Goal: Task Accomplishment & Management: Use online tool/utility

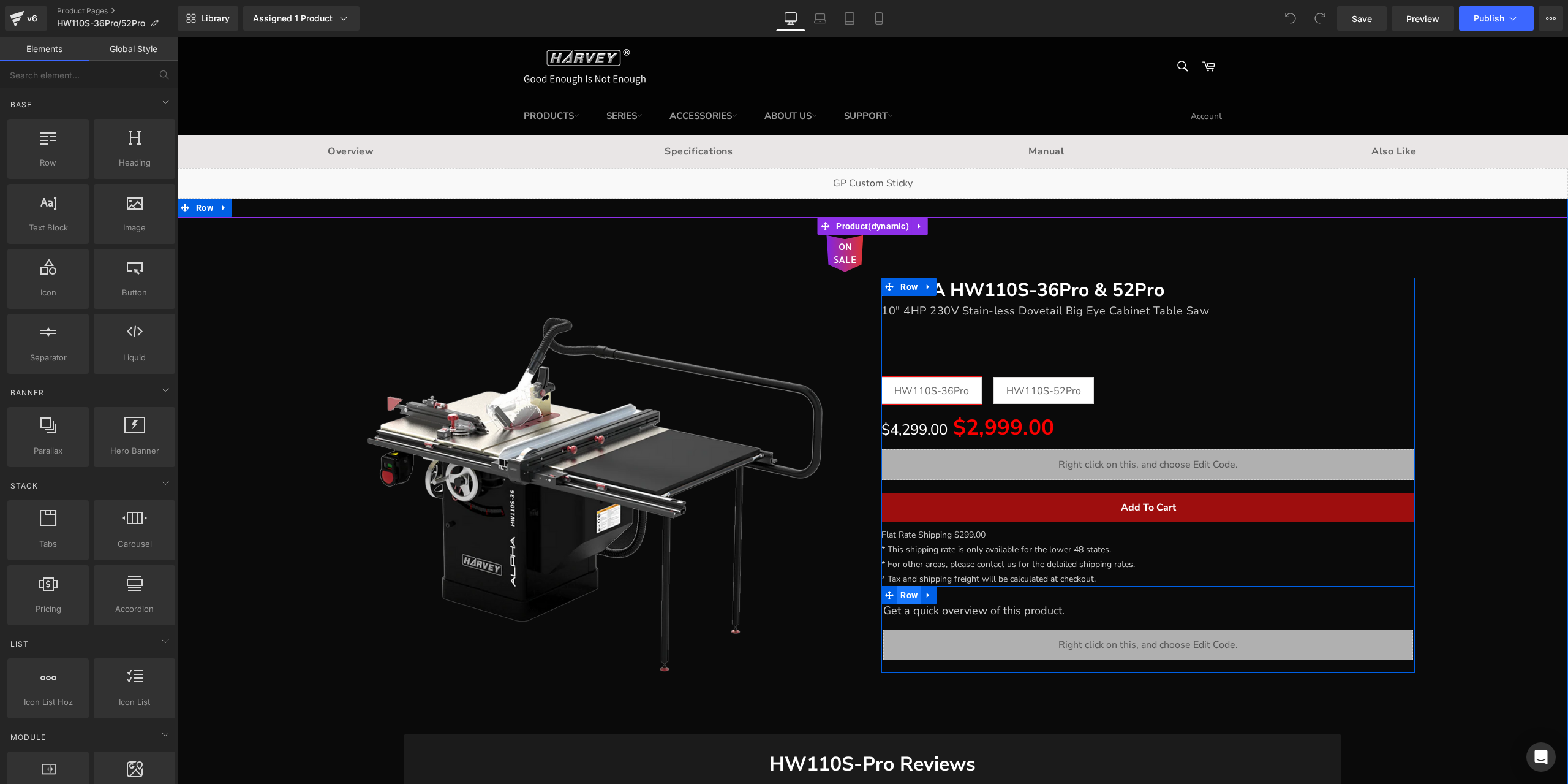
click at [904, 599] on span "Row" at bounding box center [909, 595] width 23 height 18
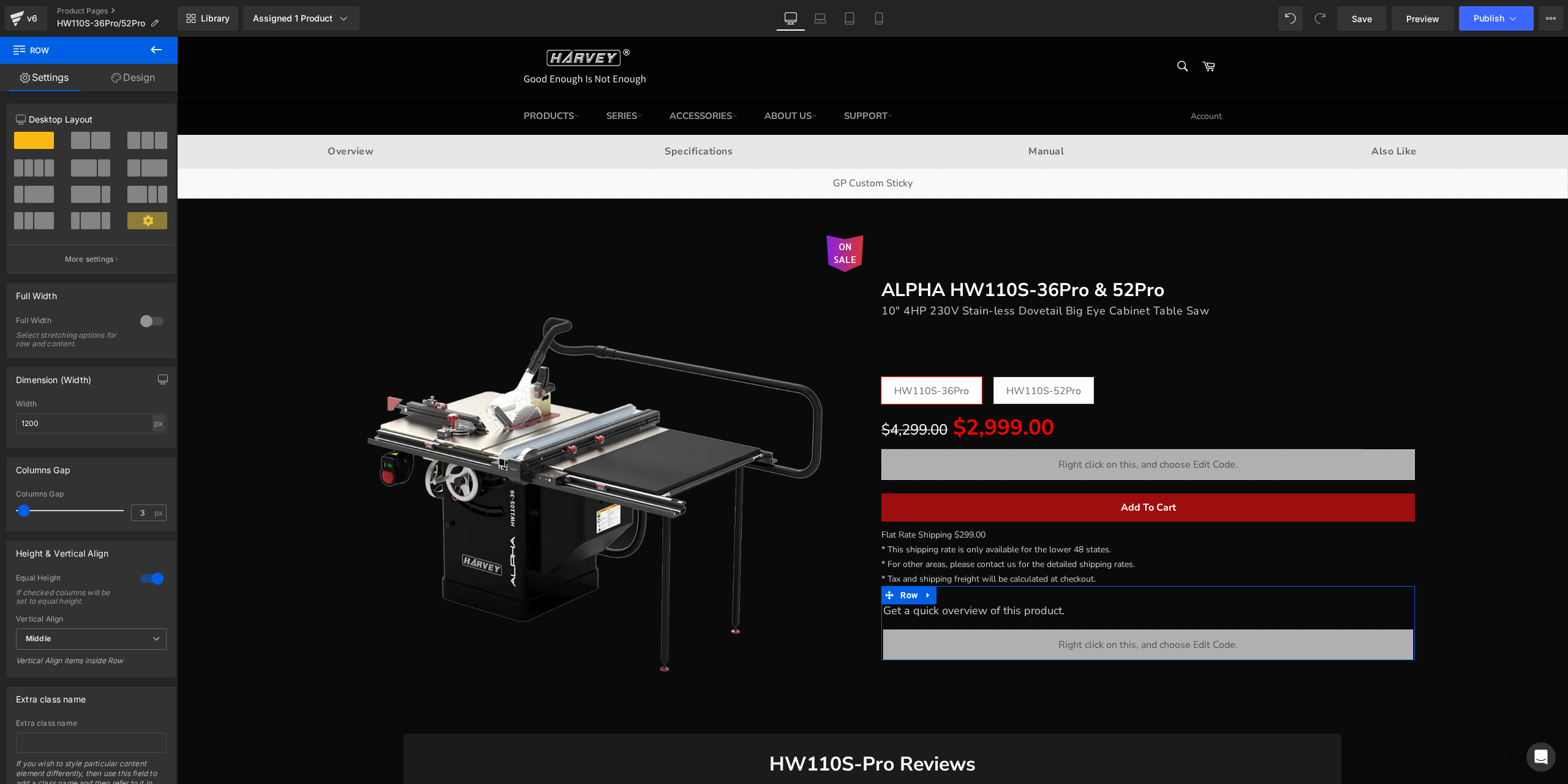
click at [144, 78] on link "Design" at bounding box center [133, 77] width 88 height 27
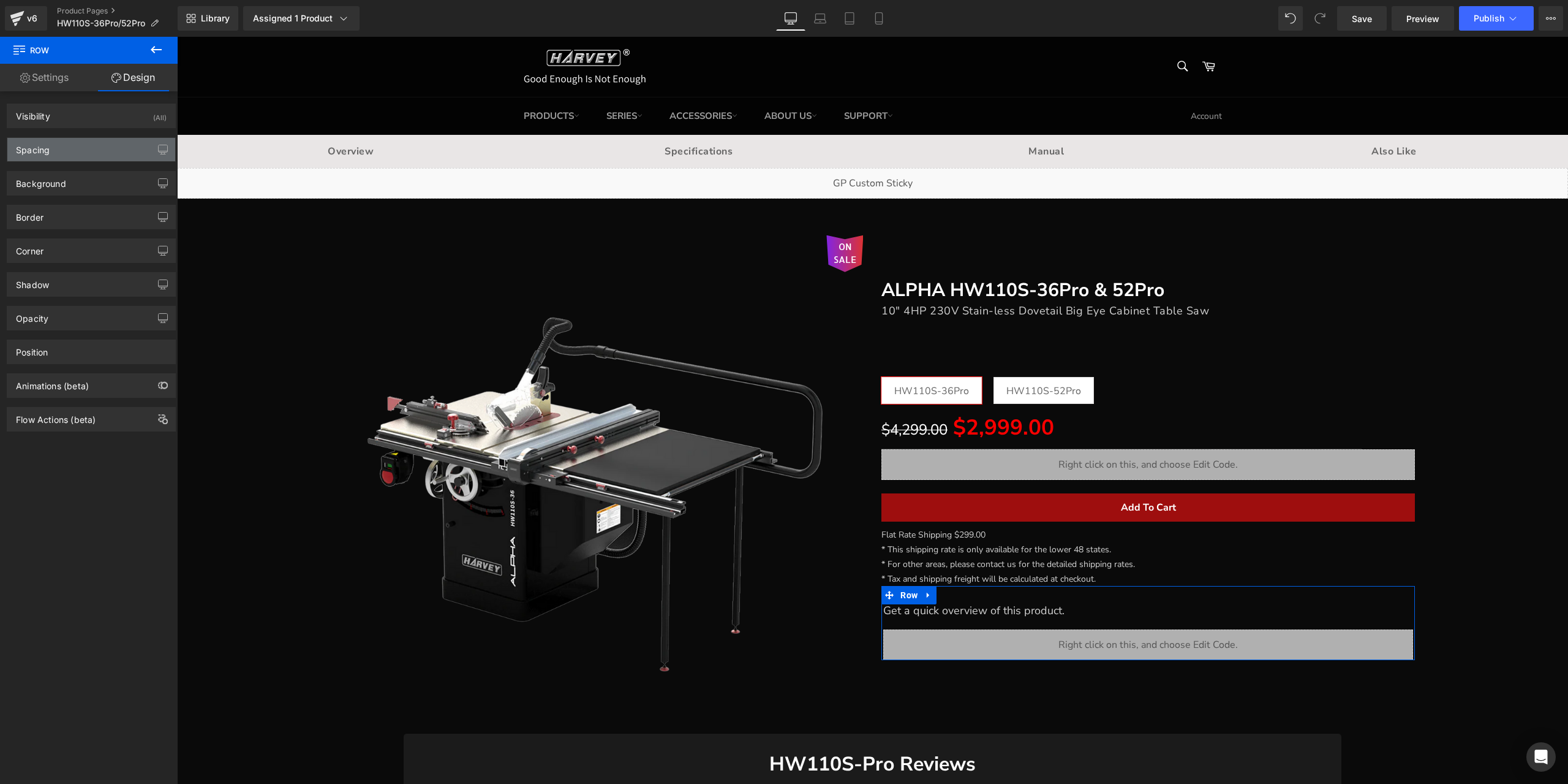
click at [81, 145] on div "Spacing" at bounding box center [91, 149] width 168 height 23
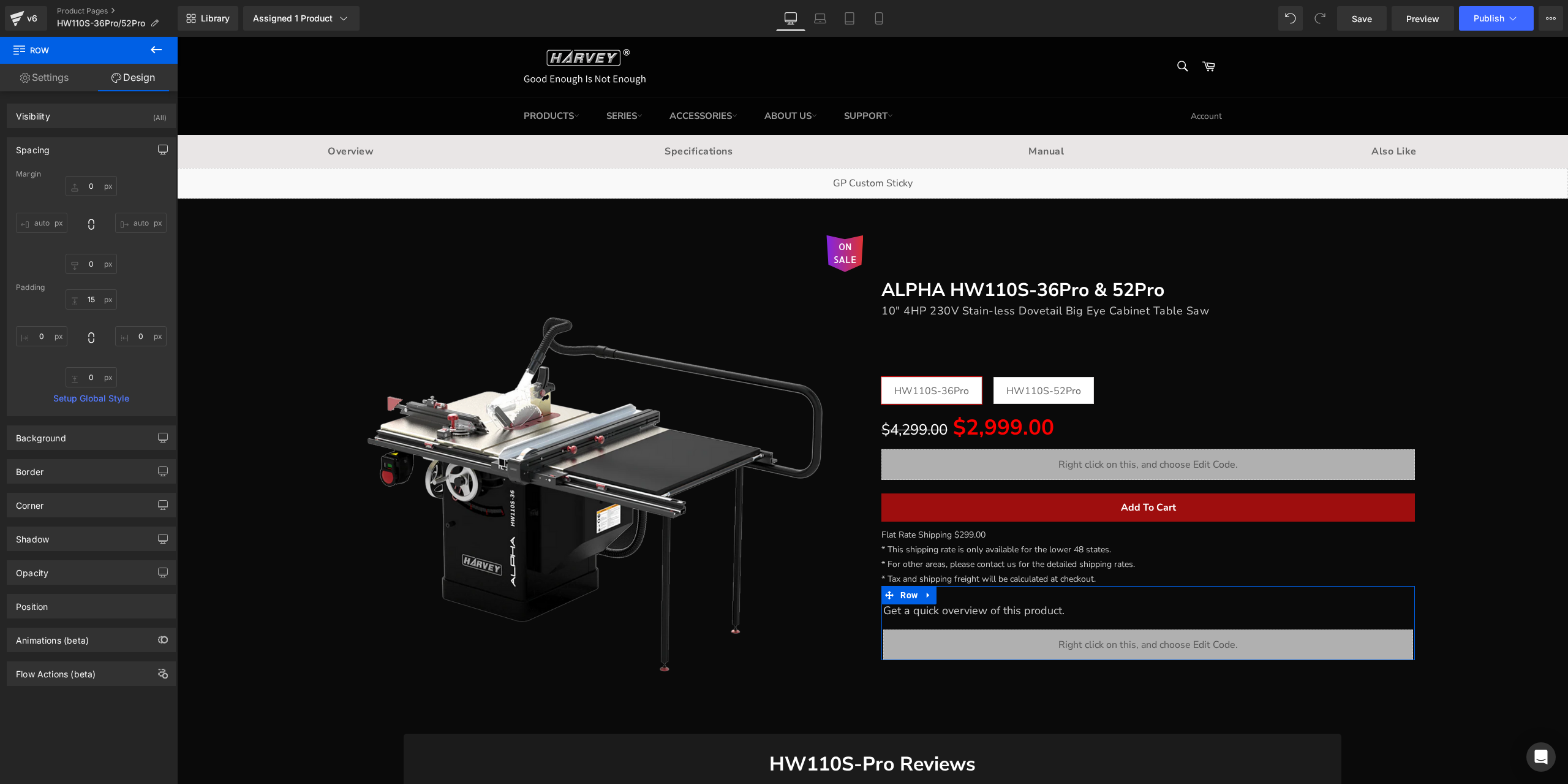
click at [153, 150] on button "button" at bounding box center [163, 149] width 20 height 23
click at [59, 171] on button "Laptop" at bounding box center [69, 176] width 38 height 21
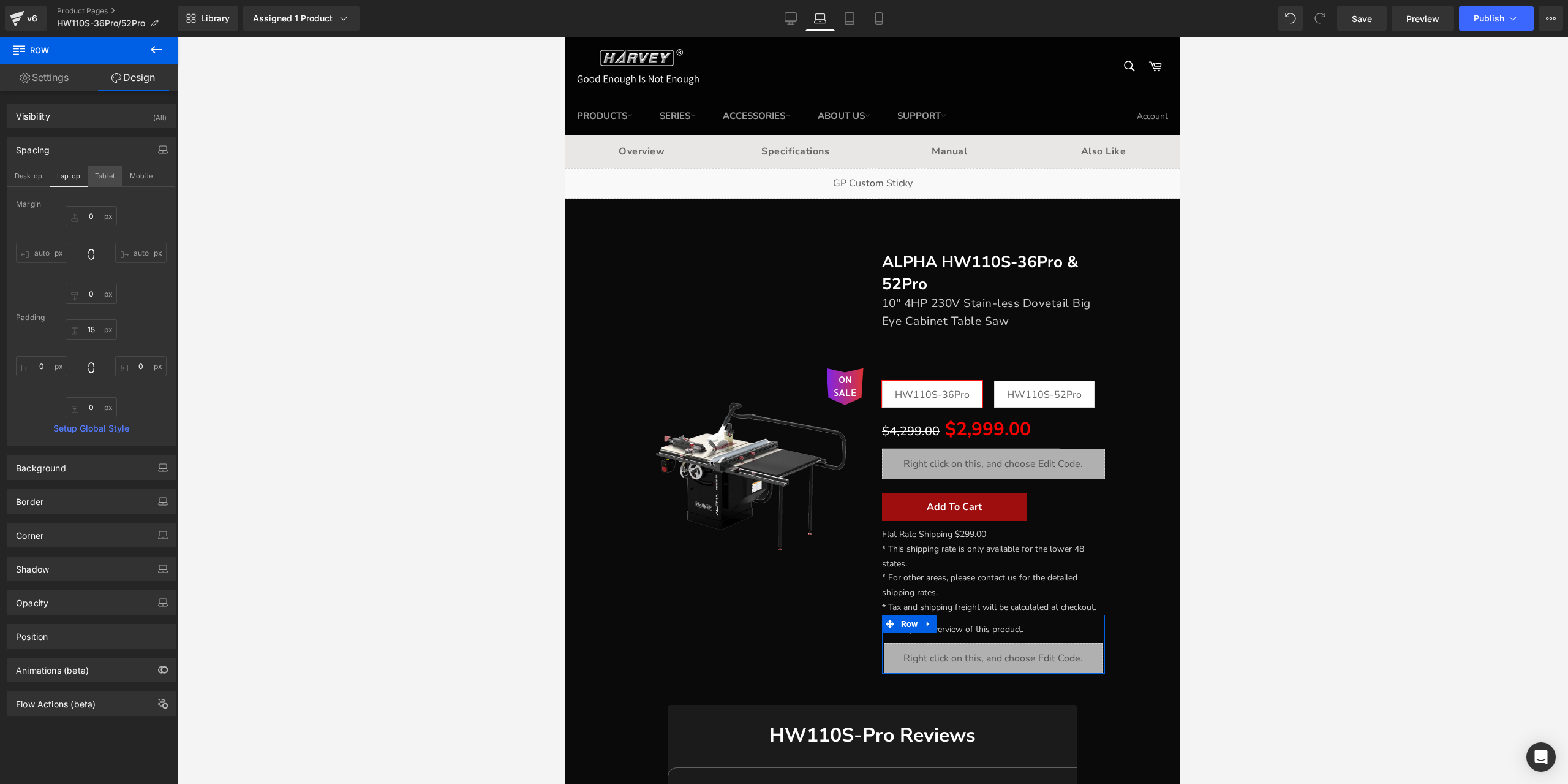
type input "0"
type input "7"
type input "0"
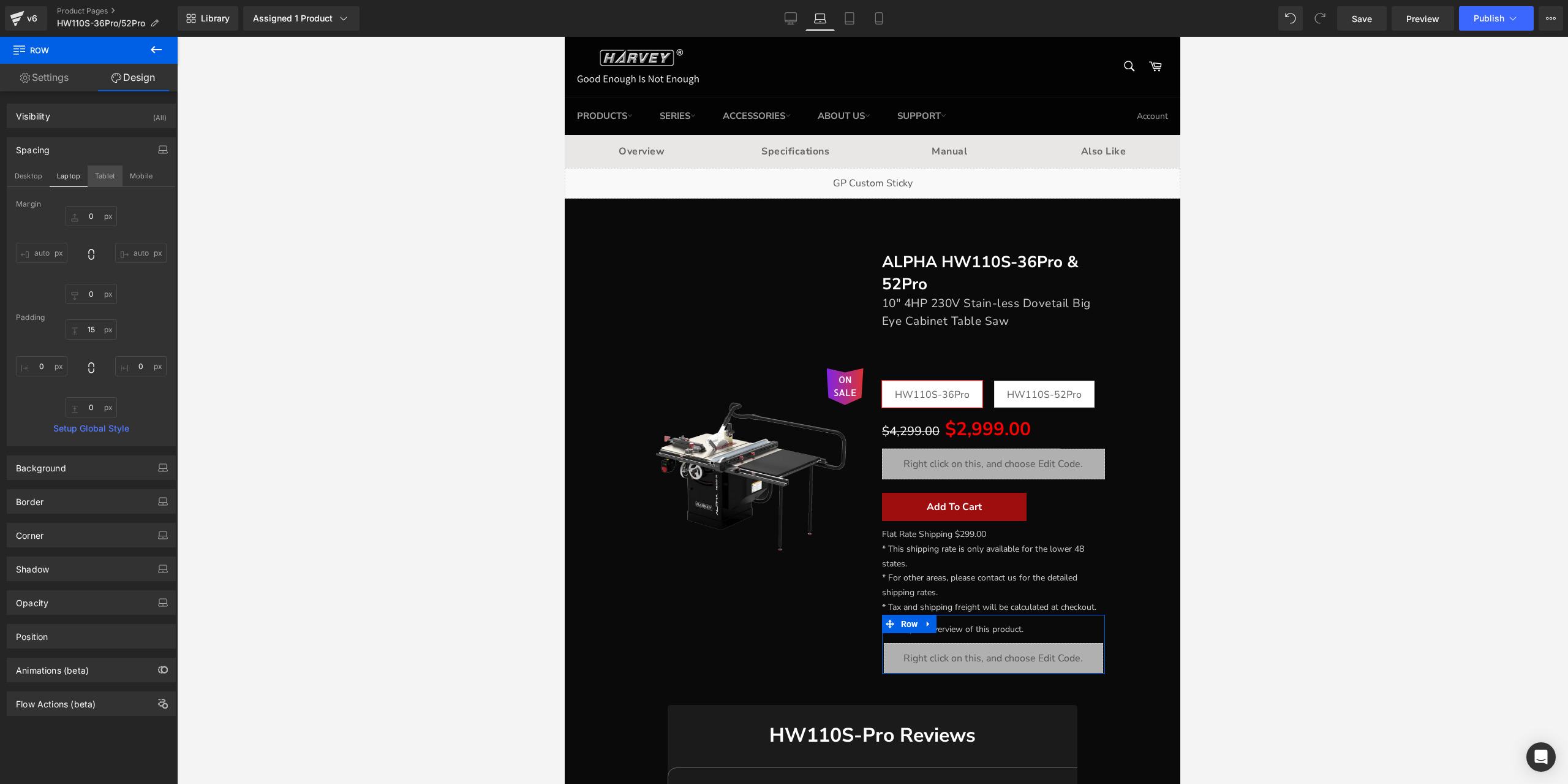
type input "0"
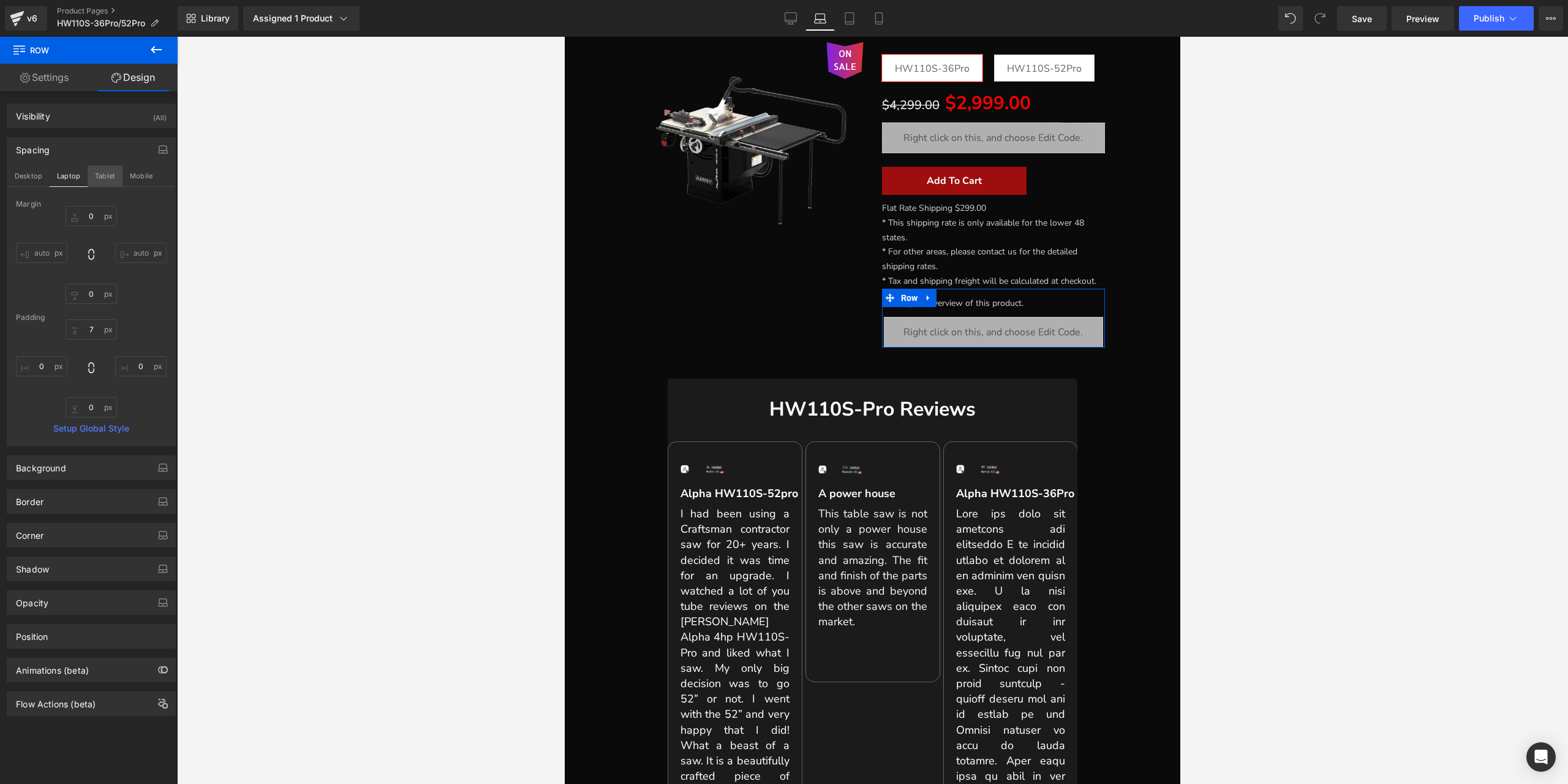
click at [107, 171] on button "Tablet" at bounding box center [105, 176] width 35 height 21
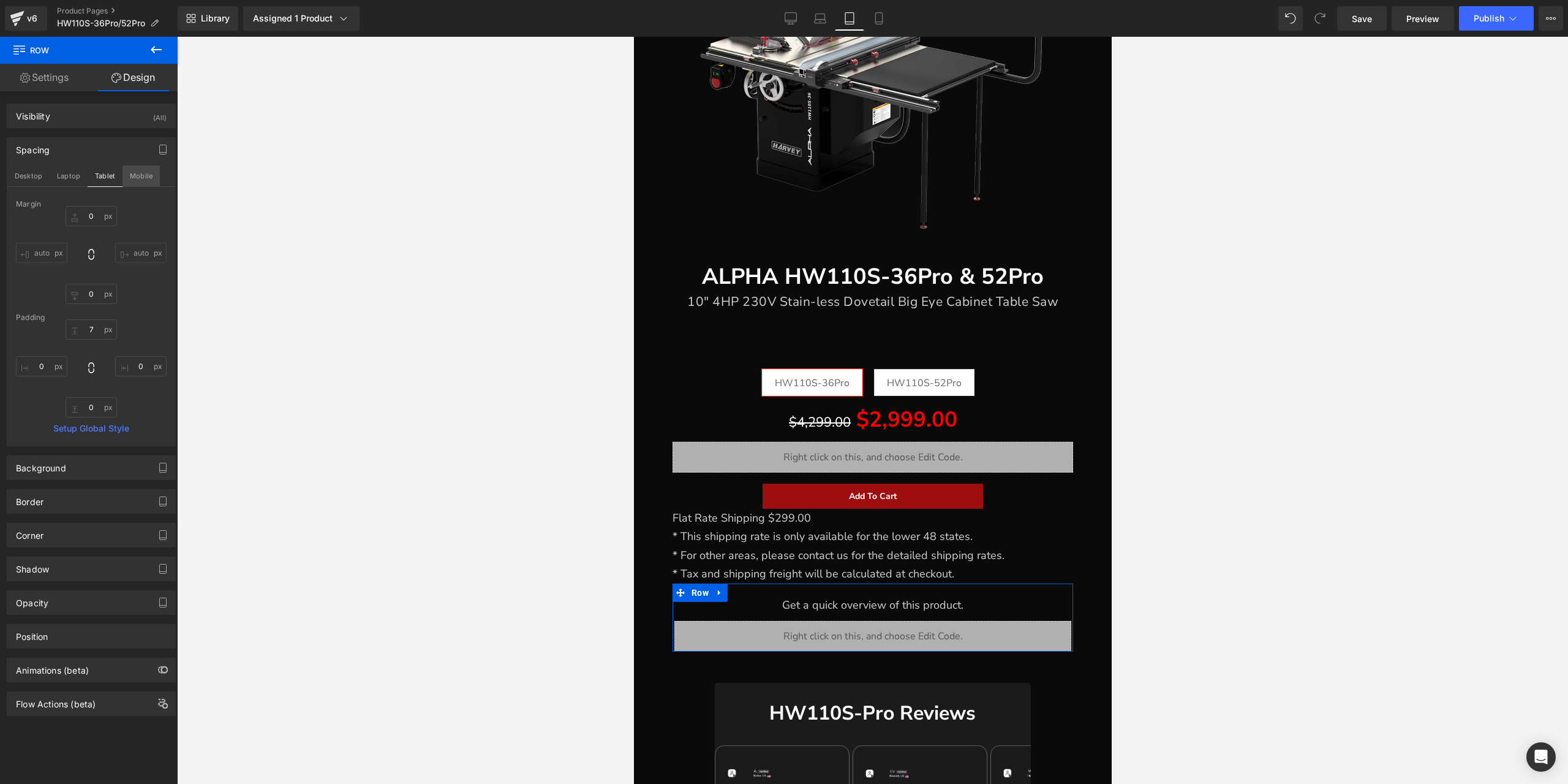
type input "0"
type input "20"
type input "0"
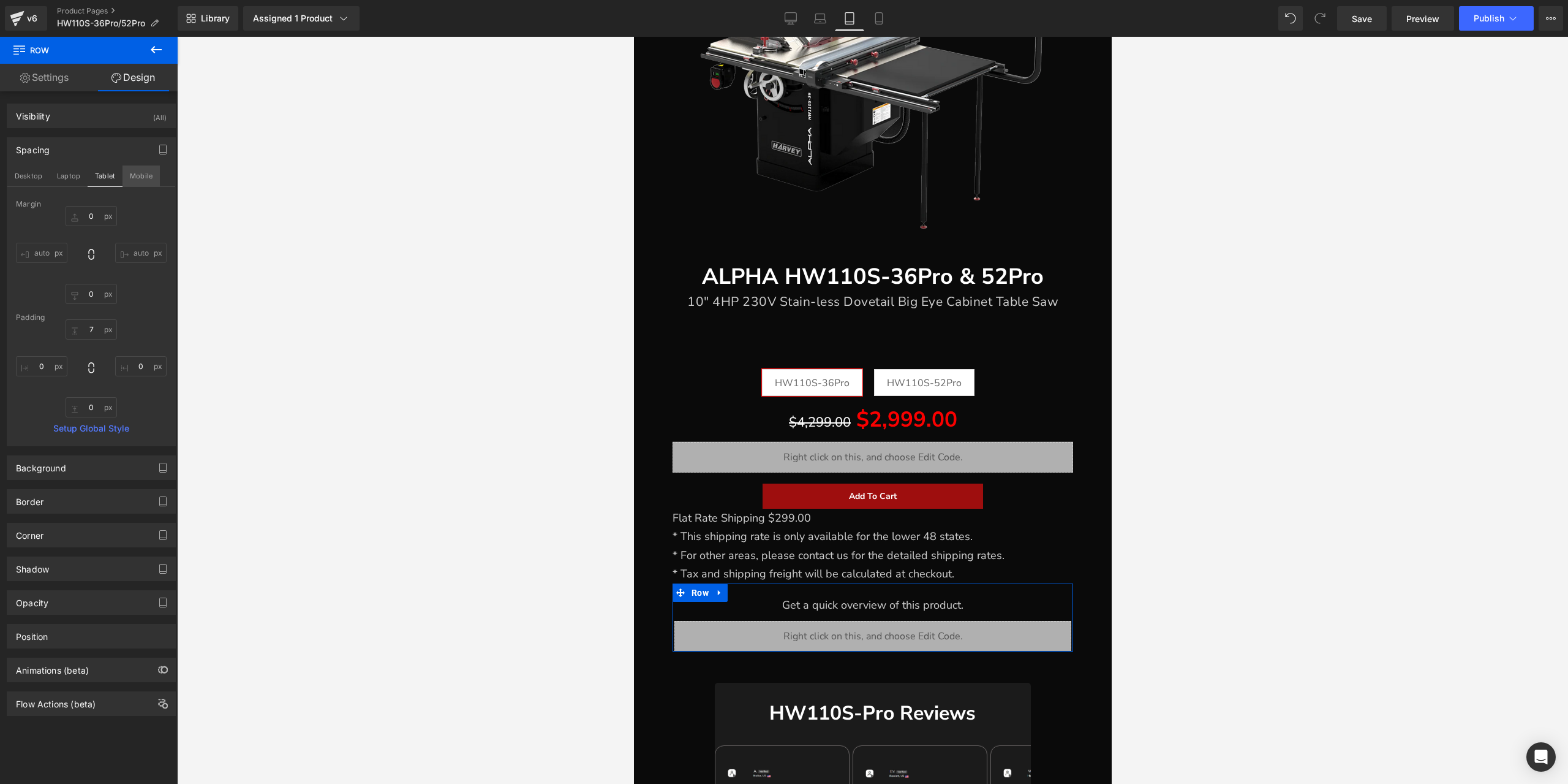
type input "0"
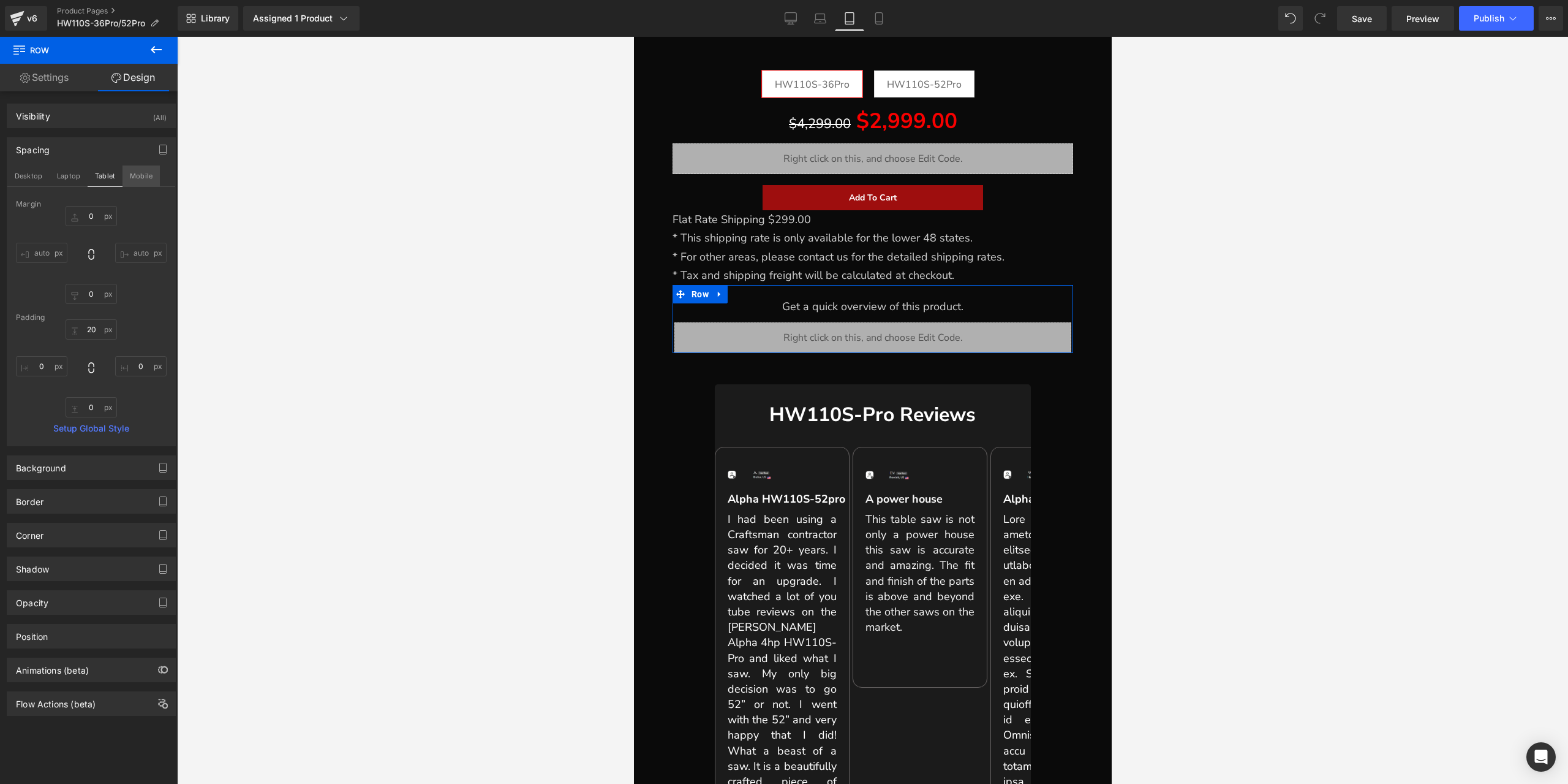
click at [131, 171] on button "Mobile" at bounding box center [140, 176] width 37 height 21
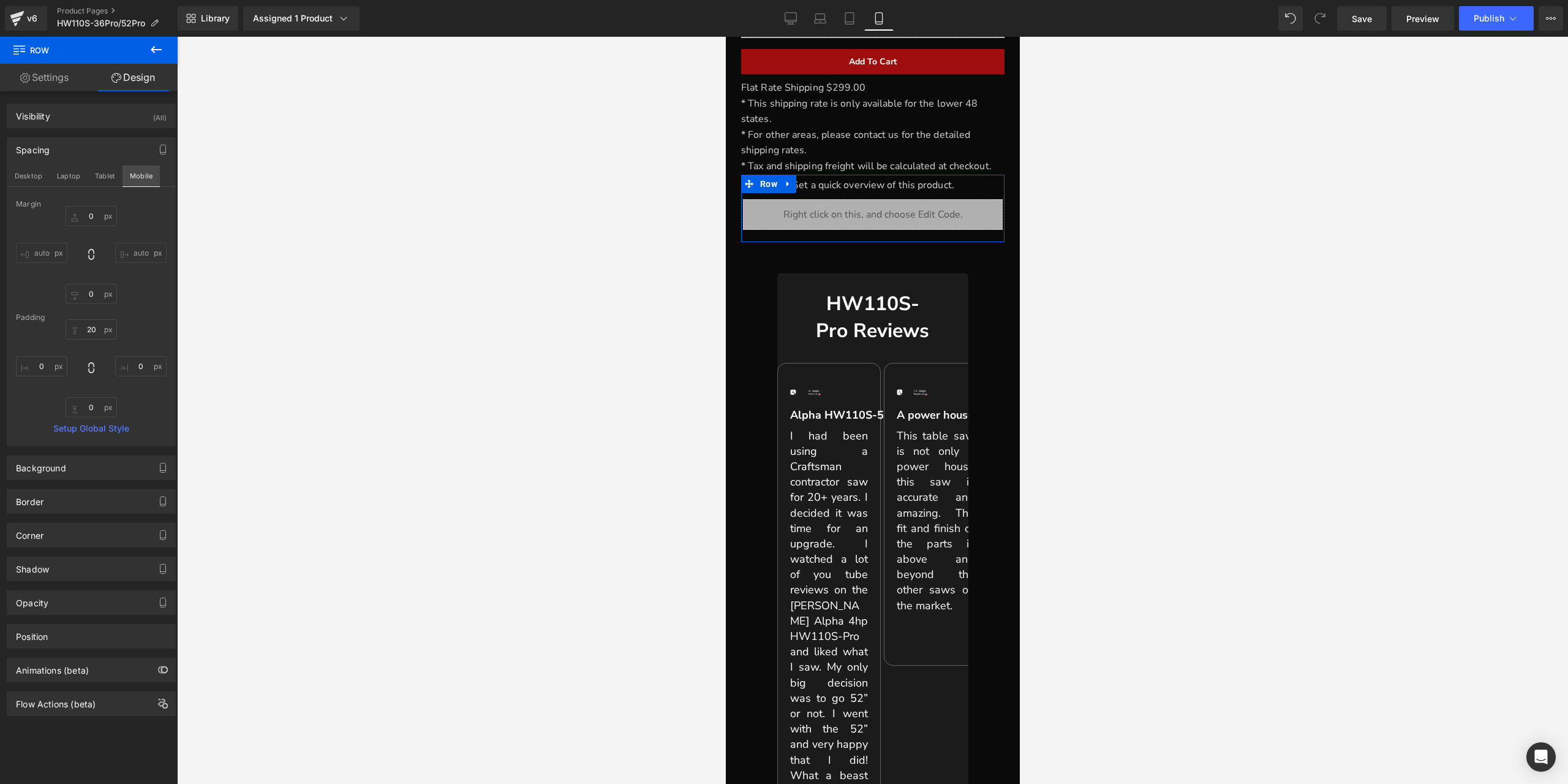
type input "0"
type input "20"
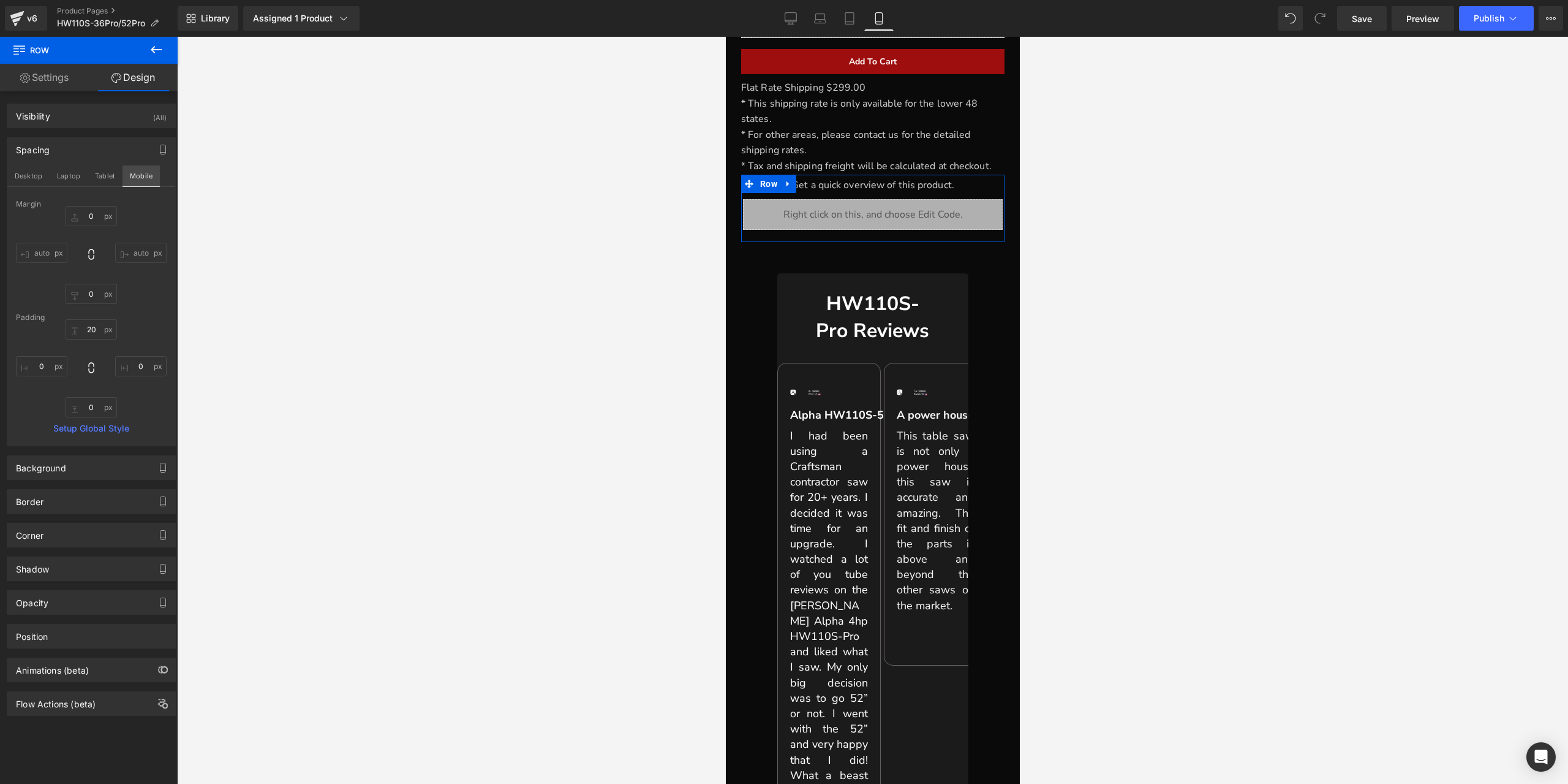
type input "0"
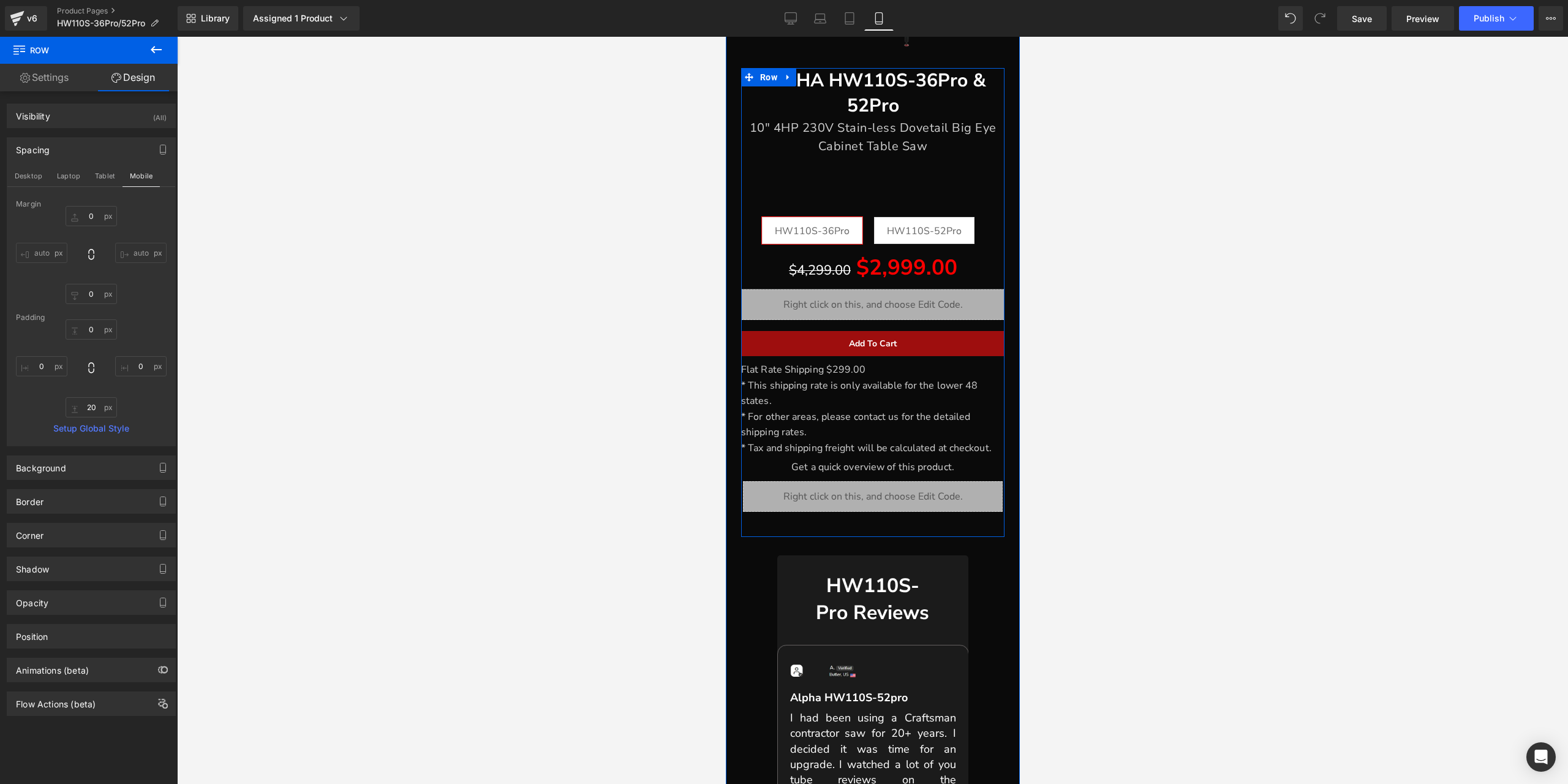
scroll to position [329, 0]
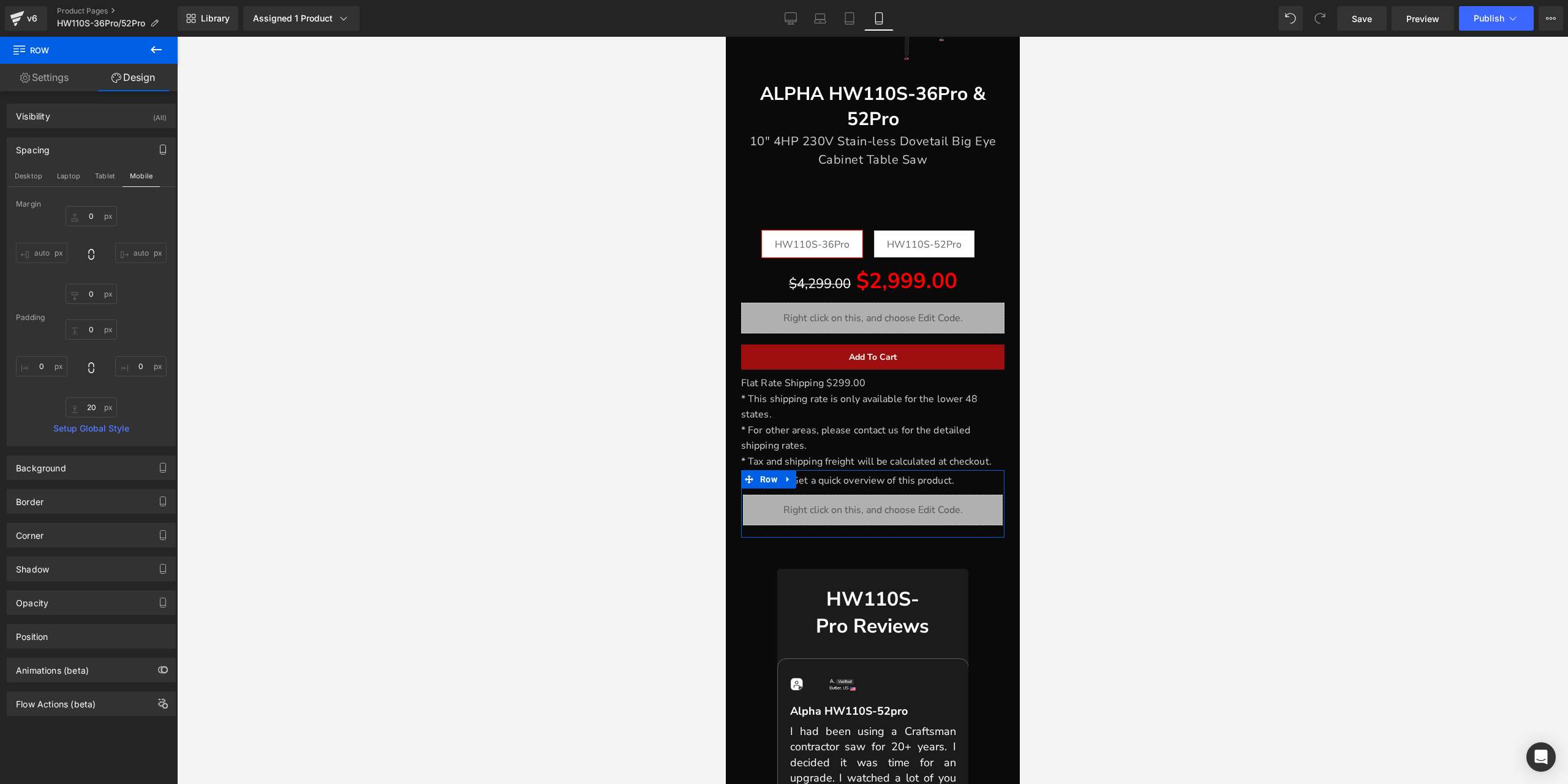
click at [158, 146] on icon "button" at bounding box center [163, 150] width 10 height 10
click at [804, 481] on font "Get a quick overview of this product." at bounding box center [872, 480] width 163 height 13
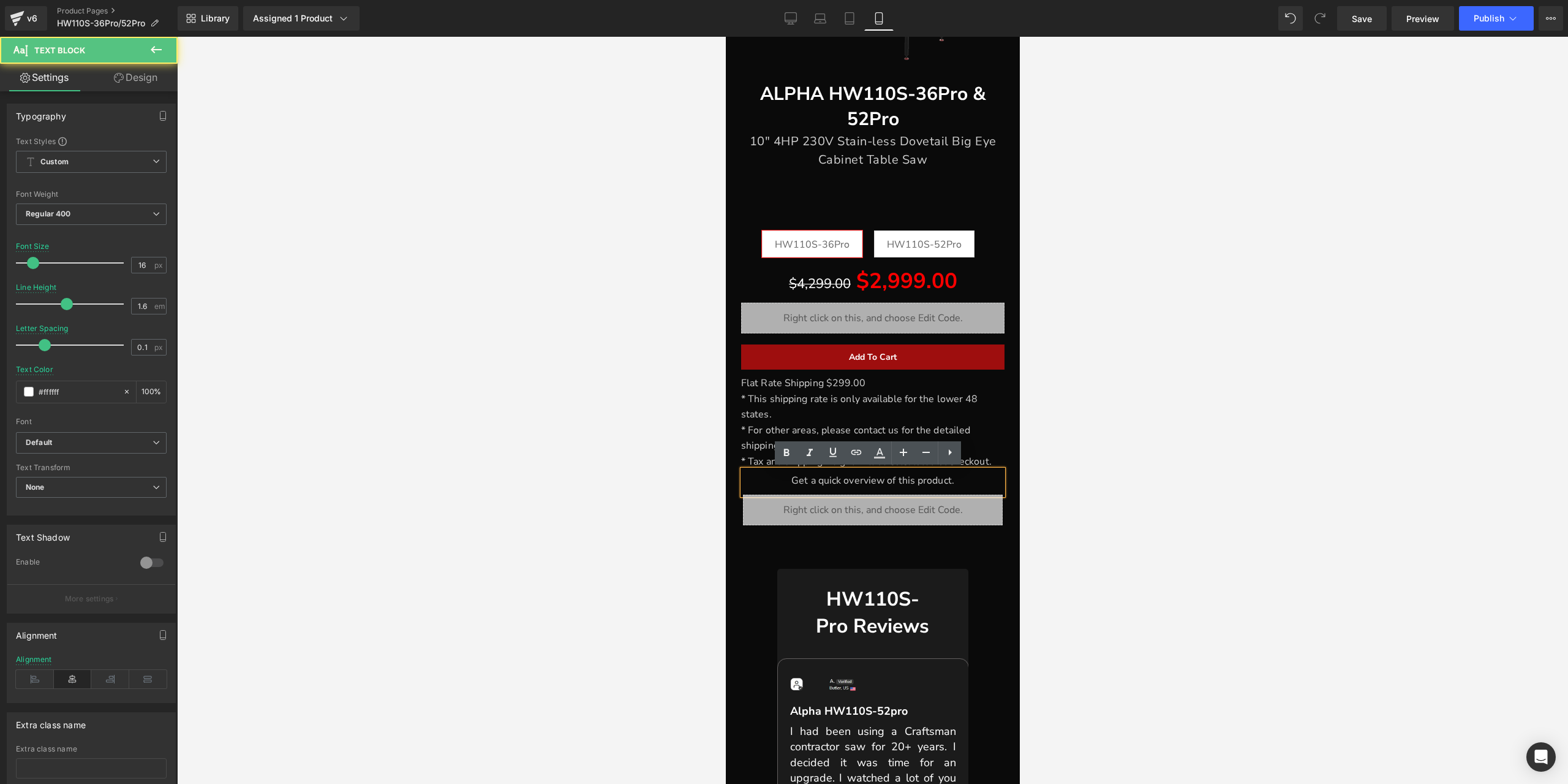
click at [812, 481] on font "Get a quick overview of this product." at bounding box center [872, 480] width 163 height 13
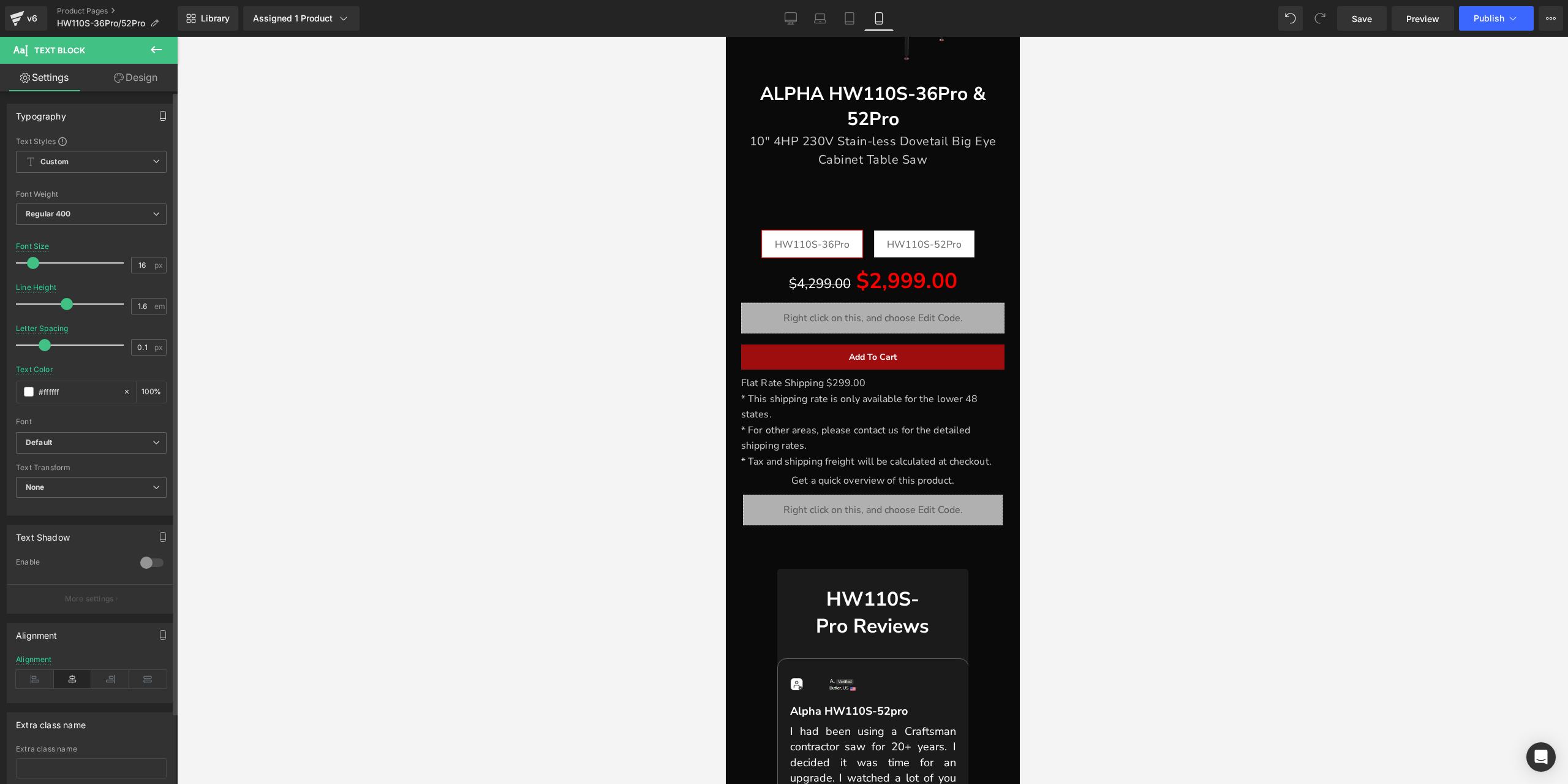
click at [158, 114] on icon "button" at bounding box center [163, 116] width 10 height 10
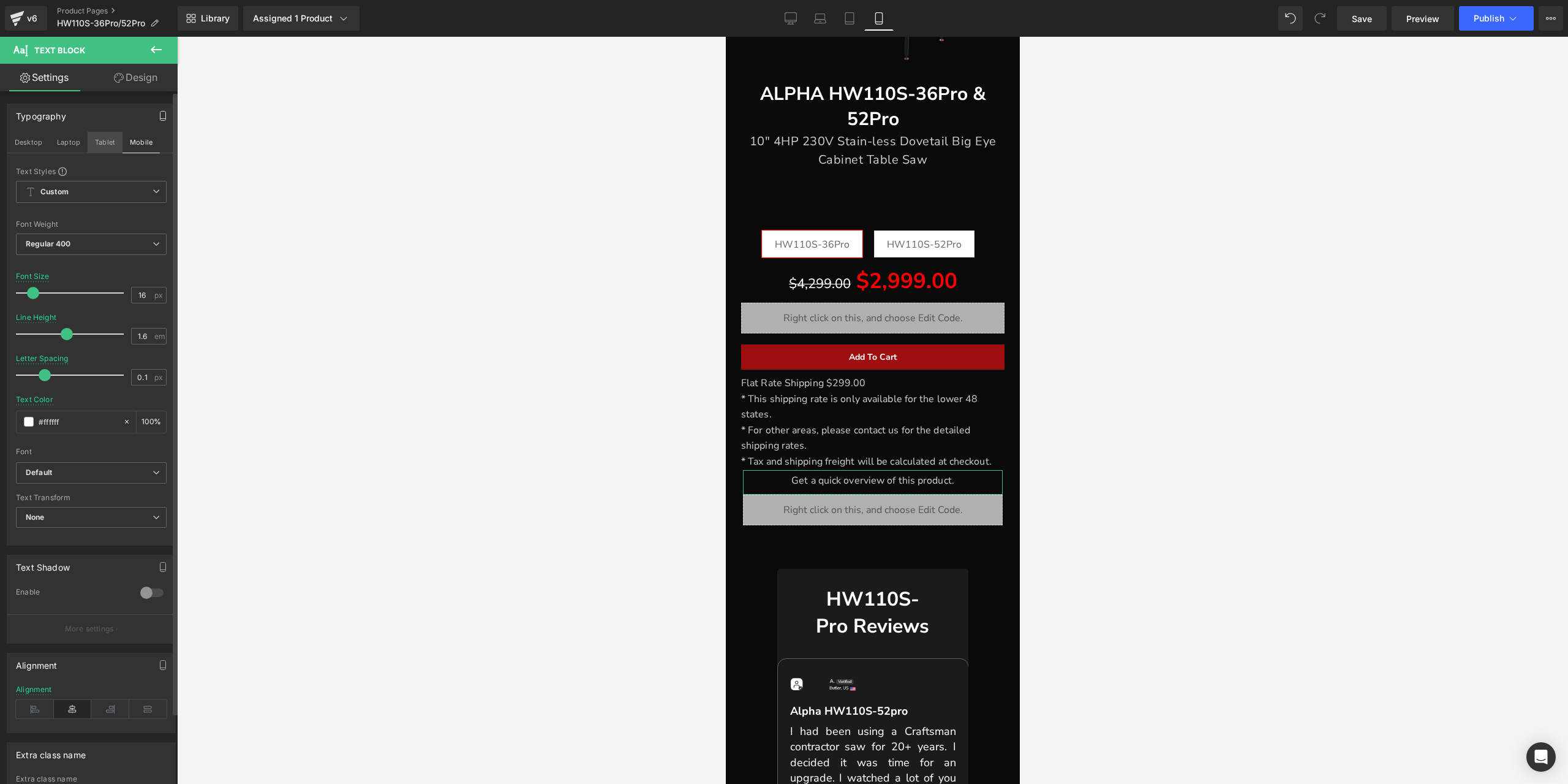
click at [90, 143] on button "Tablet" at bounding box center [105, 143] width 35 height 21
type input "18"
type input "1.7"
type input "0"
type input "100"
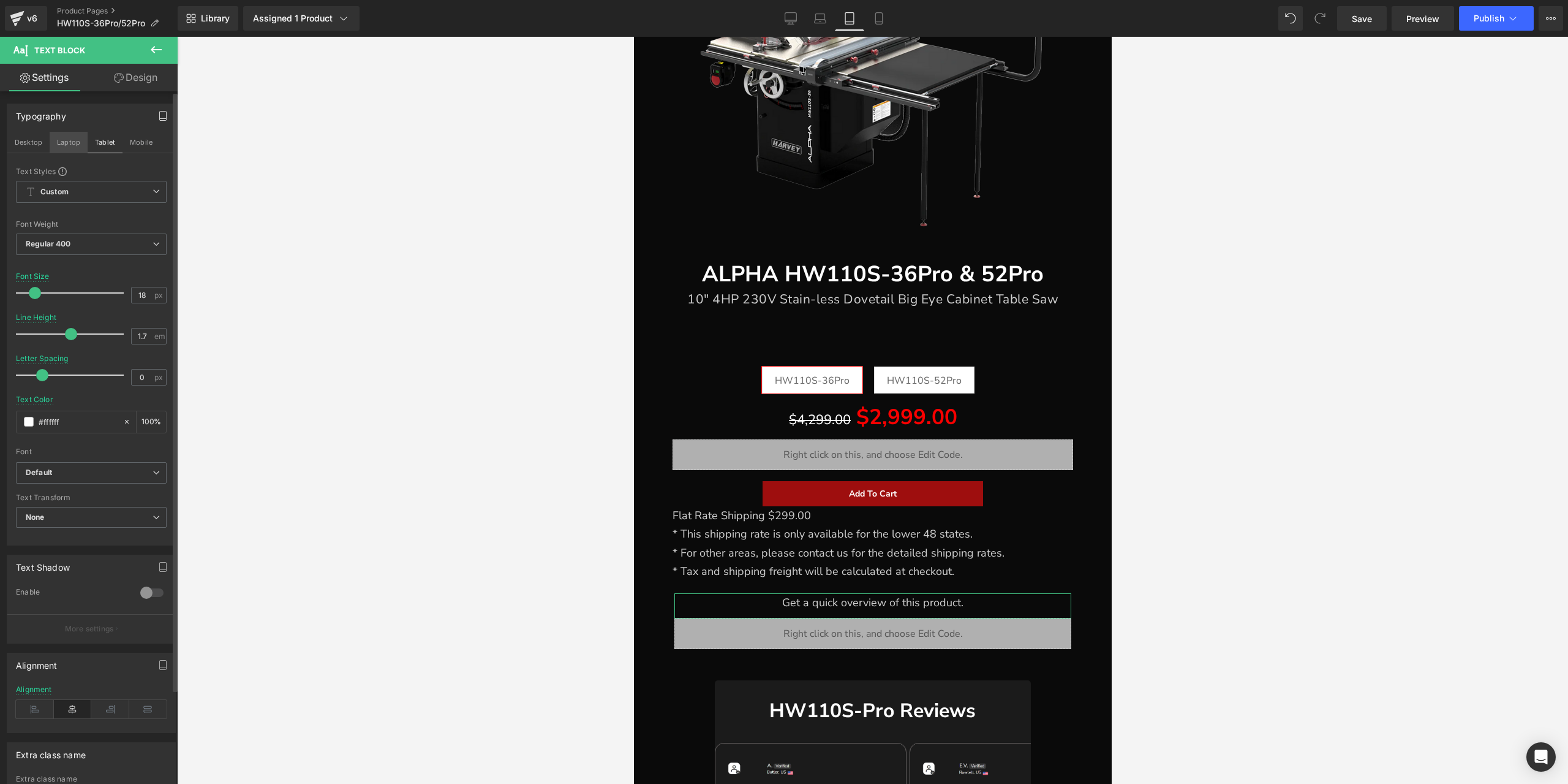
scroll to position [452, 0]
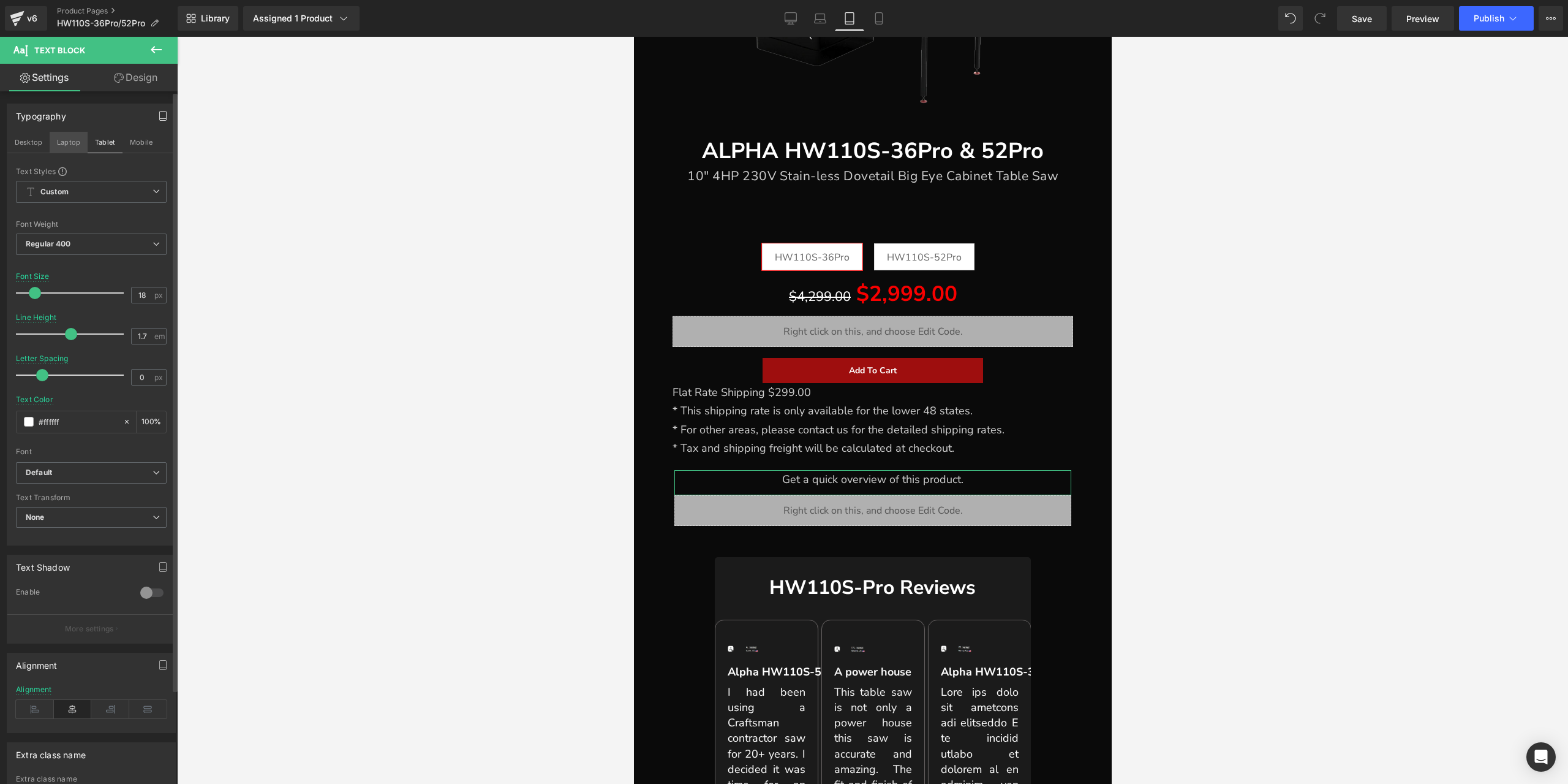
click at [73, 144] on button "Laptop" at bounding box center [69, 143] width 38 height 21
type input "14"
type input "#666666"
type input "100"
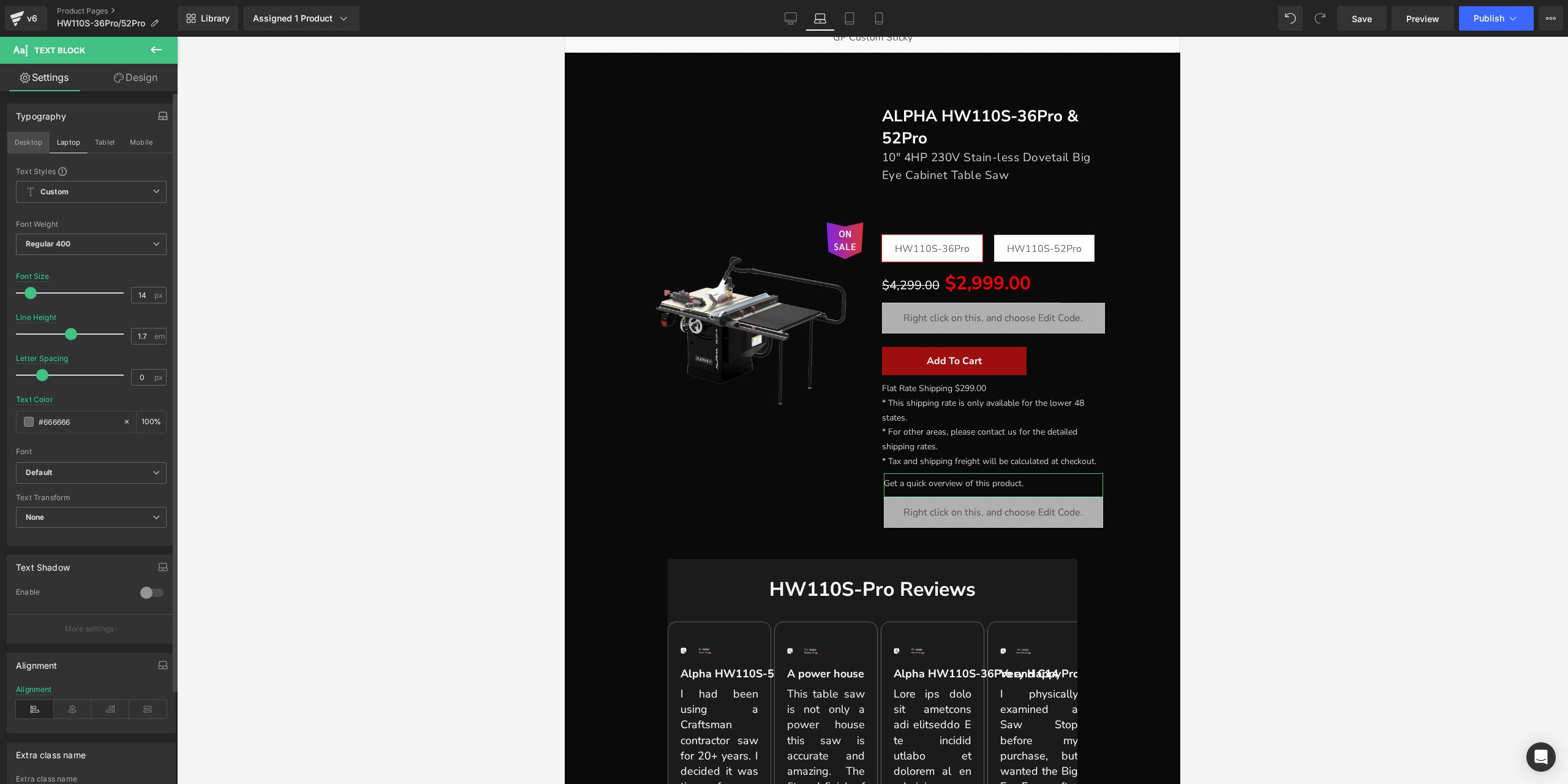
click at [37, 142] on button "Desktop" at bounding box center [28, 143] width 42 height 21
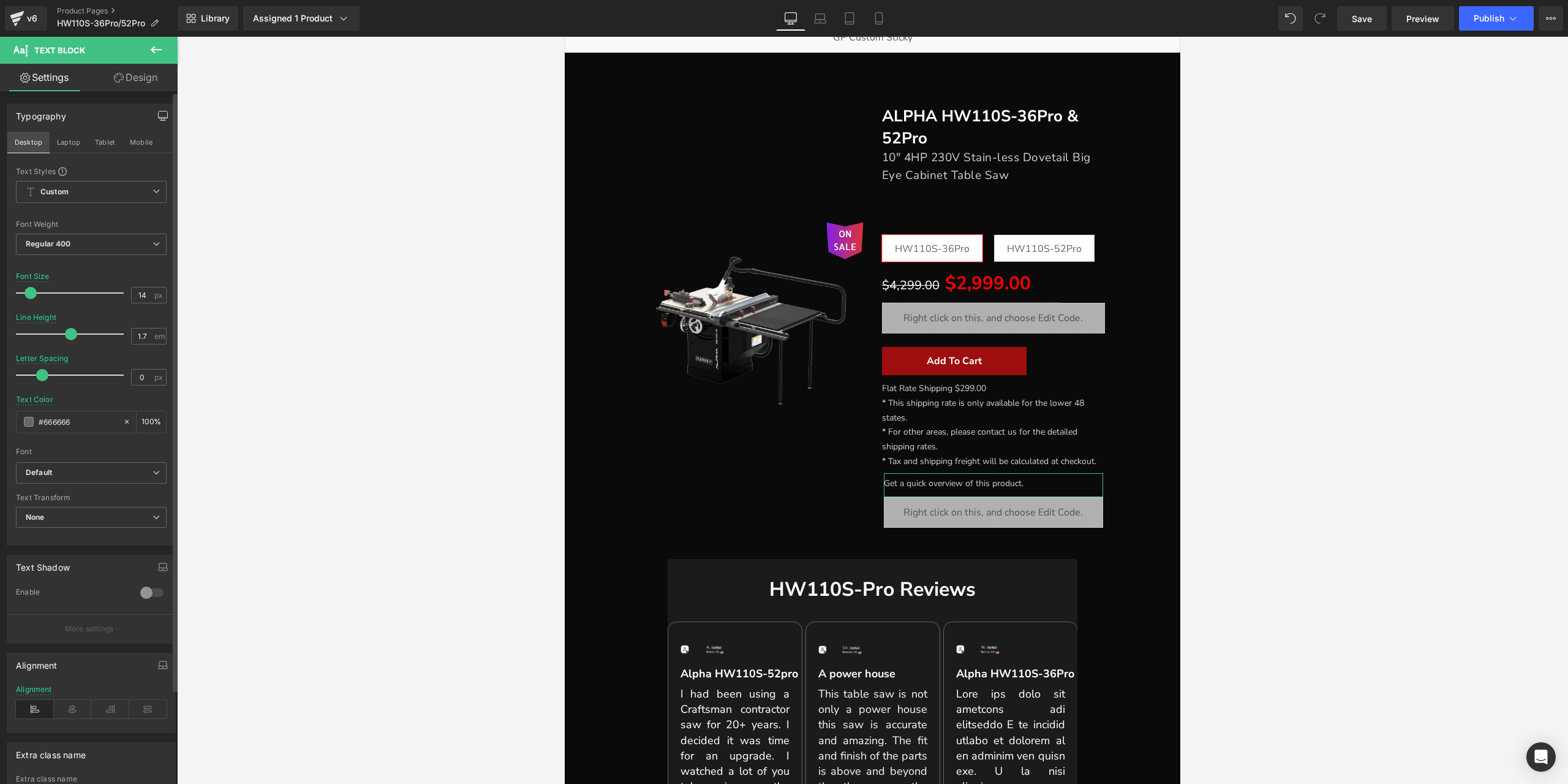
type input "18"
type input "100"
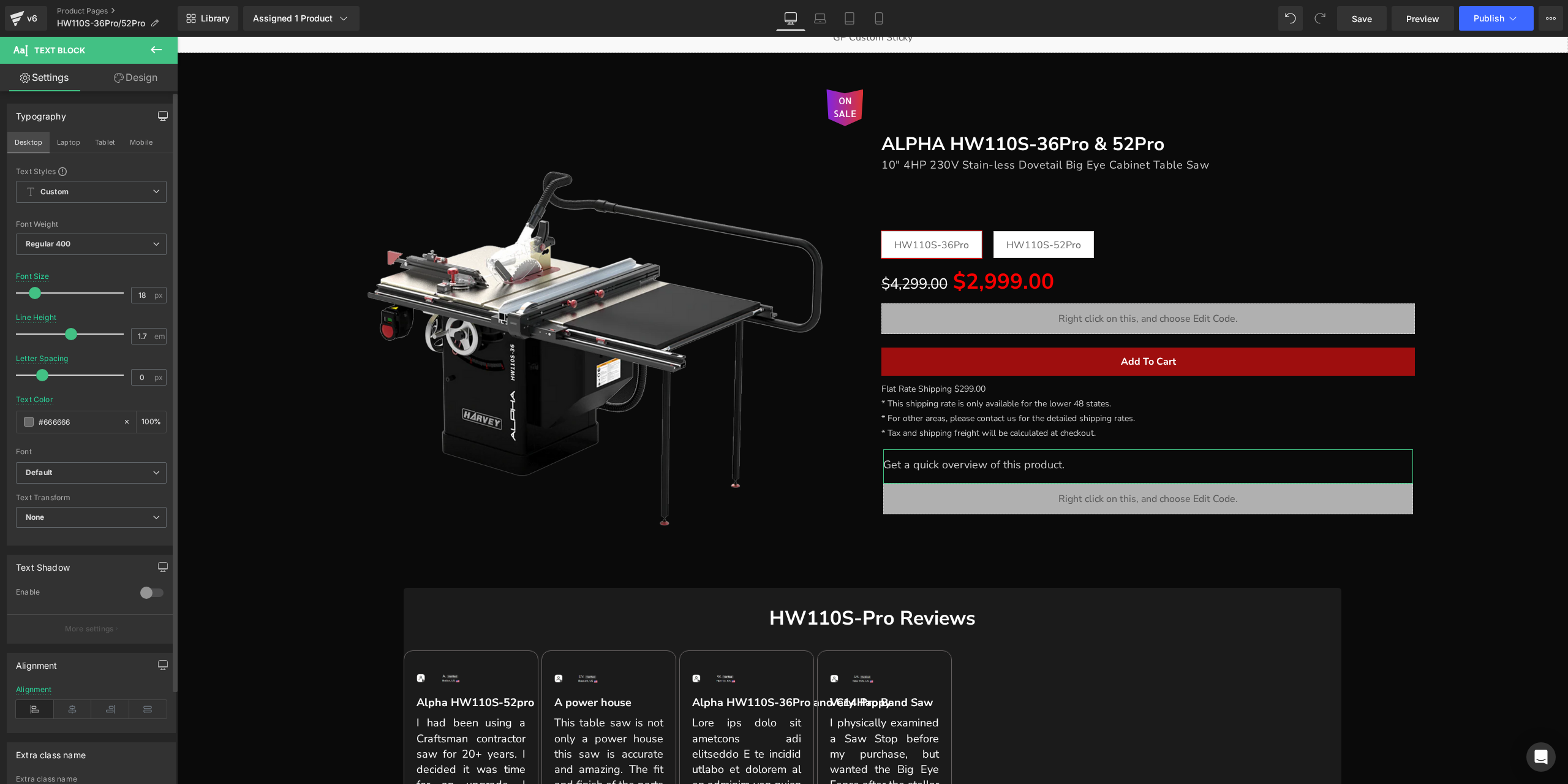
scroll to position [122, 0]
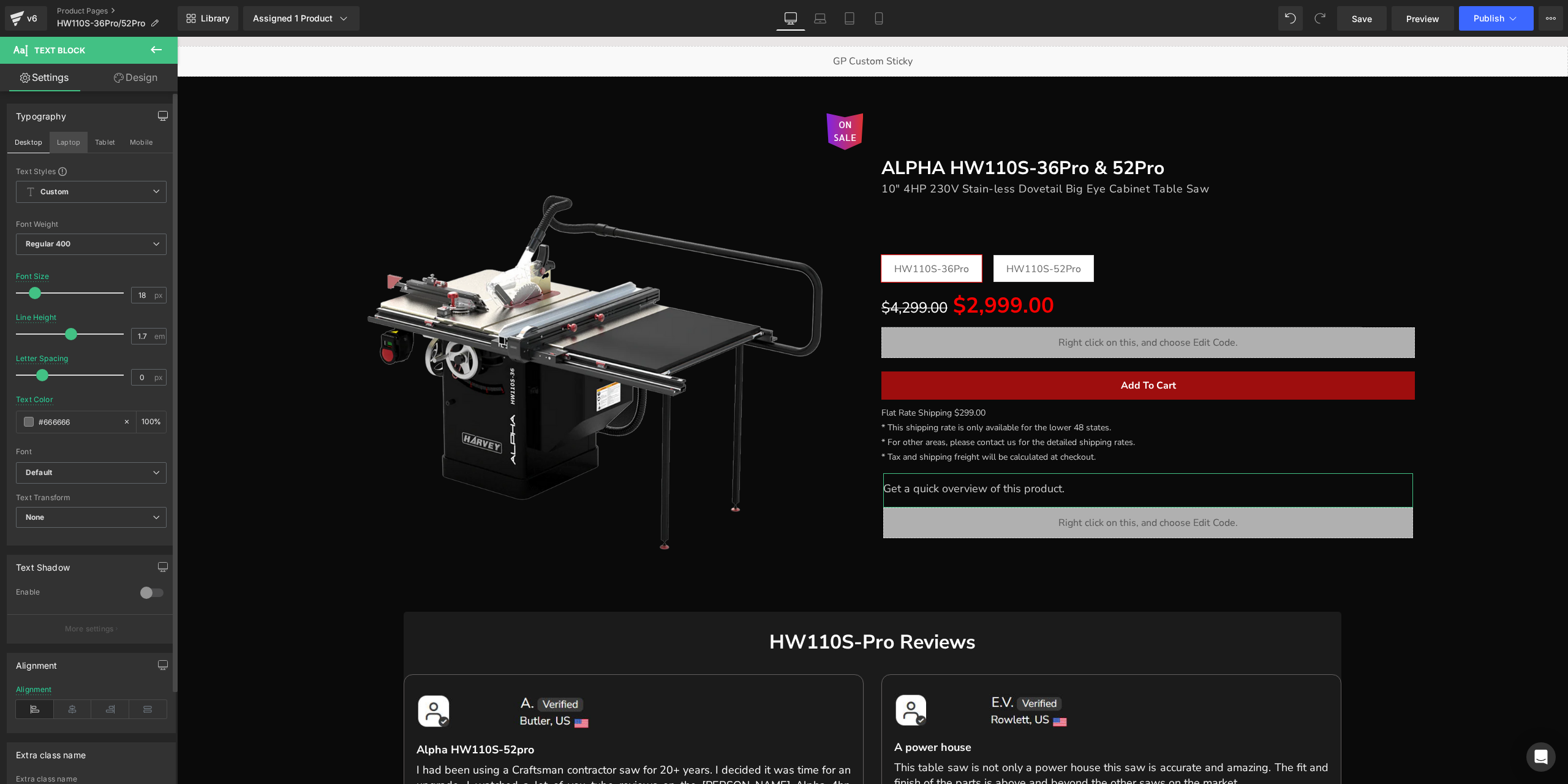
click at [80, 146] on button "Laptop" at bounding box center [69, 143] width 38 height 21
type input "14"
type input "100"
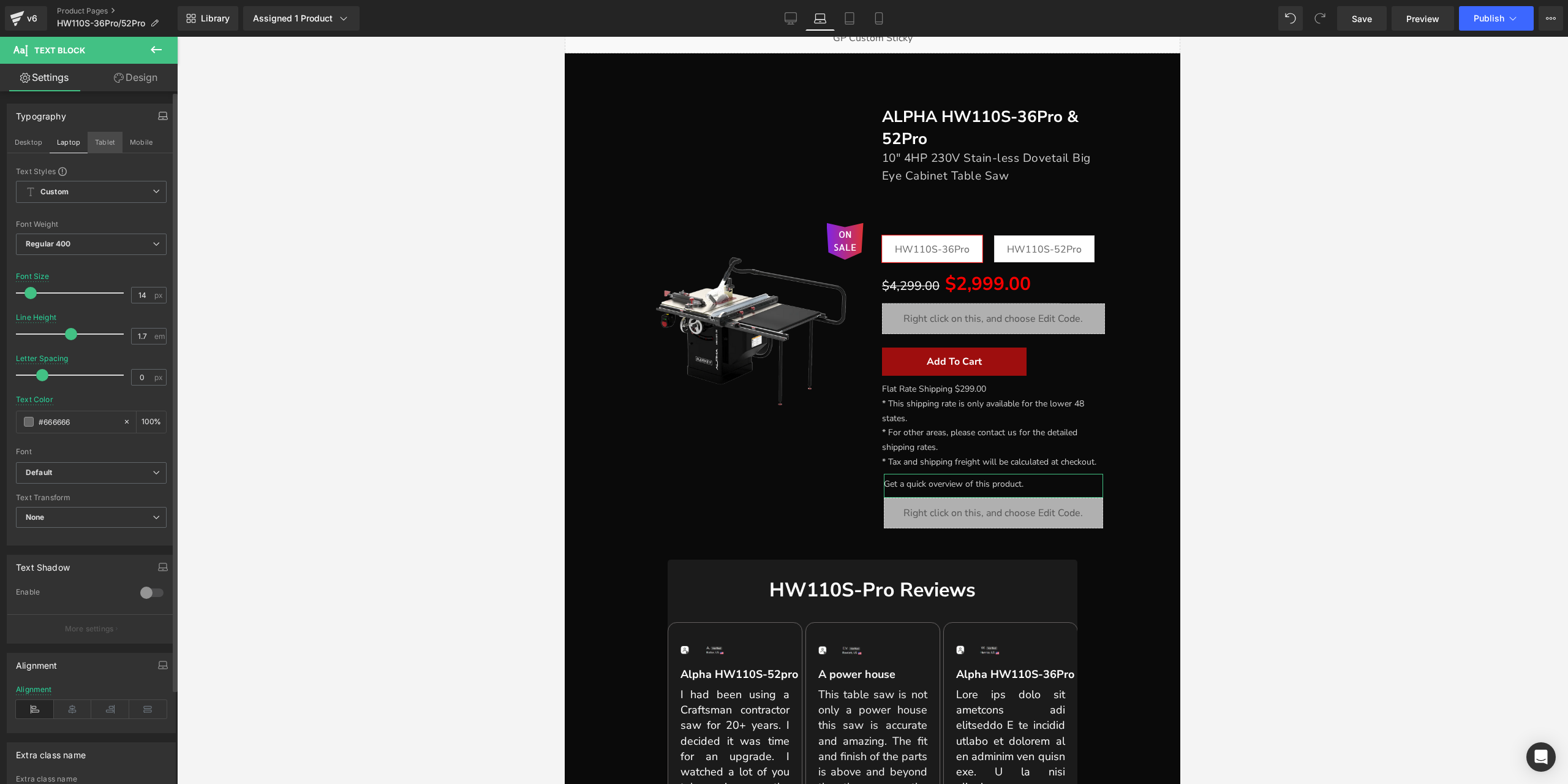
click at [108, 142] on button "Tablet" at bounding box center [105, 143] width 35 height 21
type input "18"
type input "#ffffff"
type input "100"
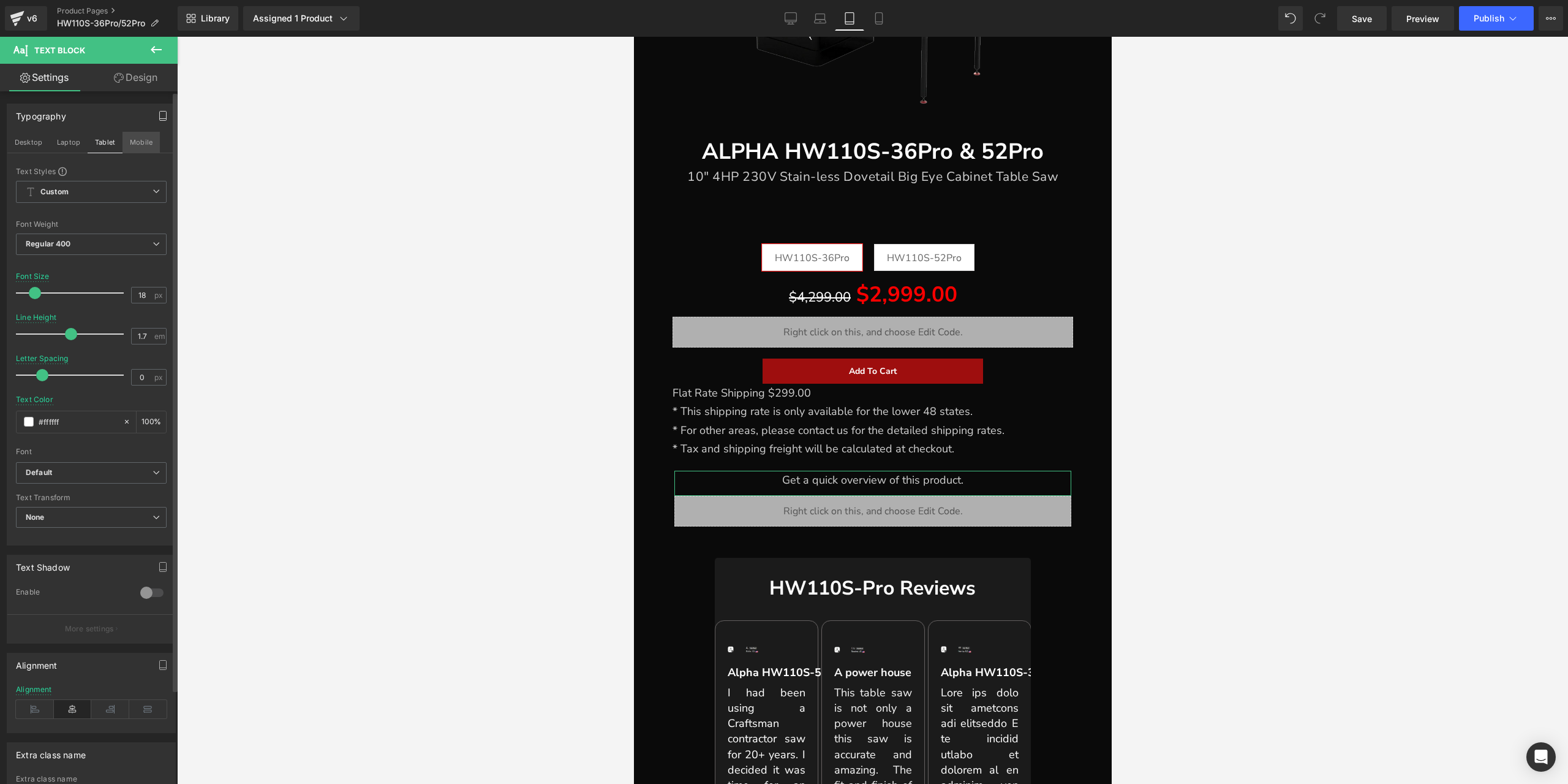
click at [140, 138] on button "Mobile" at bounding box center [140, 143] width 37 height 21
type input "16"
type input "1.6"
type input "0.1"
type input "100"
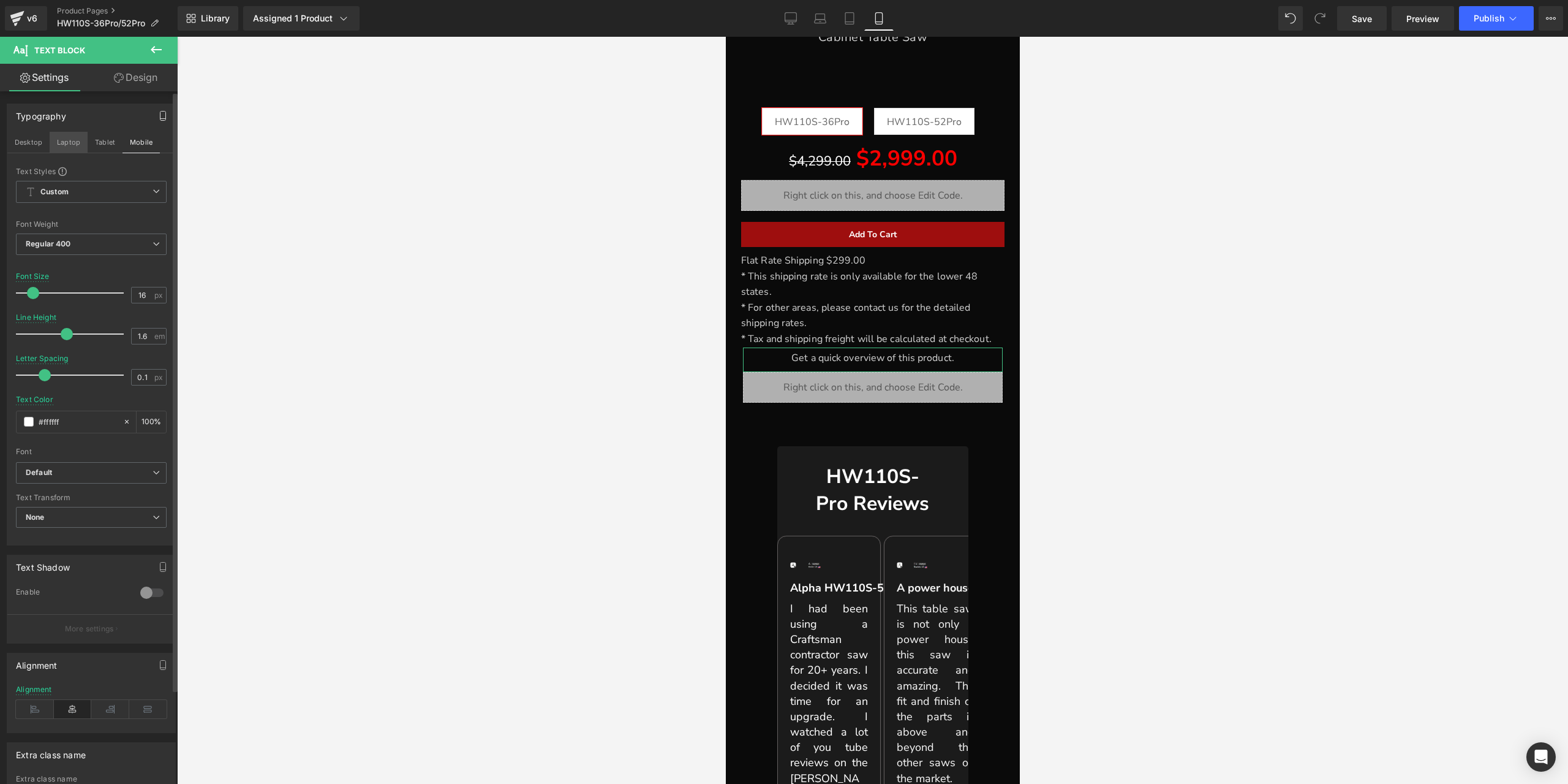
scroll to position [327, 0]
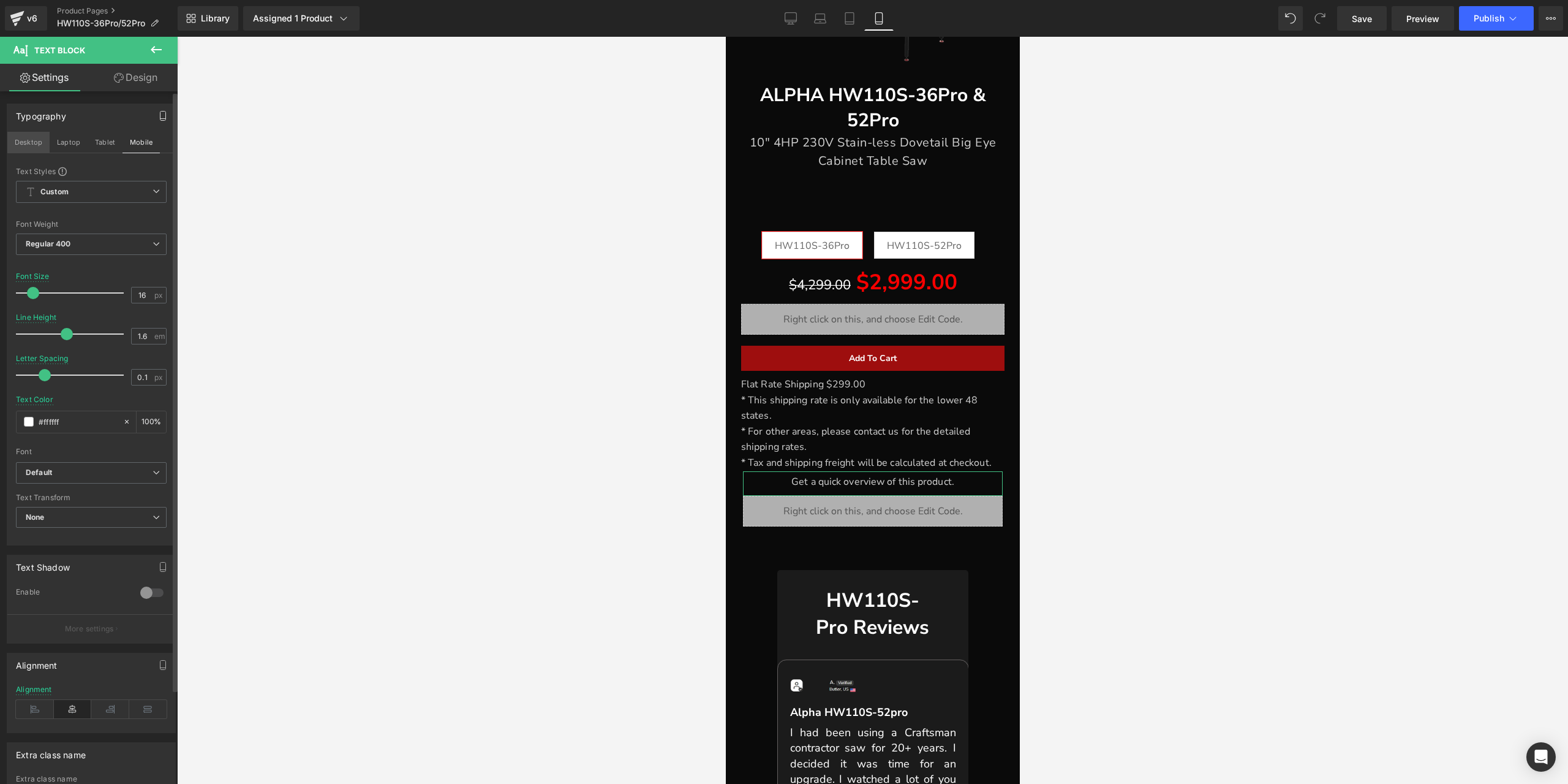
click at [37, 144] on button "Desktop" at bounding box center [28, 143] width 42 height 21
type input "18"
type input "1.7"
type input "0"
type input "#666666"
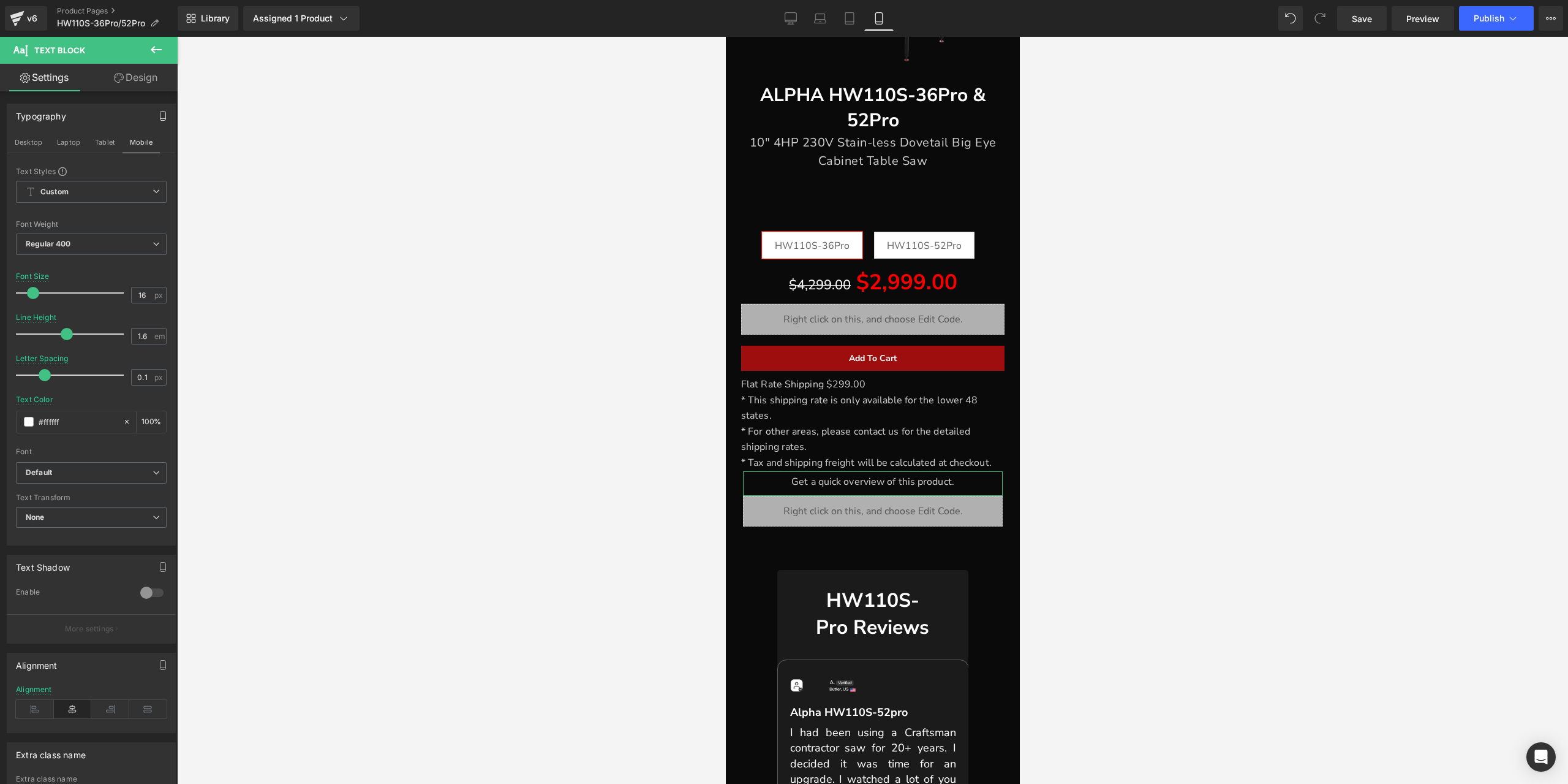
type input "100"
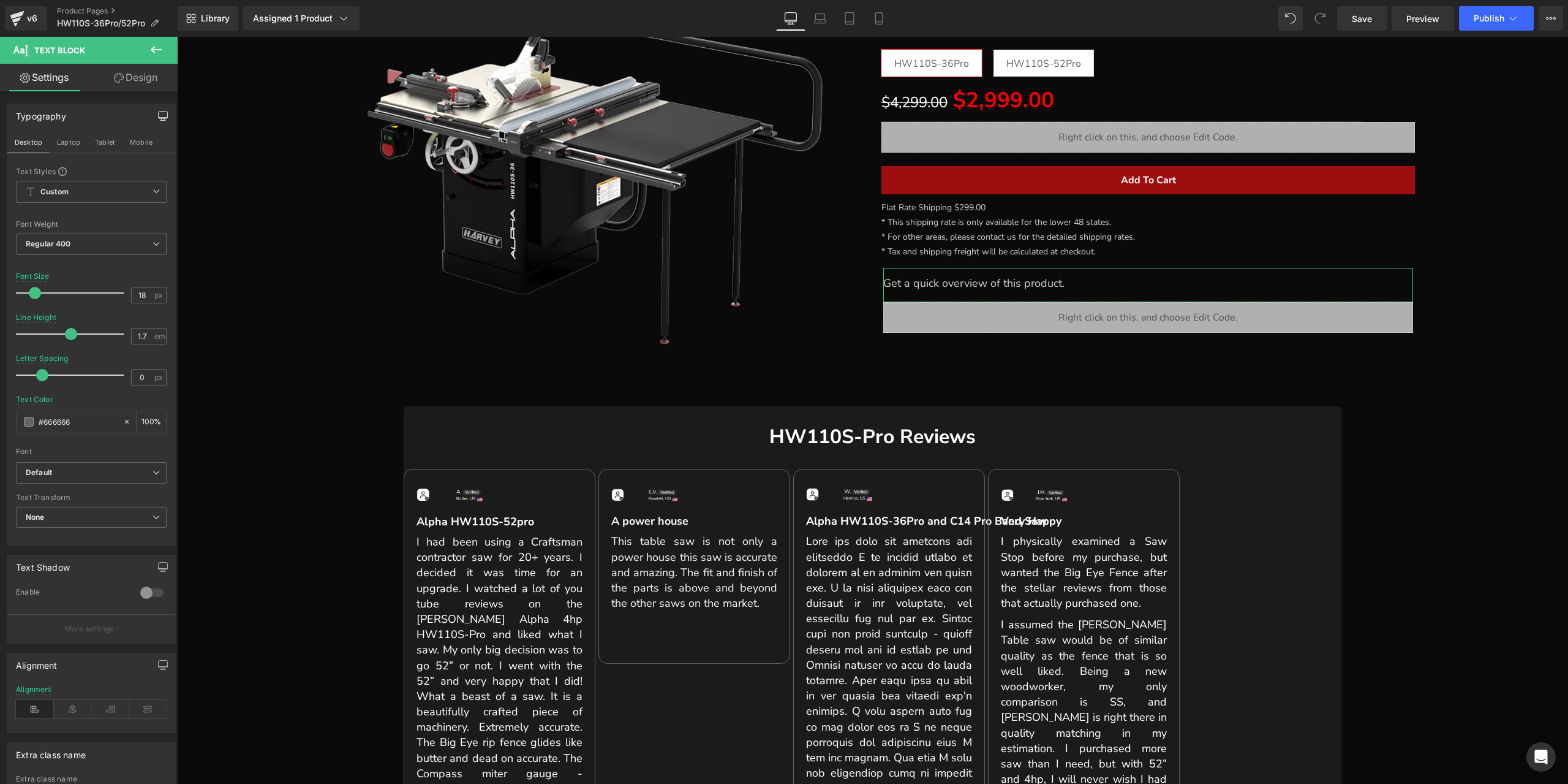
scroll to position [122, 0]
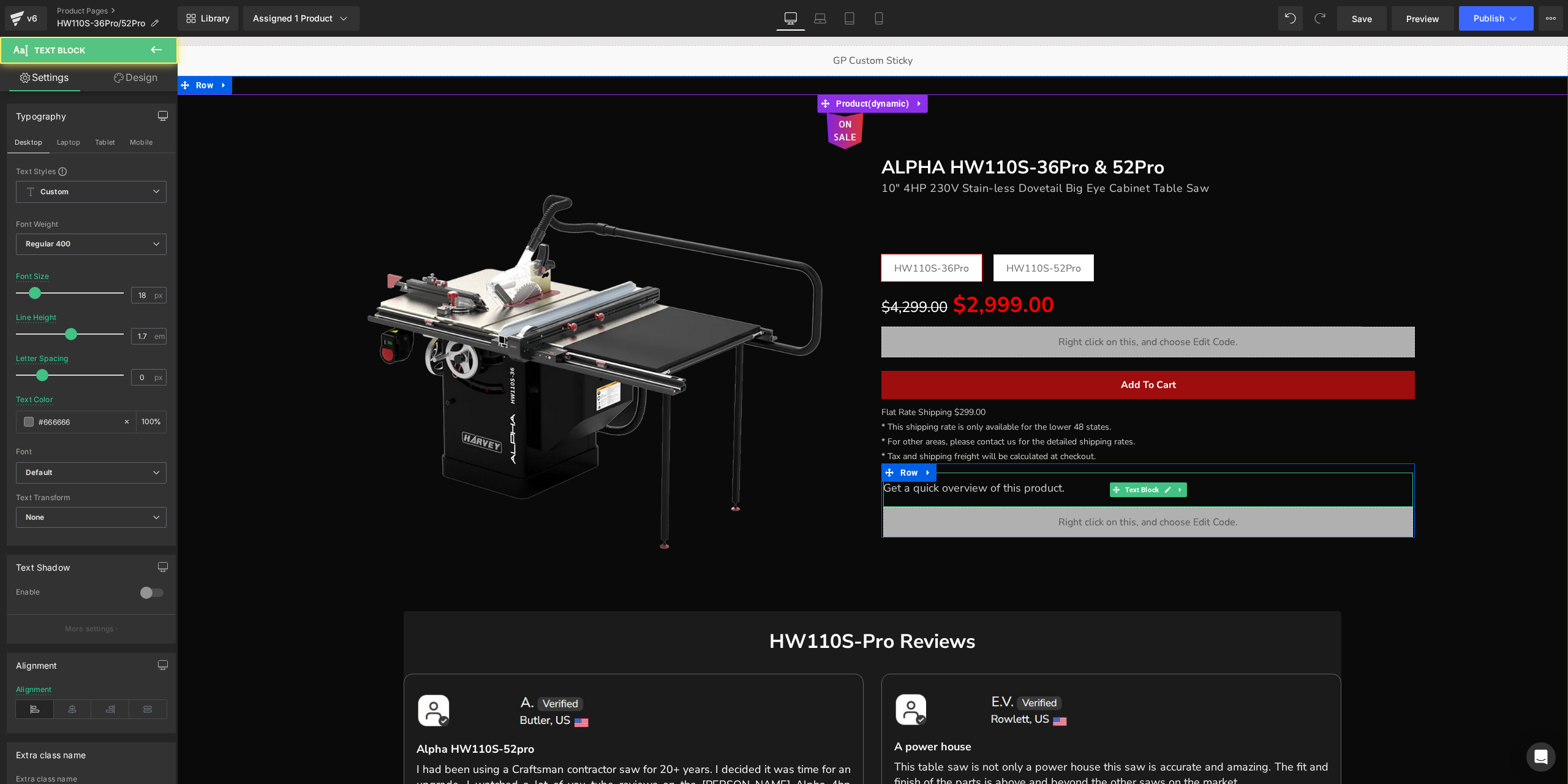
click at [989, 488] on font "Get a quick overview of this product." at bounding box center [974, 488] width 181 height 15
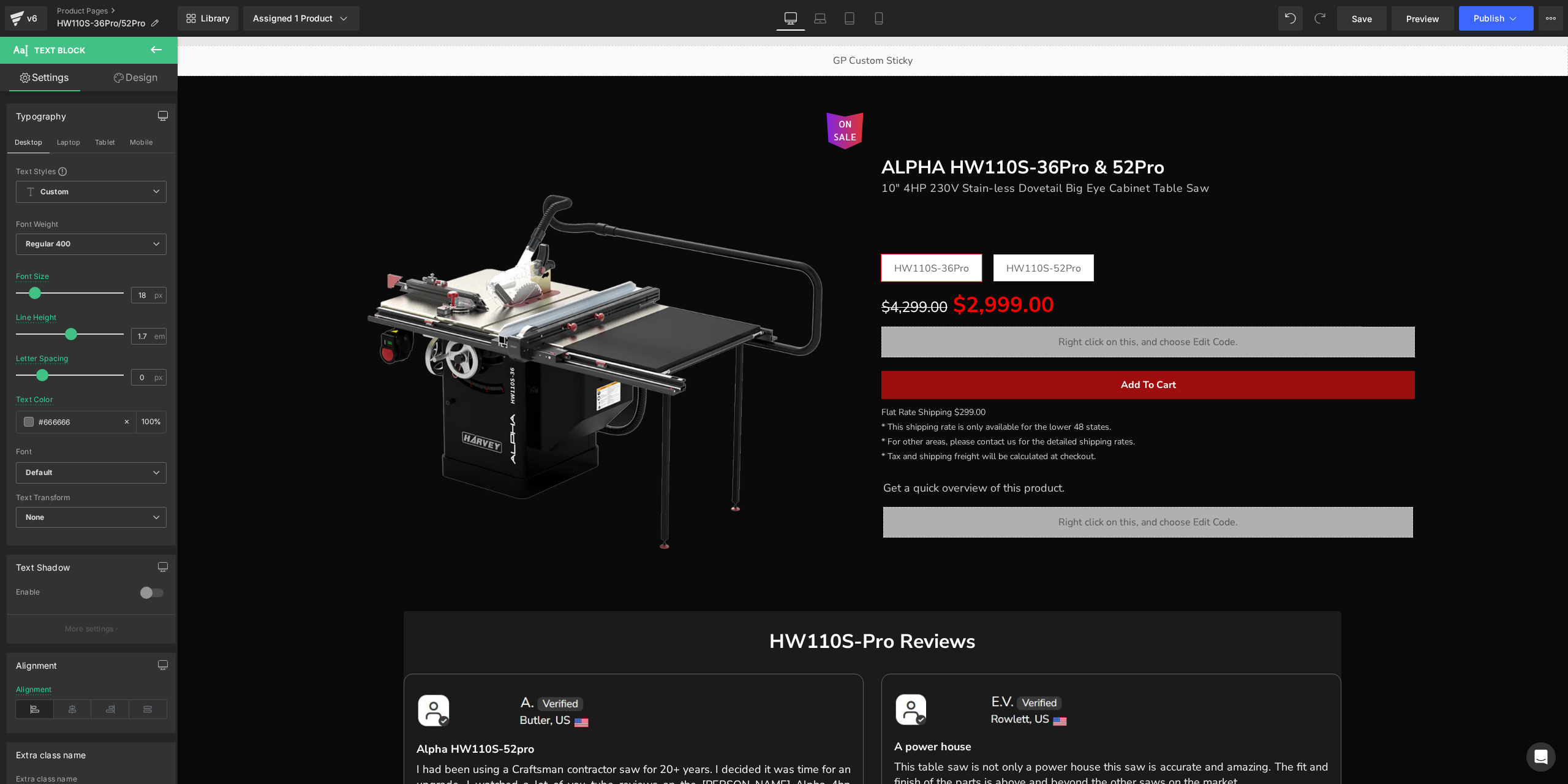
click at [153, 110] on button "button" at bounding box center [163, 115] width 20 height 23
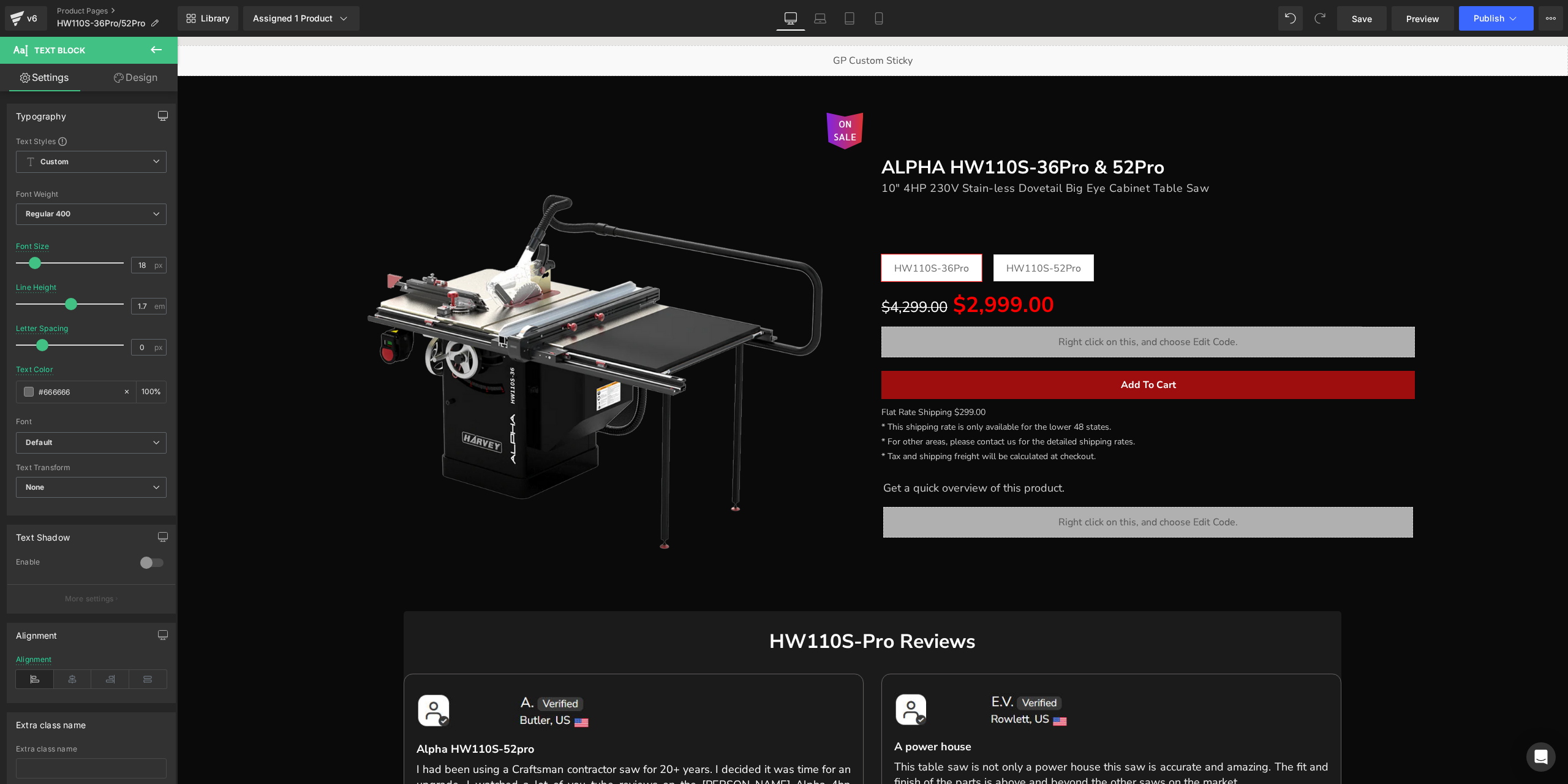
click at [161, 121] on icon "button" at bounding box center [163, 121] width 5 height 0
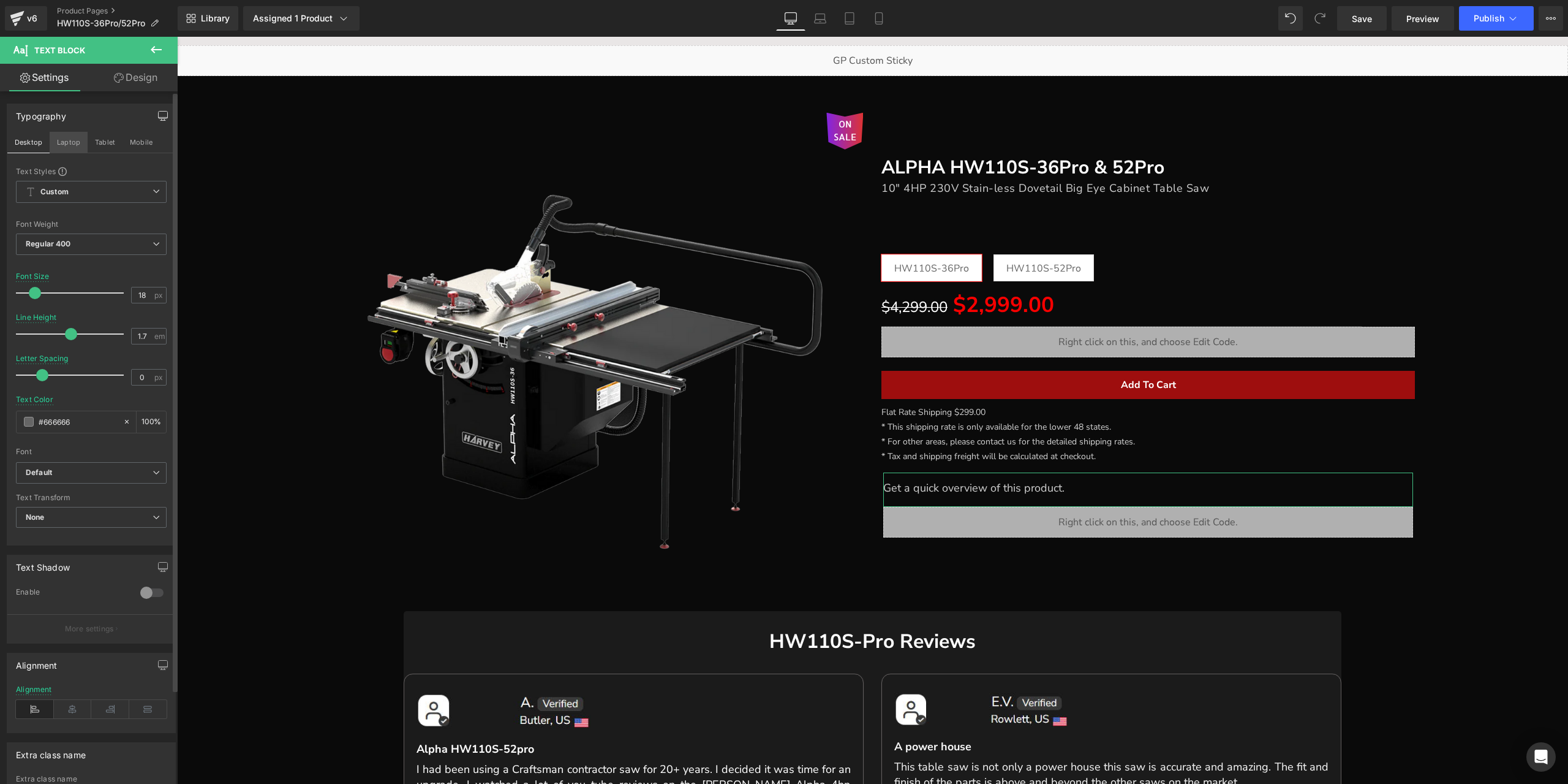
click at [66, 141] on button "Laptop" at bounding box center [69, 143] width 38 height 21
type input "14"
type input "100"
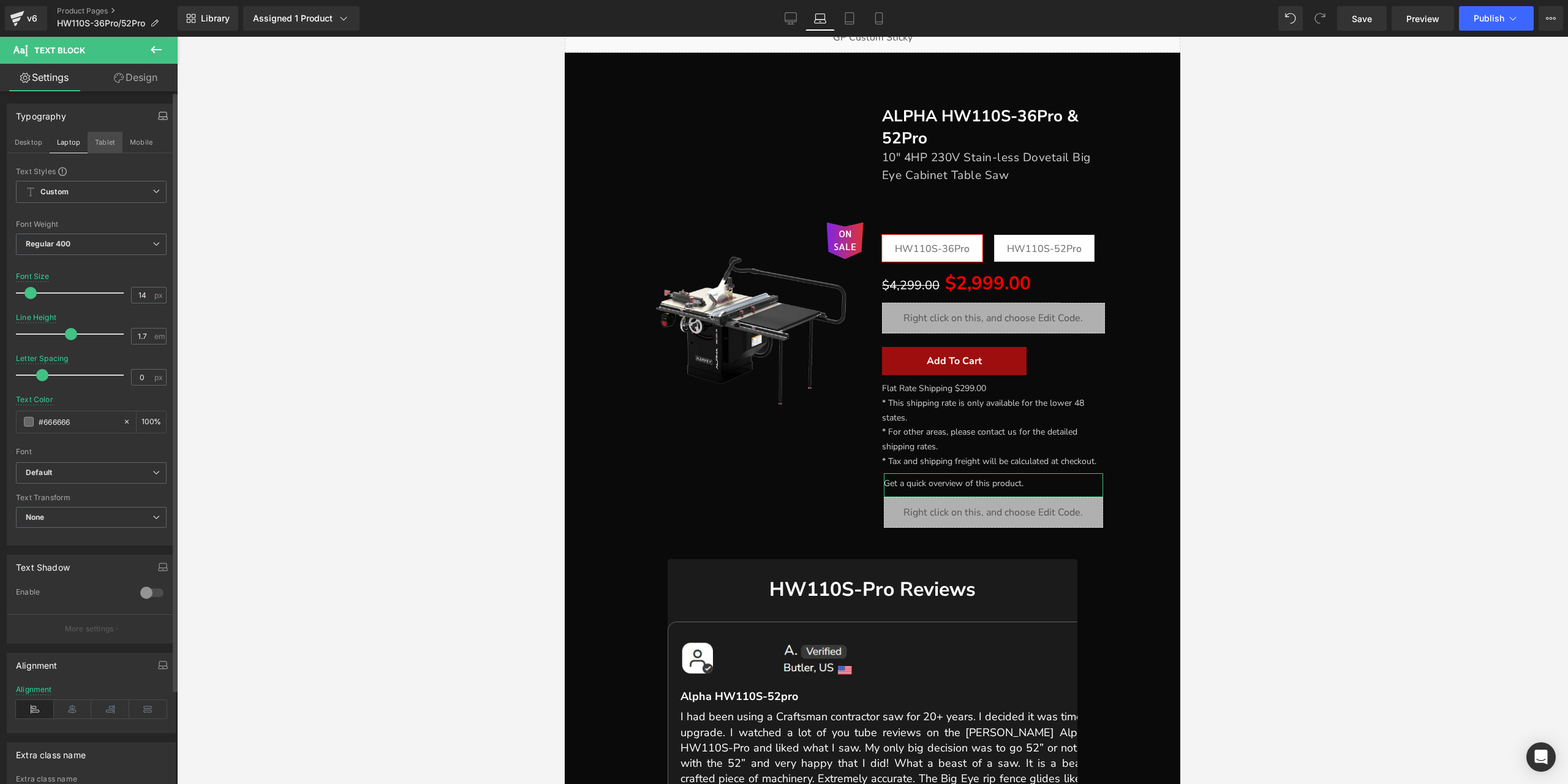
click at [109, 141] on button "Tablet" at bounding box center [105, 143] width 35 height 21
type input "18"
type input "#ffffff"
type input "100"
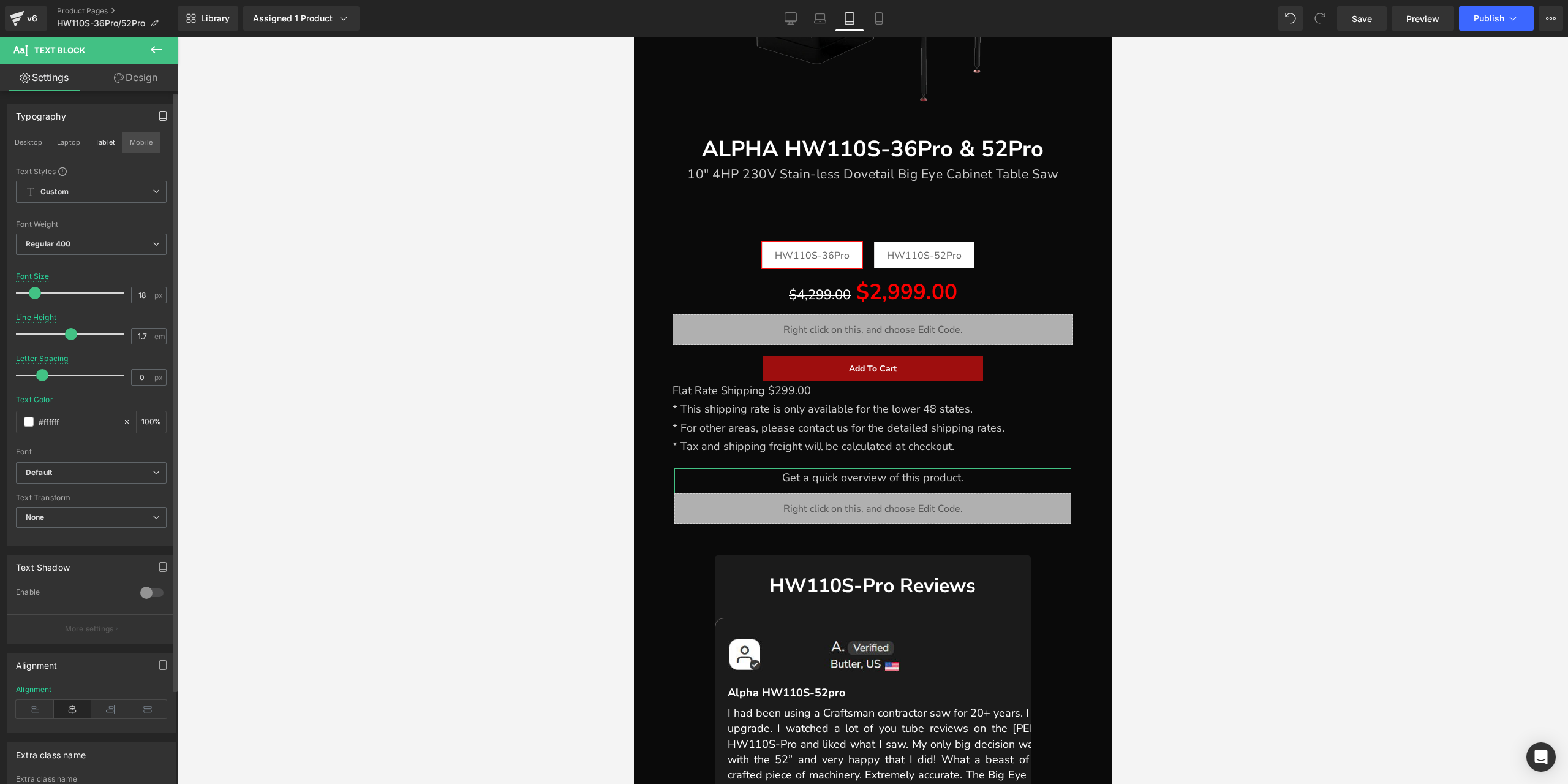
click at [142, 142] on button "Mobile" at bounding box center [140, 143] width 37 height 21
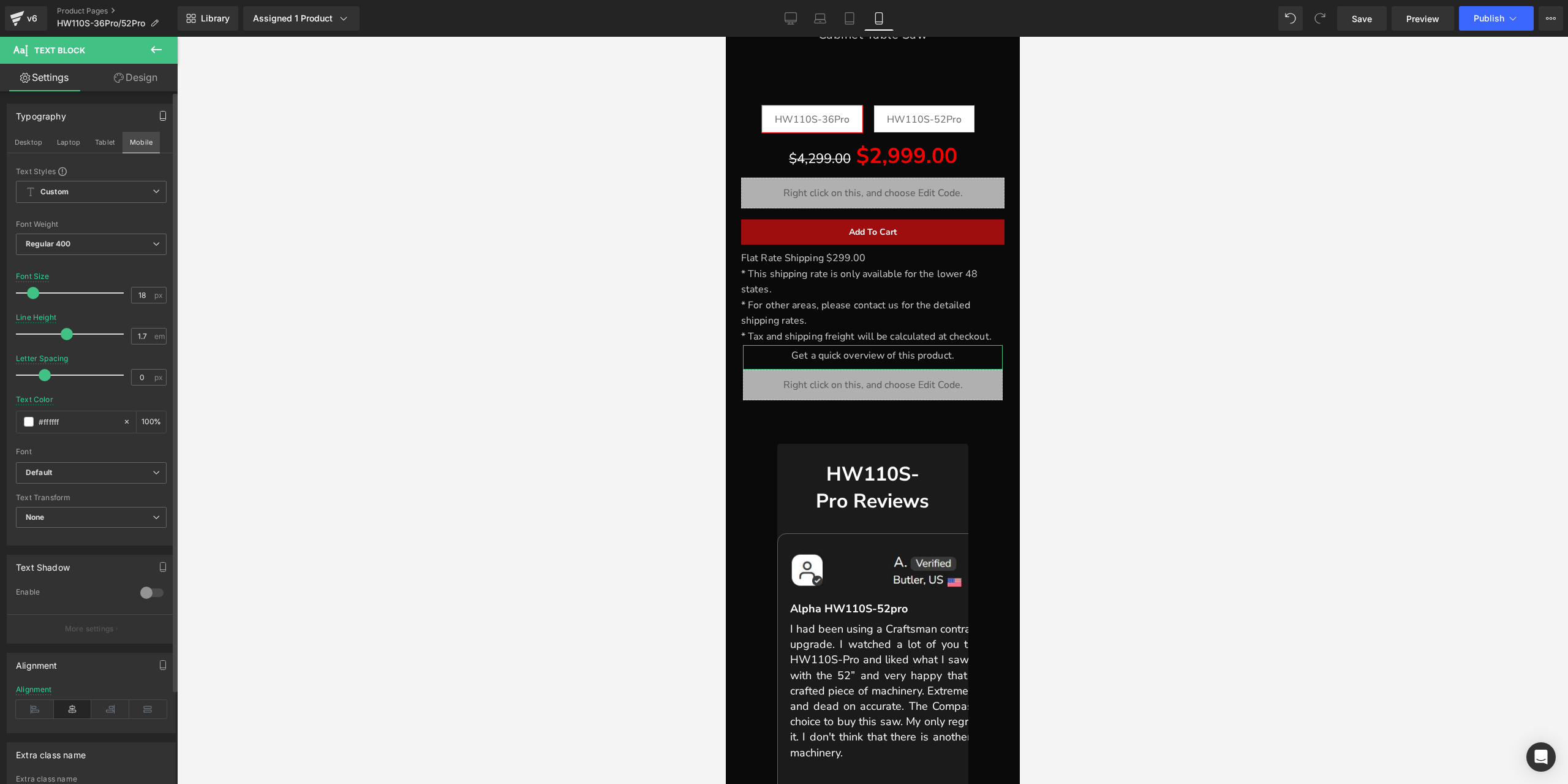
type input "16"
type input "1.6"
type input "0.1"
type input "100"
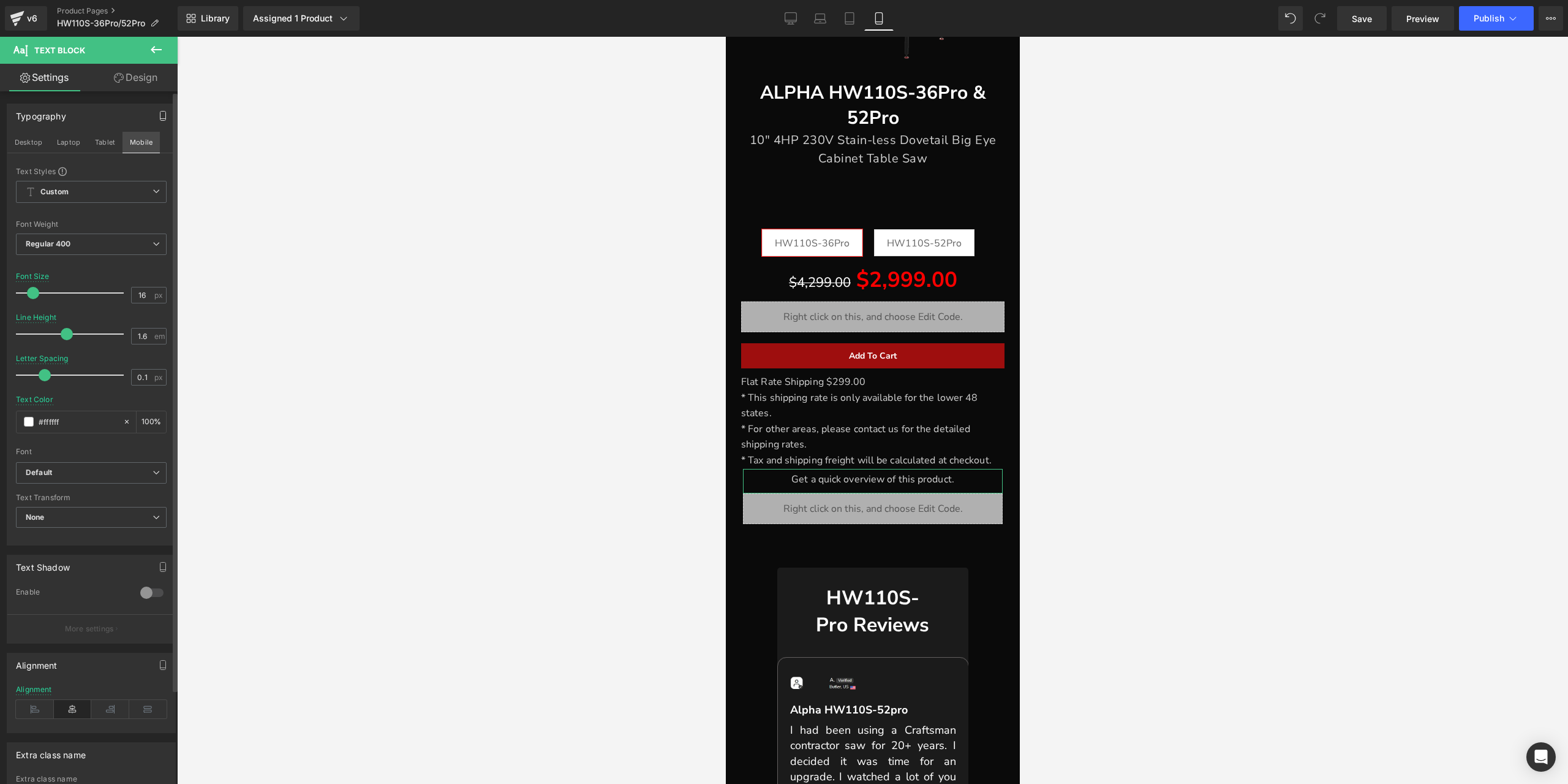
scroll to position [329, 0]
click at [855, 481] on span "Text Block" at bounding box center [866, 481] width 39 height 15
click at [148, 89] on link "Design" at bounding box center [136, 77] width 88 height 27
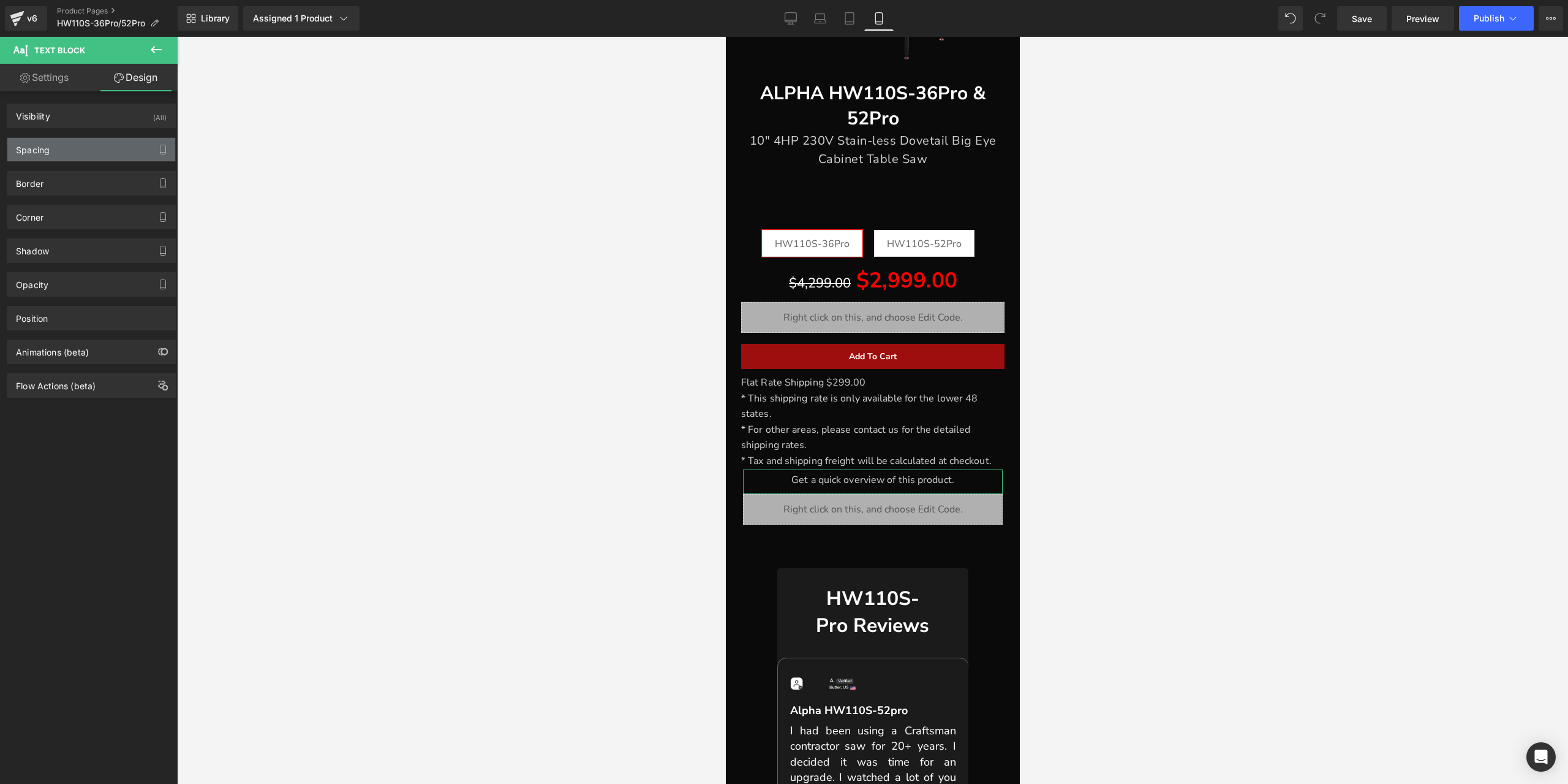
click at [93, 152] on div "Spacing" at bounding box center [91, 149] width 168 height 23
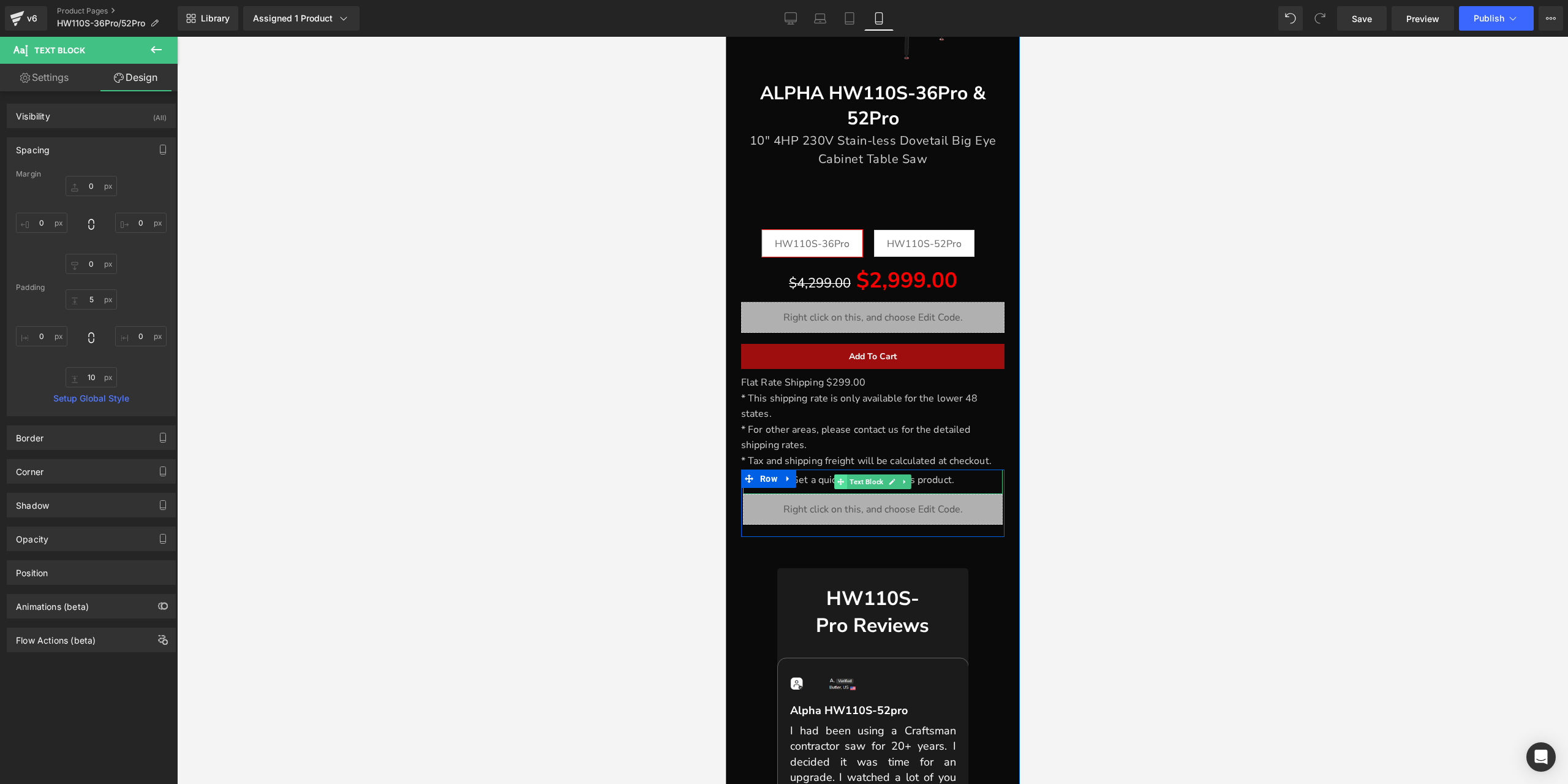
click at [837, 483] on icon at bounding box center [841, 481] width 7 height 7
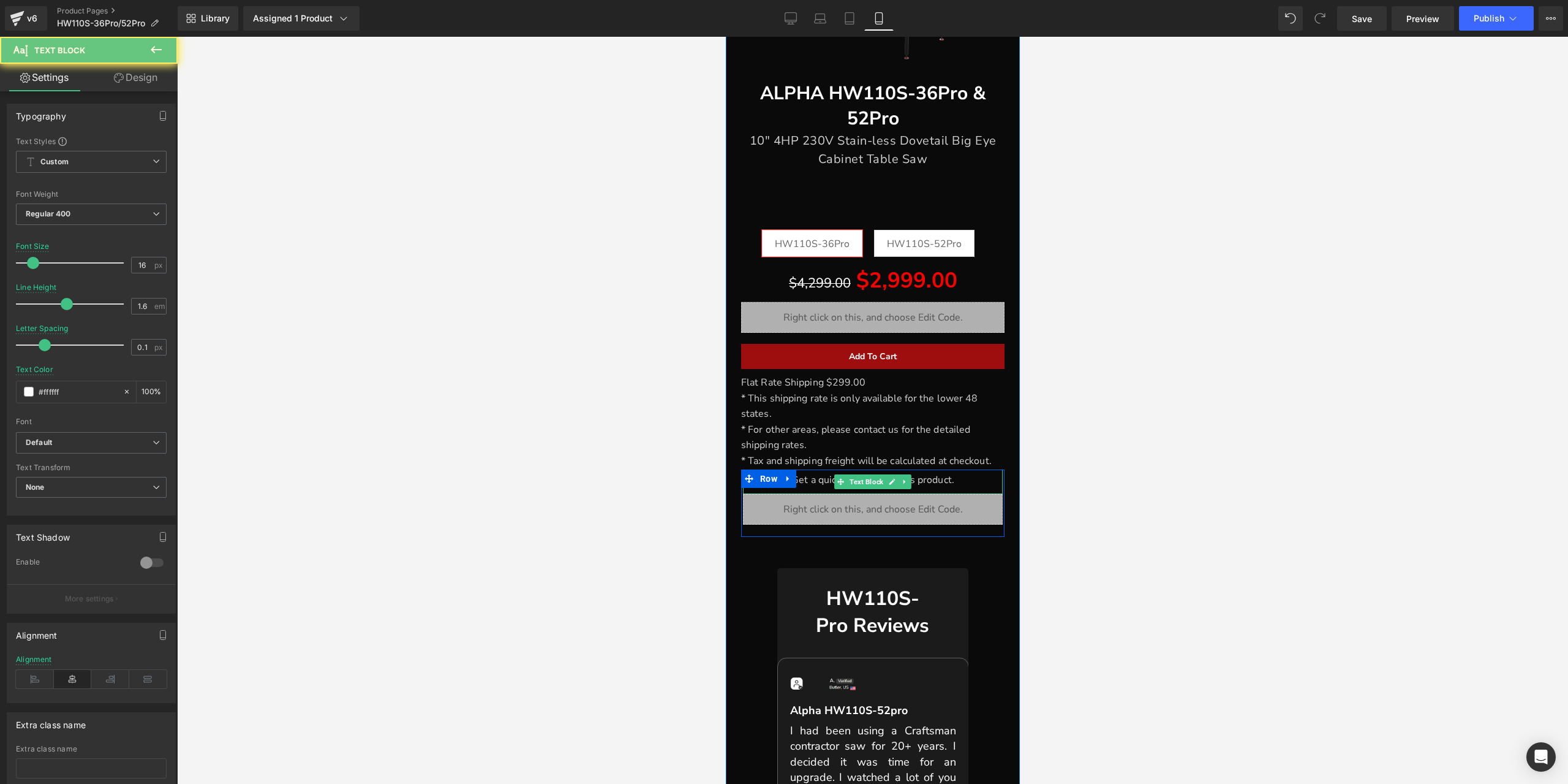
click at [823, 483] on font "Get a quick overview of this product." at bounding box center [872, 479] width 163 height 13
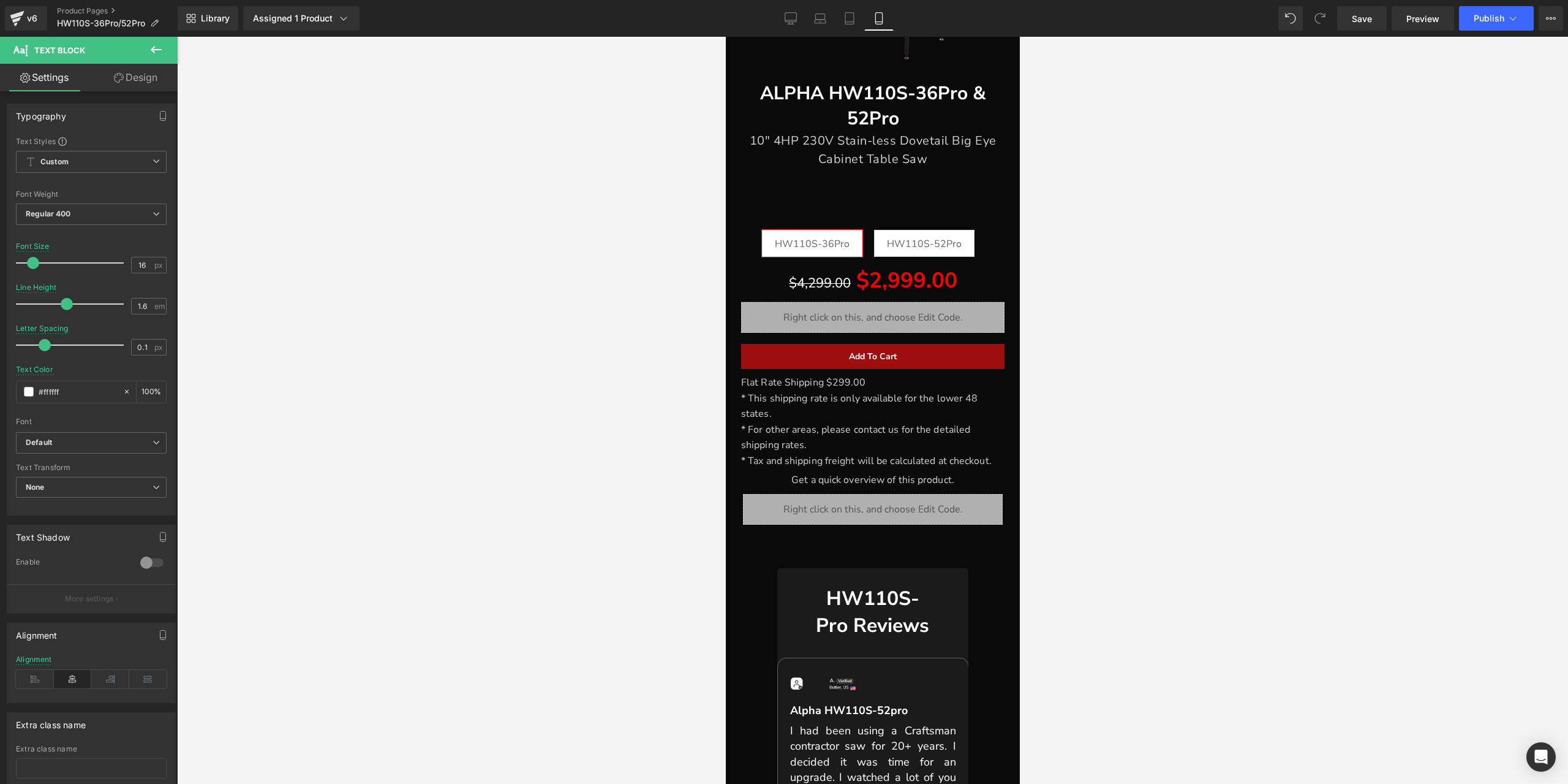
click at [151, 88] on link "Design" at bounding box center [136, 77] width 88 height 27
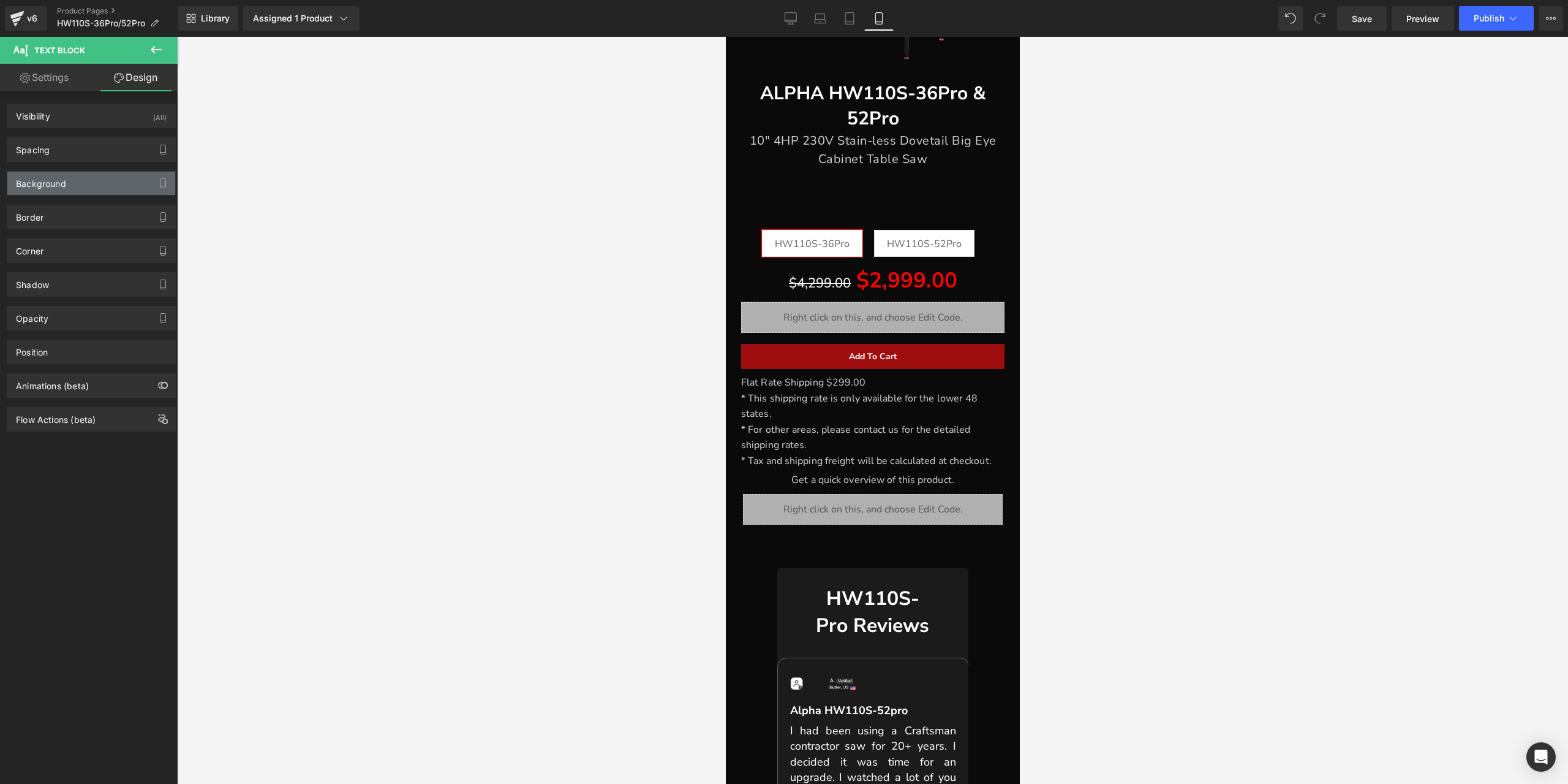
click at [84, 178] on div "Background" at bounding box center [91, 183] width 168 height 23
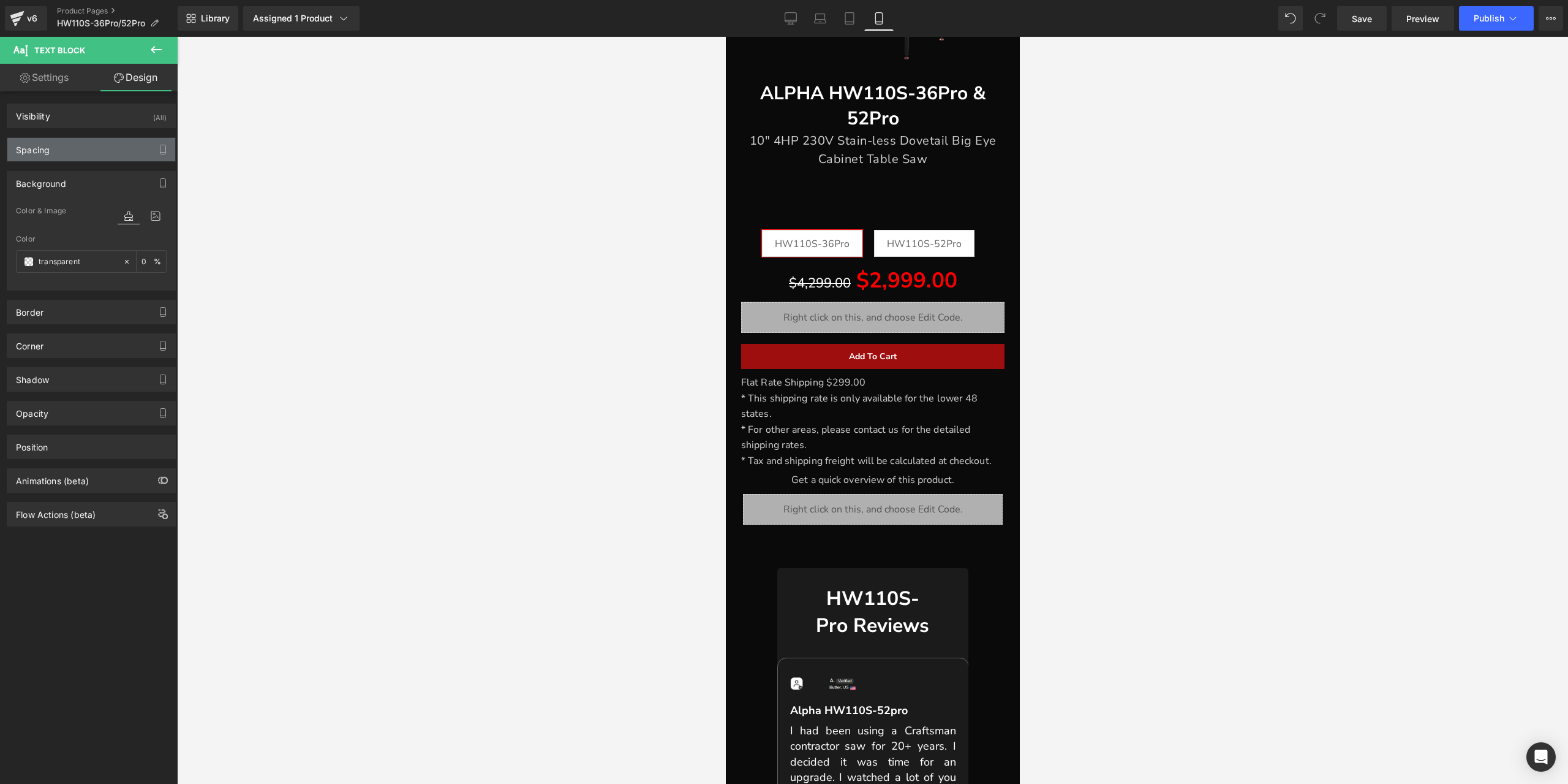
click at [95, 152] on div "Spacing" at bounding box center [91, 149] width 168 height 23
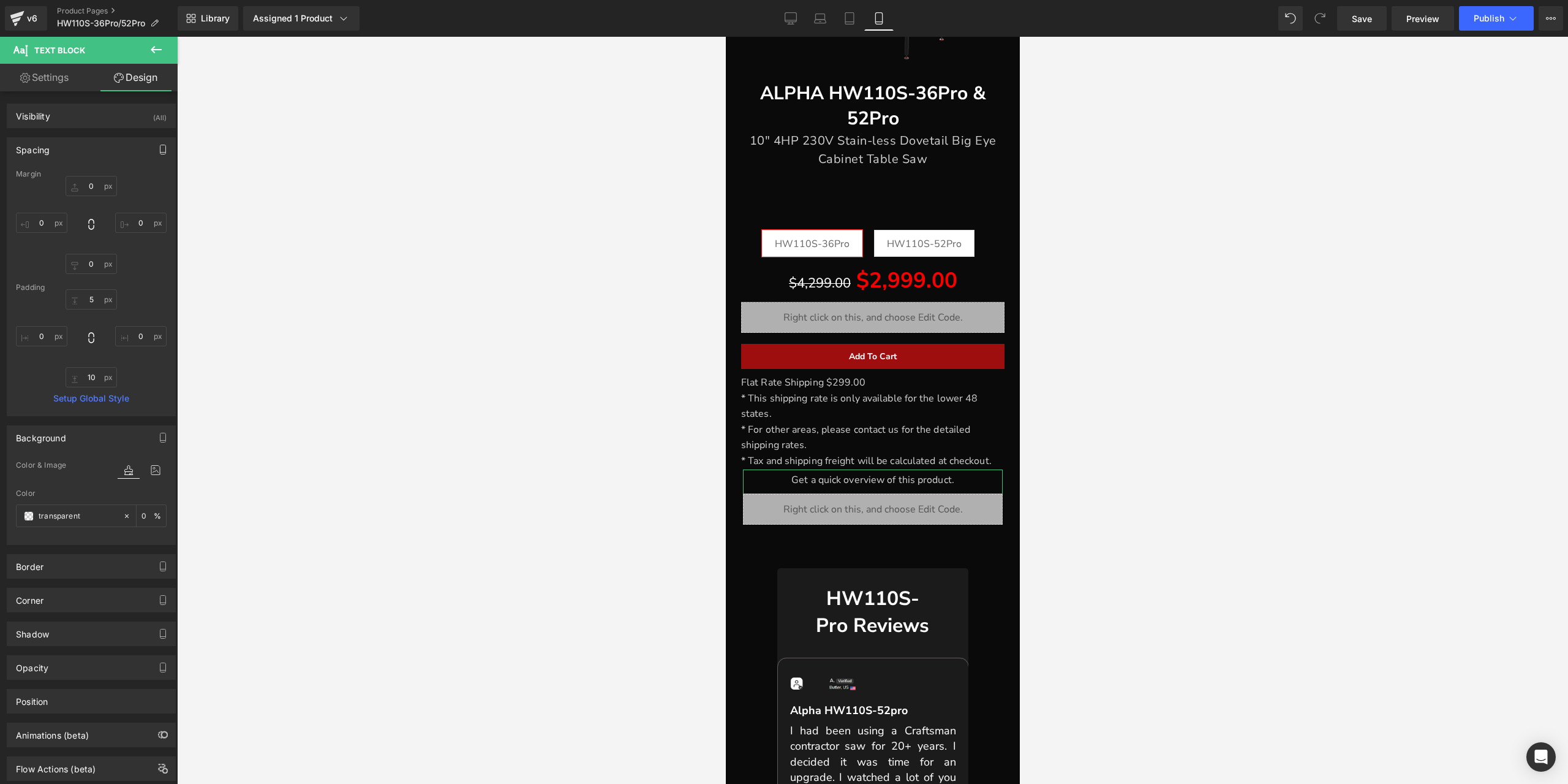
click at [161, 146] on icon "button" at bounding box center [164, 150] width 6 height 9
click at [105, 166] on button "Tablet" at bounding box center [105, 176] width 35 height 21
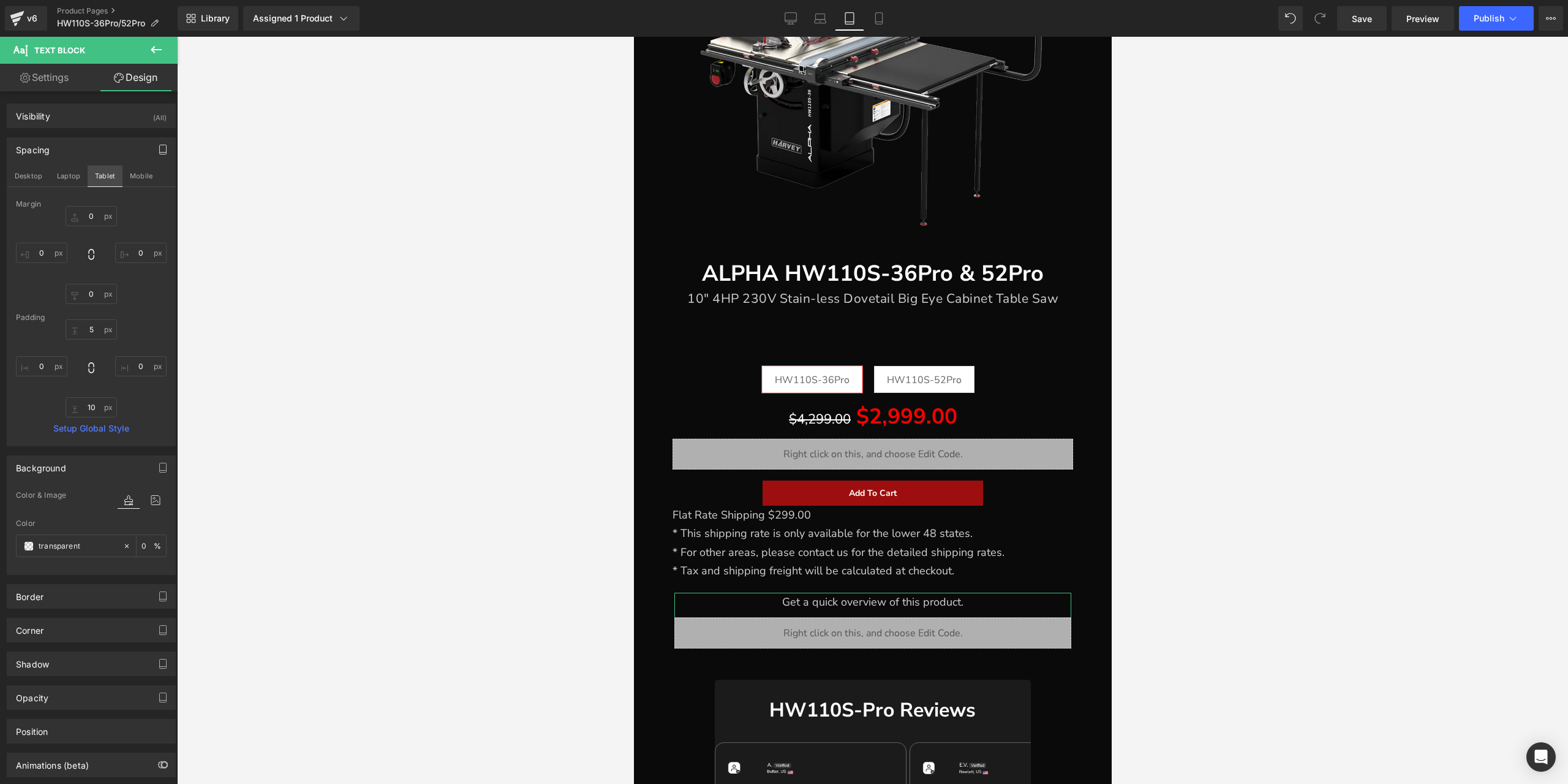
type input "0"
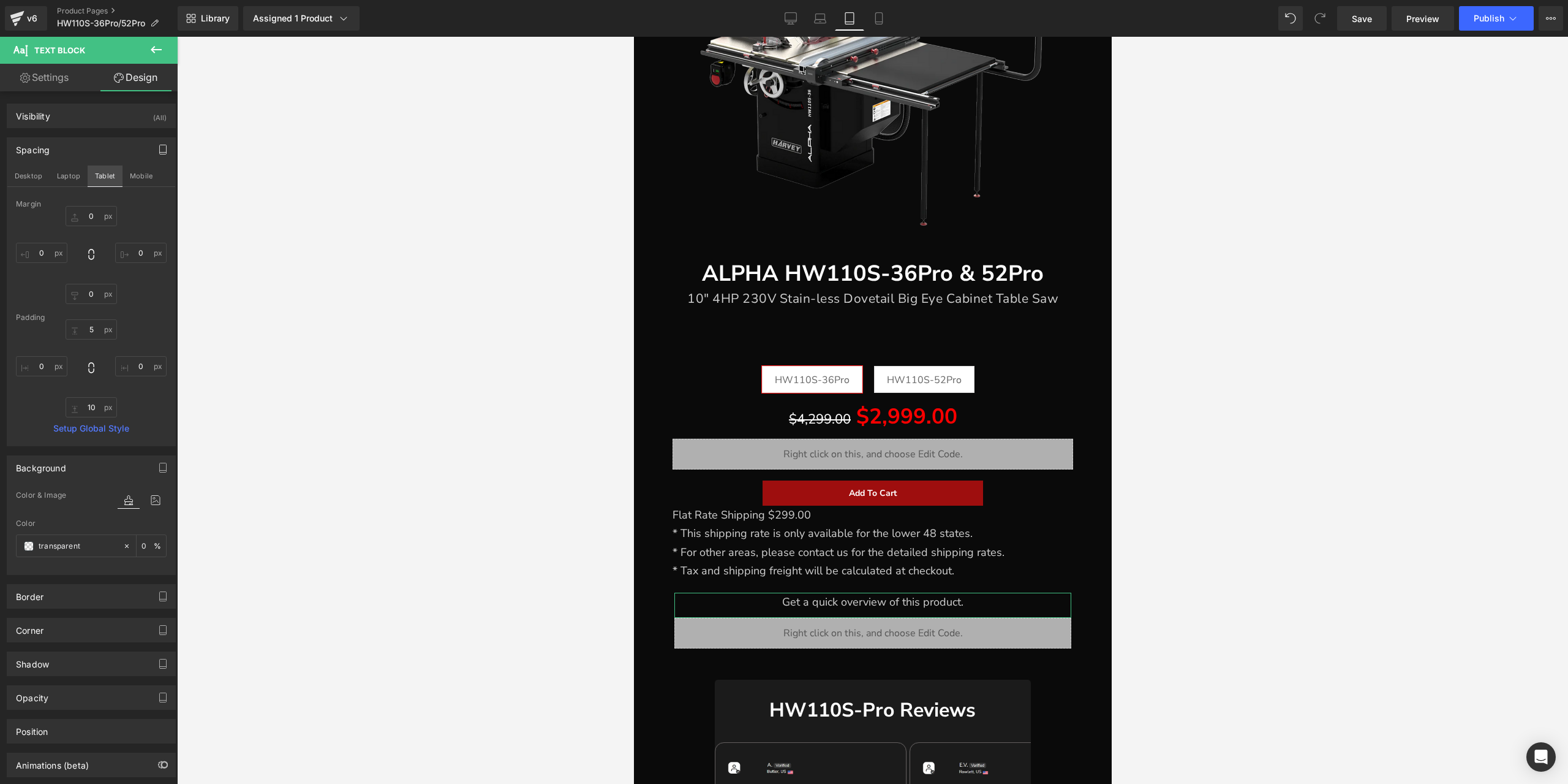
type input "0"
type input "10"
type input "0"
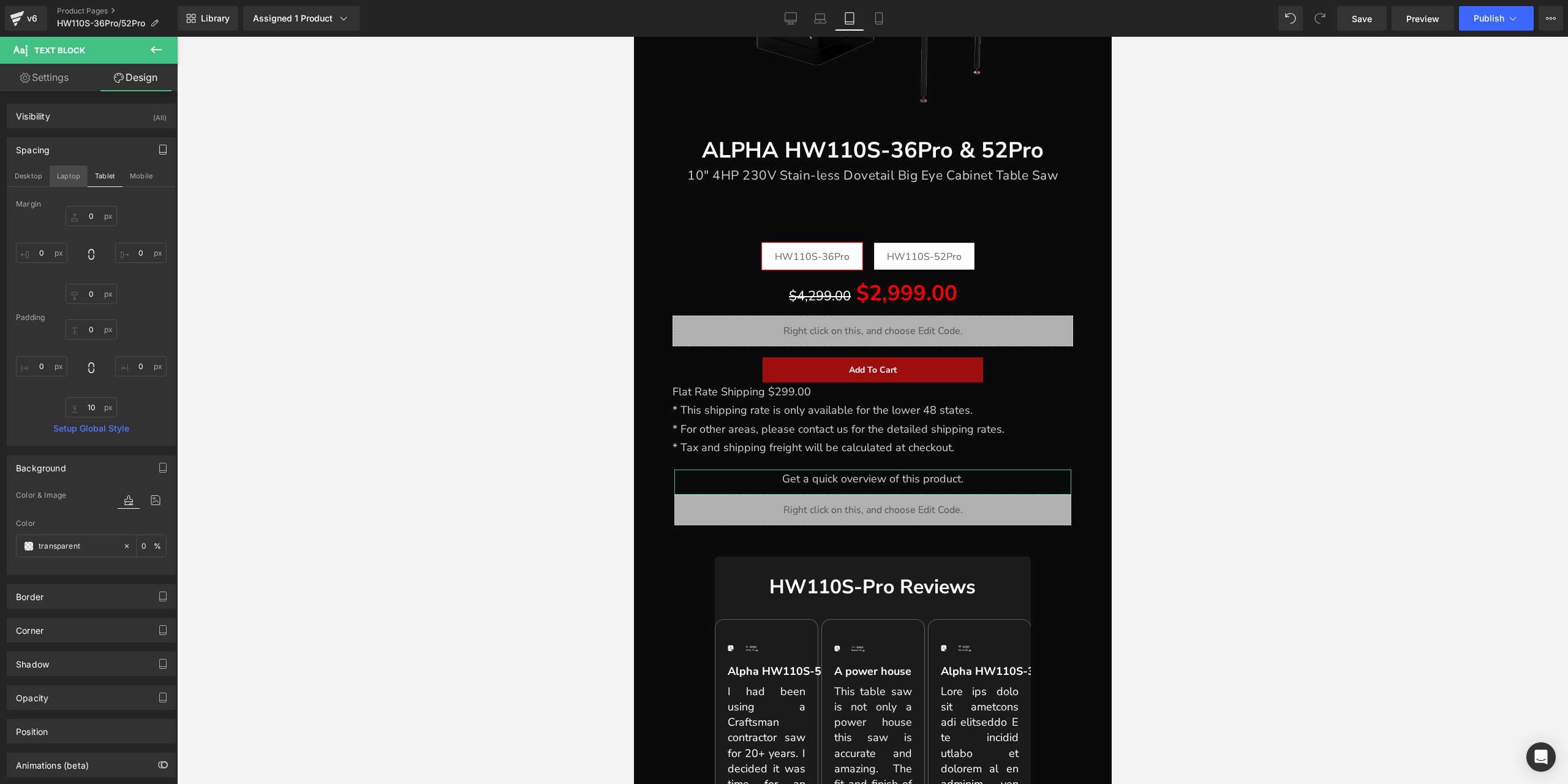
click at [58, 177] on button "Laptop" at bounding box center [69, 176] width 38 height 21
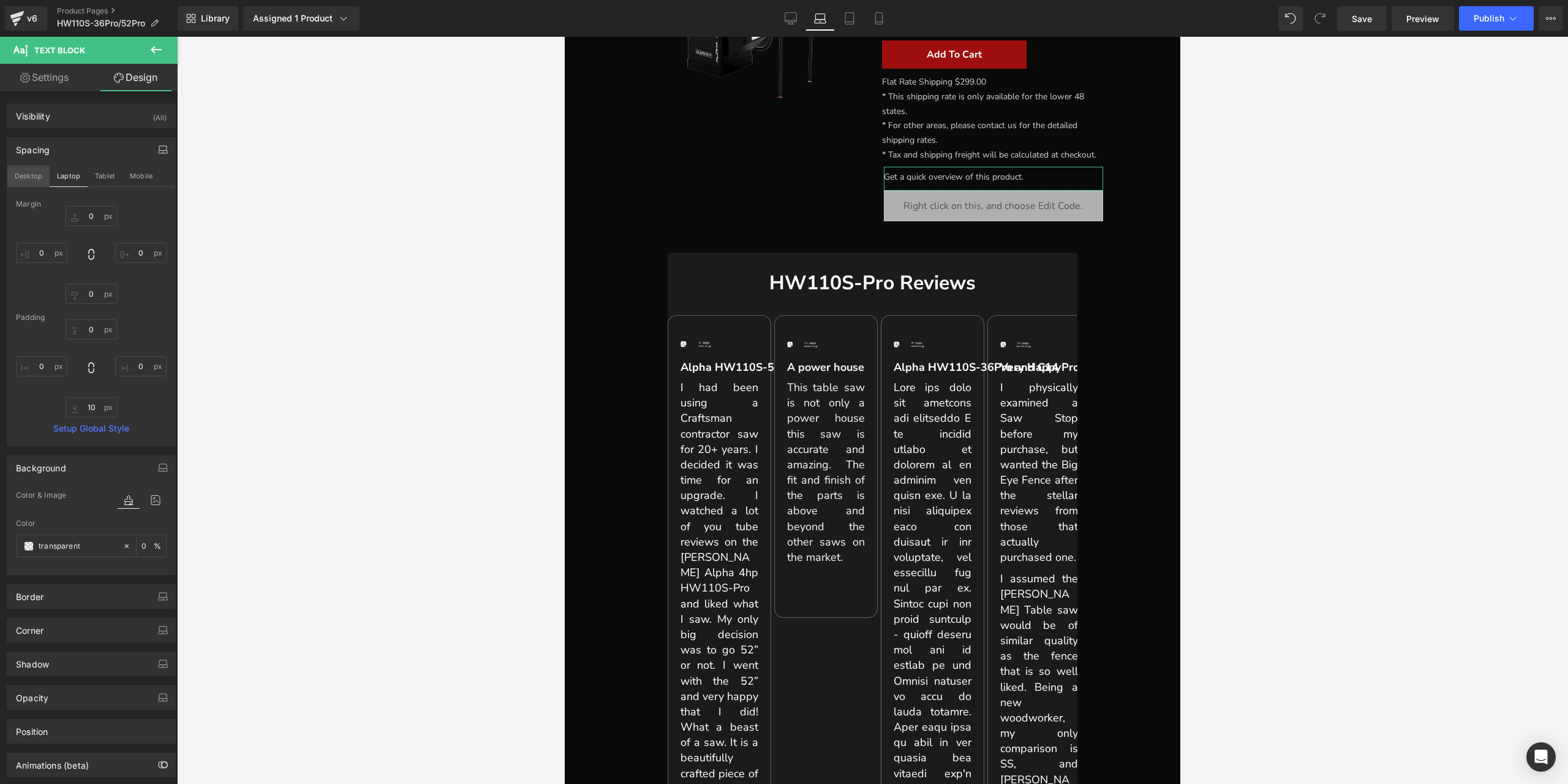
type input "0"
type input "5"
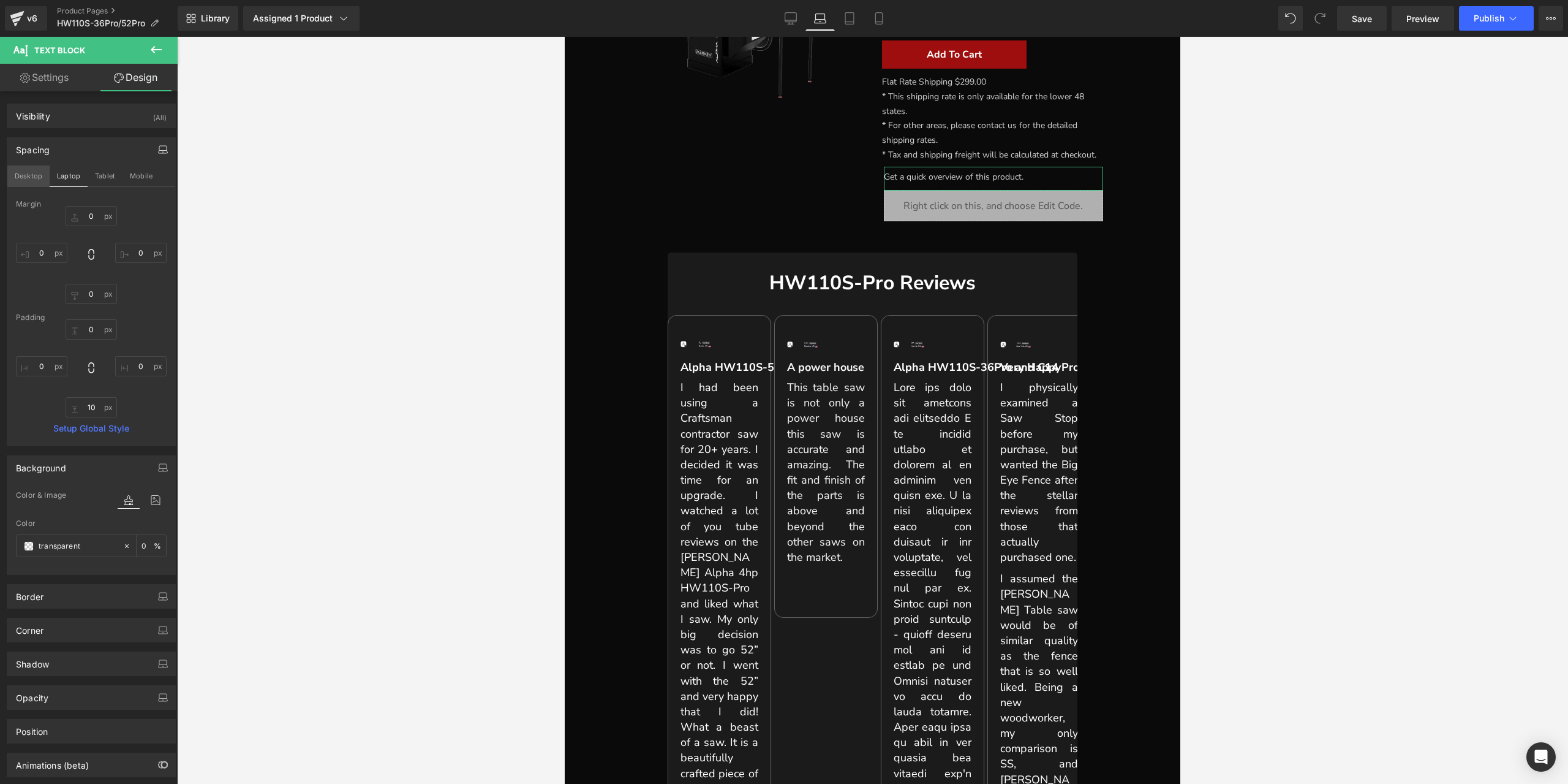
type input "0"
type input "10"
type input "0"
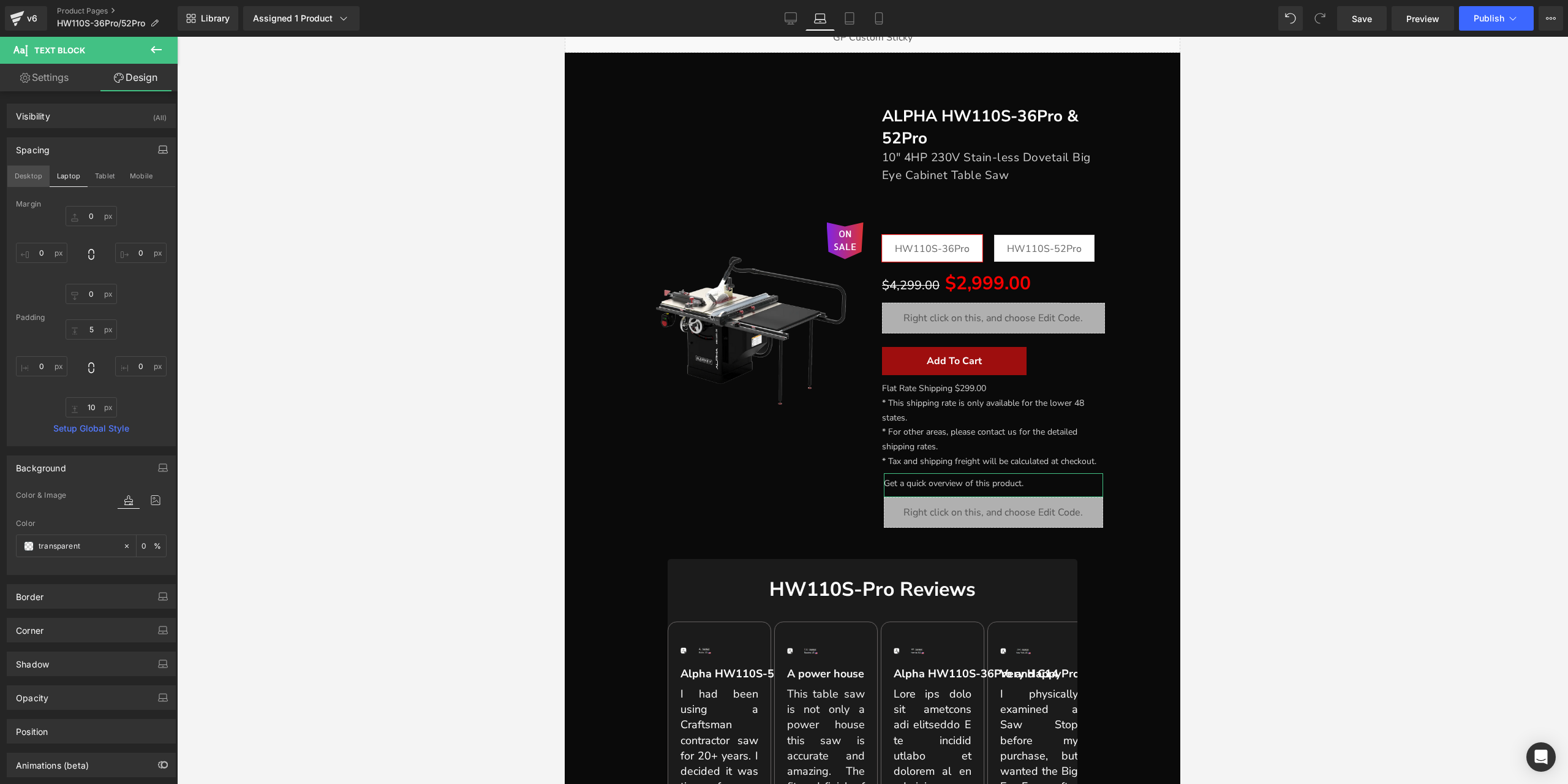
click at [44, 177] on button "Desktop" at bounding box center [28, 176] width 42 height 21
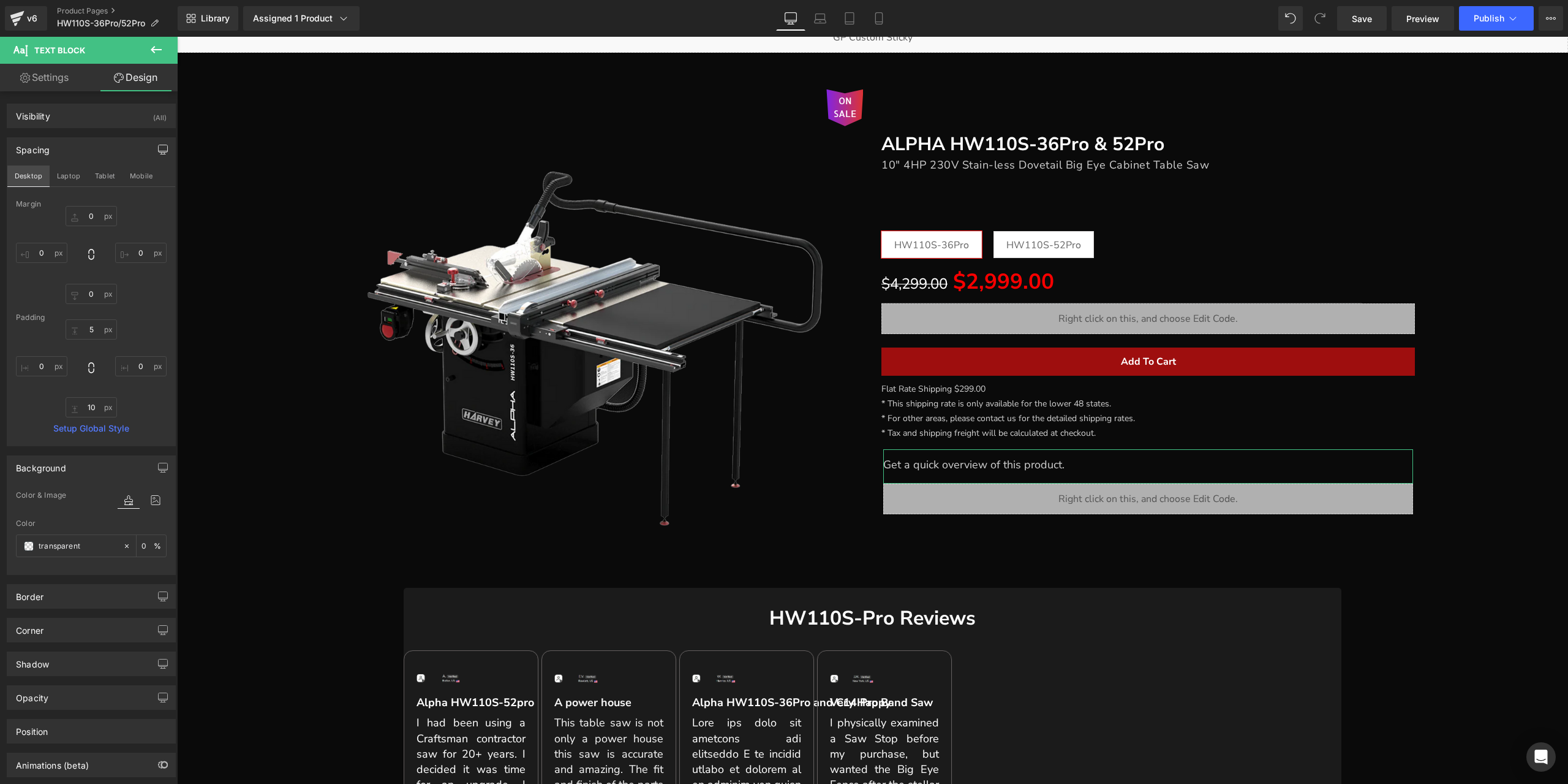
type input "0"
type input "10"
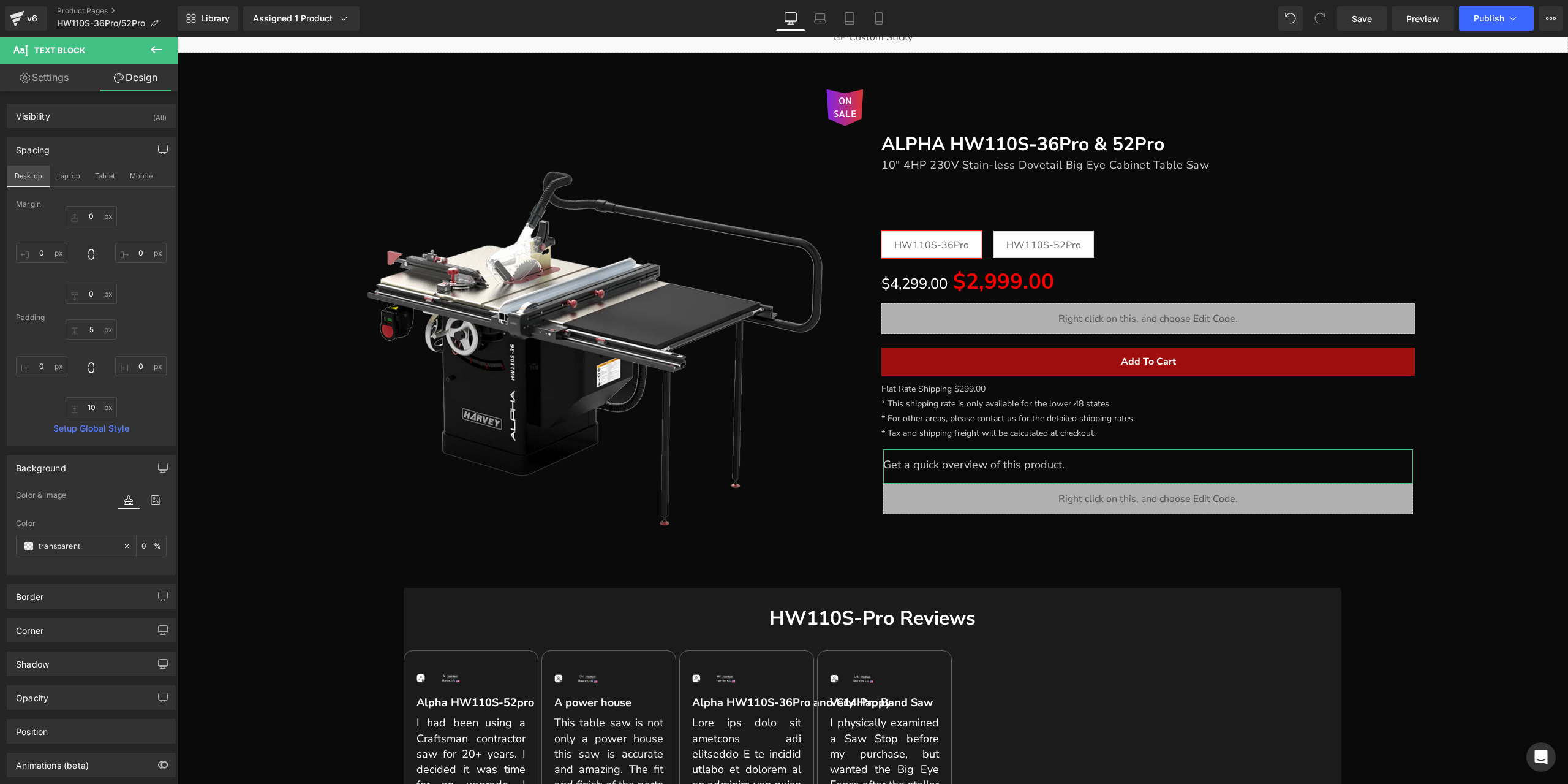
type input "0"
type input "15"
type input "0"
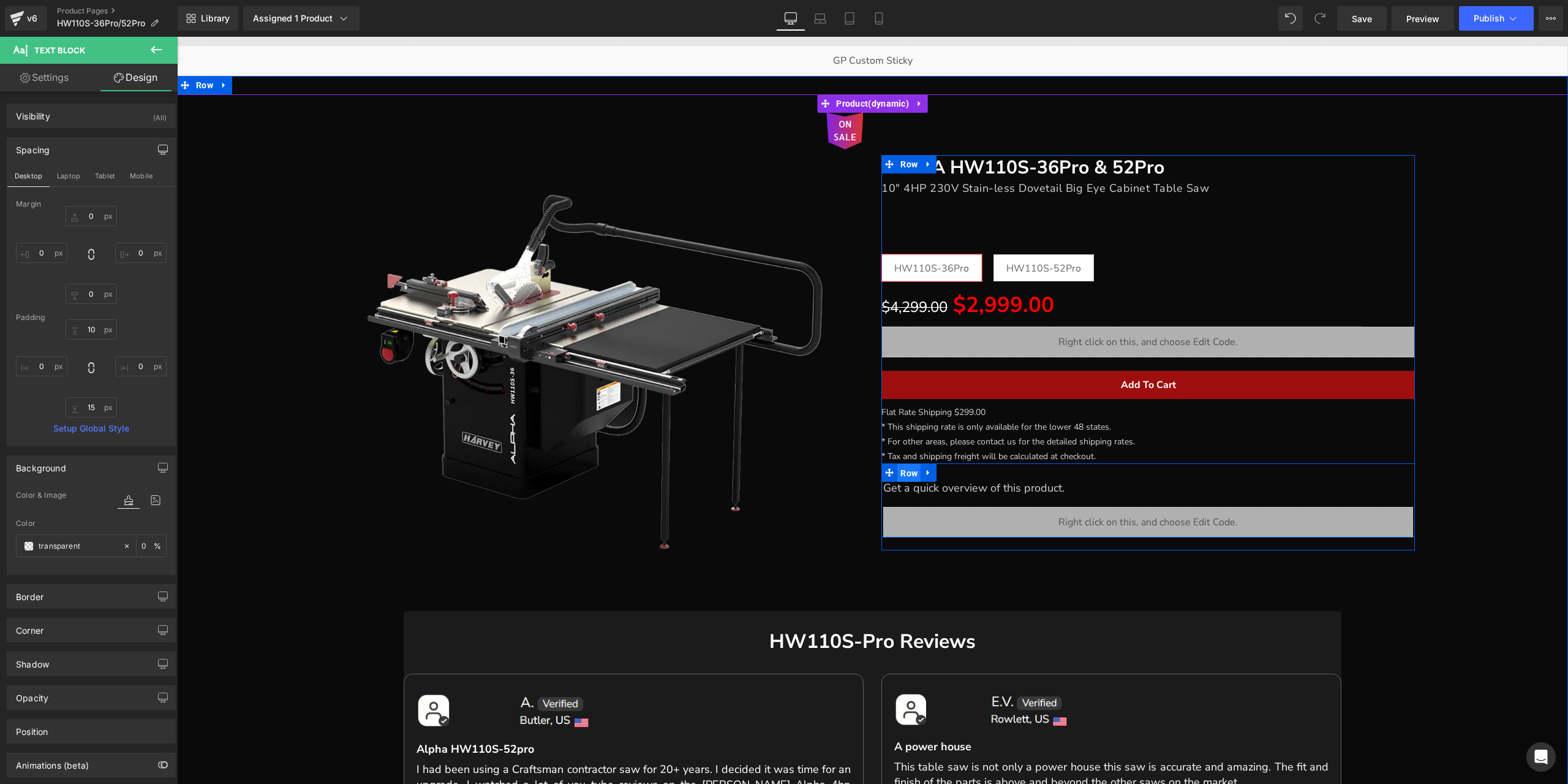
click at [907, 473] on span "Row" at bounding box center [909, 473] width 23 height 18
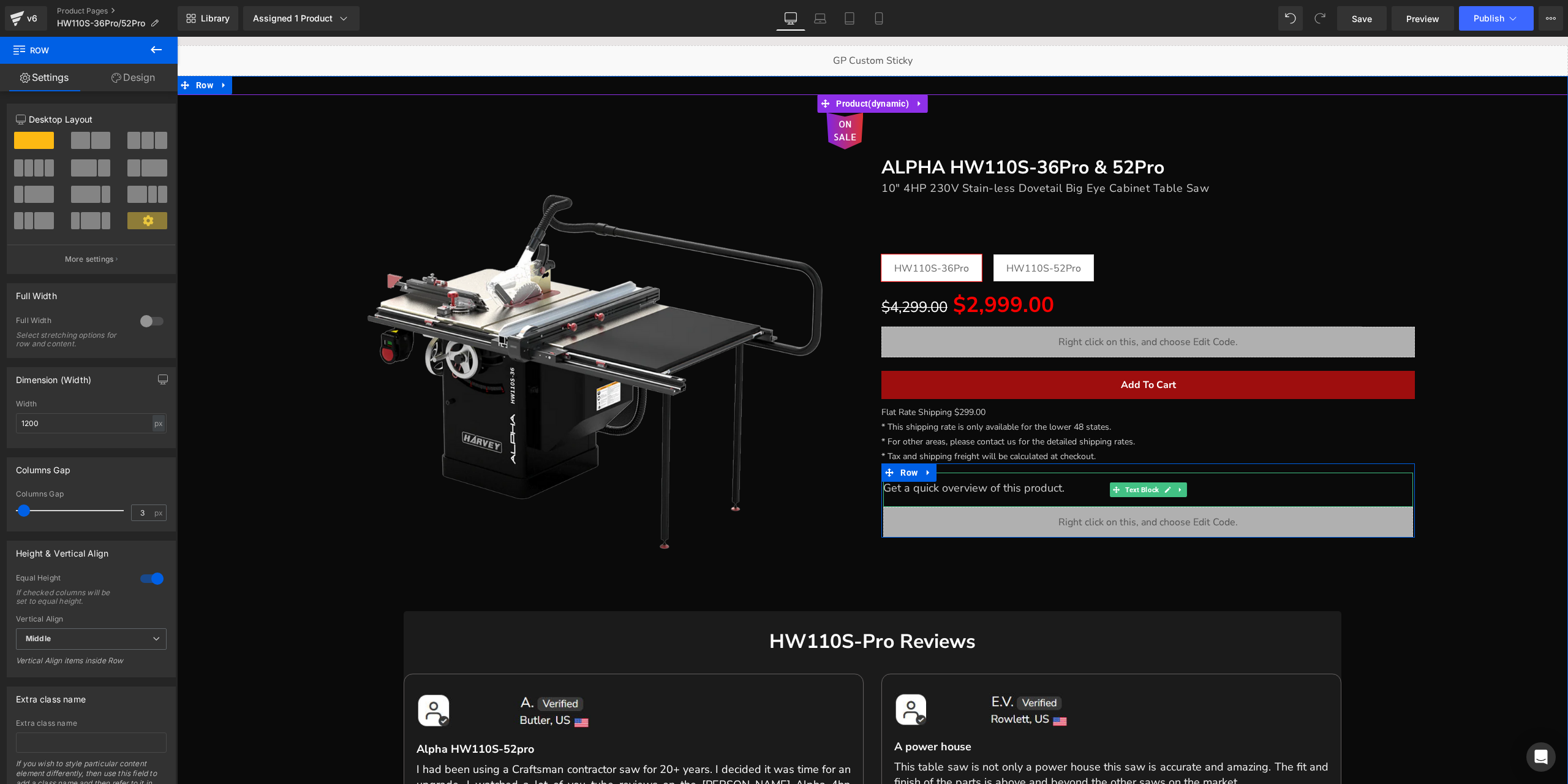
click at [942, 493] on font "Get a quick overview of this product." at bounding box center [974, 488] width 181 height 15
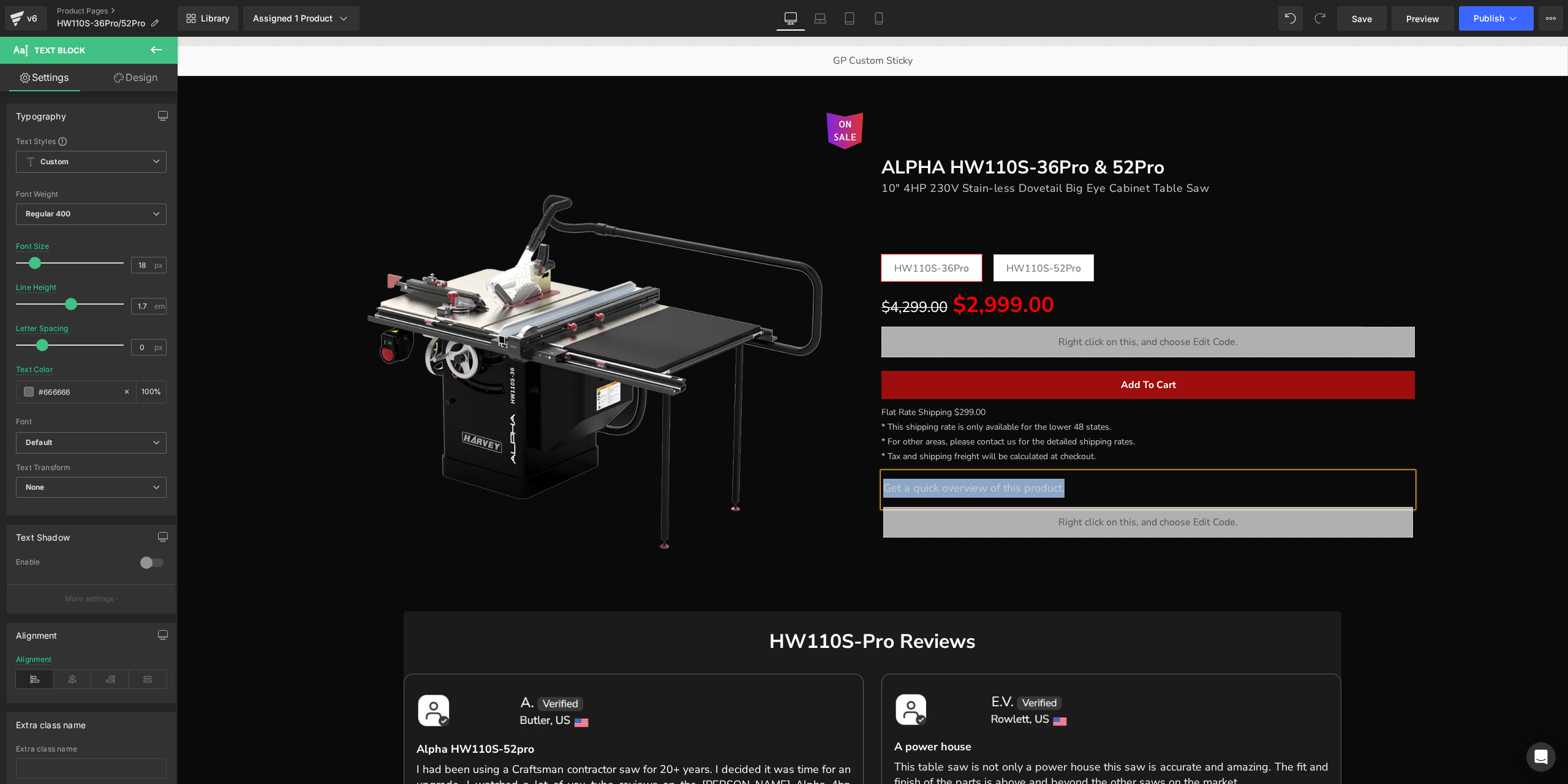
copy font "Get a quick overview of this product."
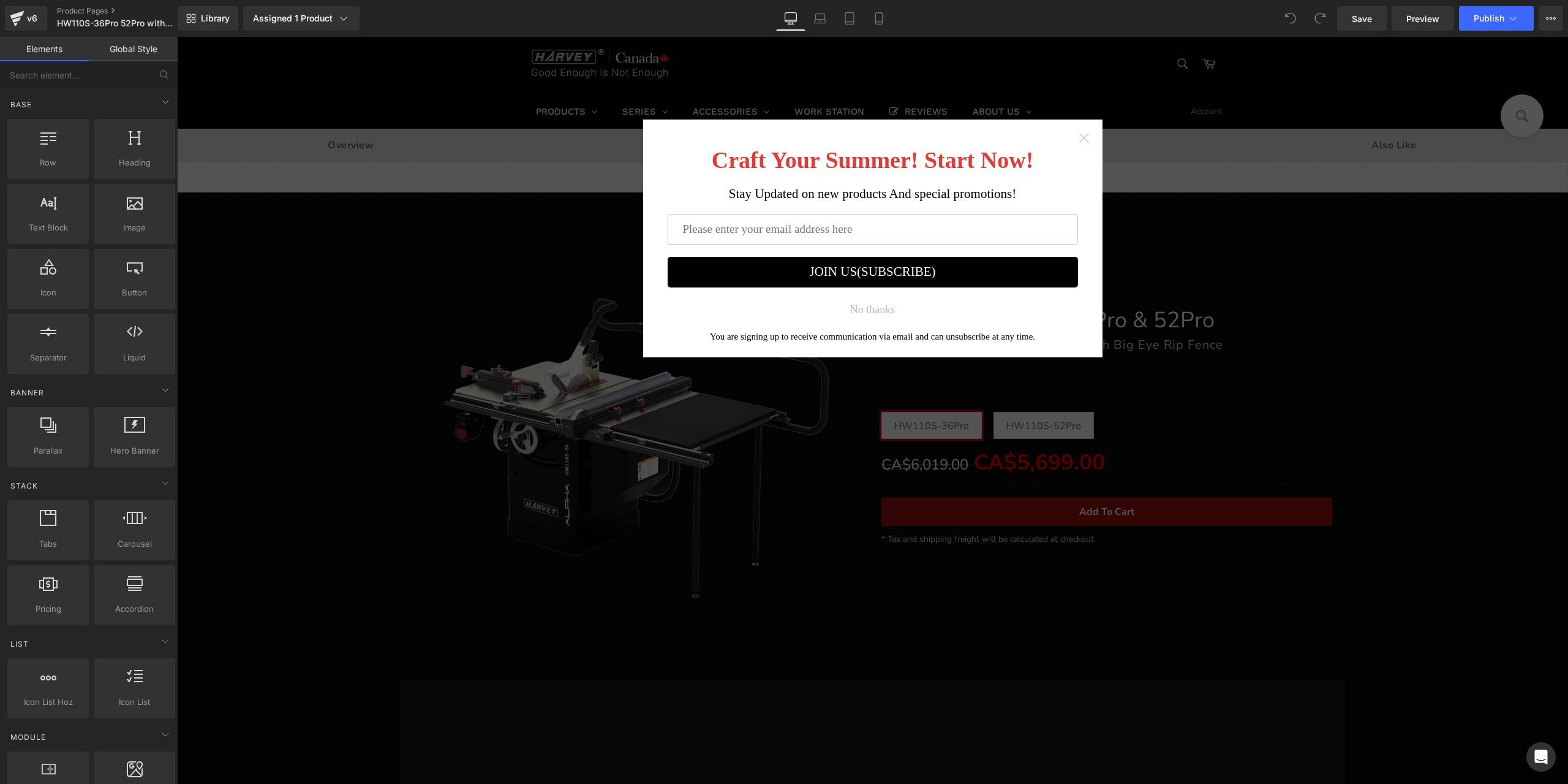
click at [1079, 142] on icon "Close widget" at bounding box center [1083, 138] width 12 height 12
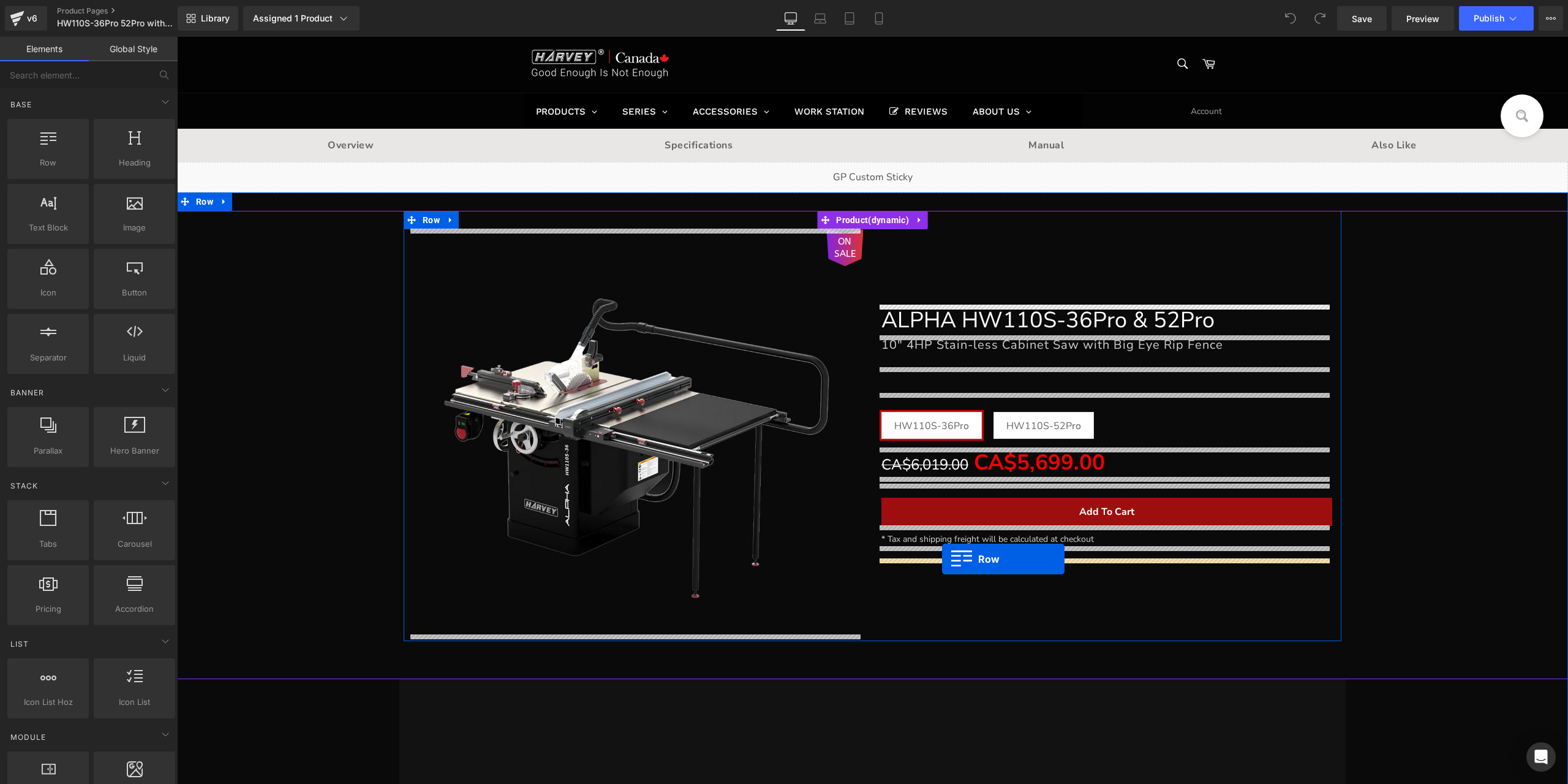
drag, startPoint x: 235, startPoint y: 230, endPoint x: 942, endPoint y: 558, distance: 779.4
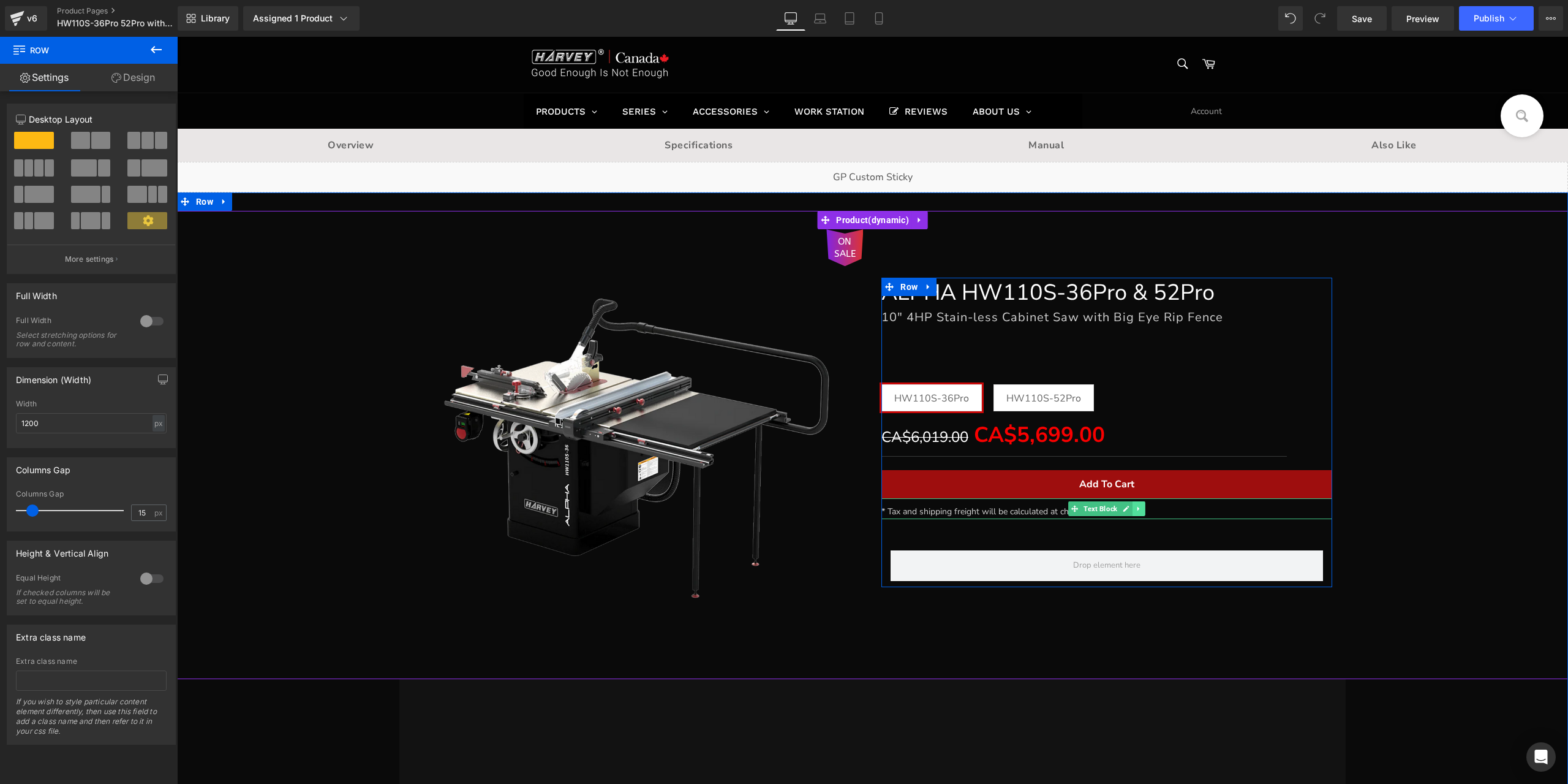
click at [1140, 510] on link at bounding box center [1139, 509] width 13 height 15
click at [1130, 507] on icon at bounding box center [1133, 509] width 7 height 7
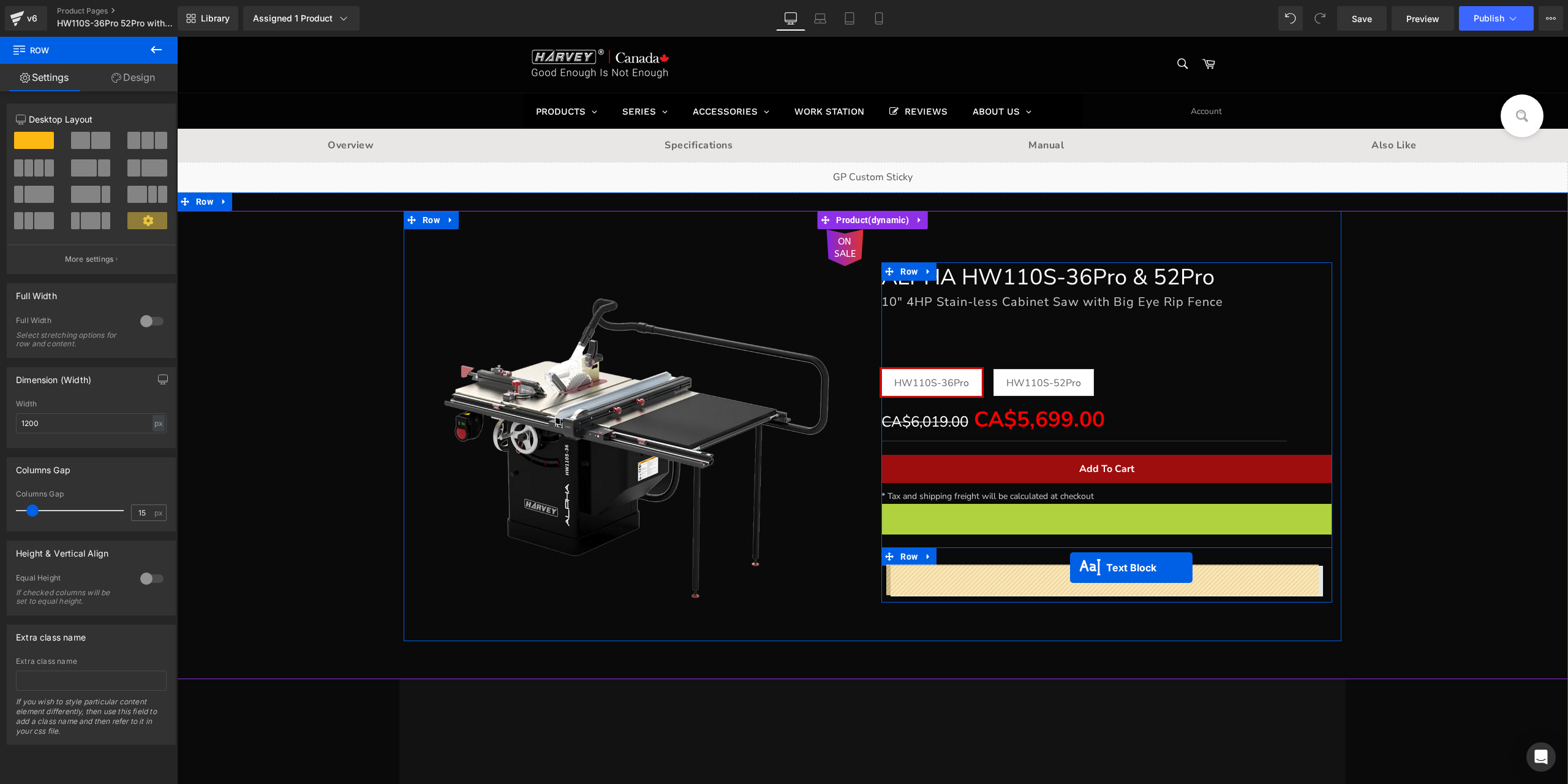
drag, startPoint x: 1070, startPoint y: 521, endPoint x: 1070, endPoint y: 568, distance: 47.0
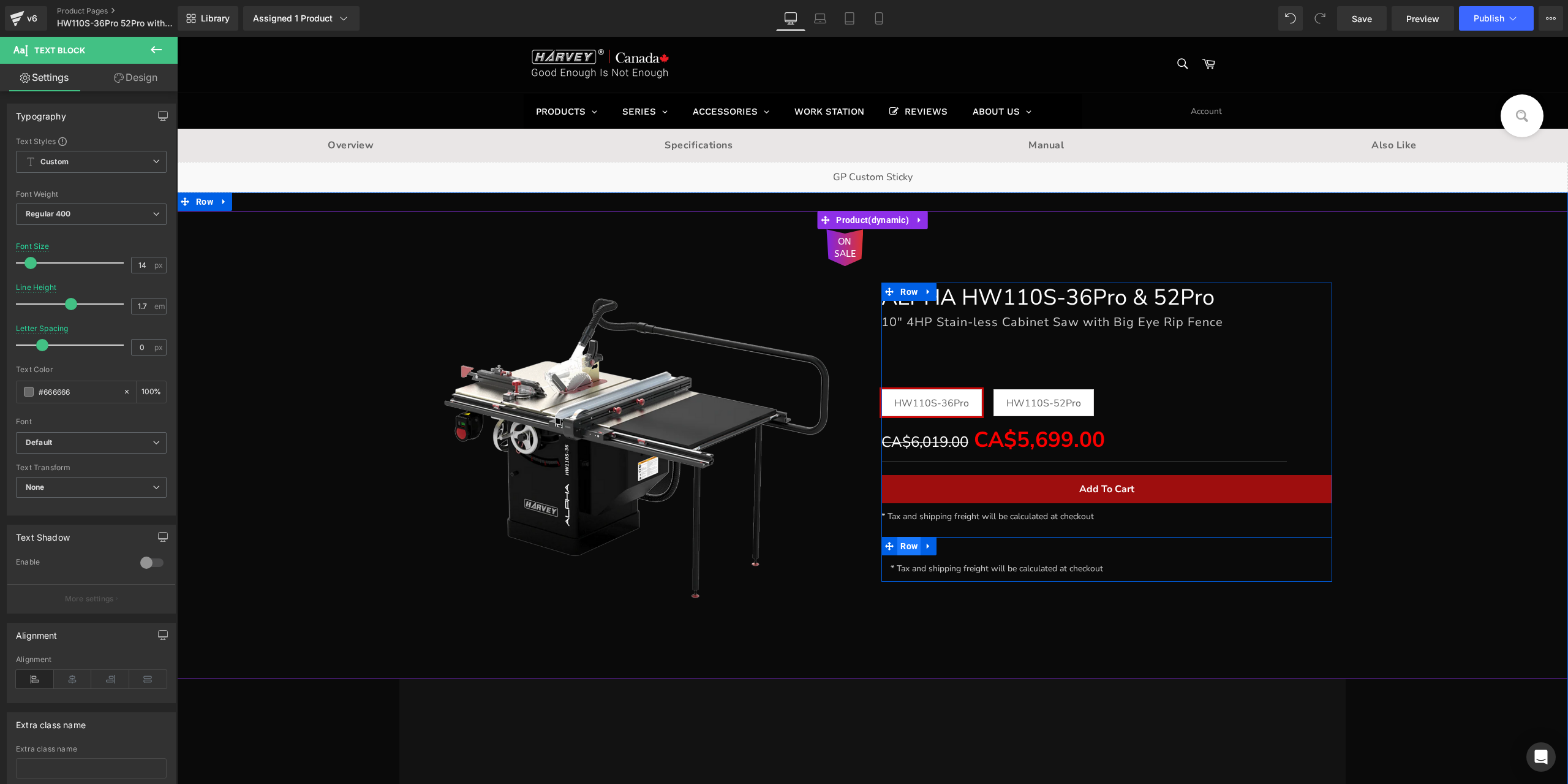
click at [902, 554] on span "Row" at bounding box center [909, 546] width 23 height 18
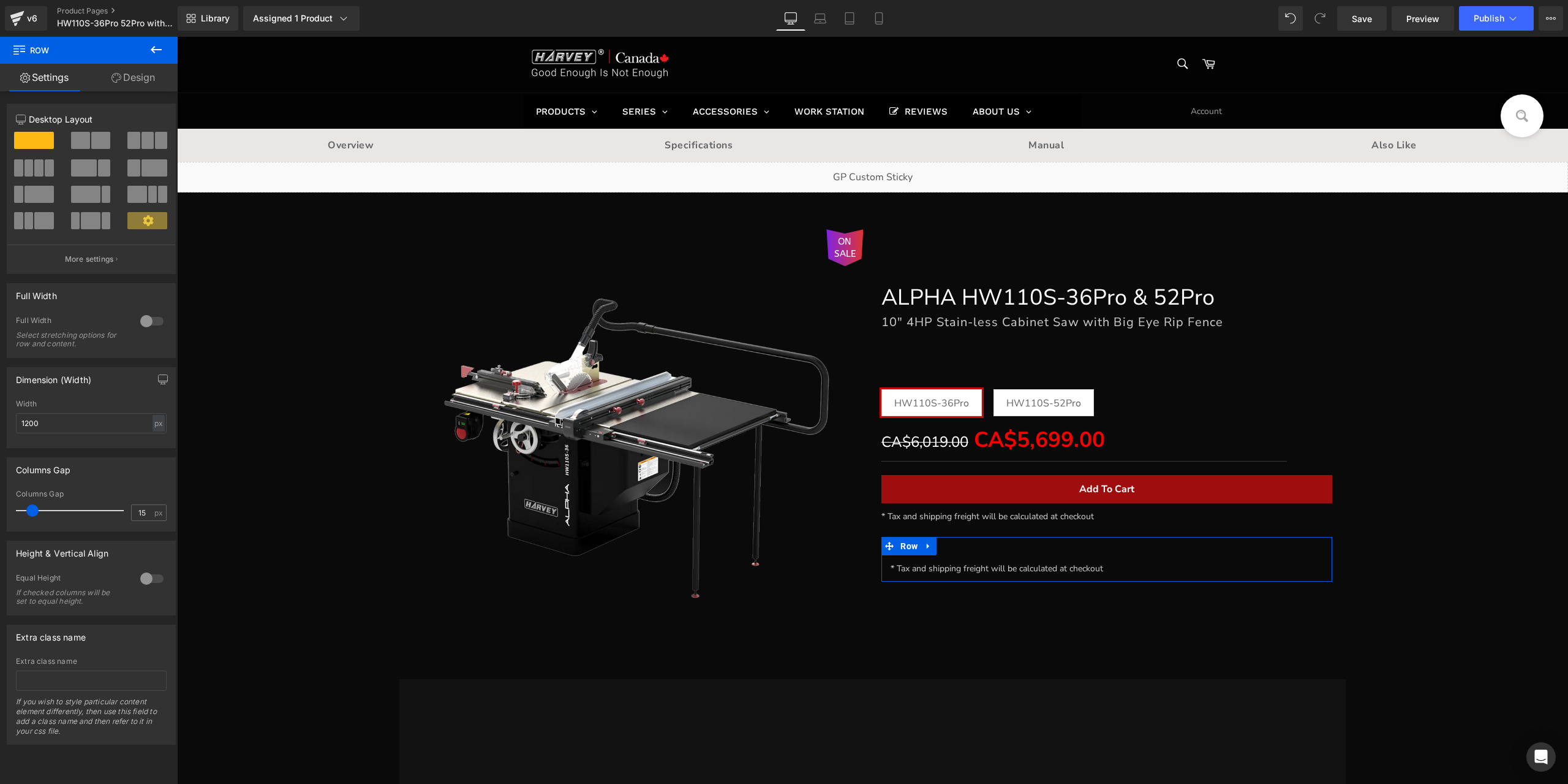
click at [124, 81] on link "Design" at bounding box center [133, 77] width 88 height 27
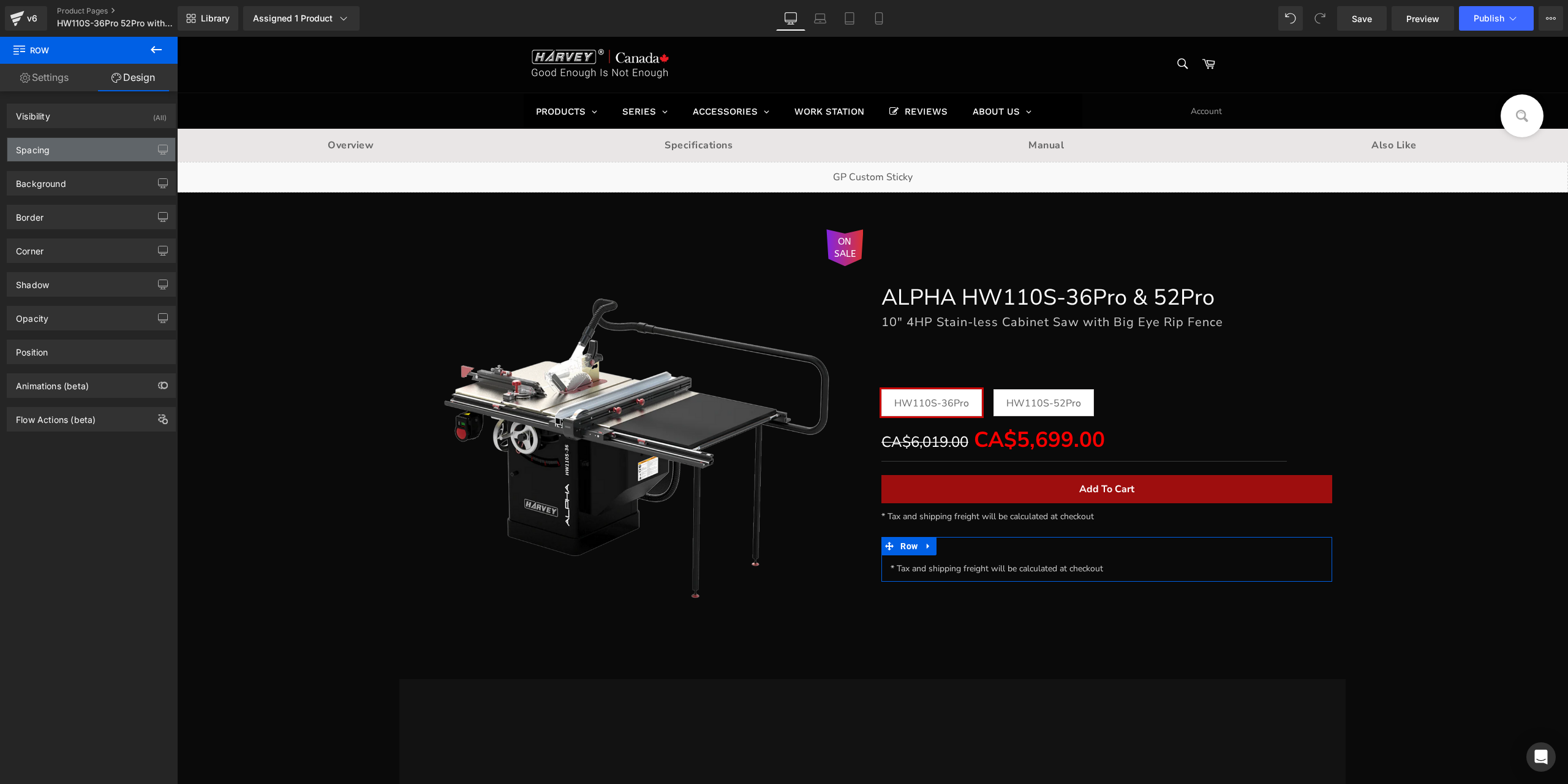
click at [64, 145] on div "Spacing" at bounding box center [91, 149] width 168 height 23
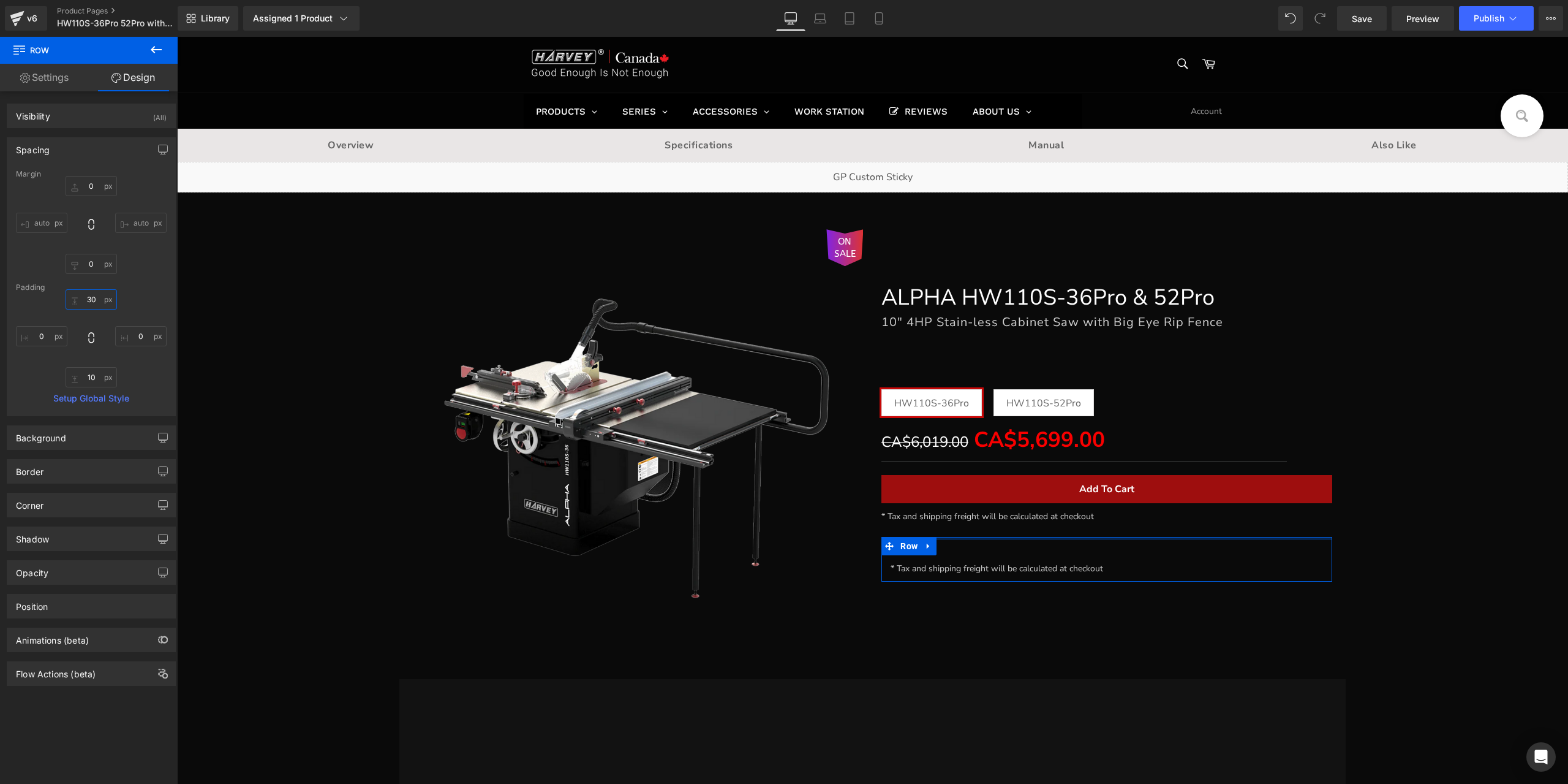
click at [93, 303] on input "30" at bounding box center [91, 299] width 51 height 20
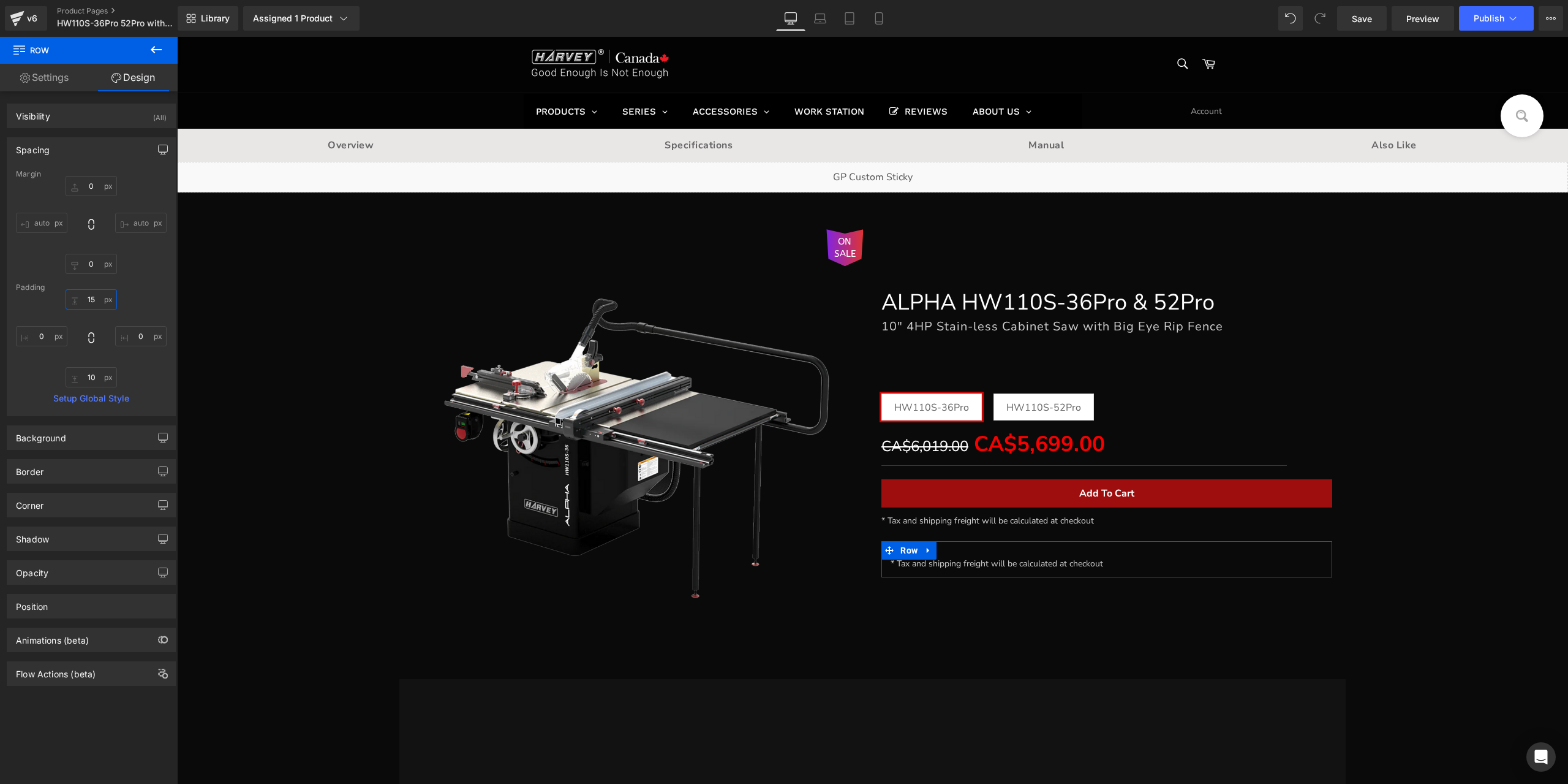
type input "15"
click at [158, 151] on icon "button" at bounding box center [163, 150] width 10 height 10
click at [72, 185] on div "Spacing Desktop Laptop Tablet Mobile [GEOGRAPHIC_DATA] 0px 0 auto auto 0px 0 au…" at bounding box center [91, 292] width 169 height 309
click at [67, 181] on button "Laptop" at bounding box center [69, 176] width 38 height 21
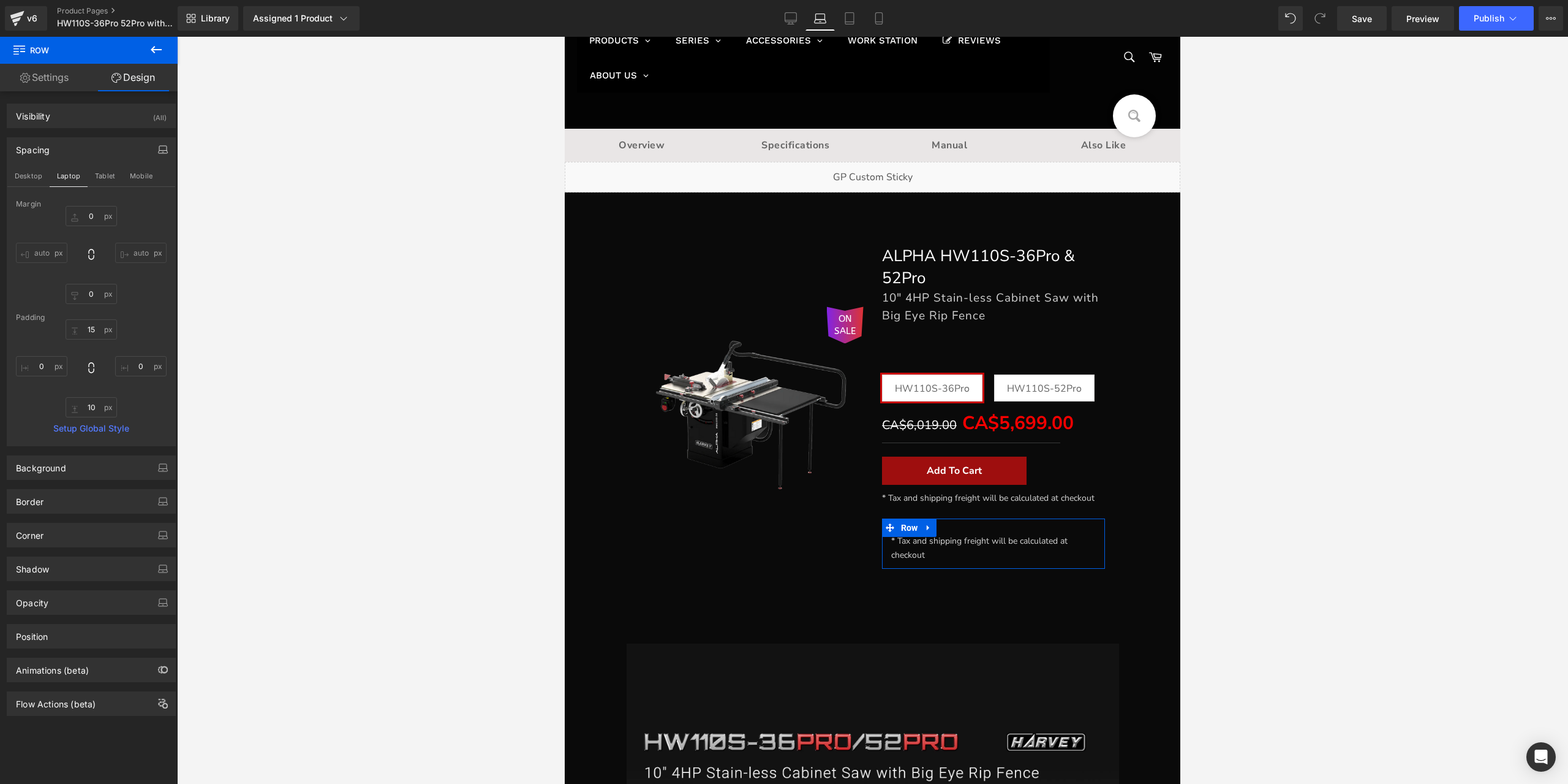
type input "0"
type input "15"
type input "0"
type input "10"
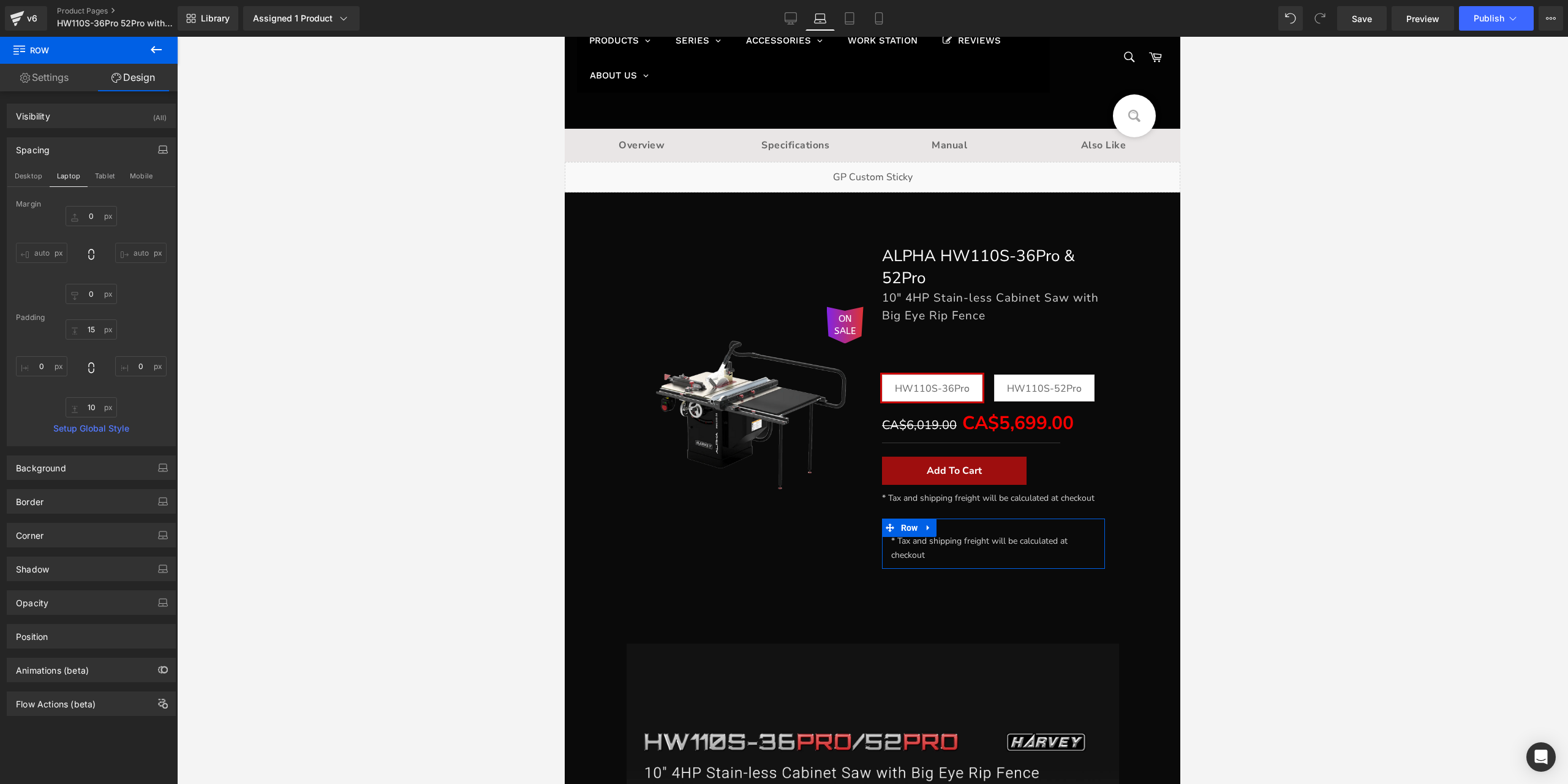
type input "0"
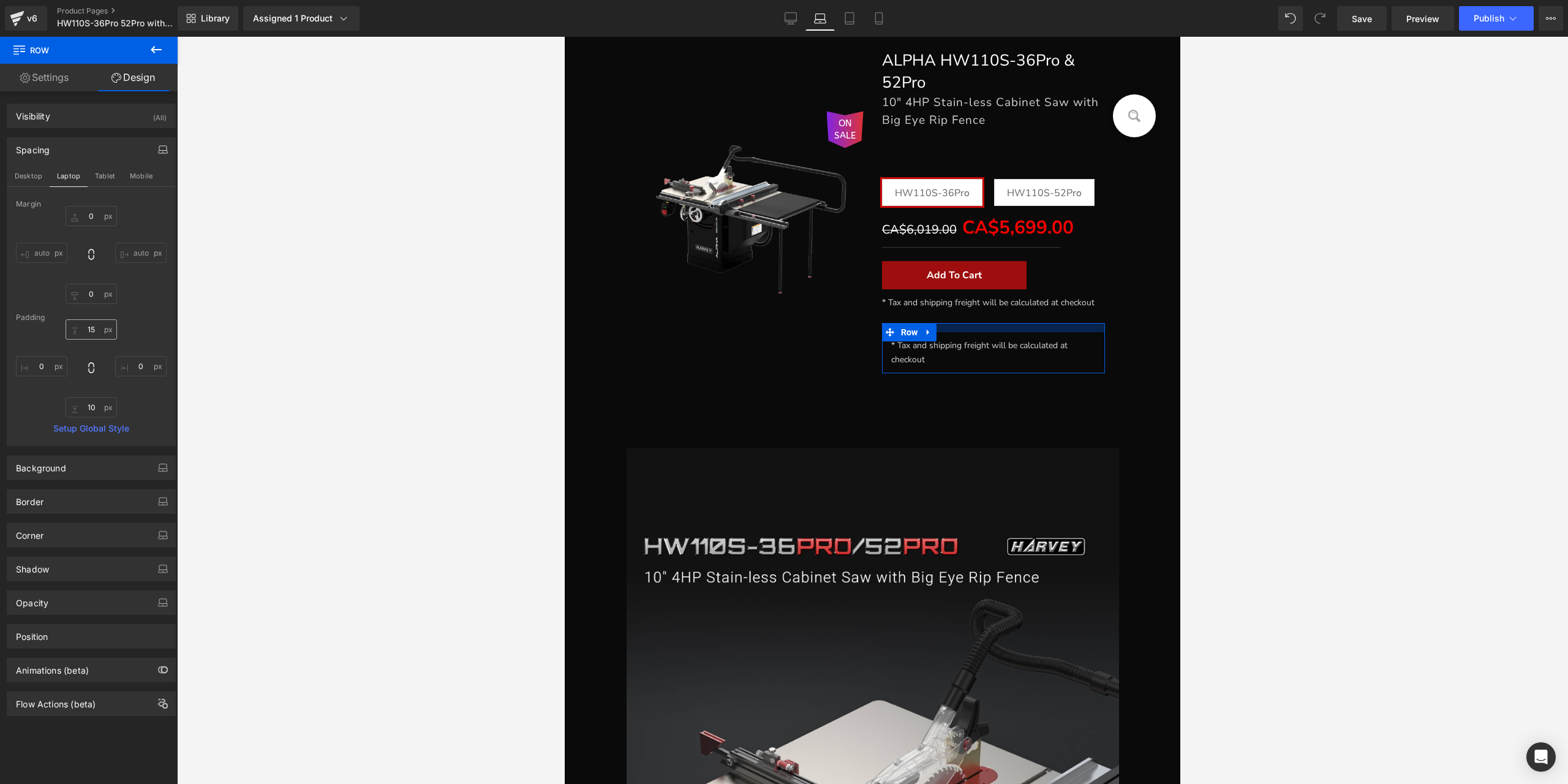
scroll to position [263, 0]
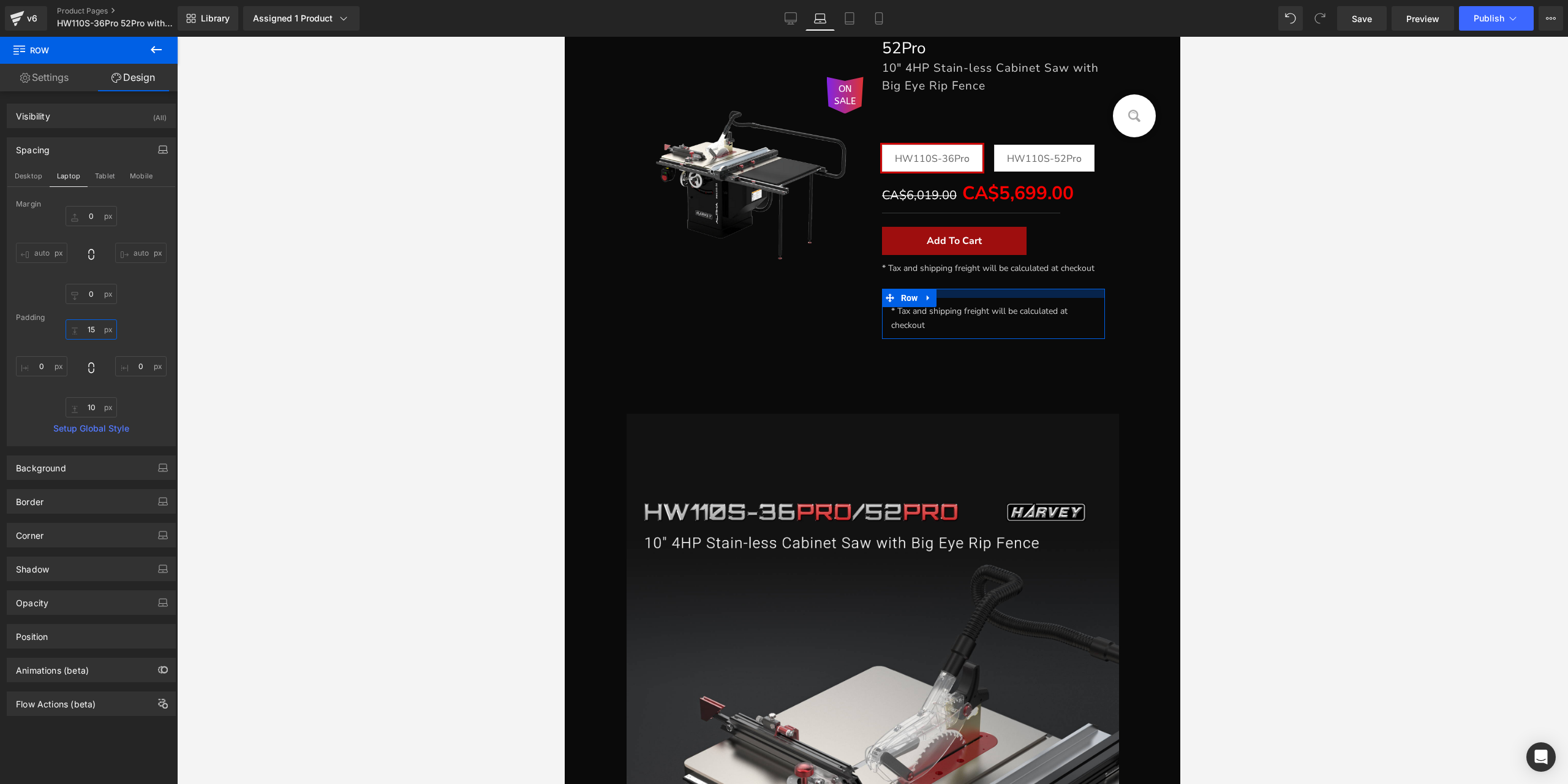
click at [95, 335] on input "15" at bounding box center [91, 329] width 51 height 20
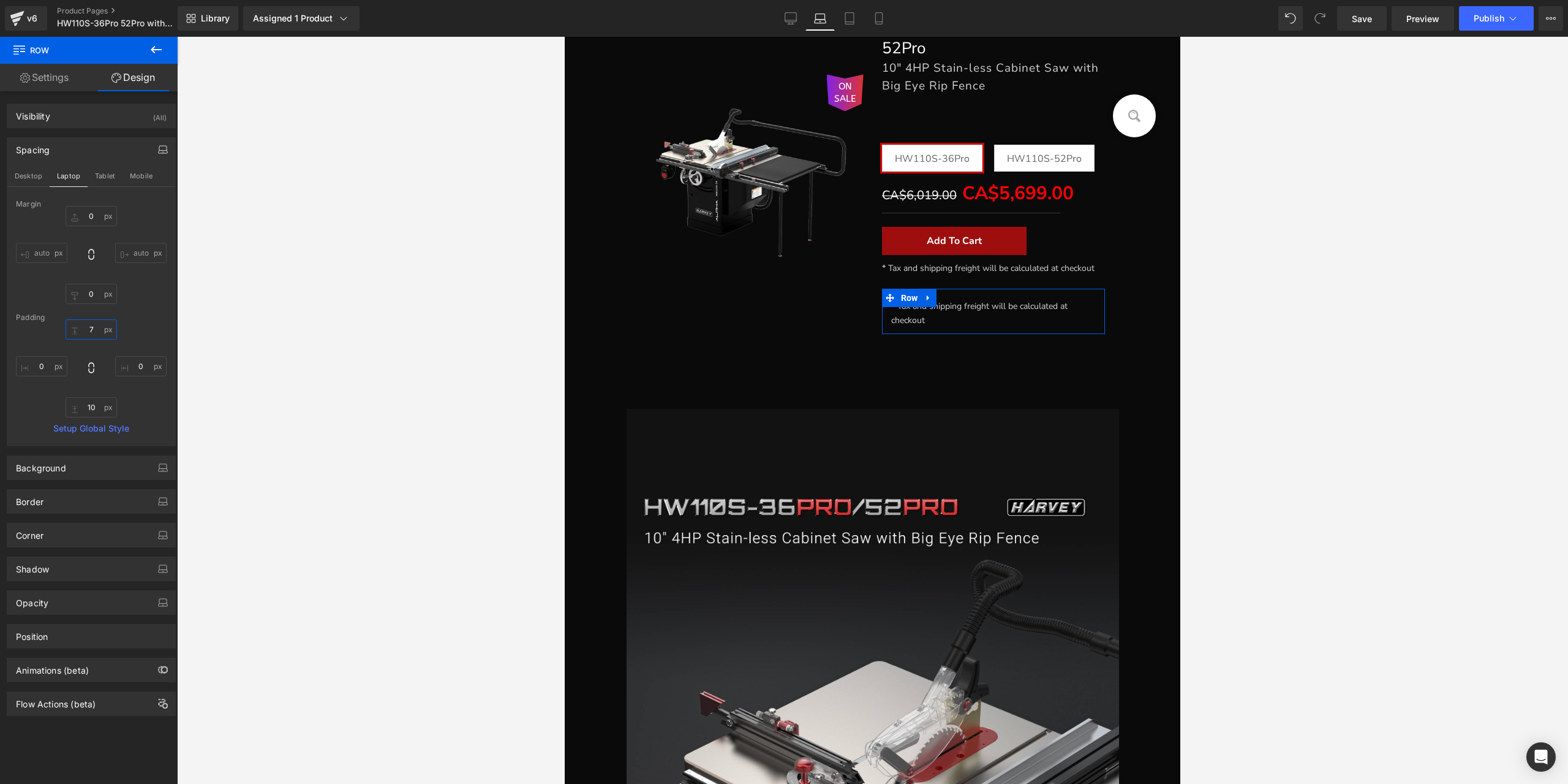
scroll to position [261, 0]
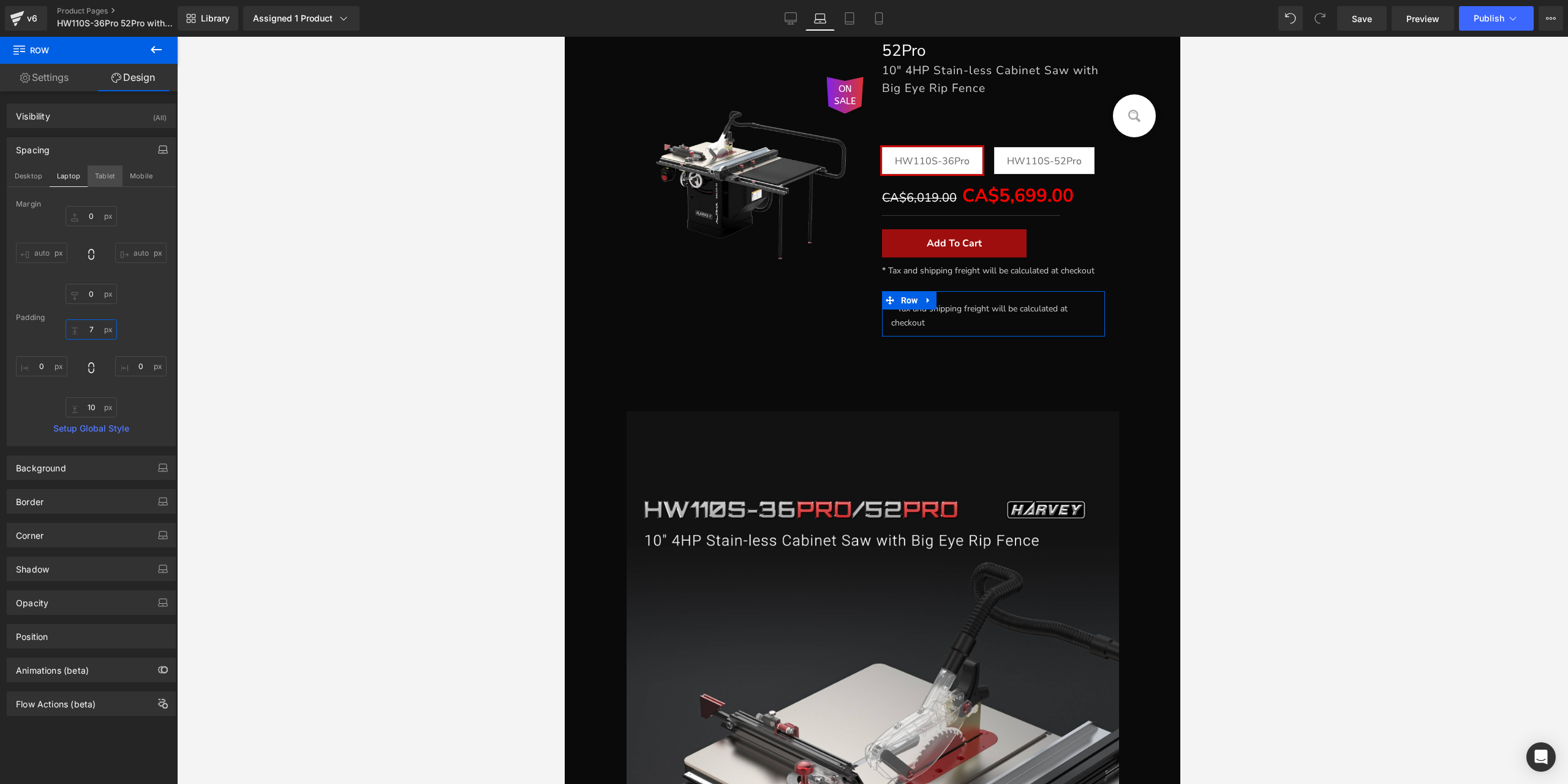
type input "7"
click at [104, 182] on button "Tablet" at bounding box center [105, 176] width 35 height 21
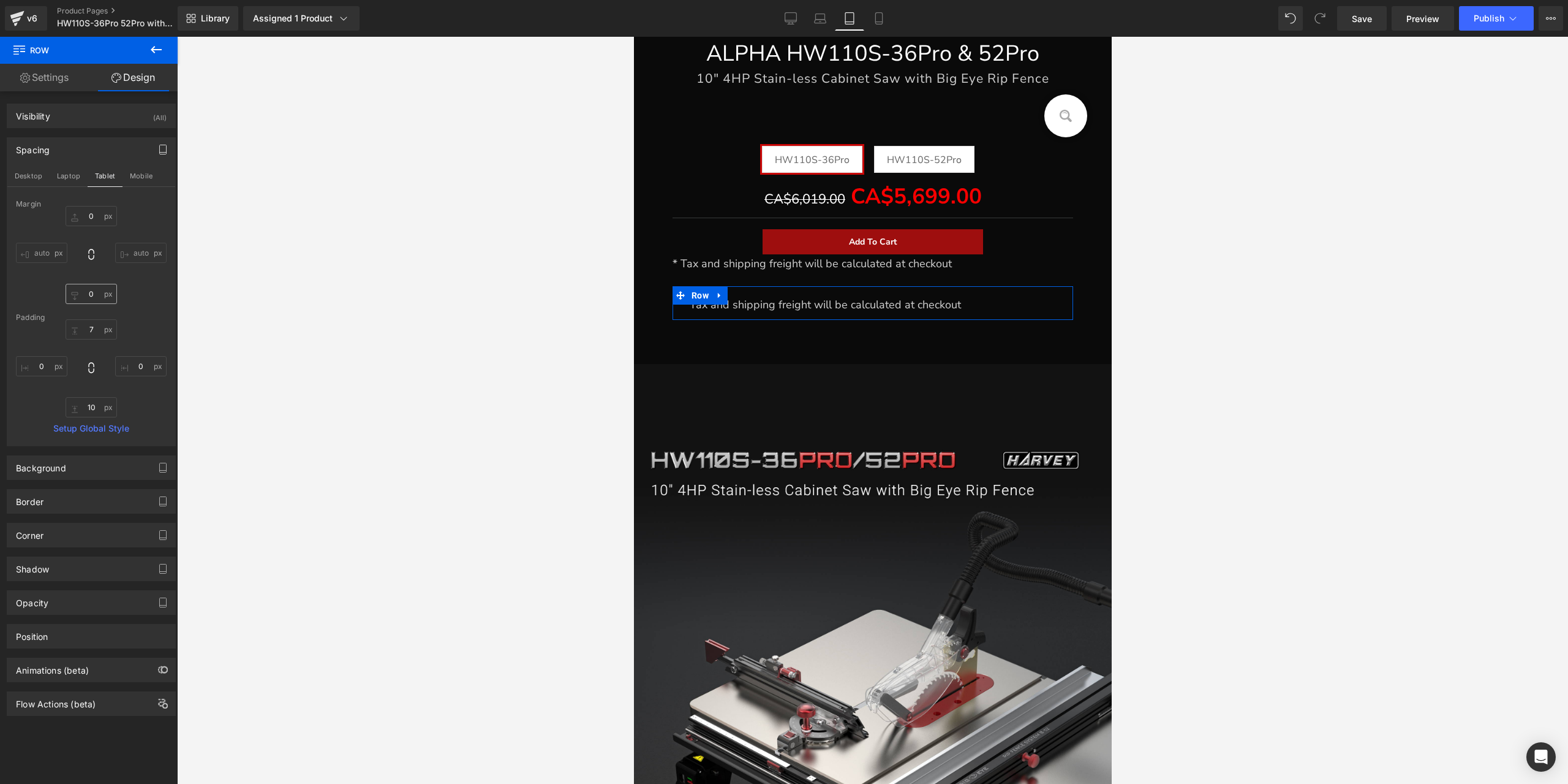
type input "0"
type input "15"
type input "0"
type input "10"
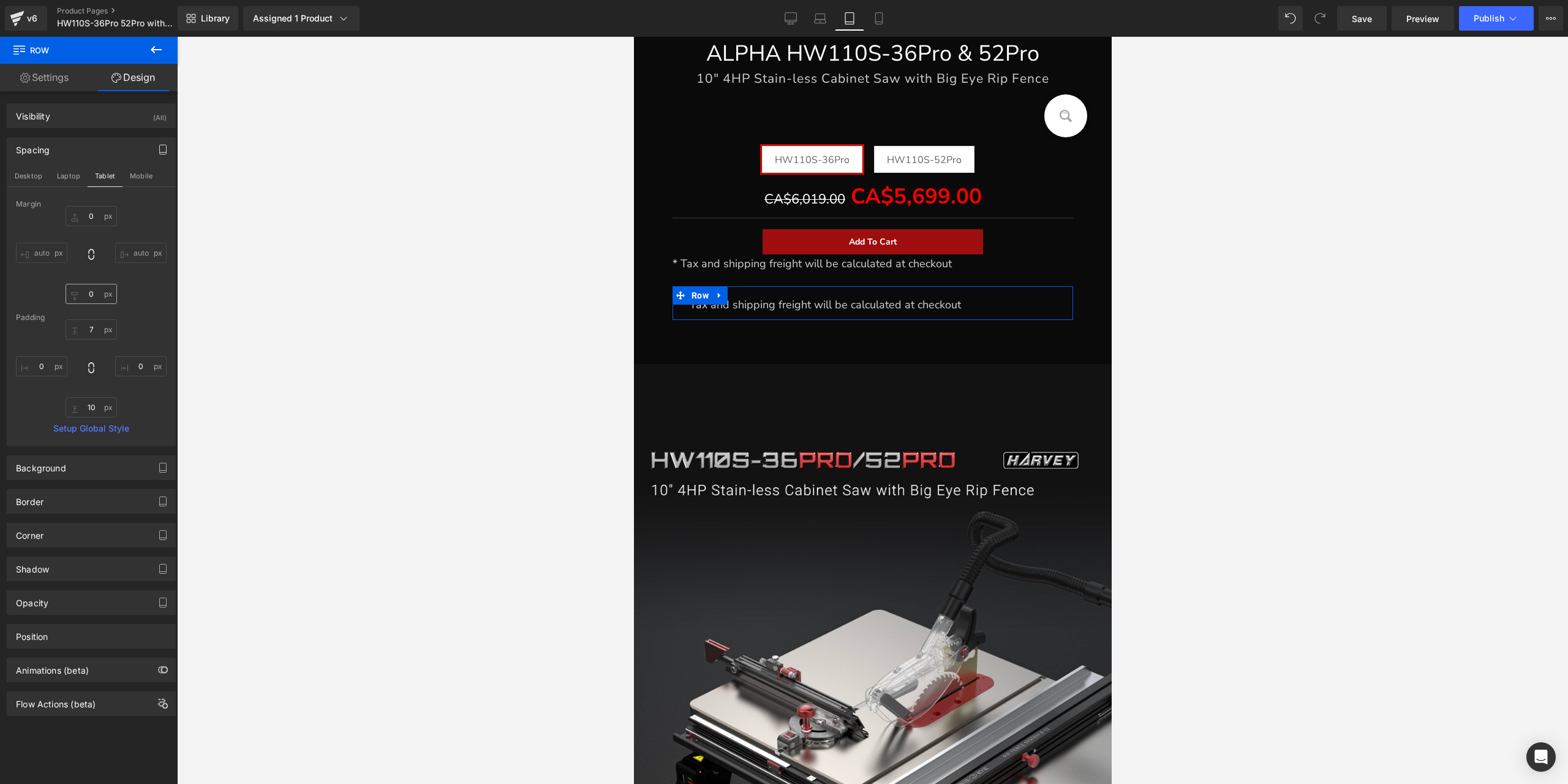
type input "0"
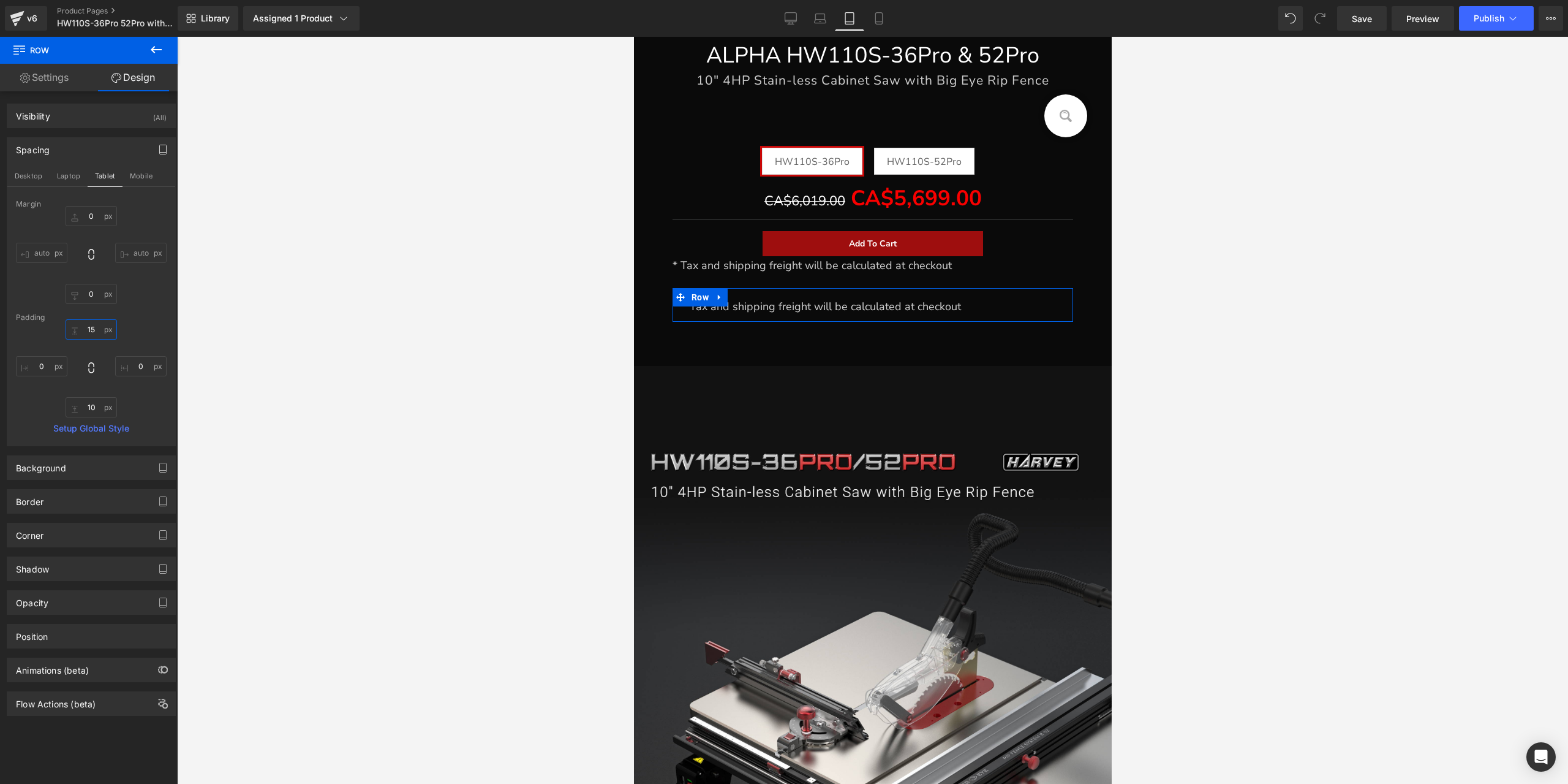
click at [89, 324] on input "15" at bounding box center [91, 329] width 51 height 20
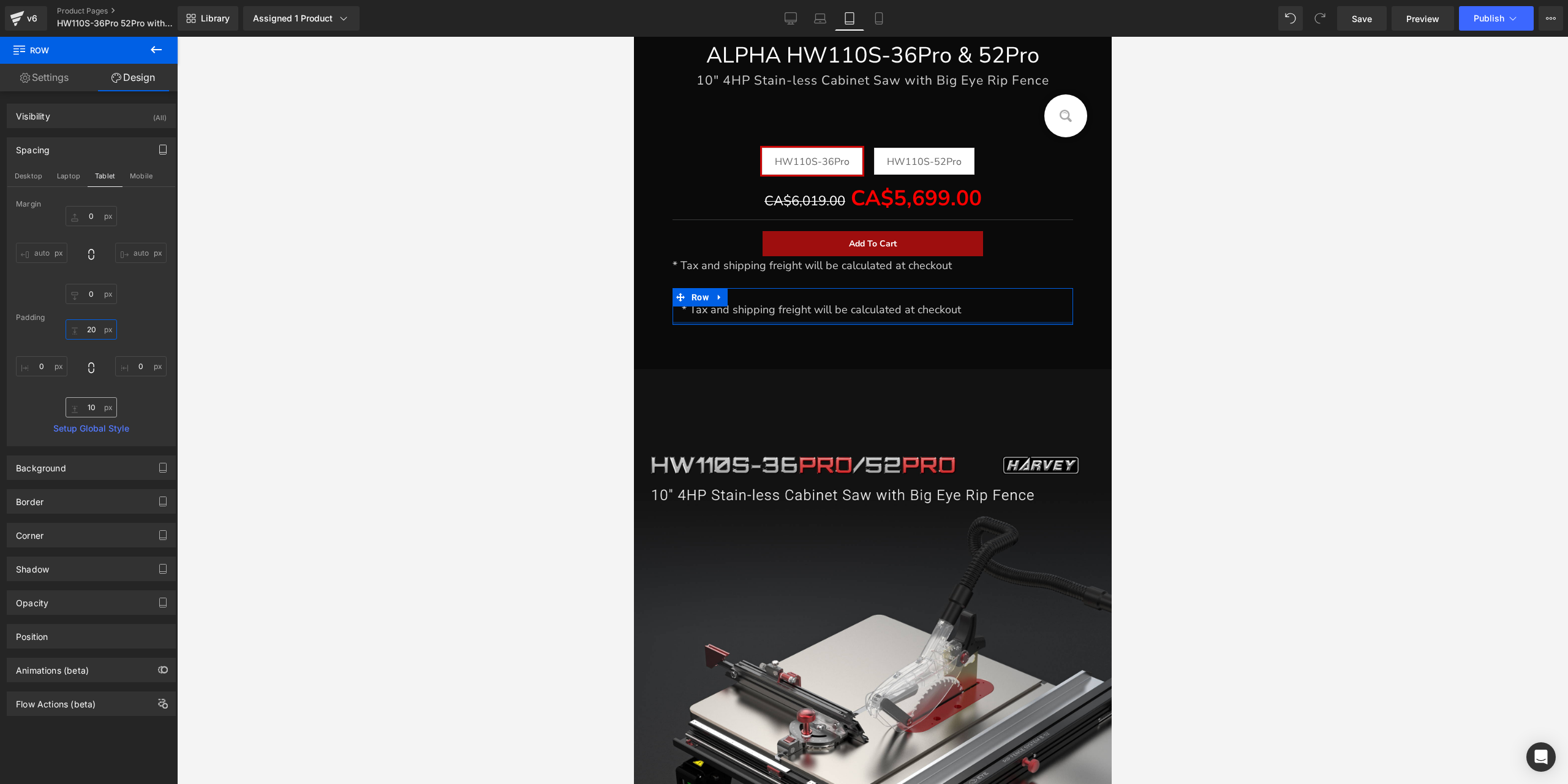
type input "20"
click at [92, 410] on input "10" at bounding box center [91, 407] width 51 height 20
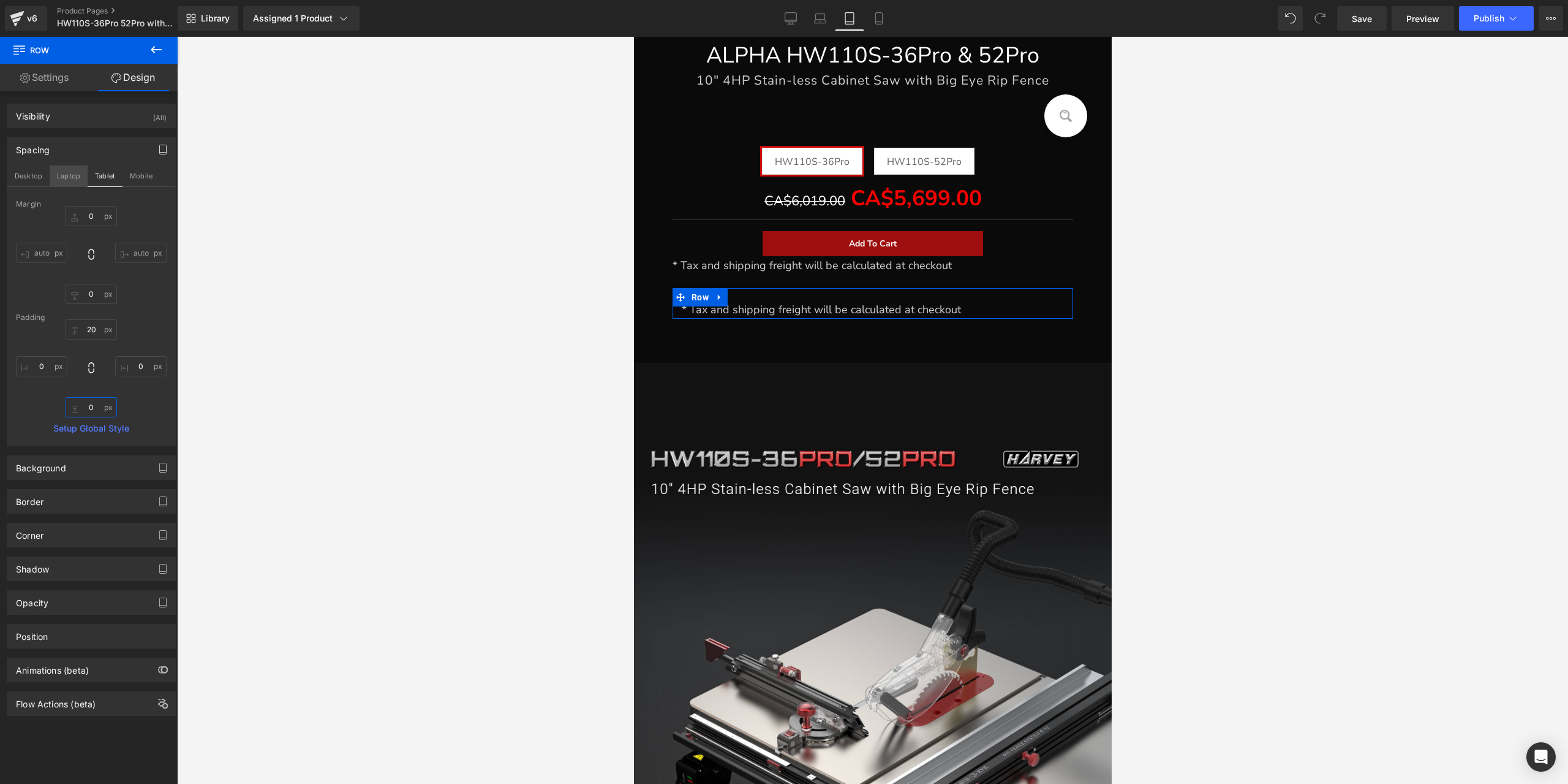
type input "0"
click at [74, 181] on button "Laptop" at bounding box center [69, 176] width 38 height 21
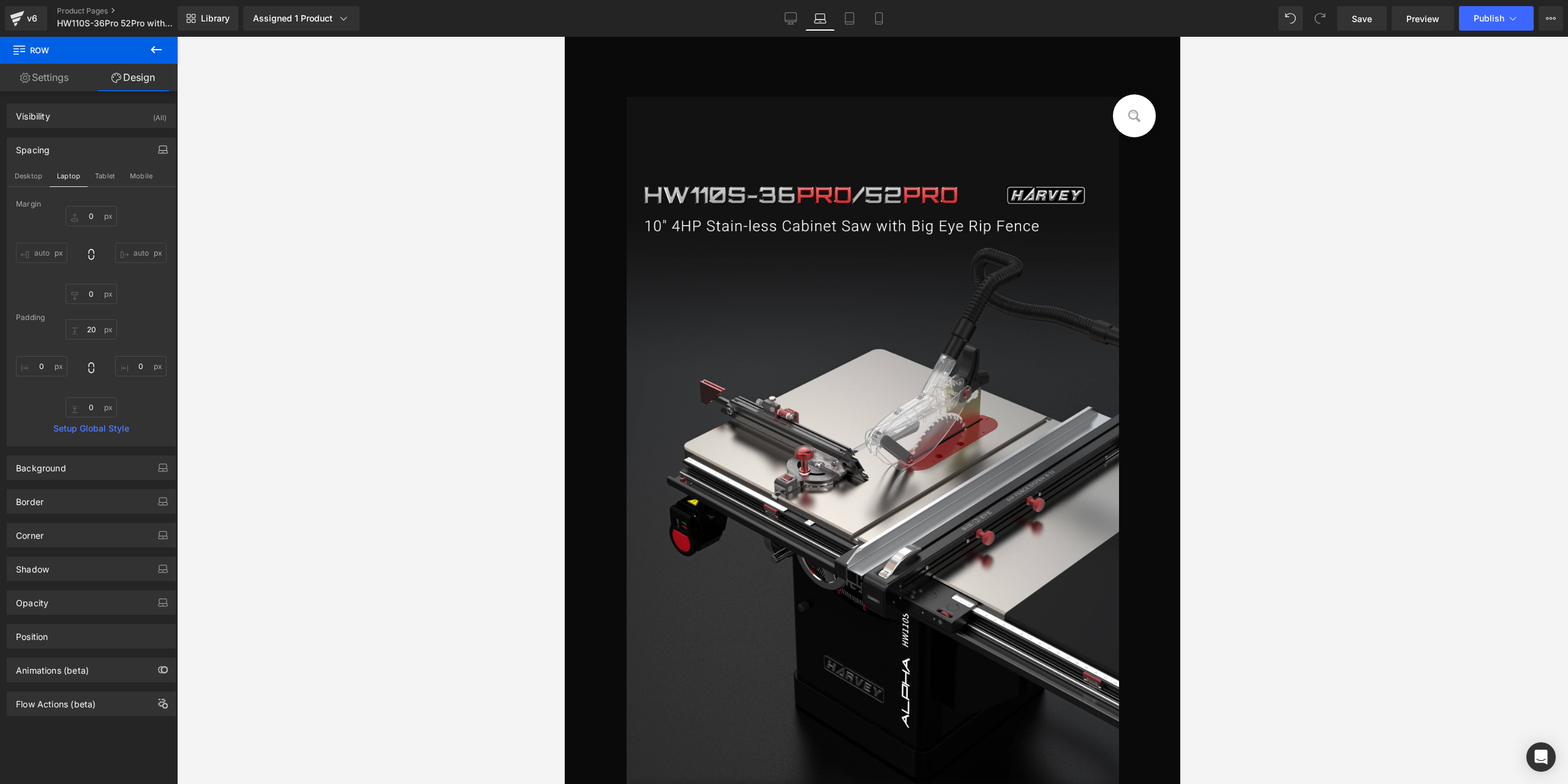
type input "0"
type input "7"
type input "0"
type input "10"
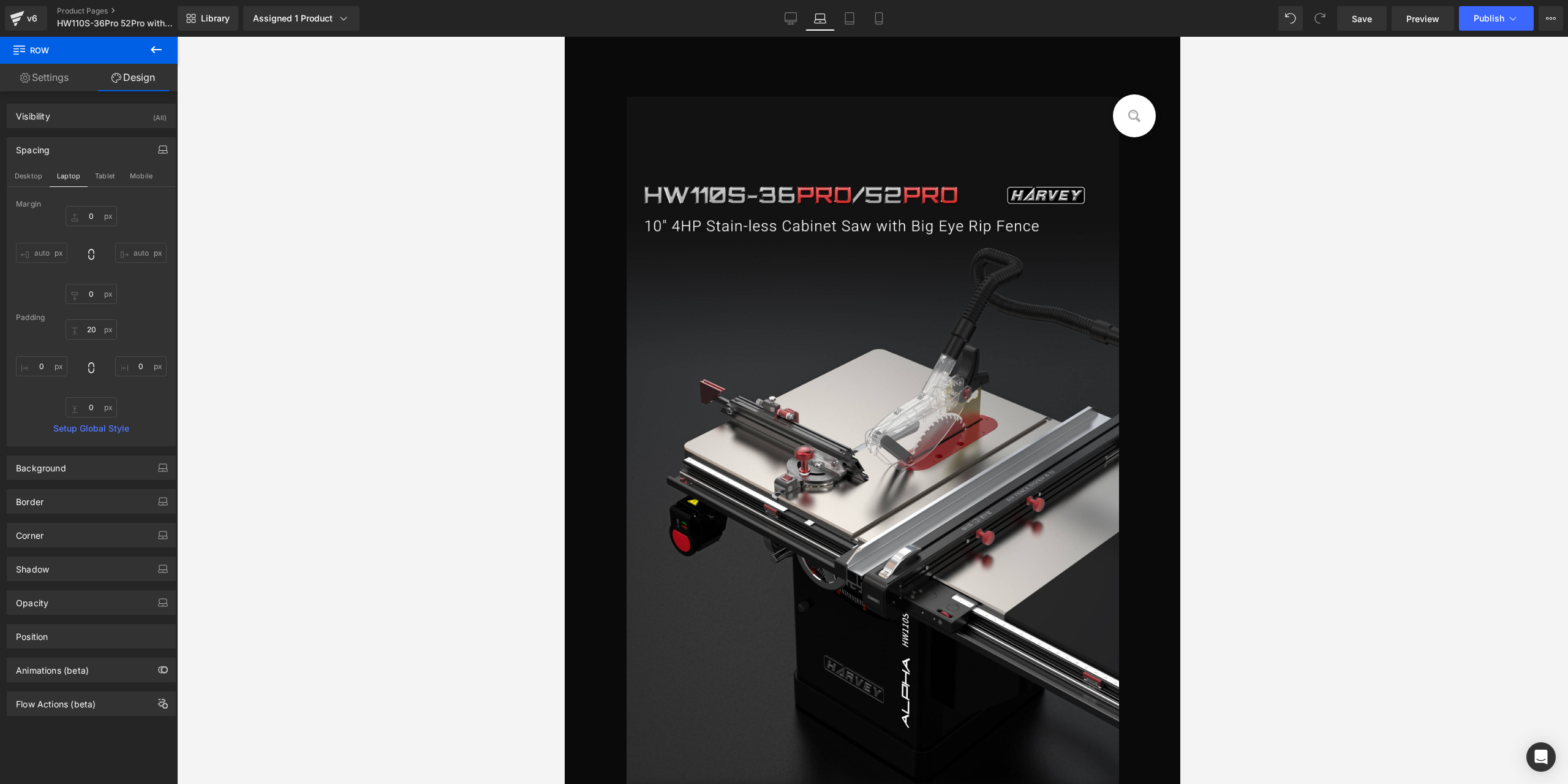
type input "0"
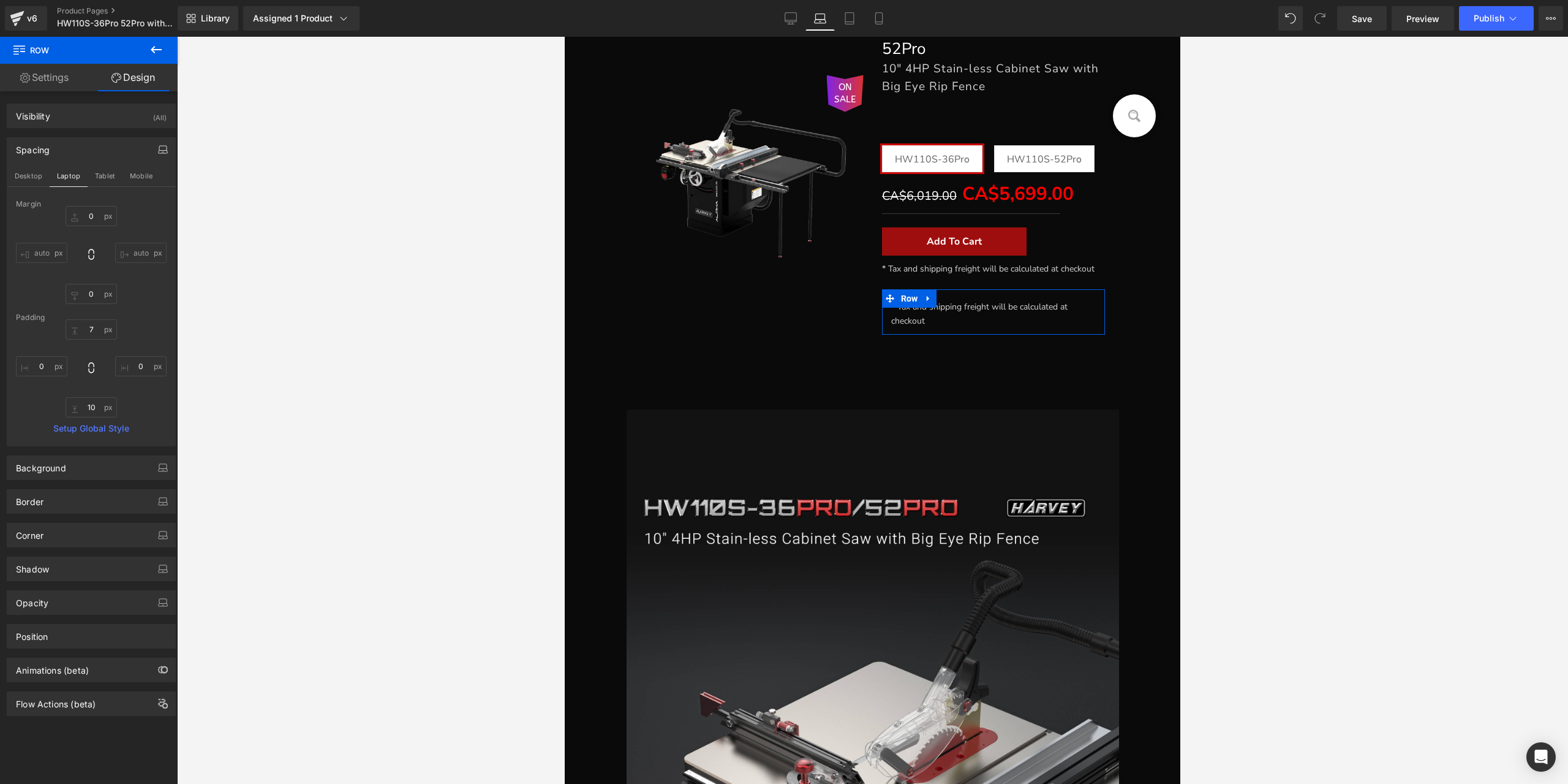
scroll to position [262, 0]
click at [91, 413] on input "10" at bounding box center [91, 407] width 51 height 20
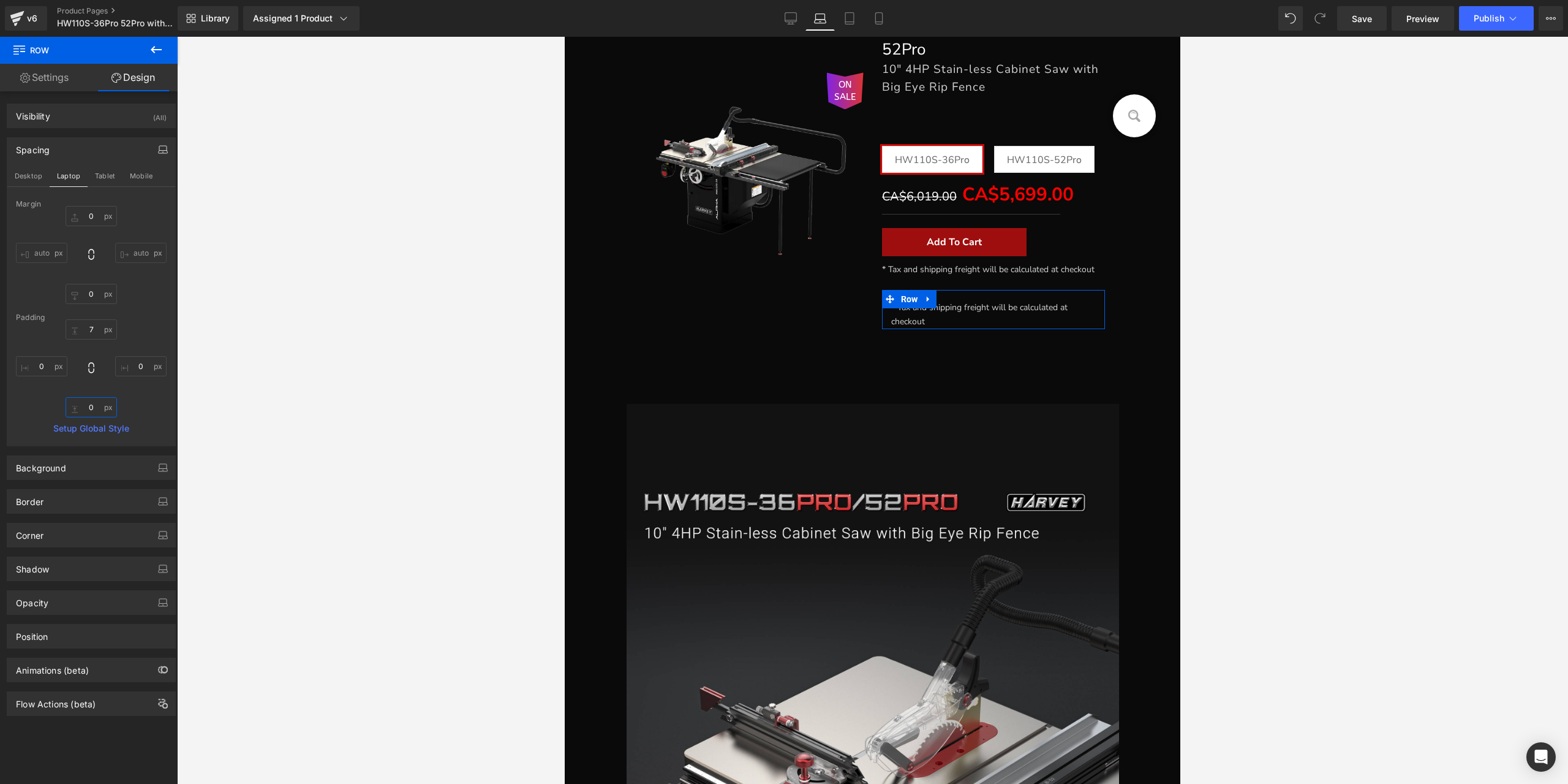
scroll to position [259, 0]
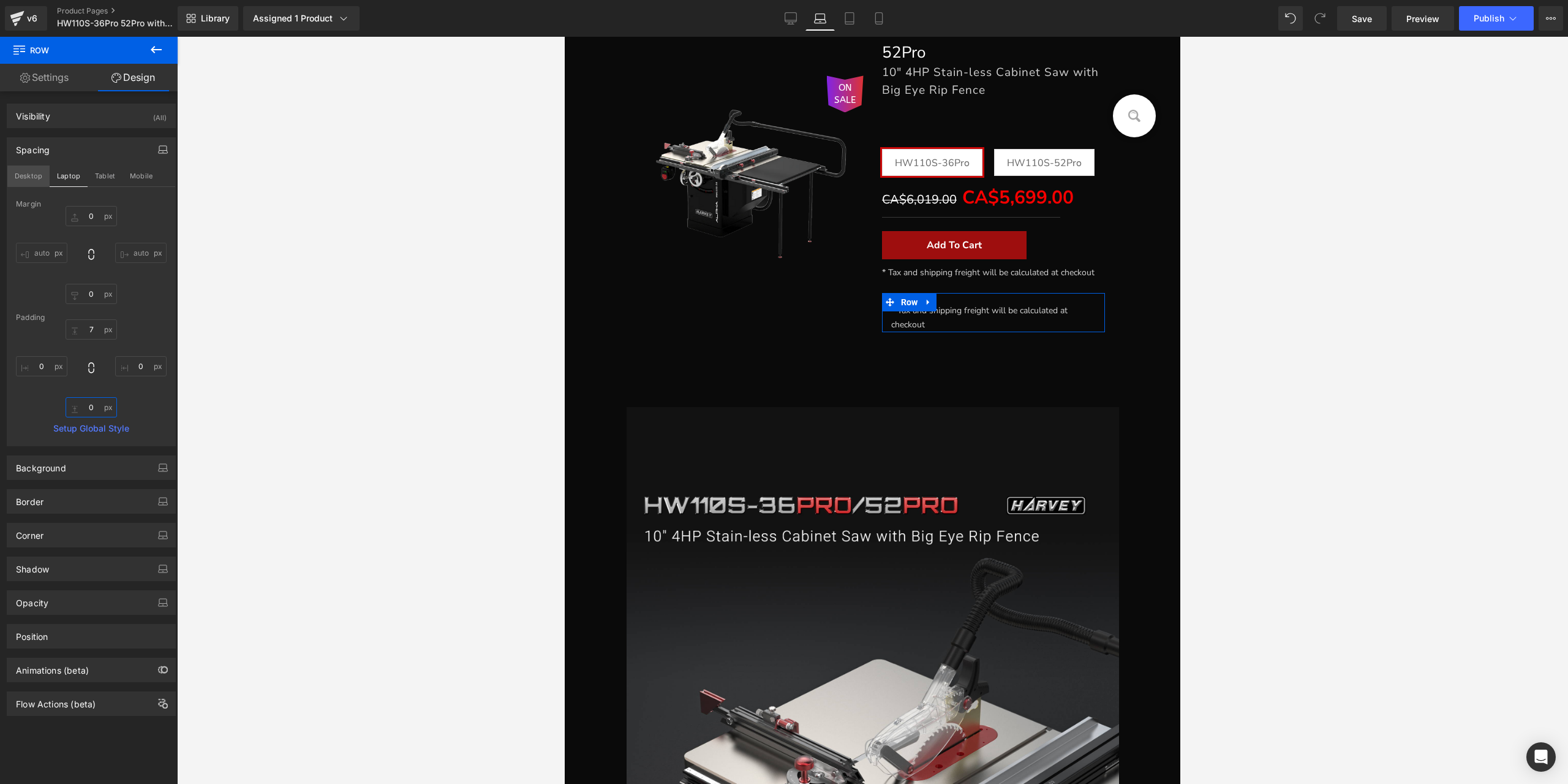
type input "0"
click at [25, 171] on button "Desktop" at bounding box center [28, 176] width 42 height 21
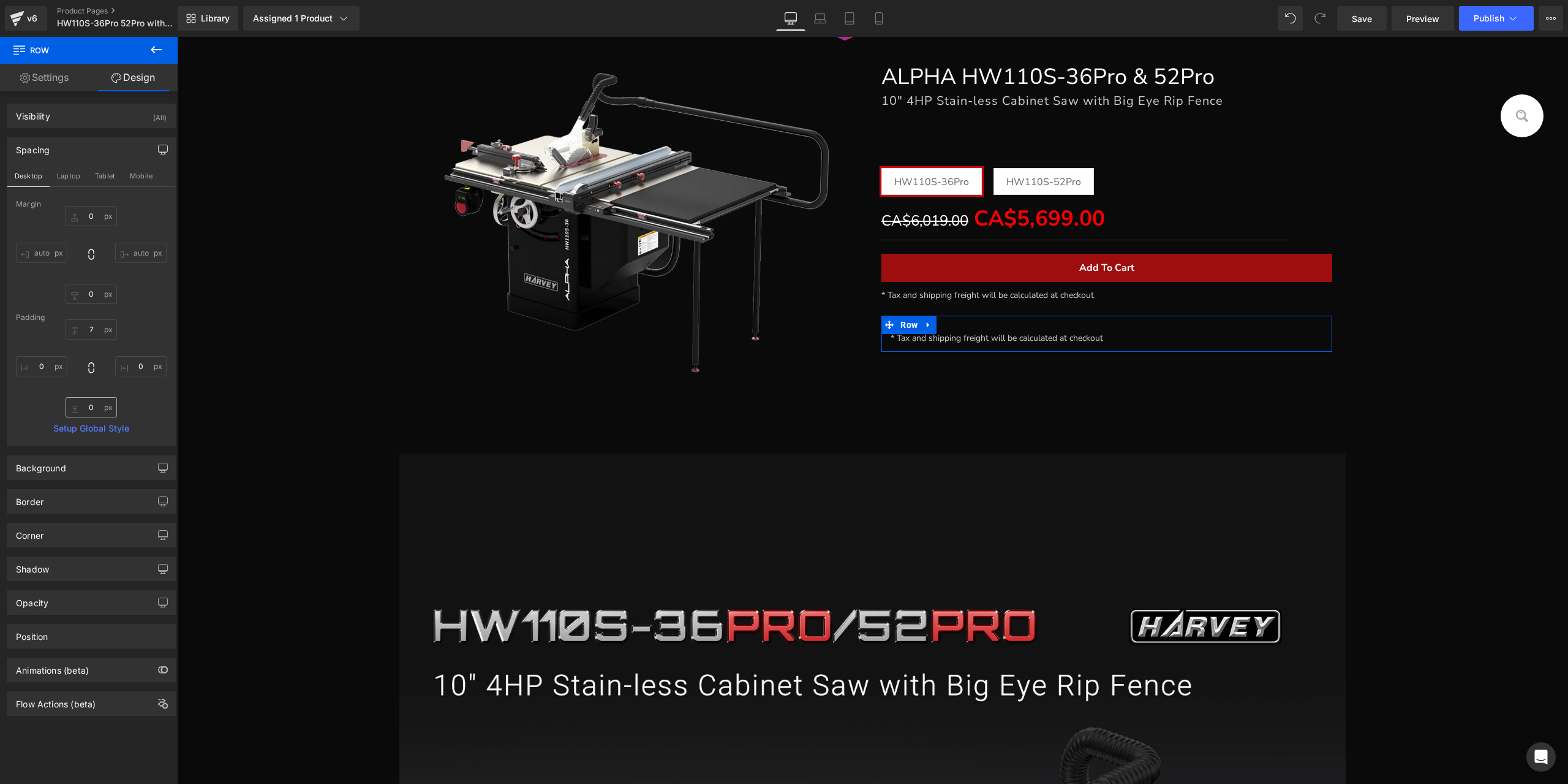
type input "0"
type input "15"
type input "0"
type input "10"
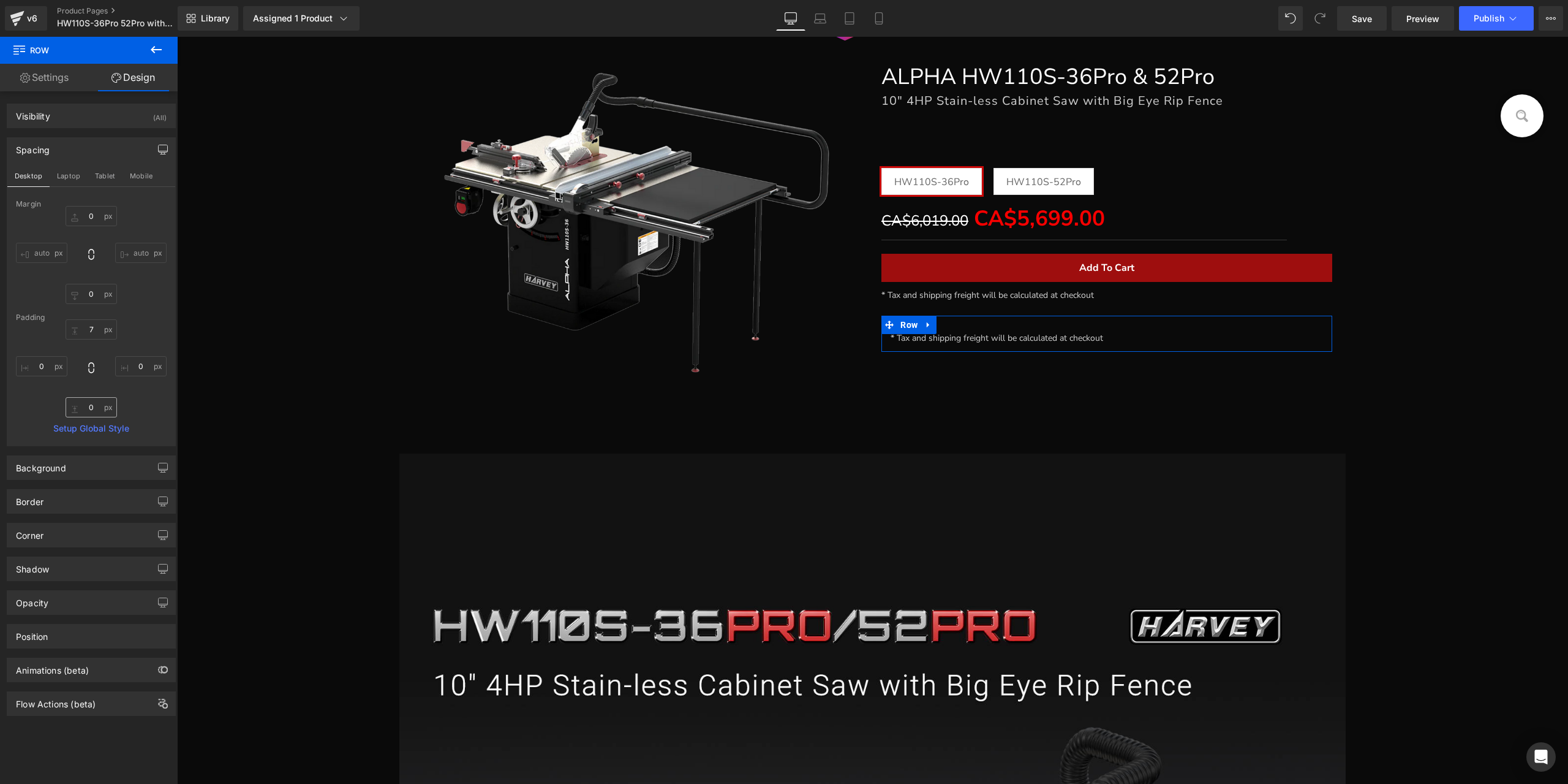
type input "0"
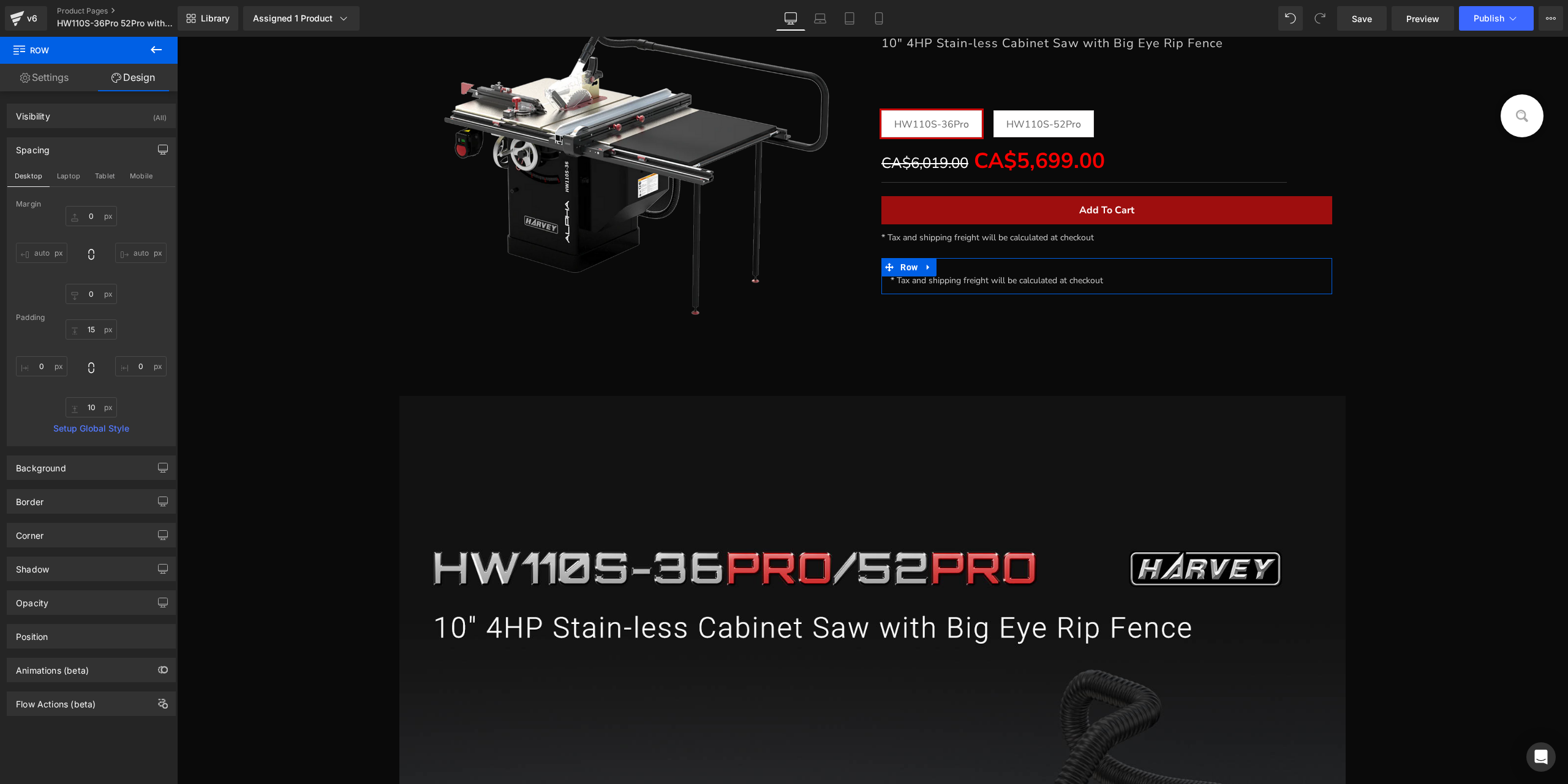
scroll to position [247, 0]
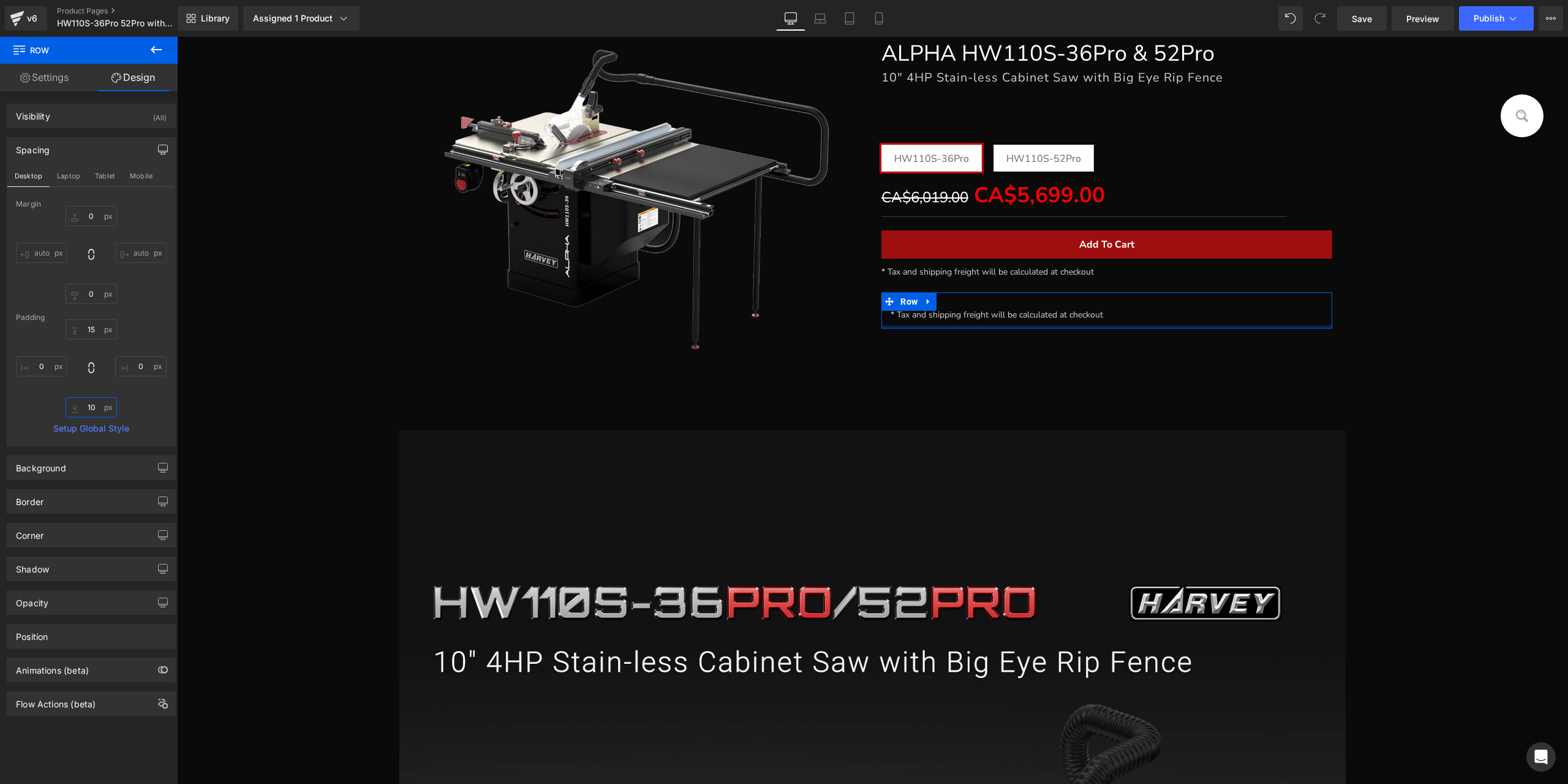
click at [92, 405] on input "10" at bounding box center [91, 407] width 51 height 20
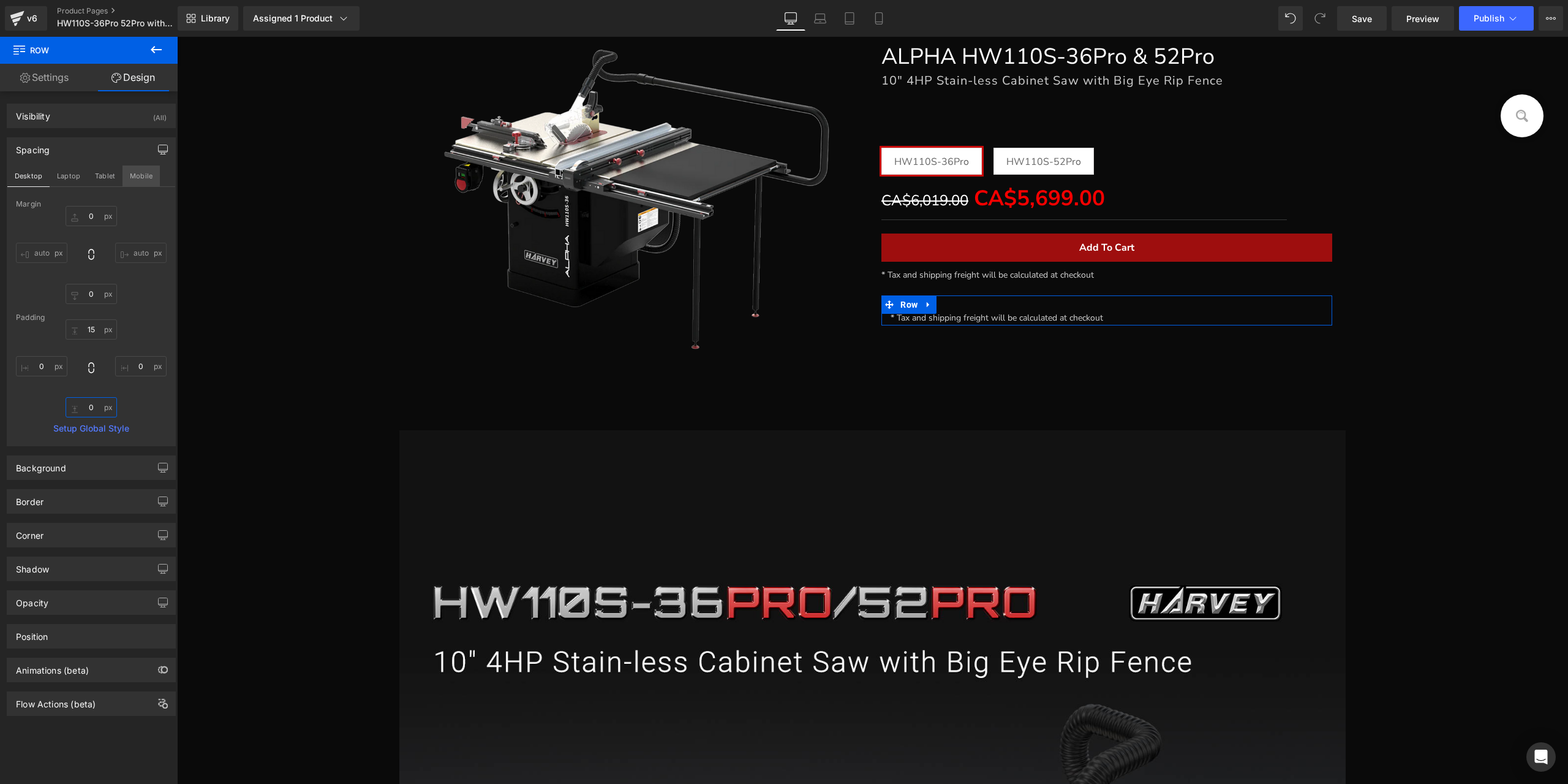
type input "0"
click at [132, 183] on button "Mobile" at bounding box center [140, 176] width 37 height 21
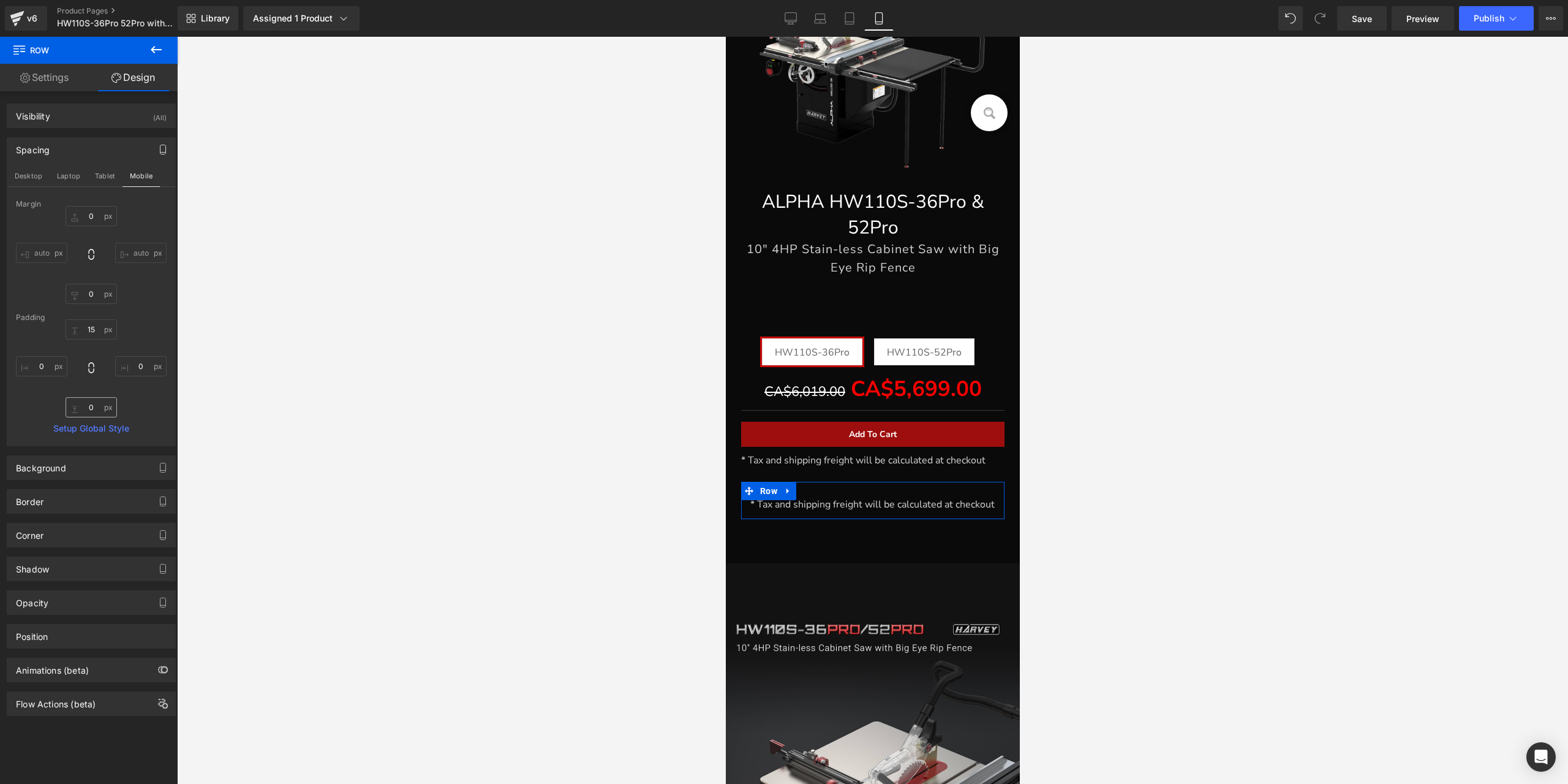
type input "0"
type input "15"
type input "0"
type input "10"
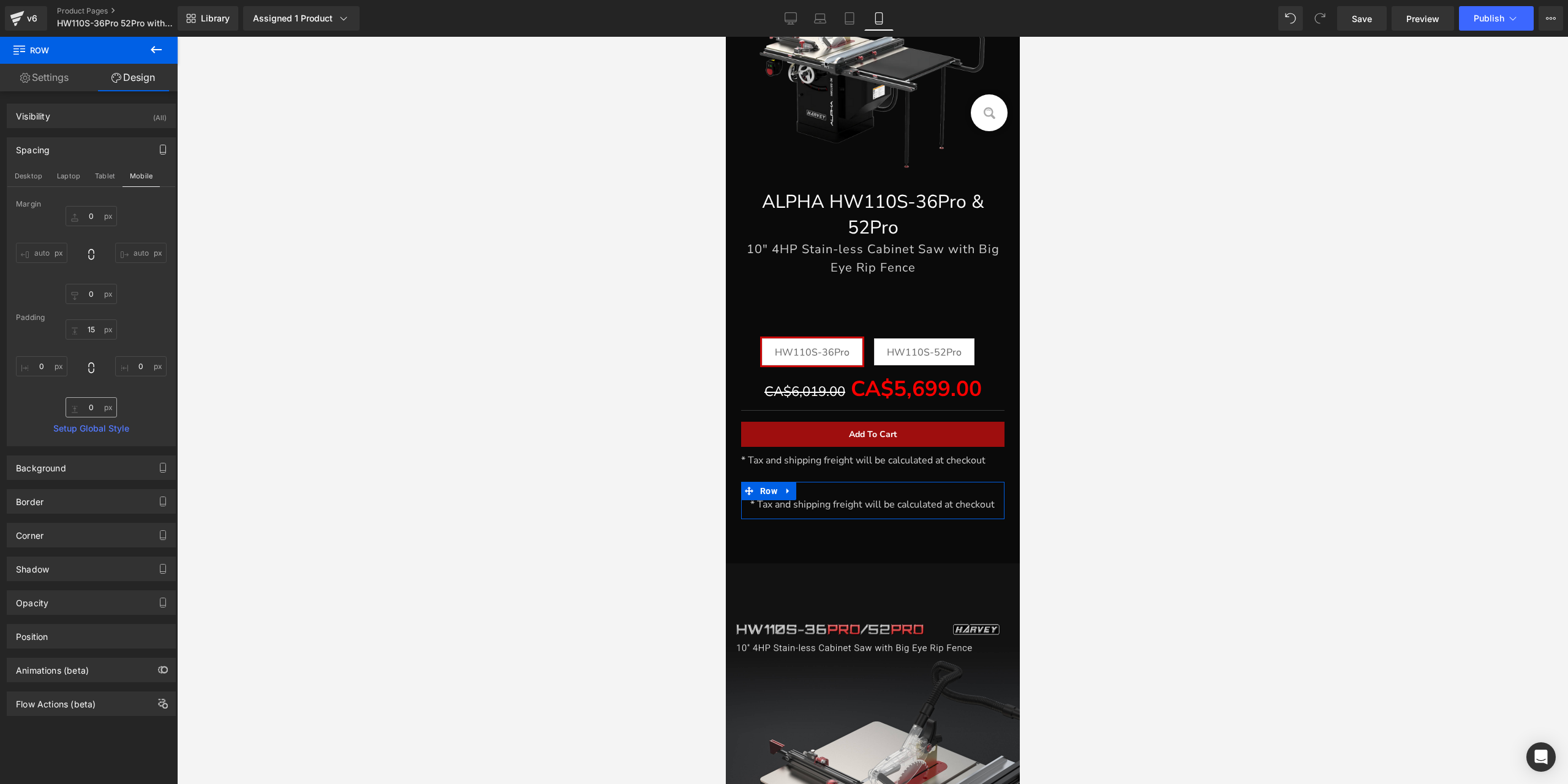
type input "0"
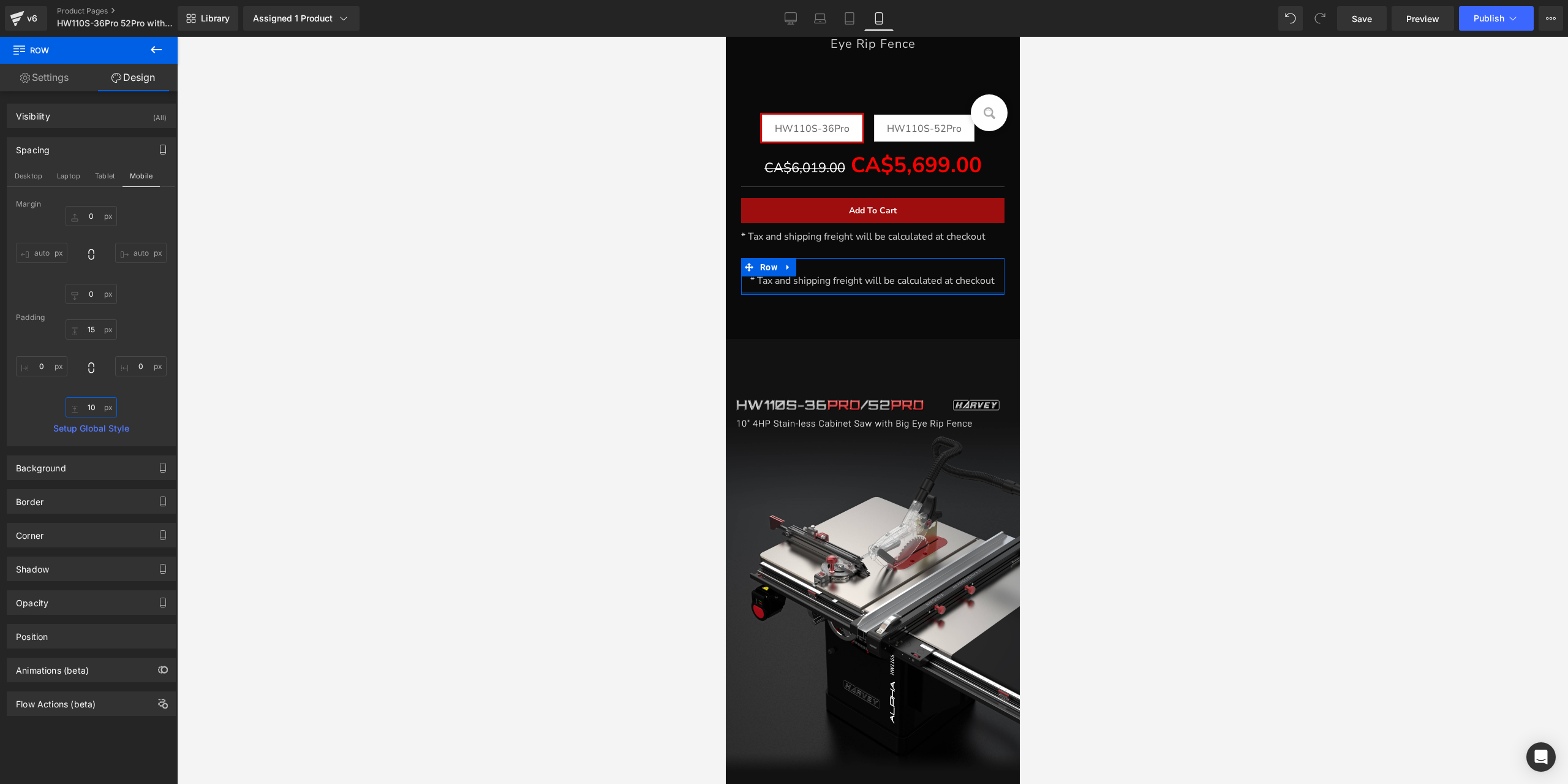
click at [94, 409] on input "10" at bounding box center [91, 407] width 51 height 20
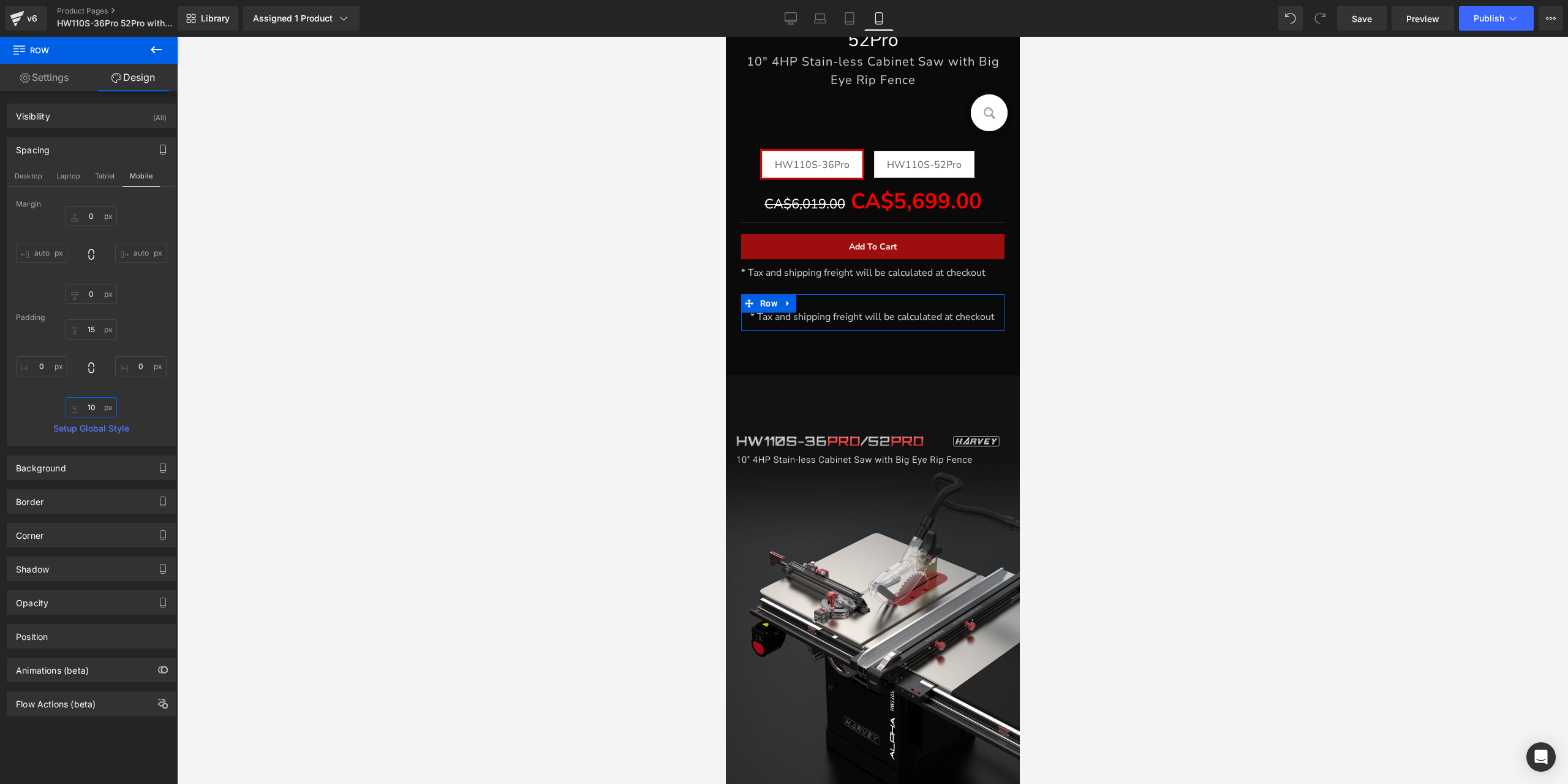
click at [94, 409] on input "10" at bounding box center [91, 407] width 51 height 20
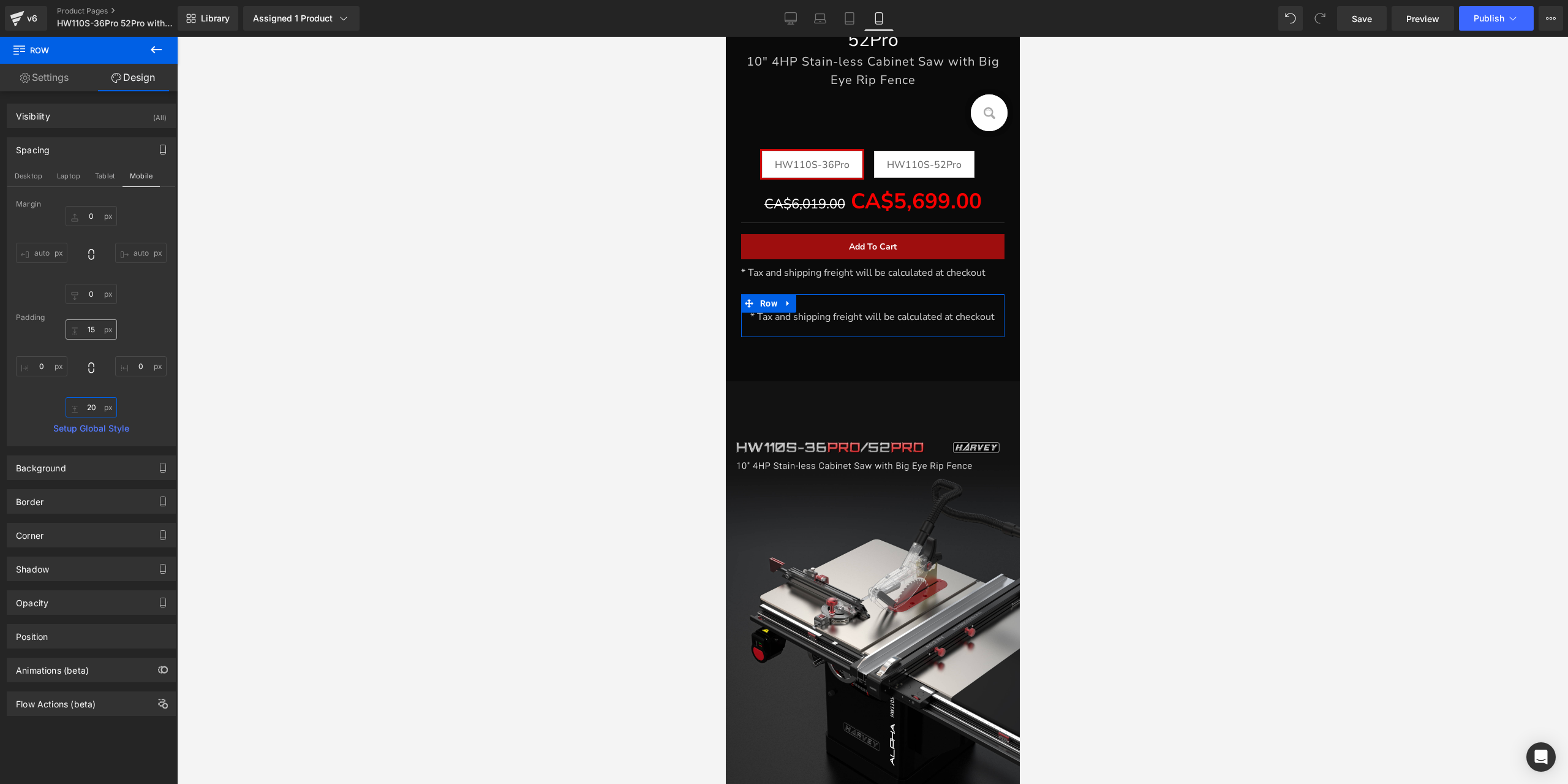
type input "20"
click at [91, 334] on input "15" at bounding box center [91, 329] width 51 height 20
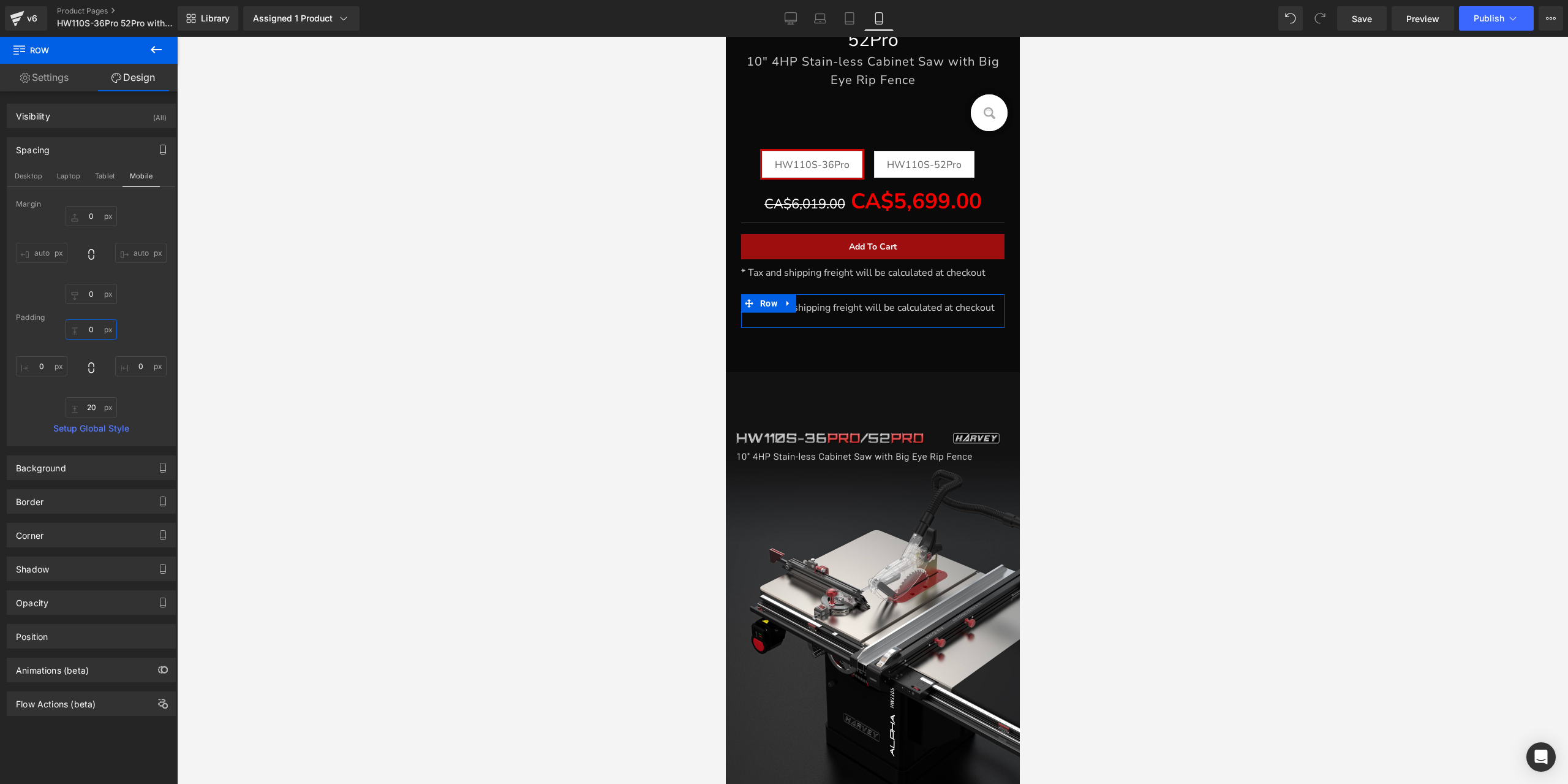
type input "0"
click at [166, 289] on div "Margin 0px 0 auto auto 0px 0 auto auto Padding 0 0 0px 0 20 20 0px 0 Setup Glob…" at bounding box center [91, 322] width 168 height 246
click at [808, 311] on span "* Tax and shipping freight will be calculated at checkout" at bounding box center [872, 307] width 244 height 13
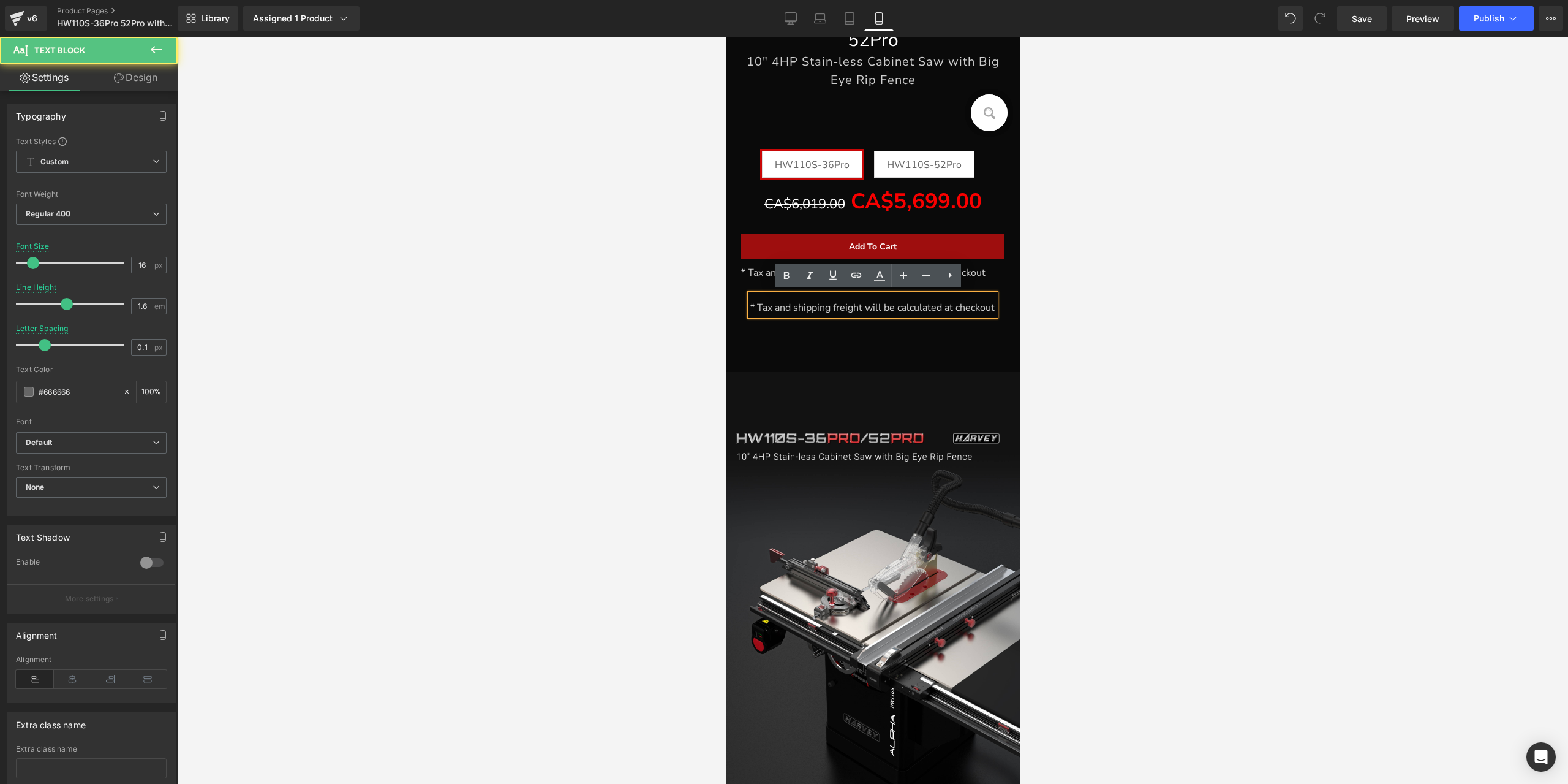
click at [809, 311] on span "* Tax and shipping freight will be calculated at checkout" at bounding box center [872, 307] width 244 height 13
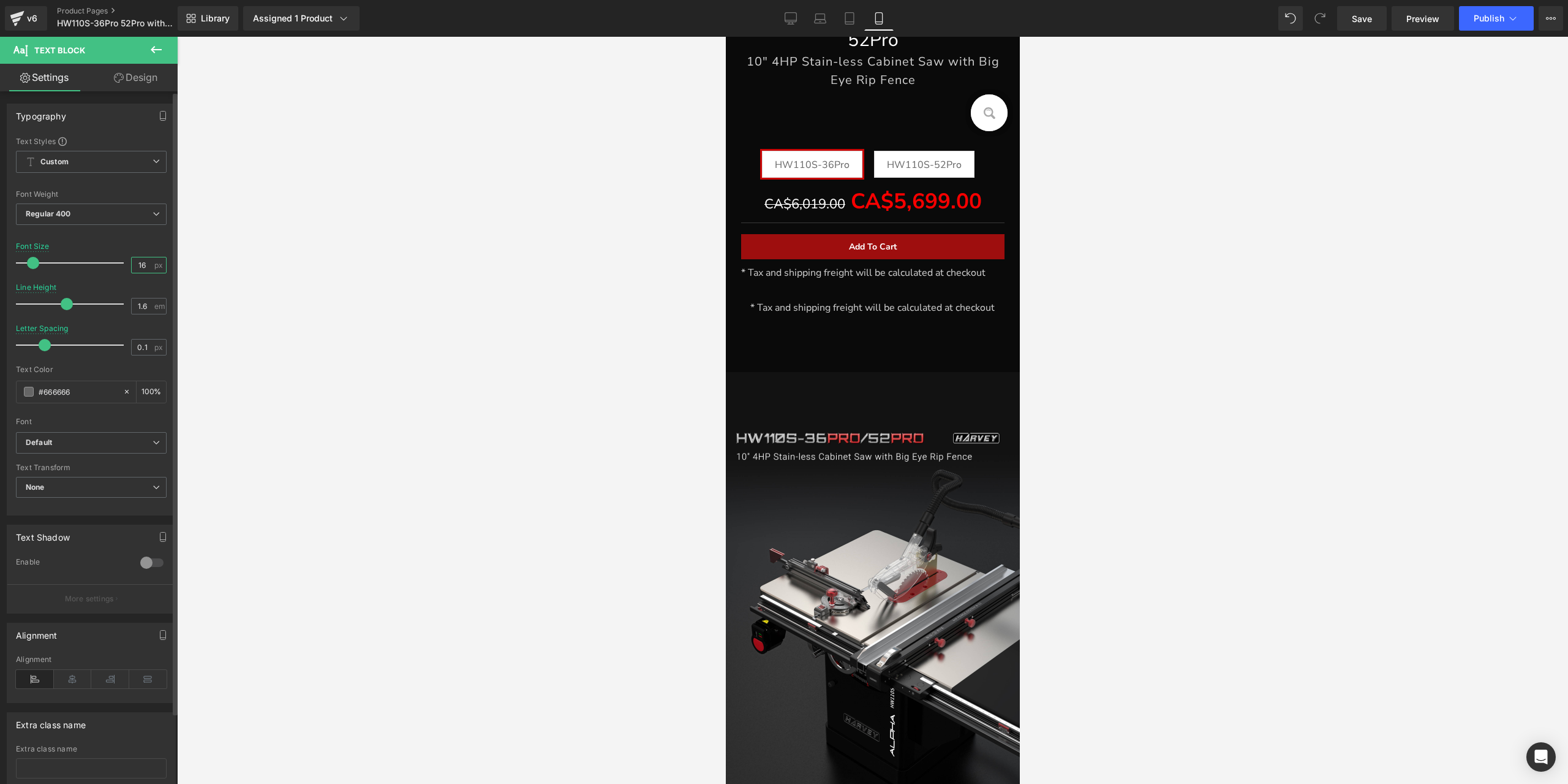
click at [142, 263] on input "16" at bounding box center [143, 265] width 22 height 15
click at [808, 316] on p "* Tax and shipping freight will be calculated at checkout" at bounding box center [872, 308] width 245 height 16
click at [161, 119] on icon "button" at bounding box center [164, 116] width 6 height 9
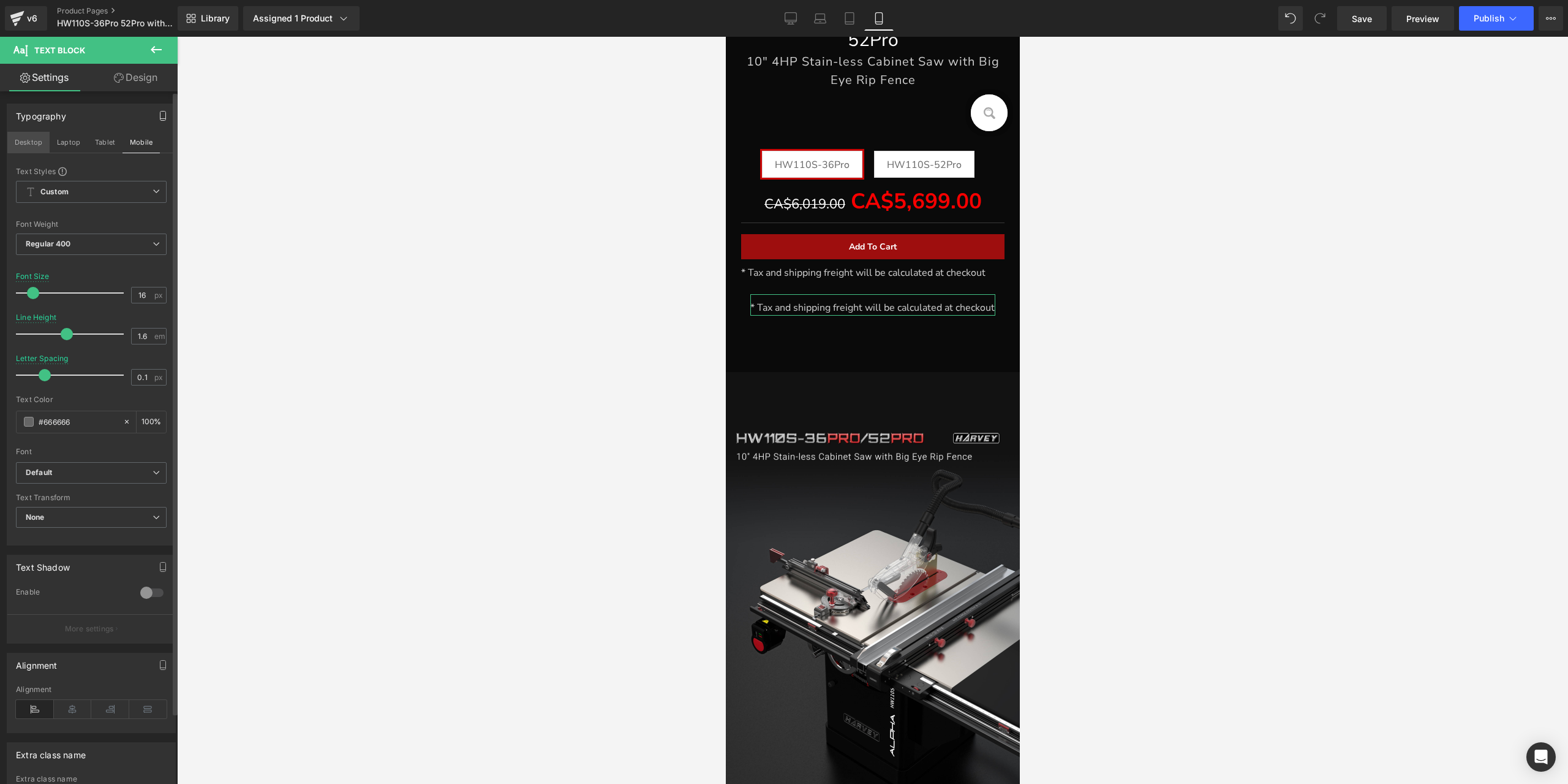
click at [40, 138] on button "Desktop" at bounding box center [28, 143] width 42 height 21
type input "14"
type input "1.7"
type input "0"
type input "100"
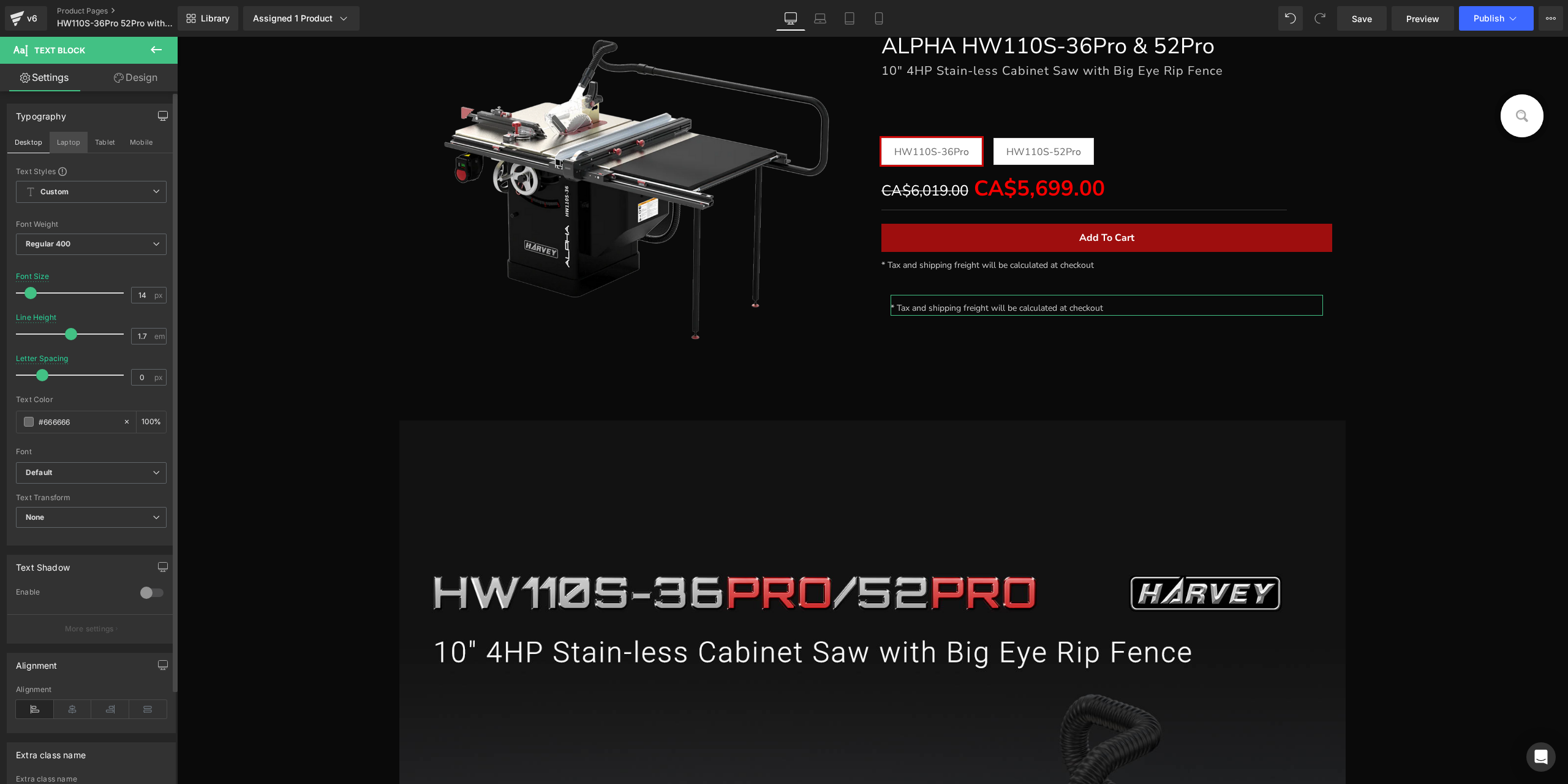
scroll to position [257, 0]
click at [138, 296] on input "14" at bounding box center [143, 295] width 22 height 15
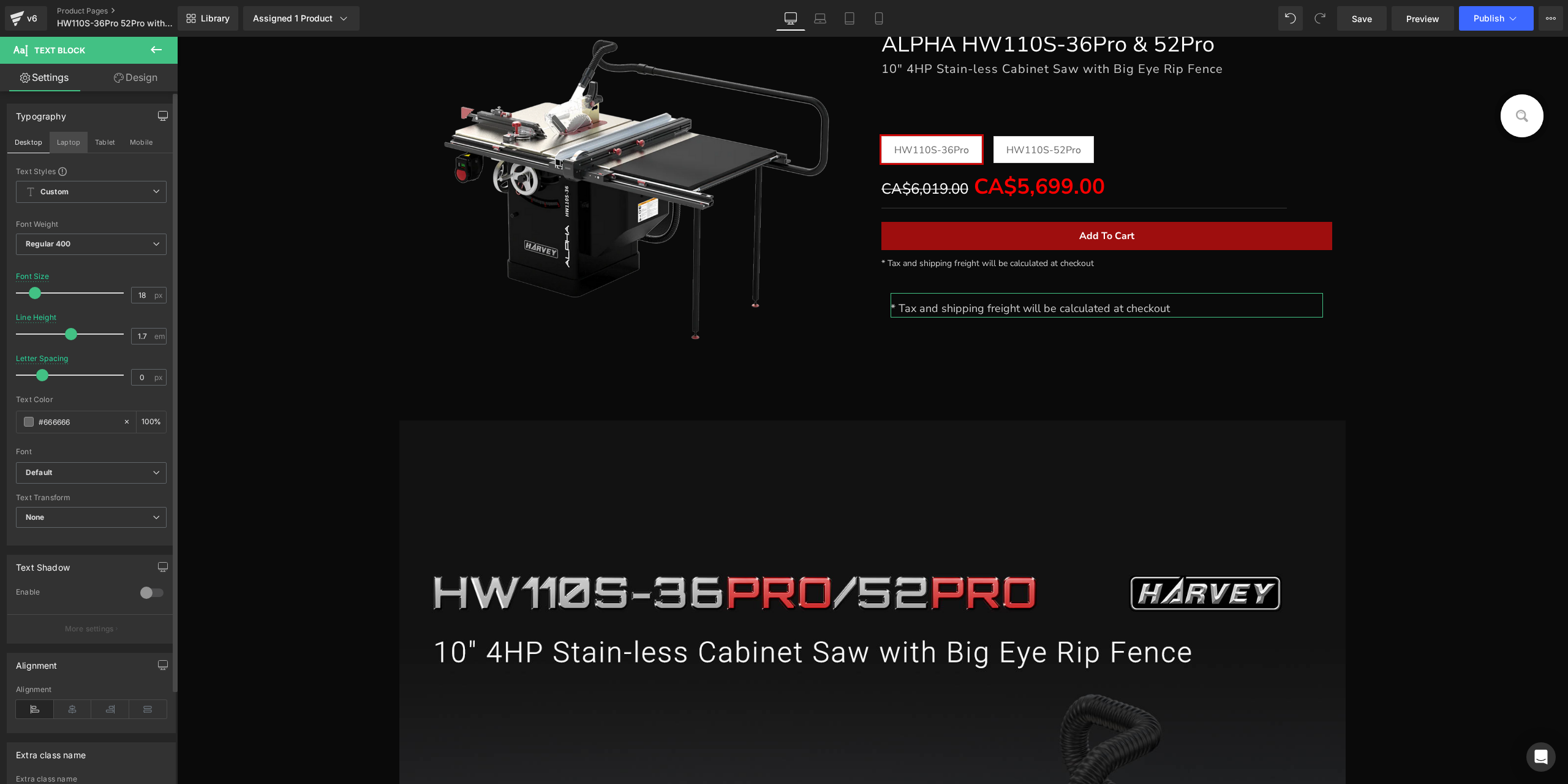
click at [71, 141] on button "Laptop" at bounding box center [69, 143] width 38 height 21
type input "14"
type input "100"
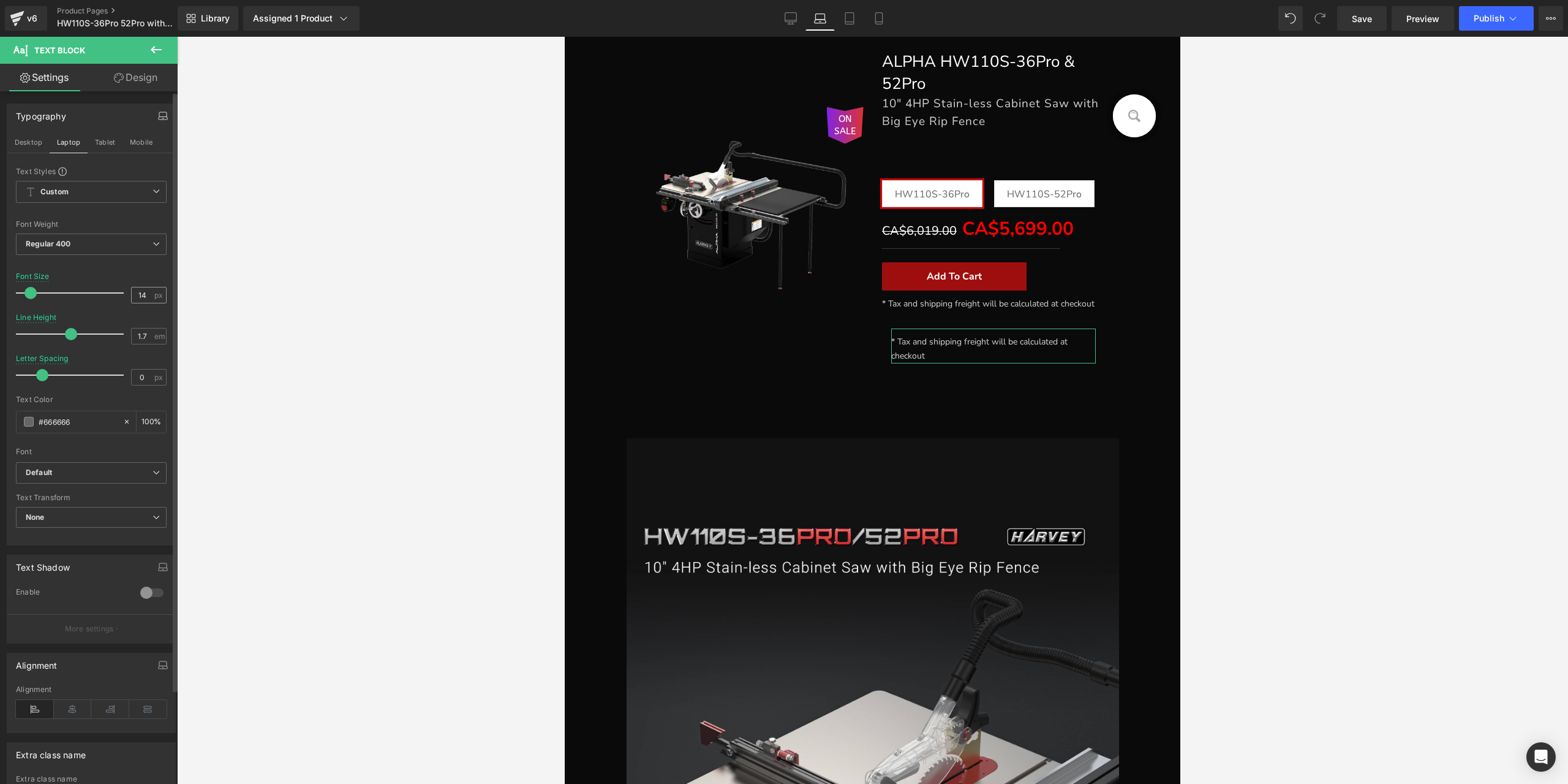
scroll to position [263, 0]
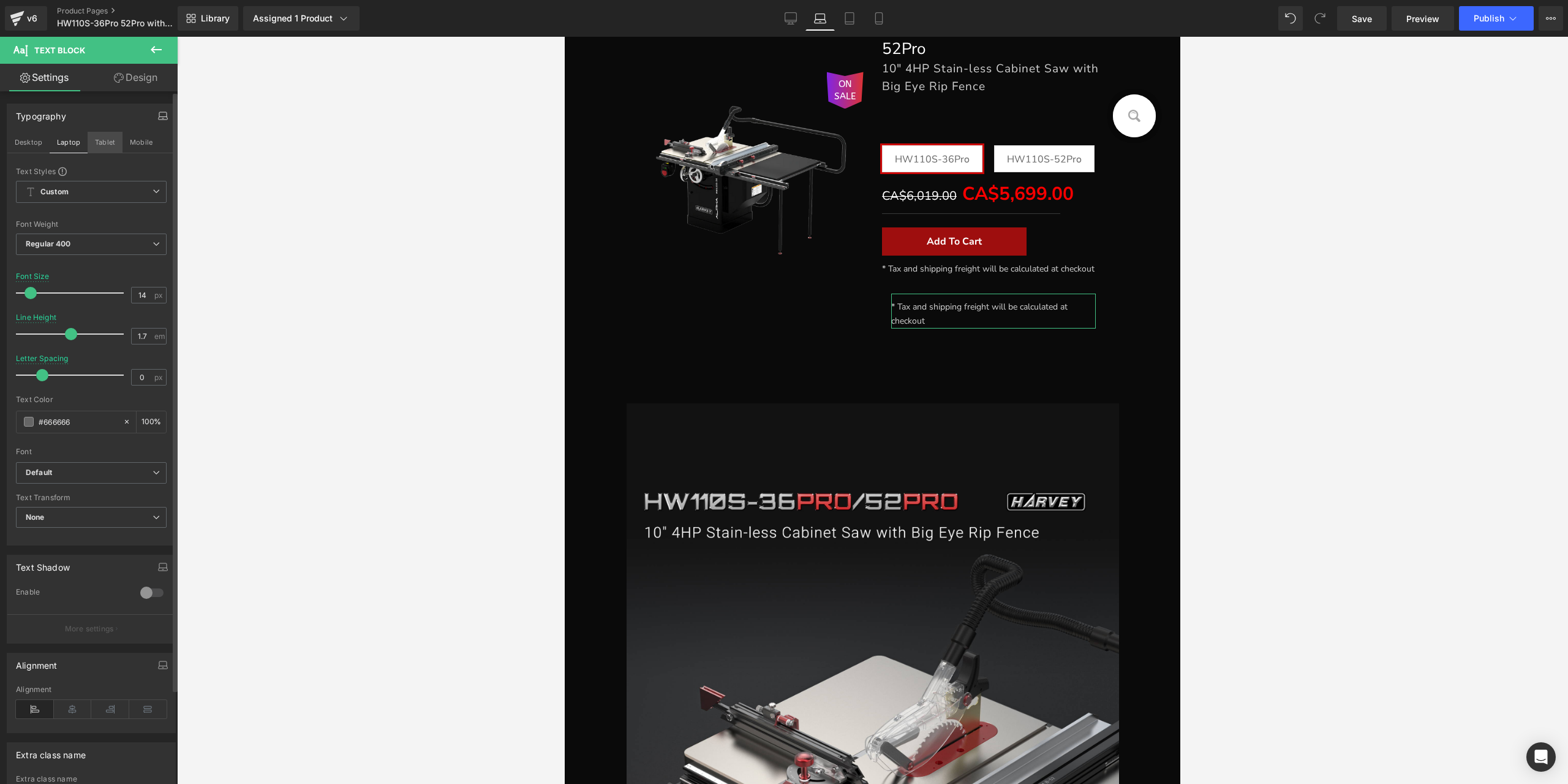
click at [98, 139] on button "Tablet" at bounding box center [105, 143] width 35 height 21
type input "18"
type input "100"
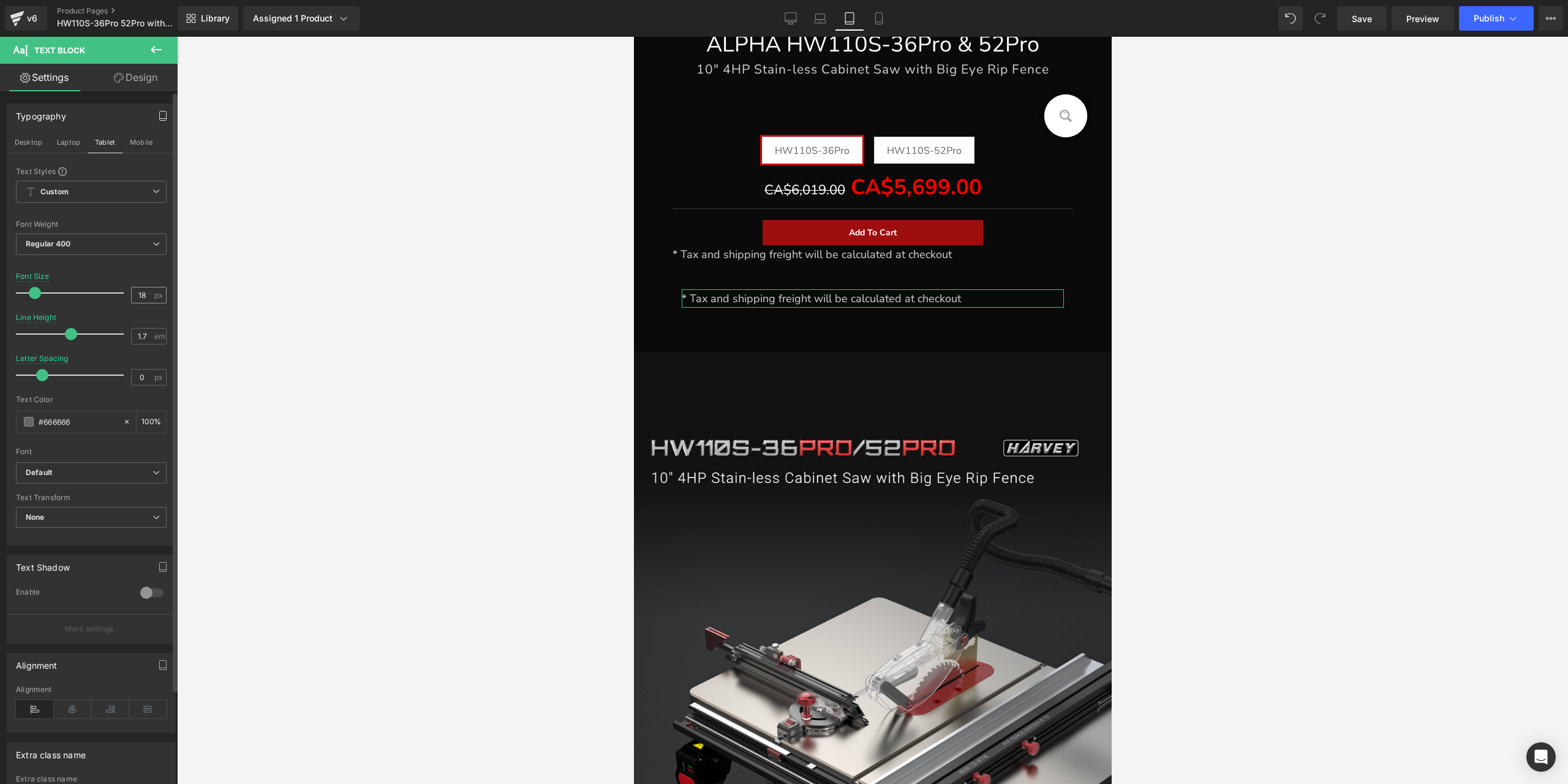
scroll to position [586, 0]
click at [127, 142] on button "Mobile" at bounding box center [140, 143] width 37 height 21
type input "16"
type input "1.6"
type input "0.1"
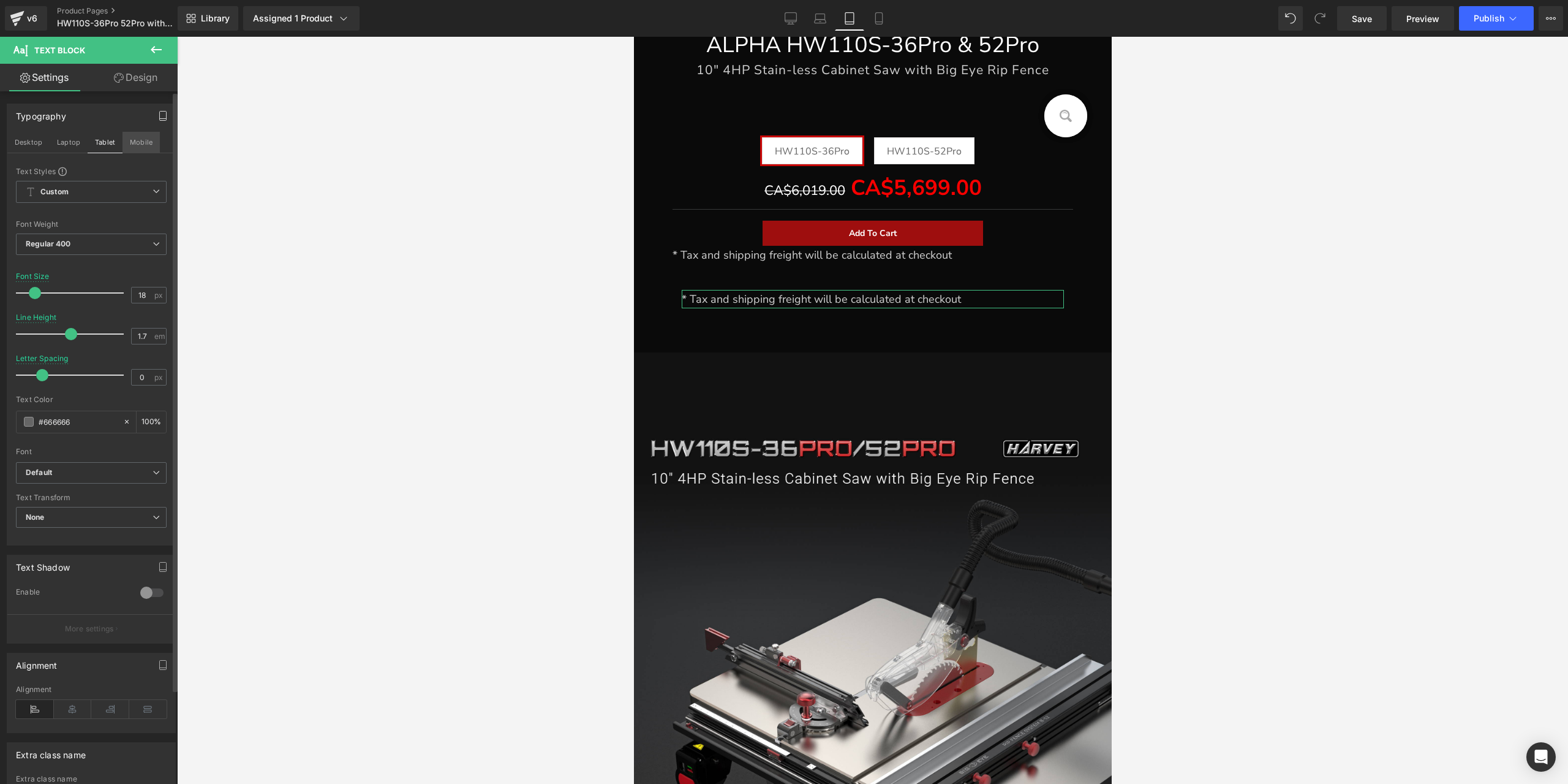
type input "100"
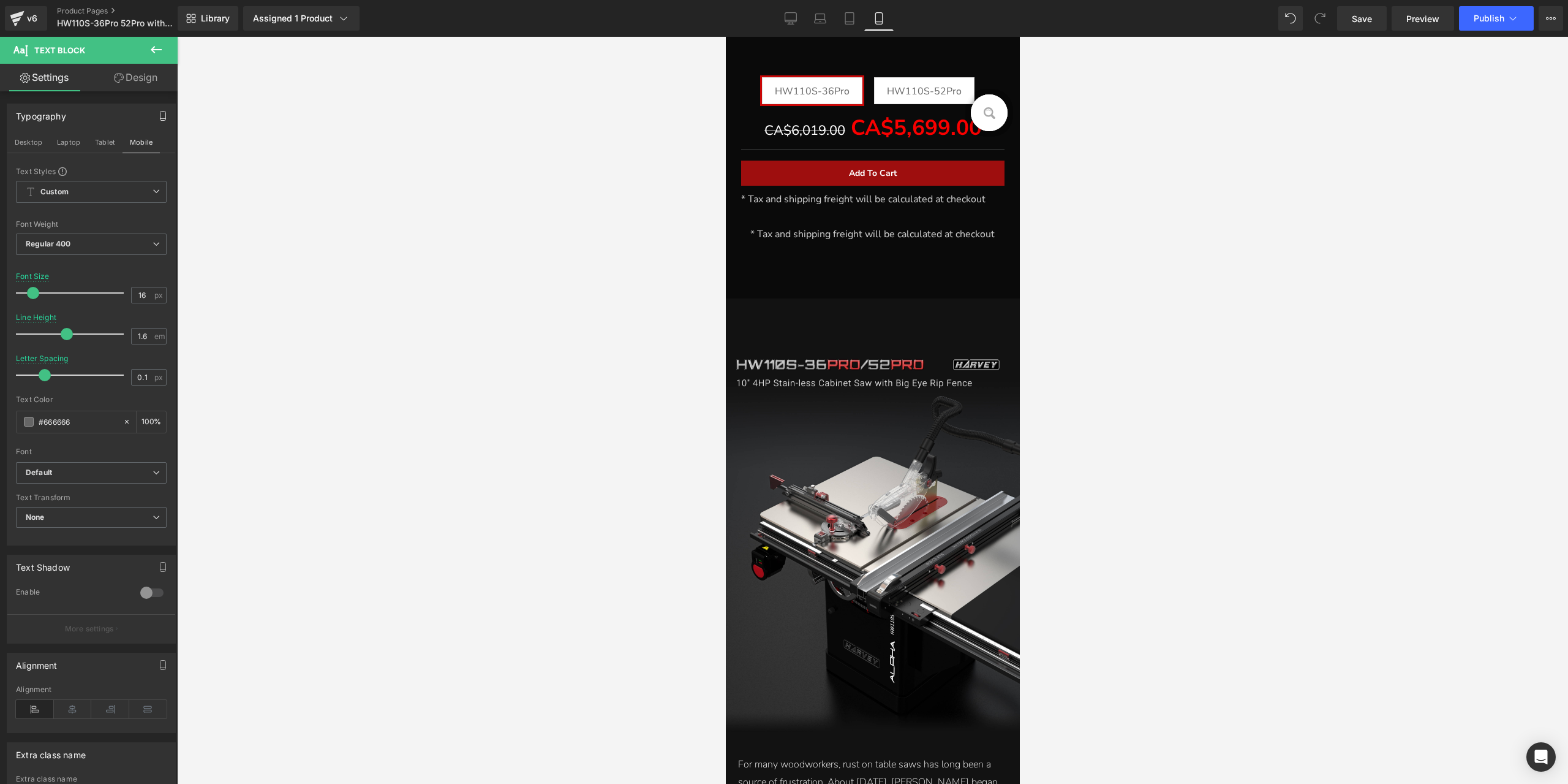
scroll to position [403, 0]
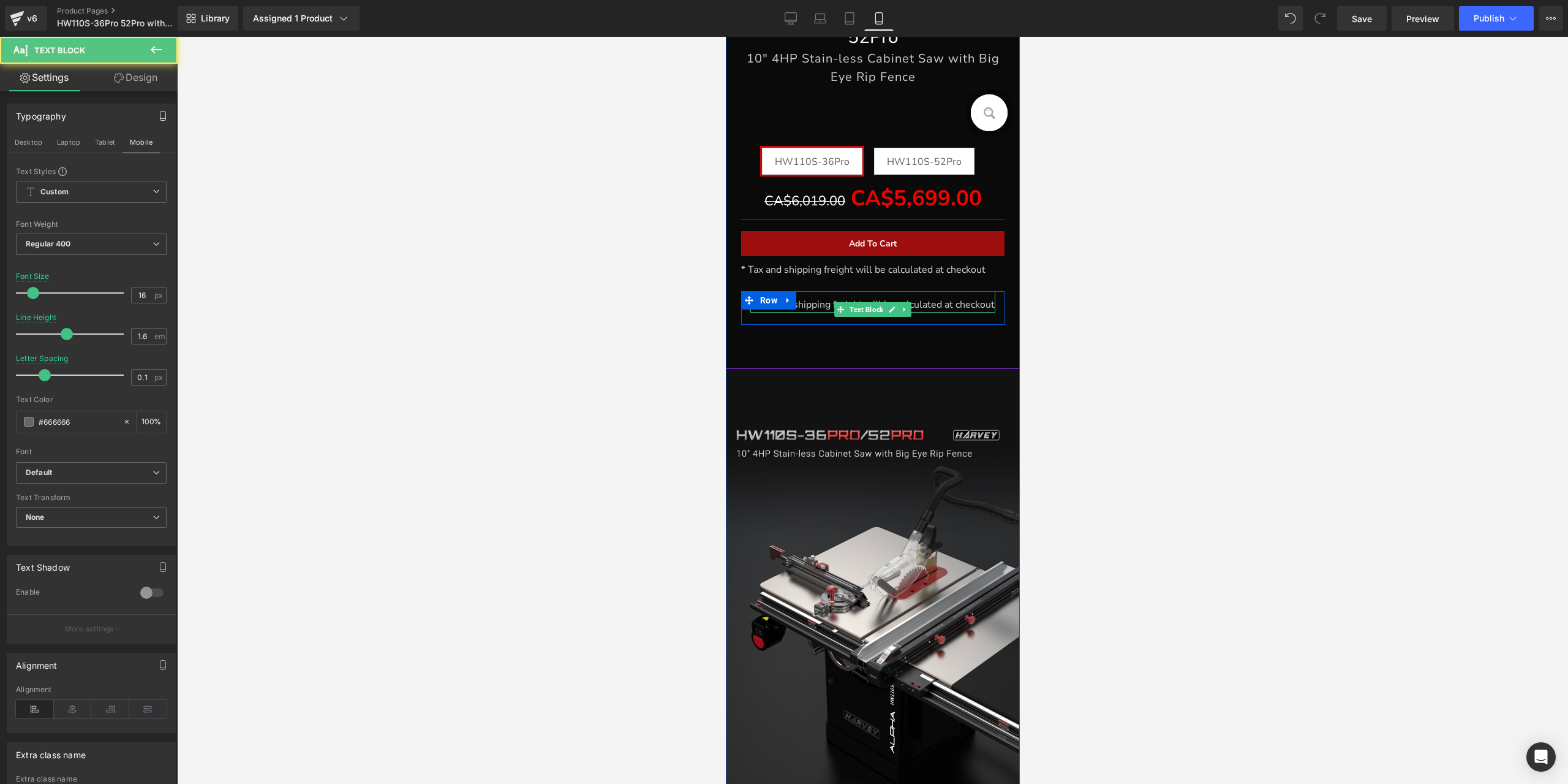
click at [808, 305] on span "* Tax and shipping freight will be calculated at checkout" at bounding box center [872, 304] width 244 height 13
click at [839, 305] on span at bounding box center [840, 309] width 13 height 15
click at [852, 305] on span "Text Block" at bounding box center [866, 309] width 39 height 15
click at [150, 86] on link "Design" at bounding box center [136, 77] width 88 height 27
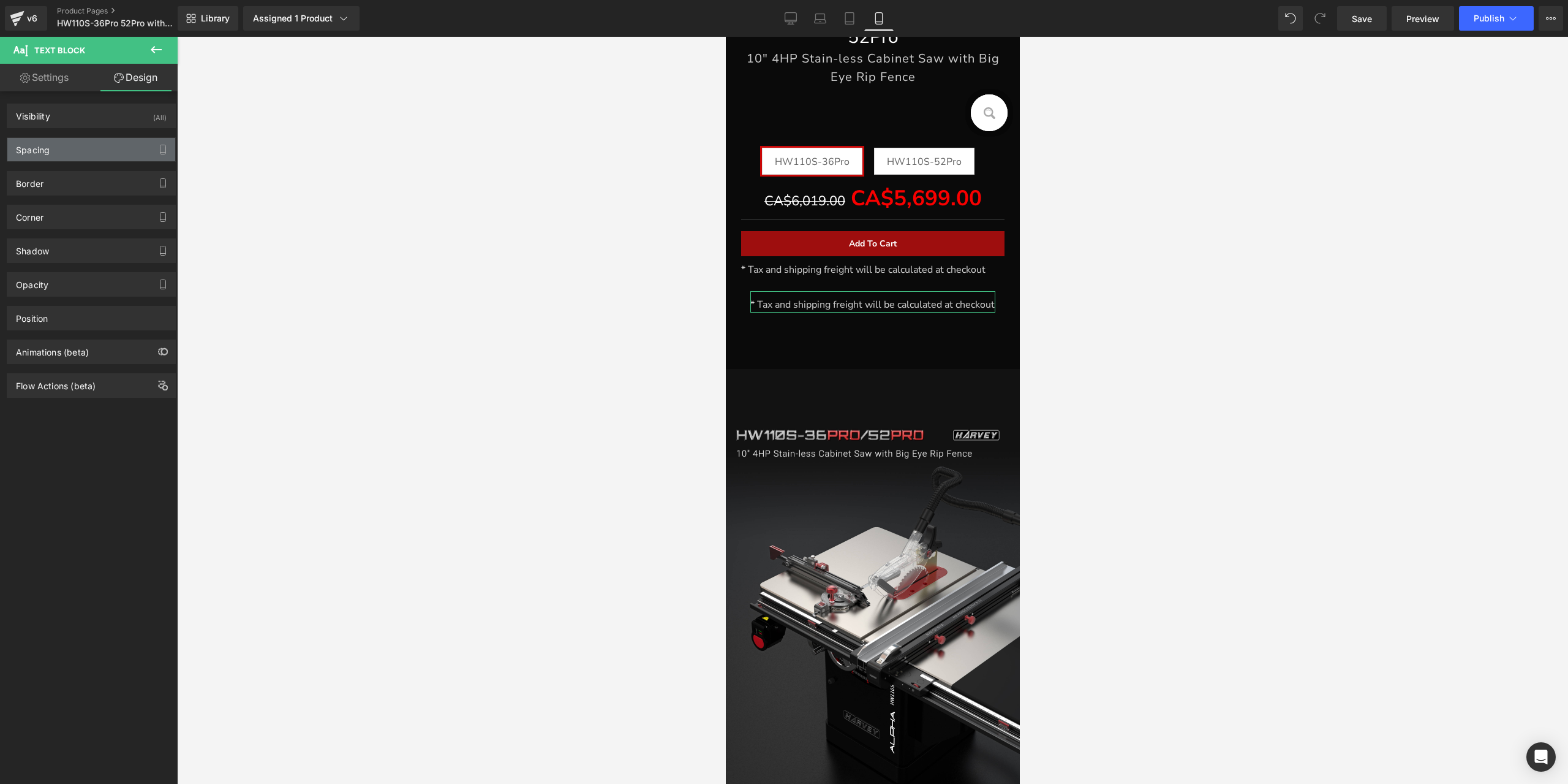
click at [65, 153] on div "Spacing" at bounding box center [91, 149] width 168 height 23
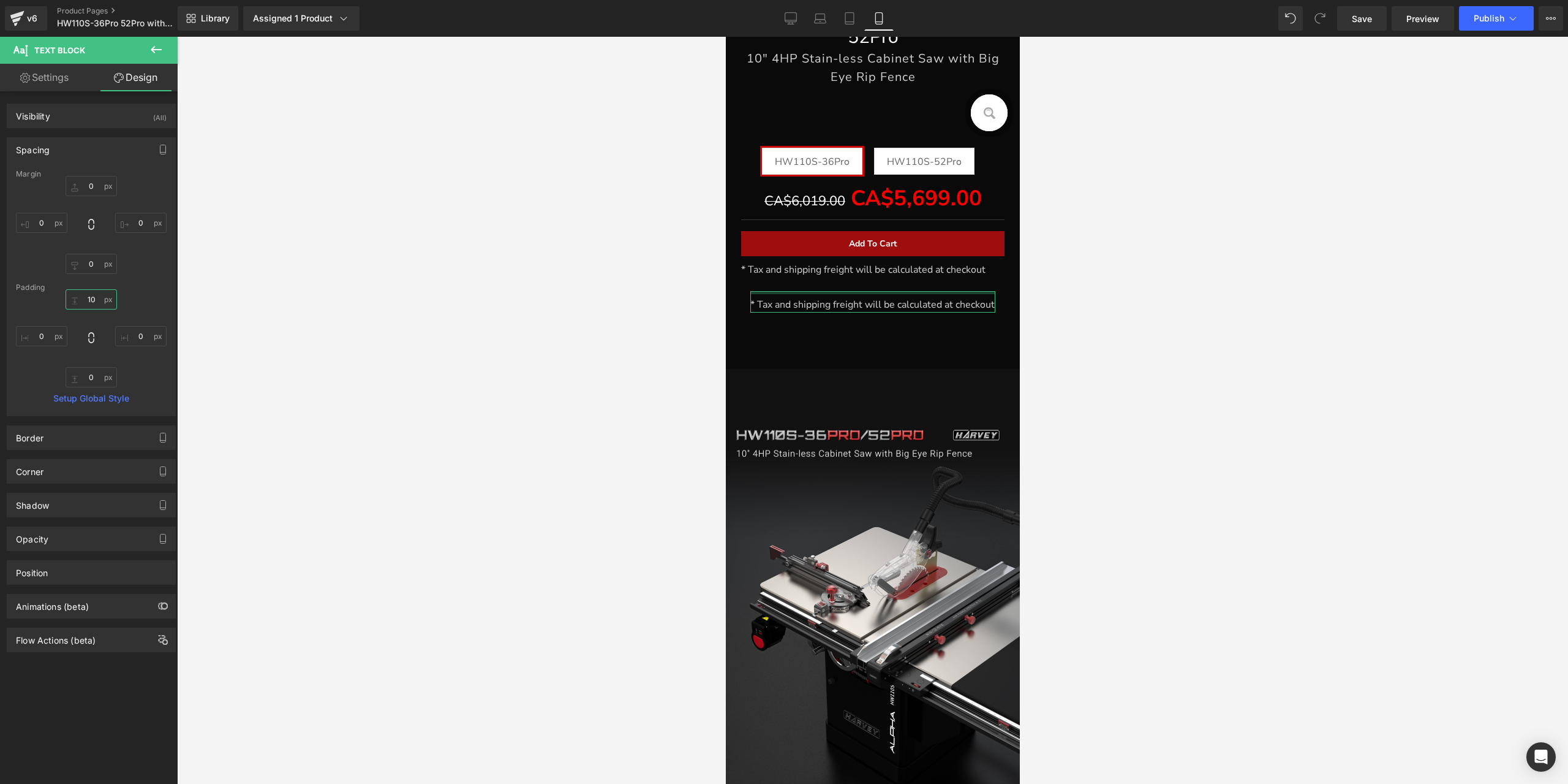
click at [95, 305] on input "10" at bounding box center [91, 299] width 51 height 20
type input "5"
click at [93, 374] on input "0" at bounding box center [91, 377] width 51 height 20
type input "10"
click at [74, 81] on link "Settings" at bounding box center [44, 77] width 88 height 27
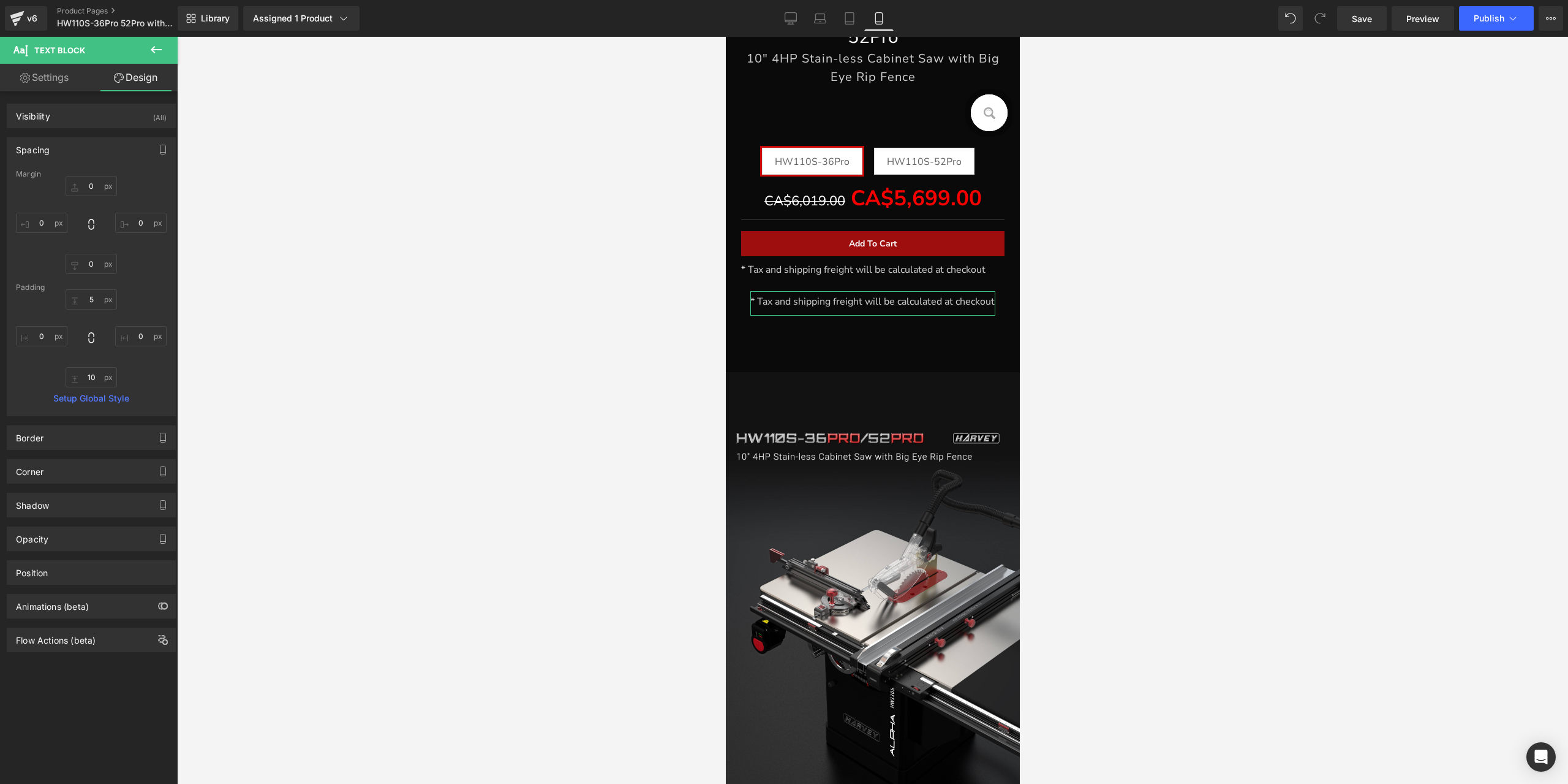
type input "100"
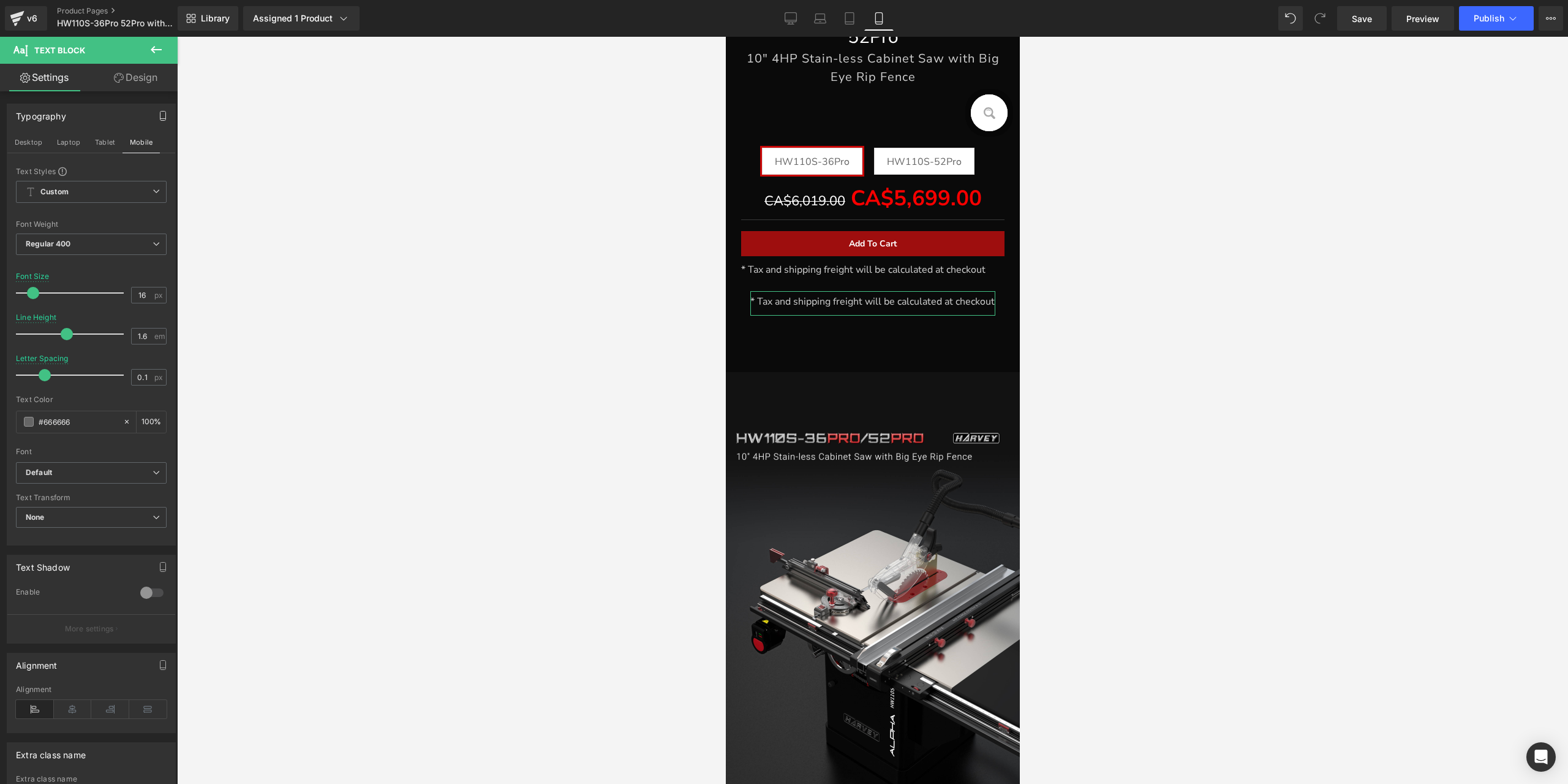
click at [150, 79] on link "Design" at bounding box center [136, 77] width 88 height 27
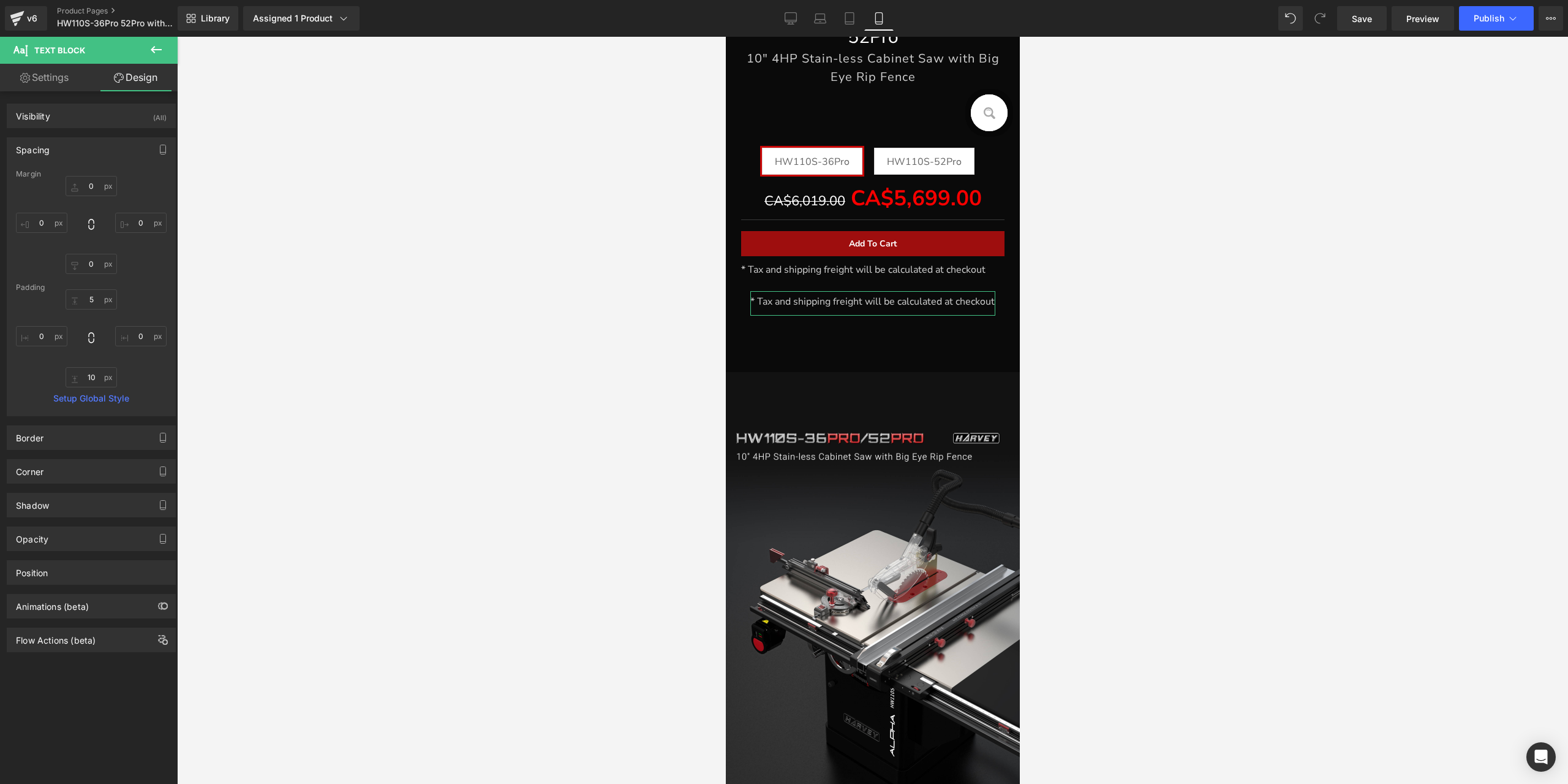
type input "0"
type input "5"
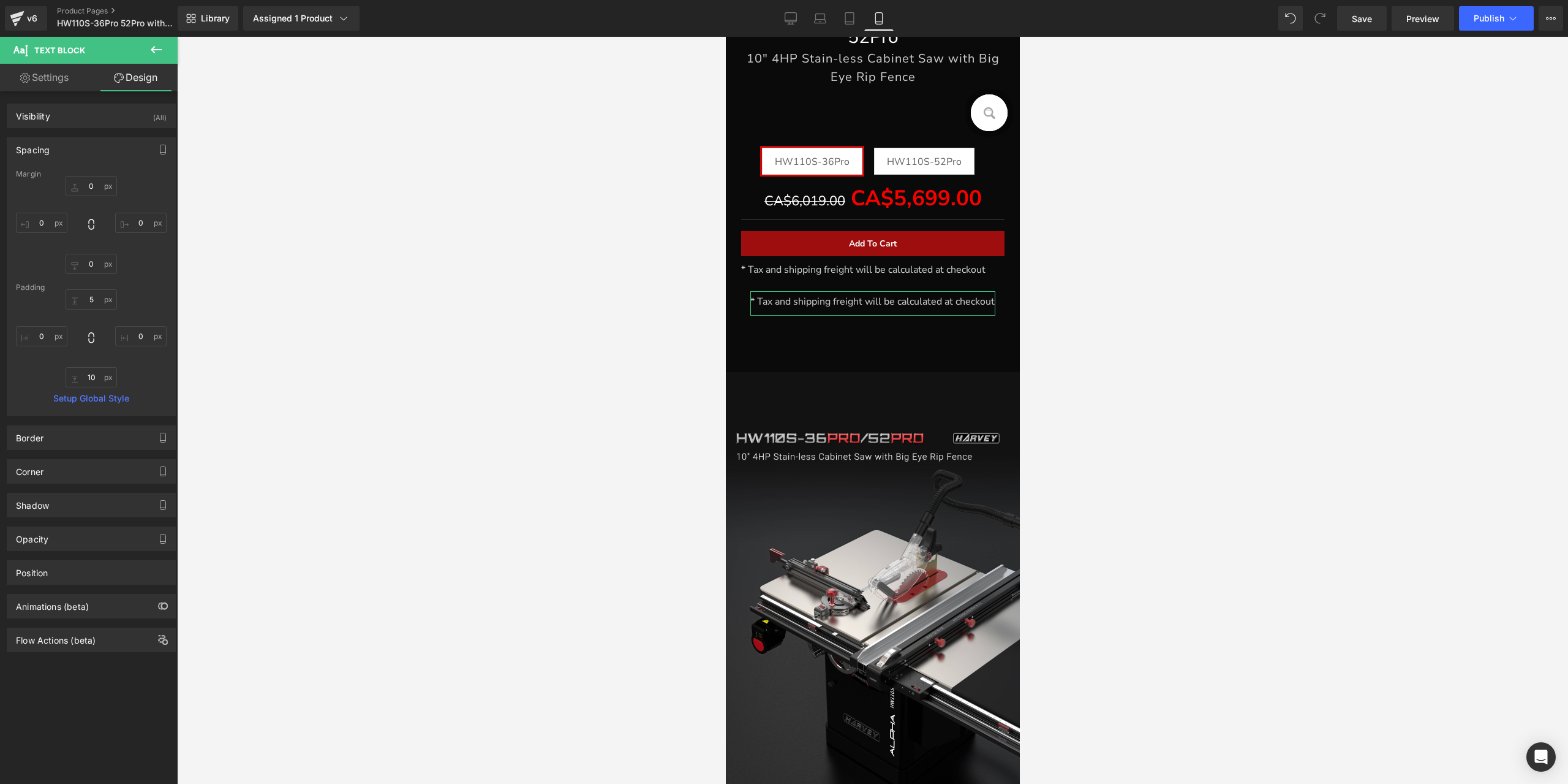
type input "0"
type input "10"
type input "0"
click at [153, 151] on button "button" at bounding box center [163, 149] width 20 height 23
click at [104, 175] on button "Tablet" at bounding box center [105, 176] width 35 height 21
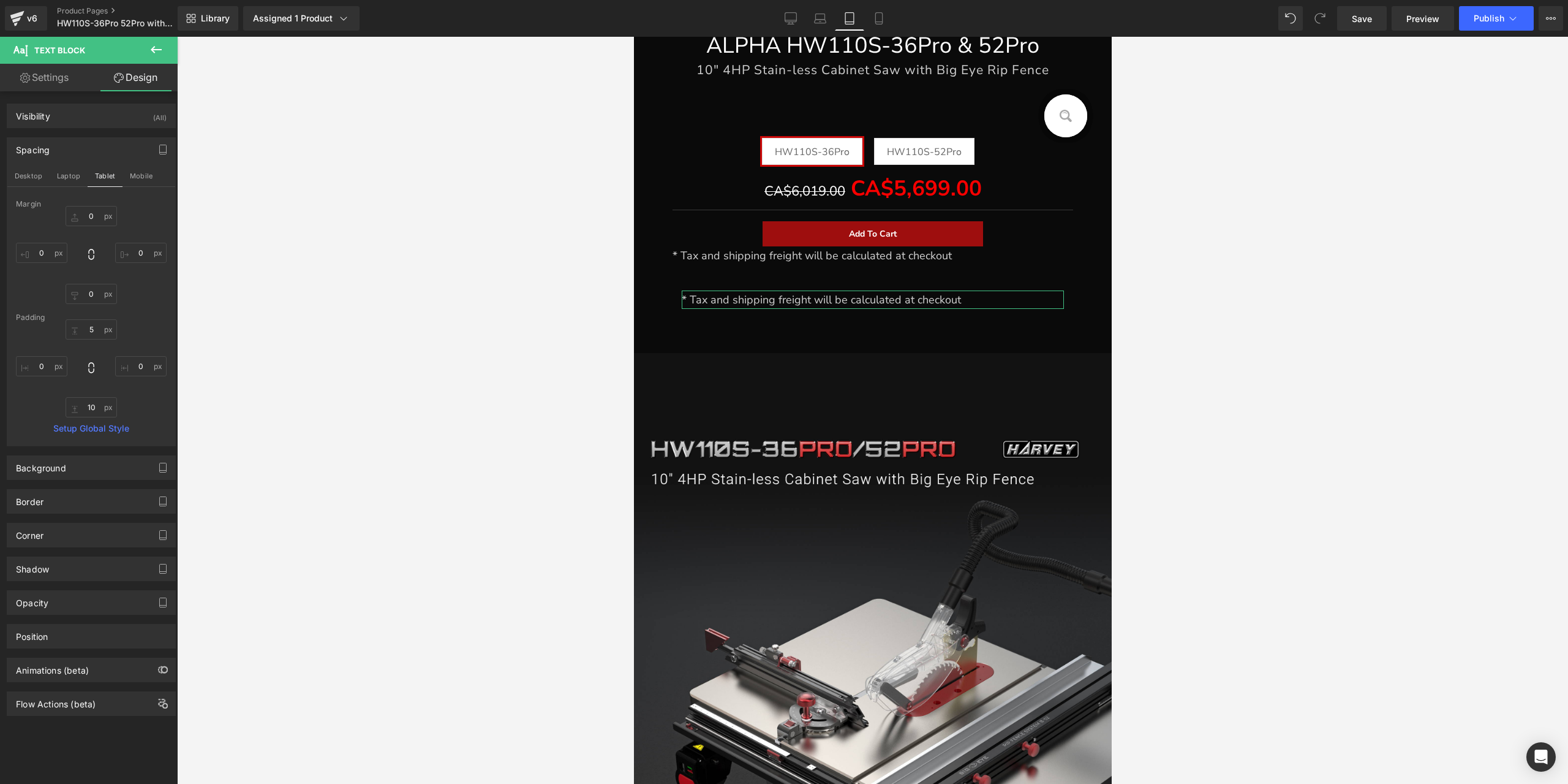
type input "0"
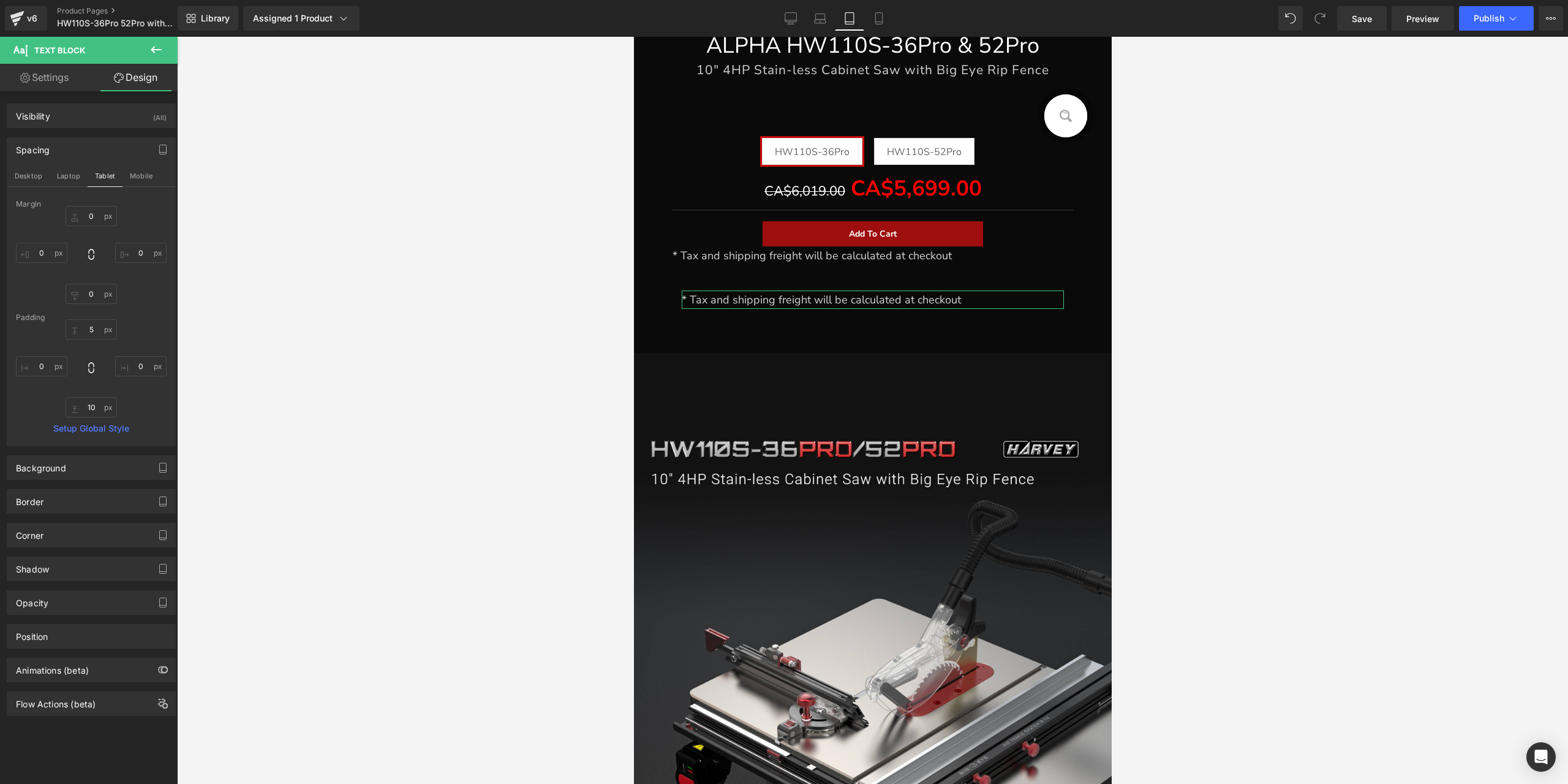
type input "0"
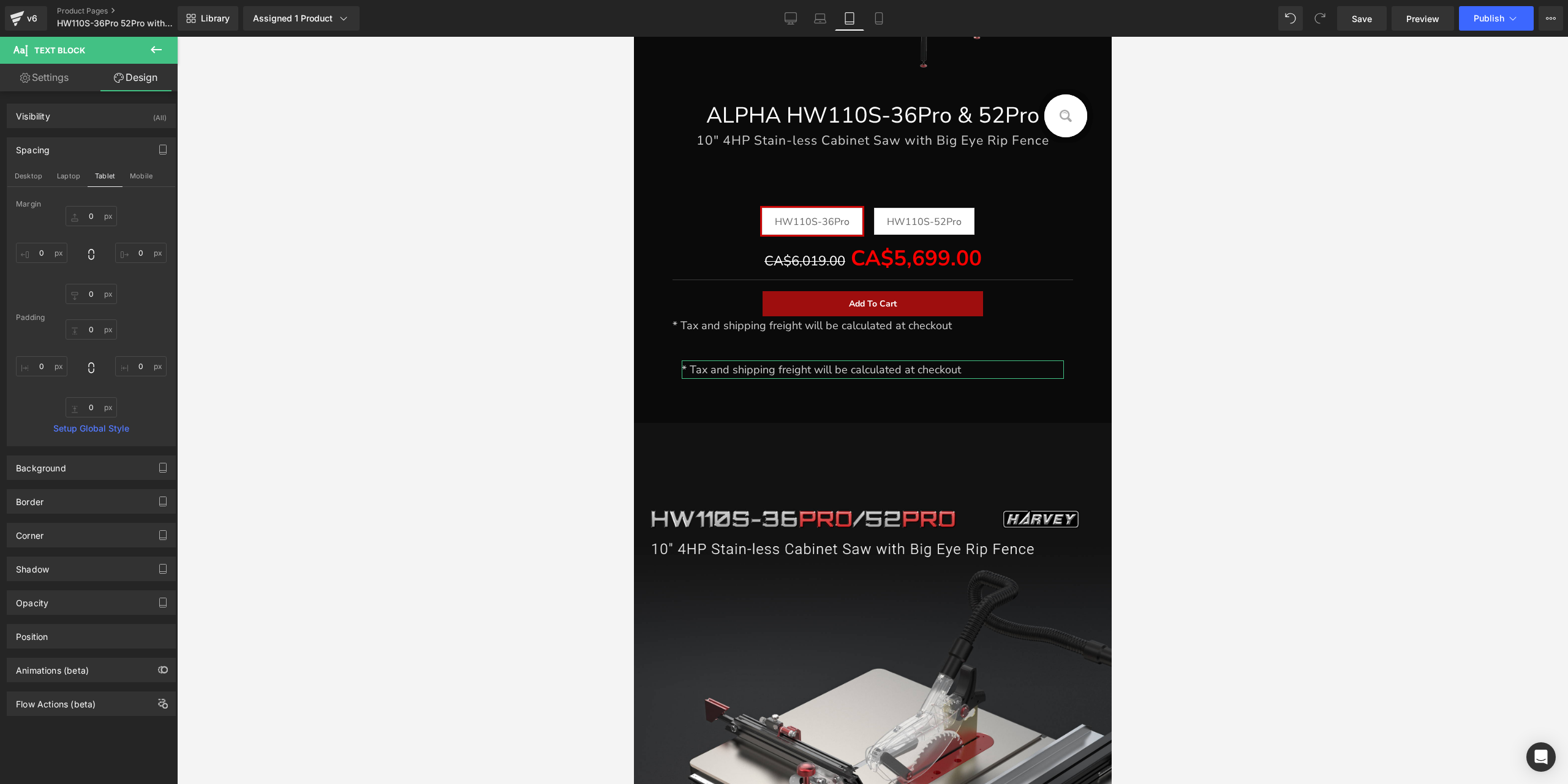
scroll to position [586, 0]
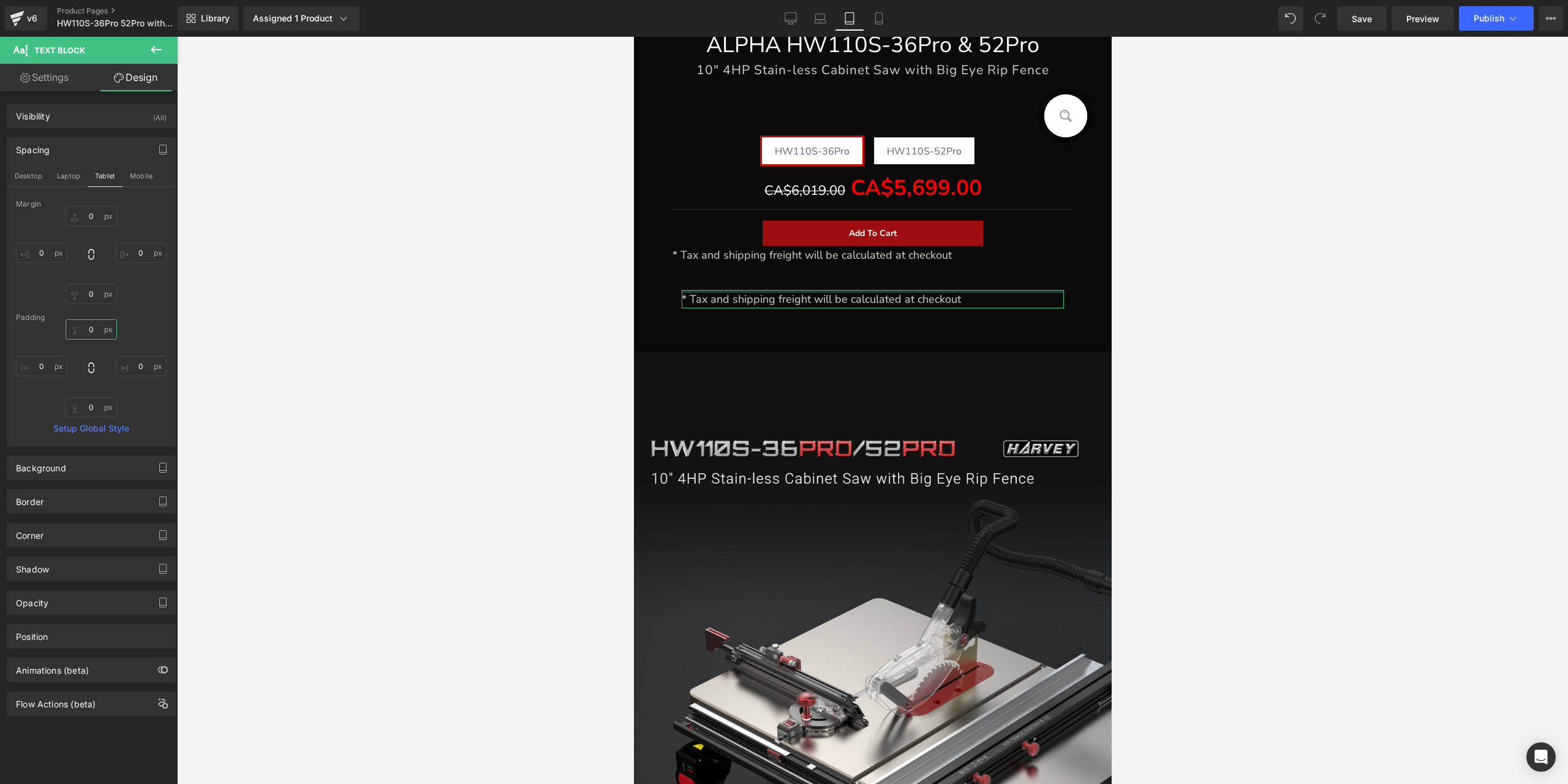
click at [96, 330] on input "0" at bounding box center [91, 329] width 51 height 20
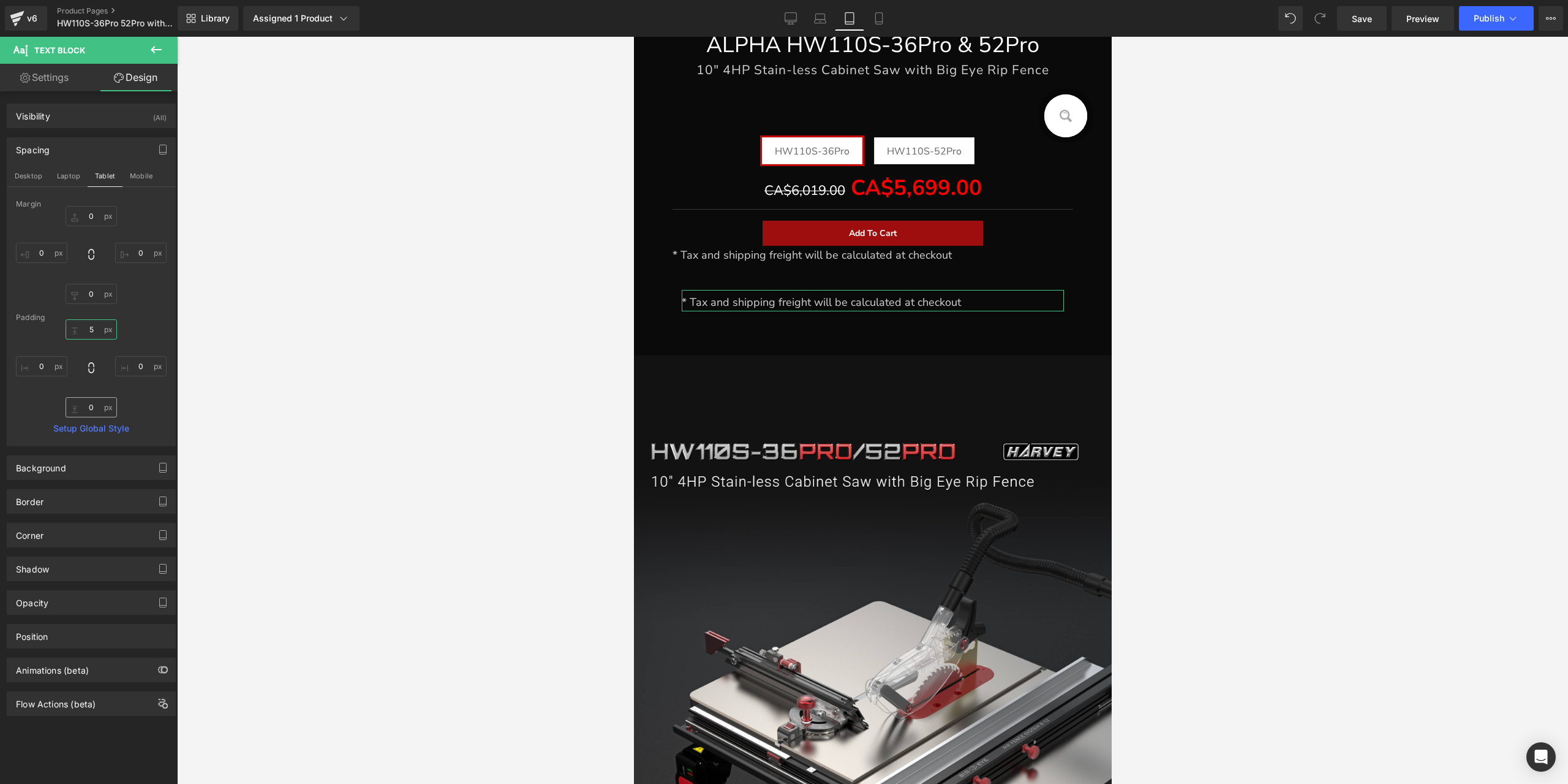
type input "5"
click at [95, 405] on input "0" at bounding box center [91, 407] width 51 height 20
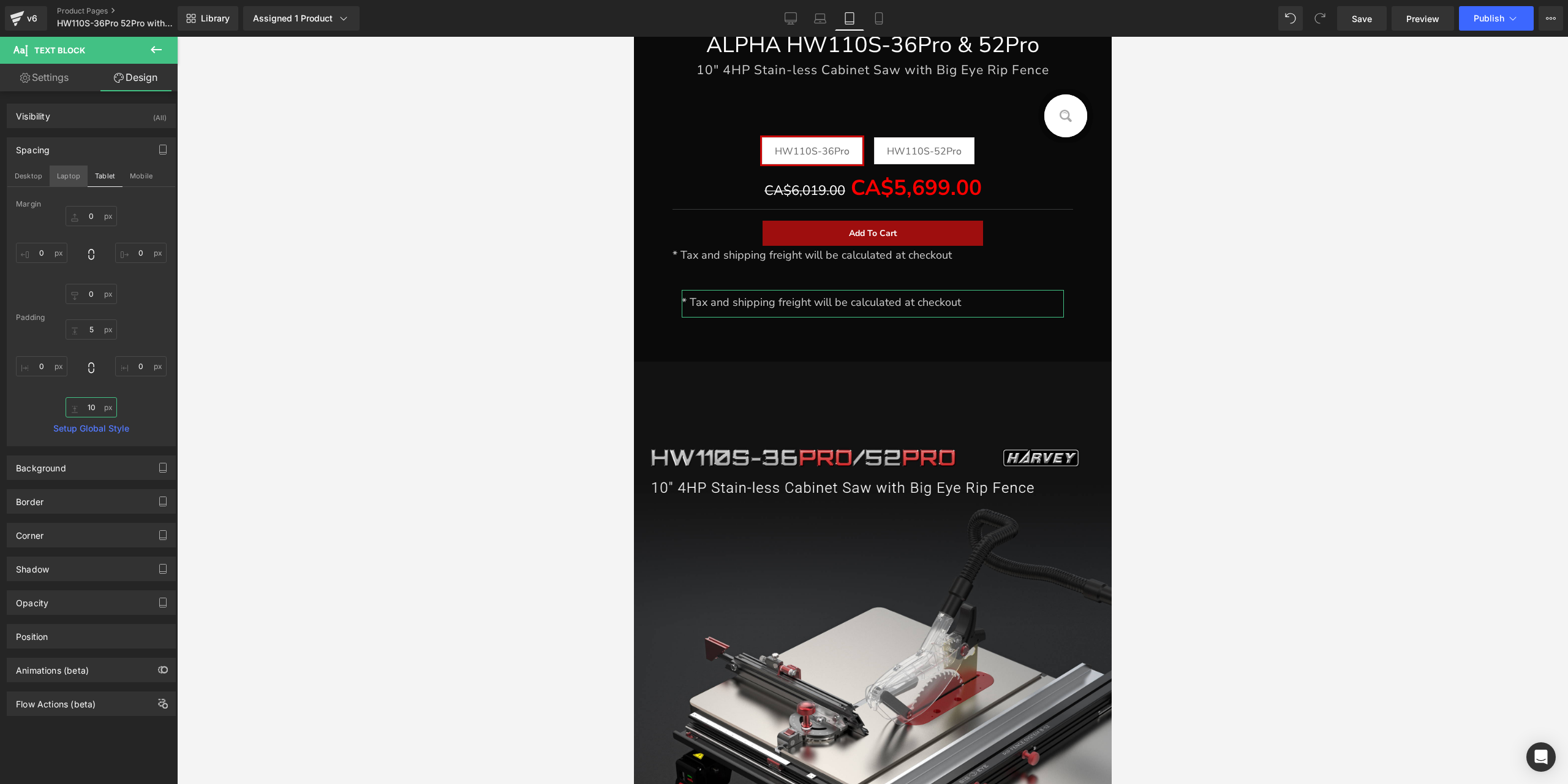
type input "10"
click at [70, 175] on button "Laptop" at bounding box center [69, 176] width 38 height 21
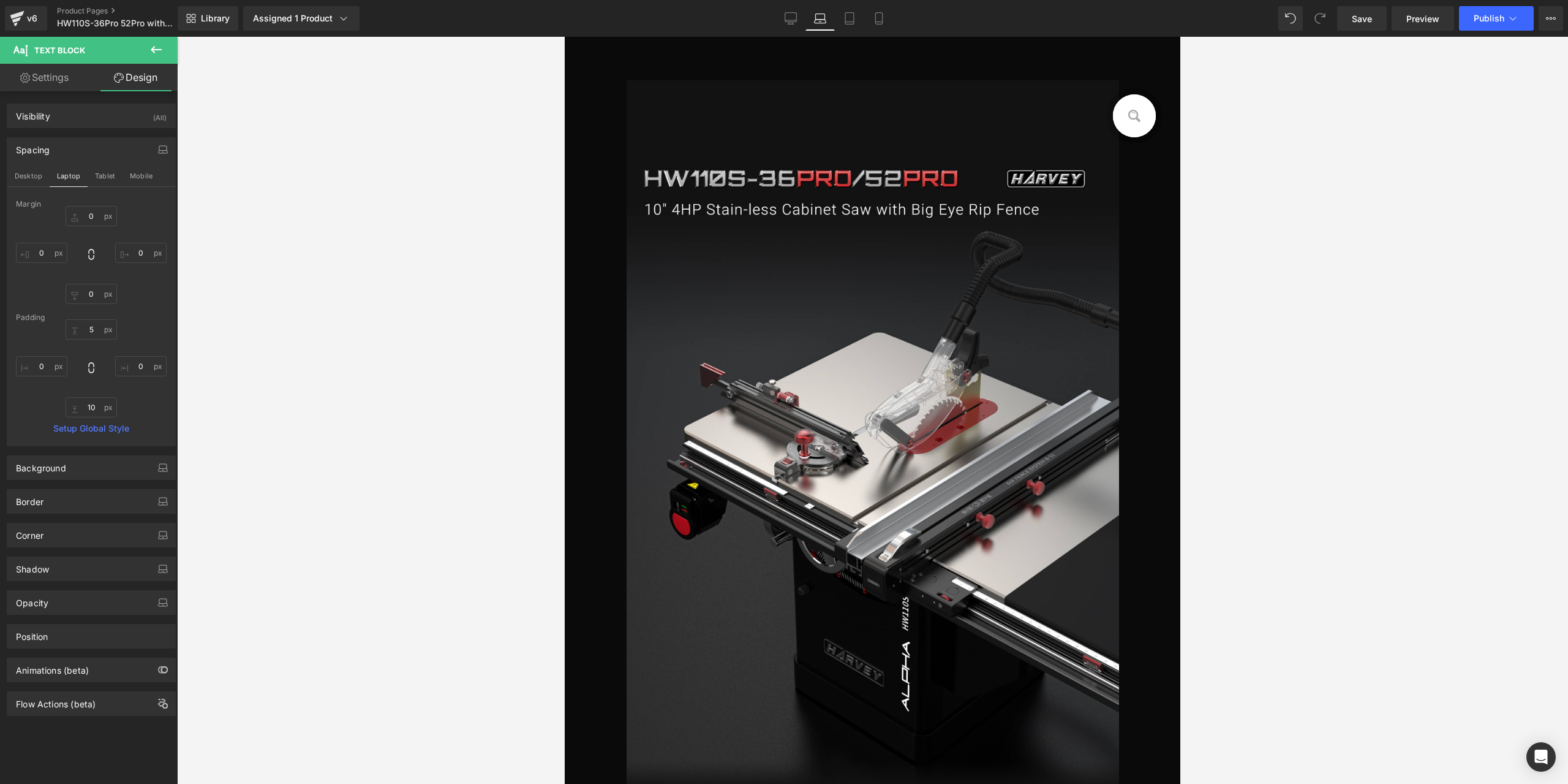
type input "0"
type input "10"
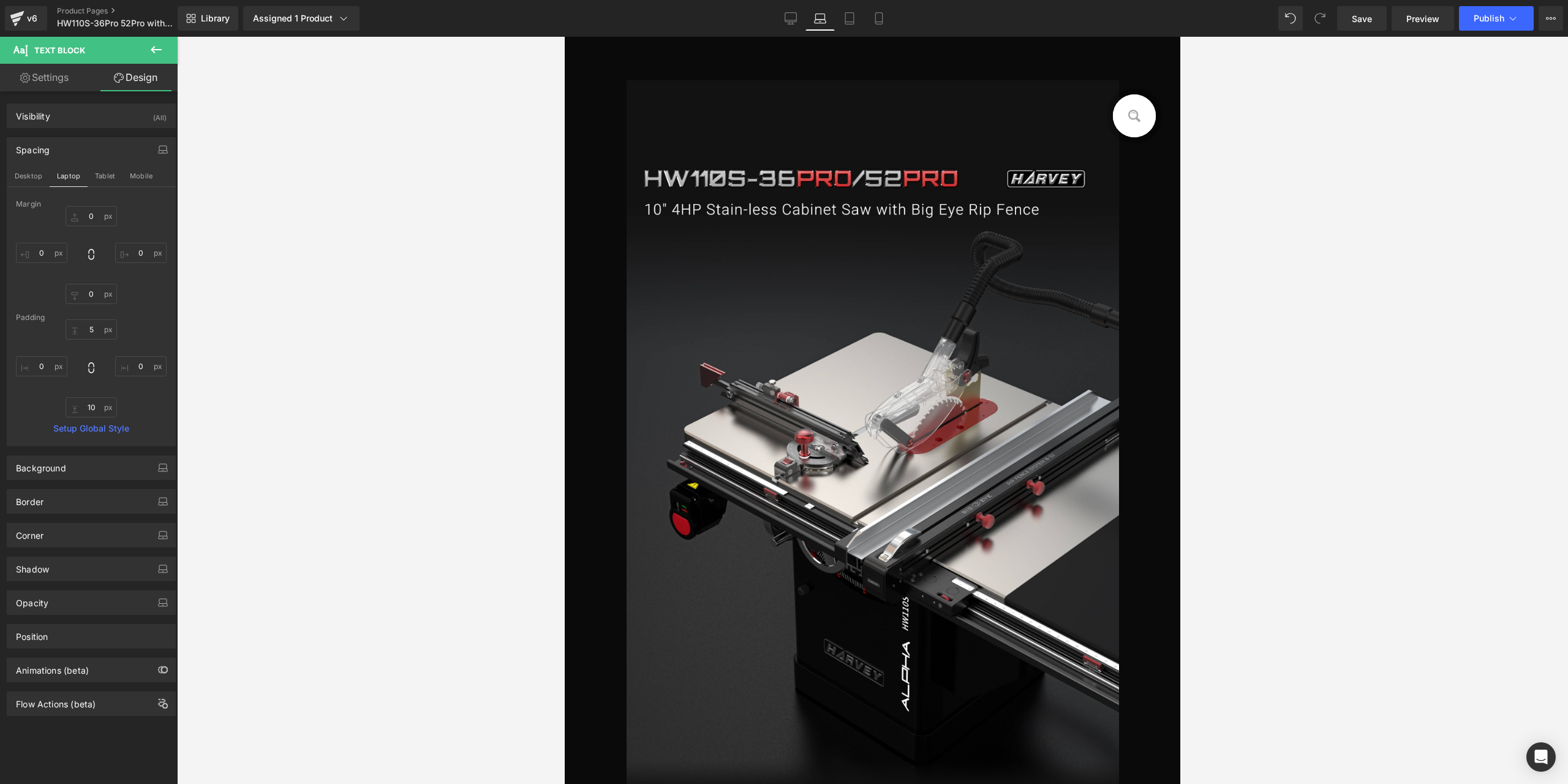
type input "0"
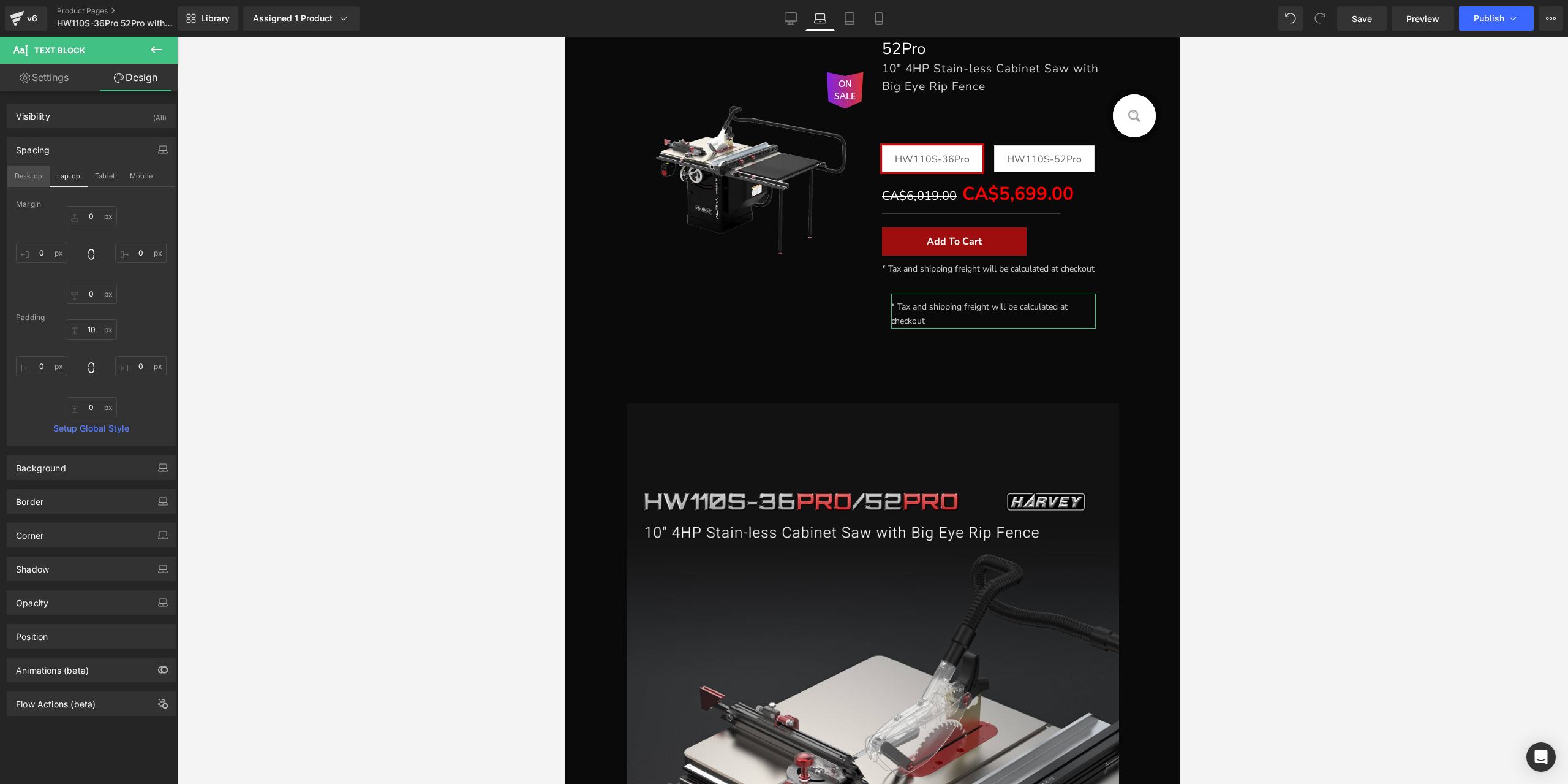
click at [45, 183] on button "Desktop" at bounding box center [28, 176] width 42 height 21
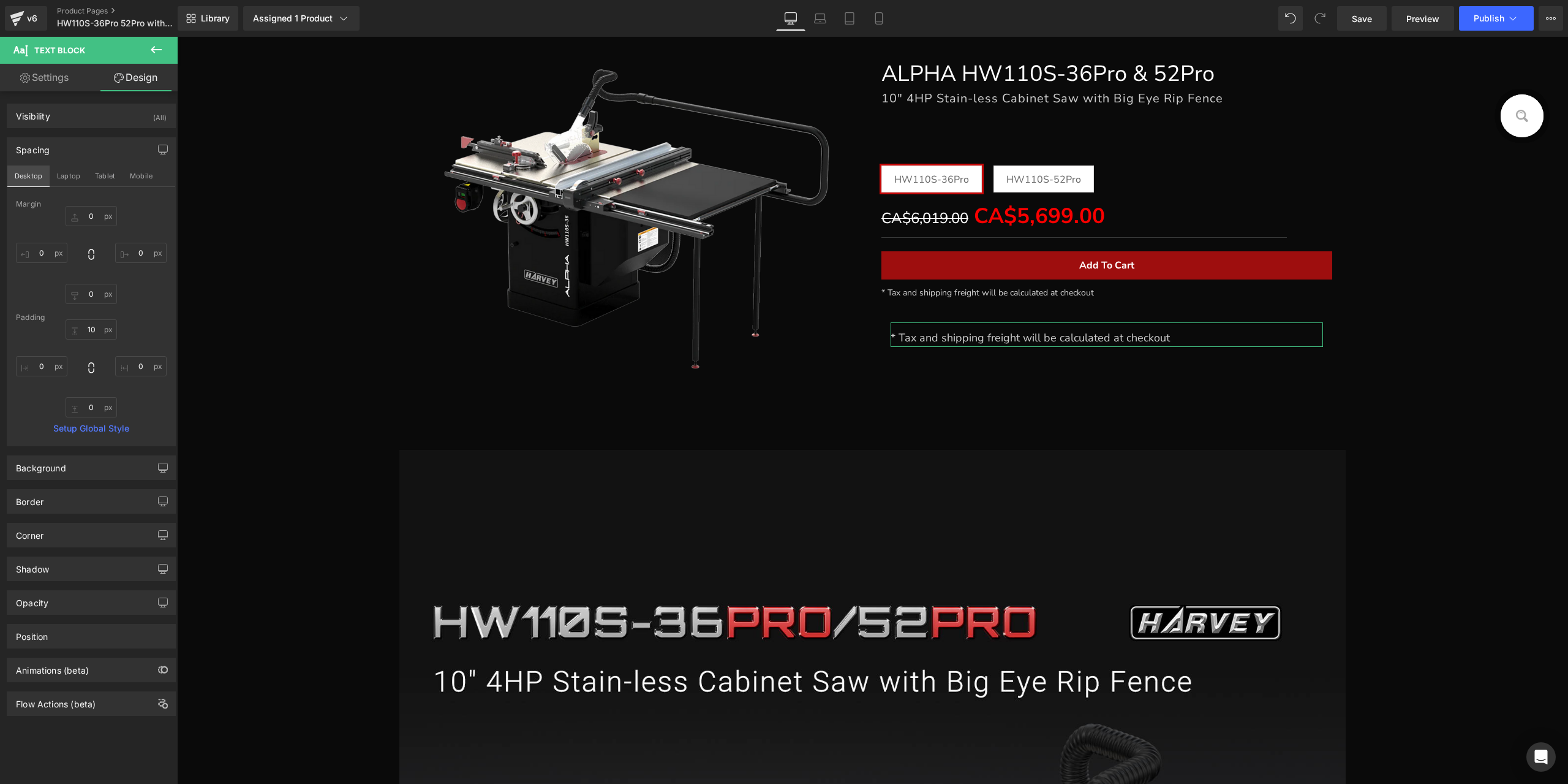
type input "0"
type input "10"
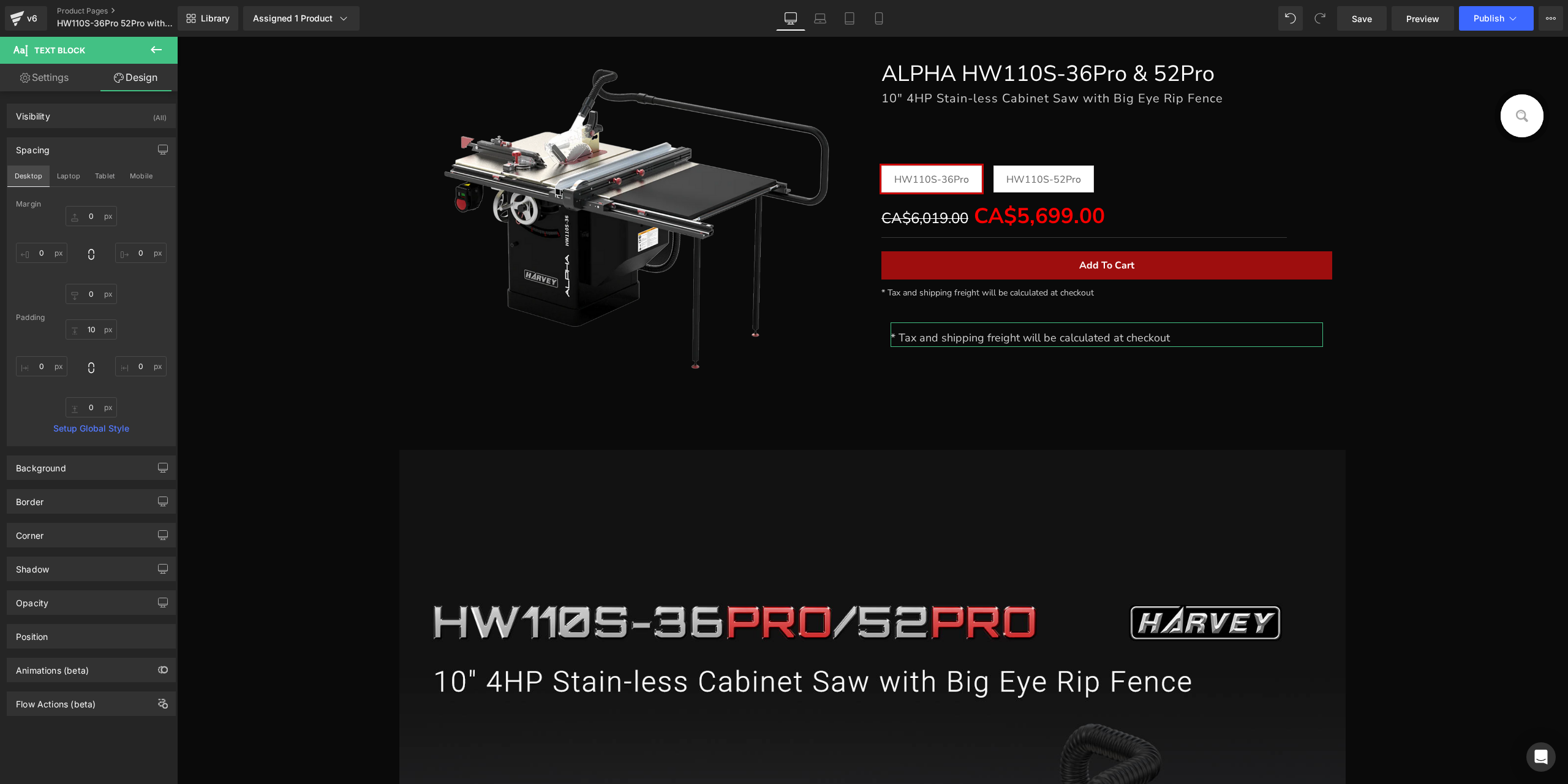
type input "0"
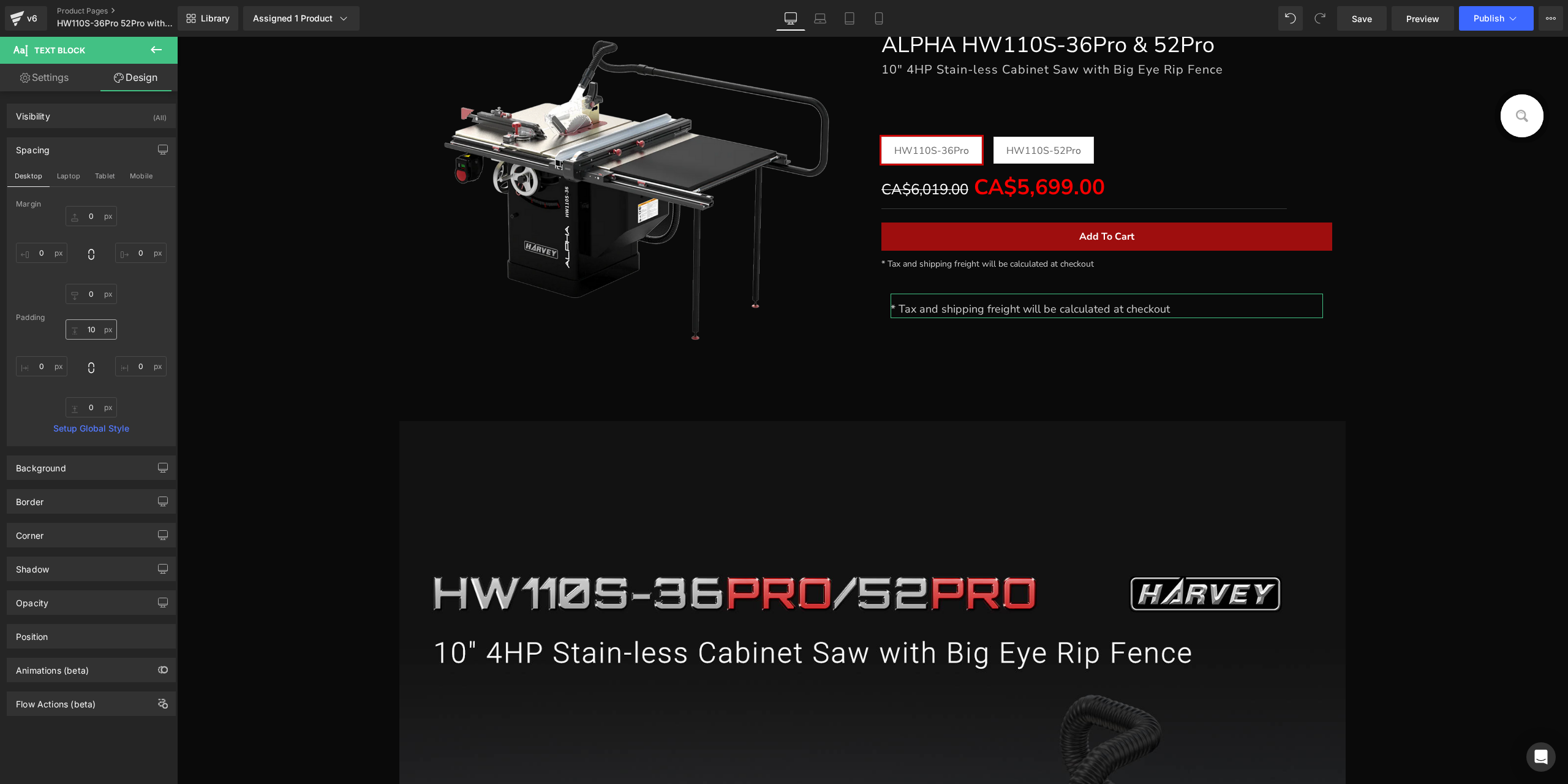
scroll to position [257, 0]
click at [91, 405] on input "0" at bounding box center [91, 407] width 51 height 20
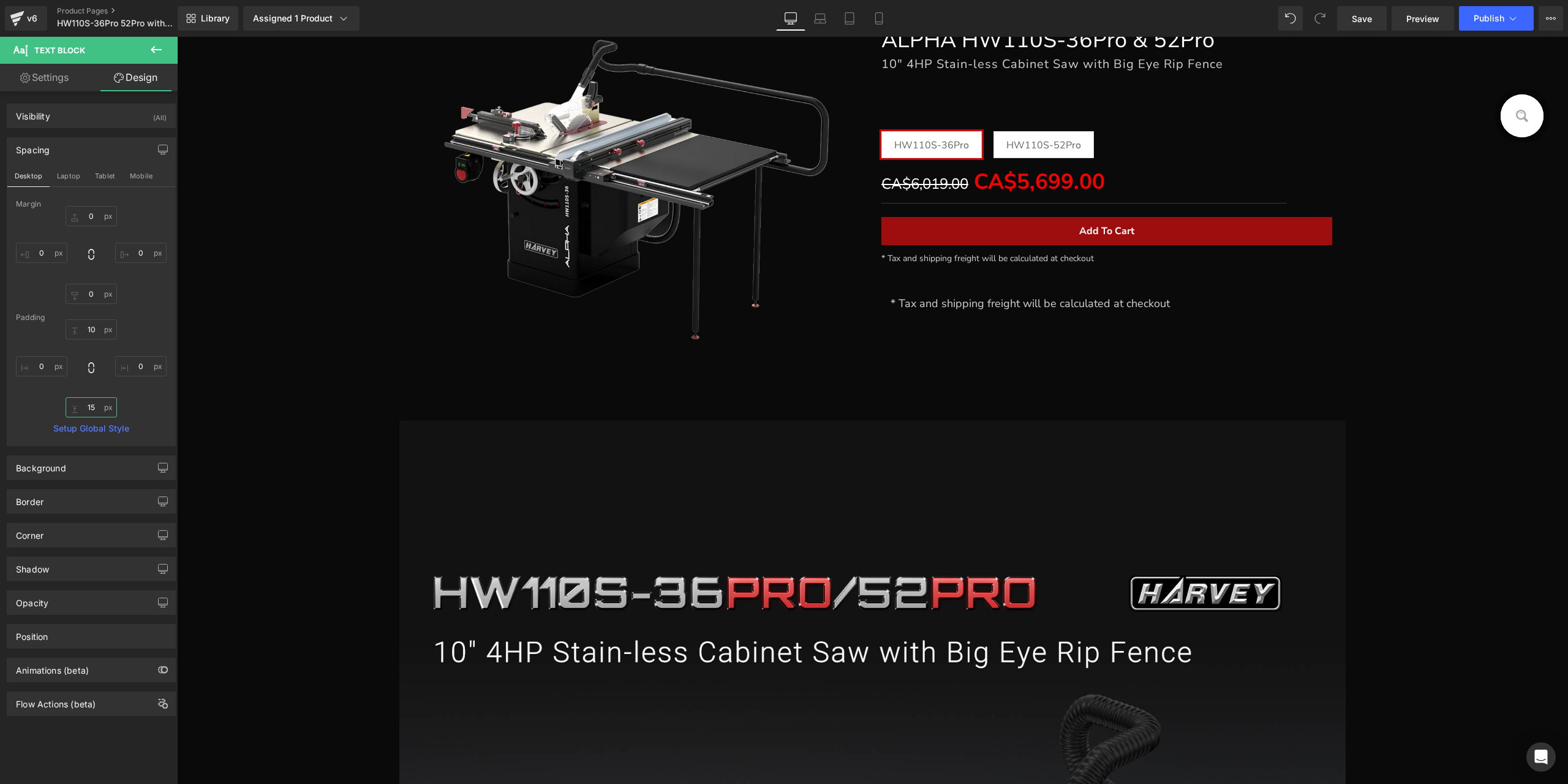
type input "15"
click at [913, 286] on span "Row" at bounding box center [909, 288] width 23 height 18
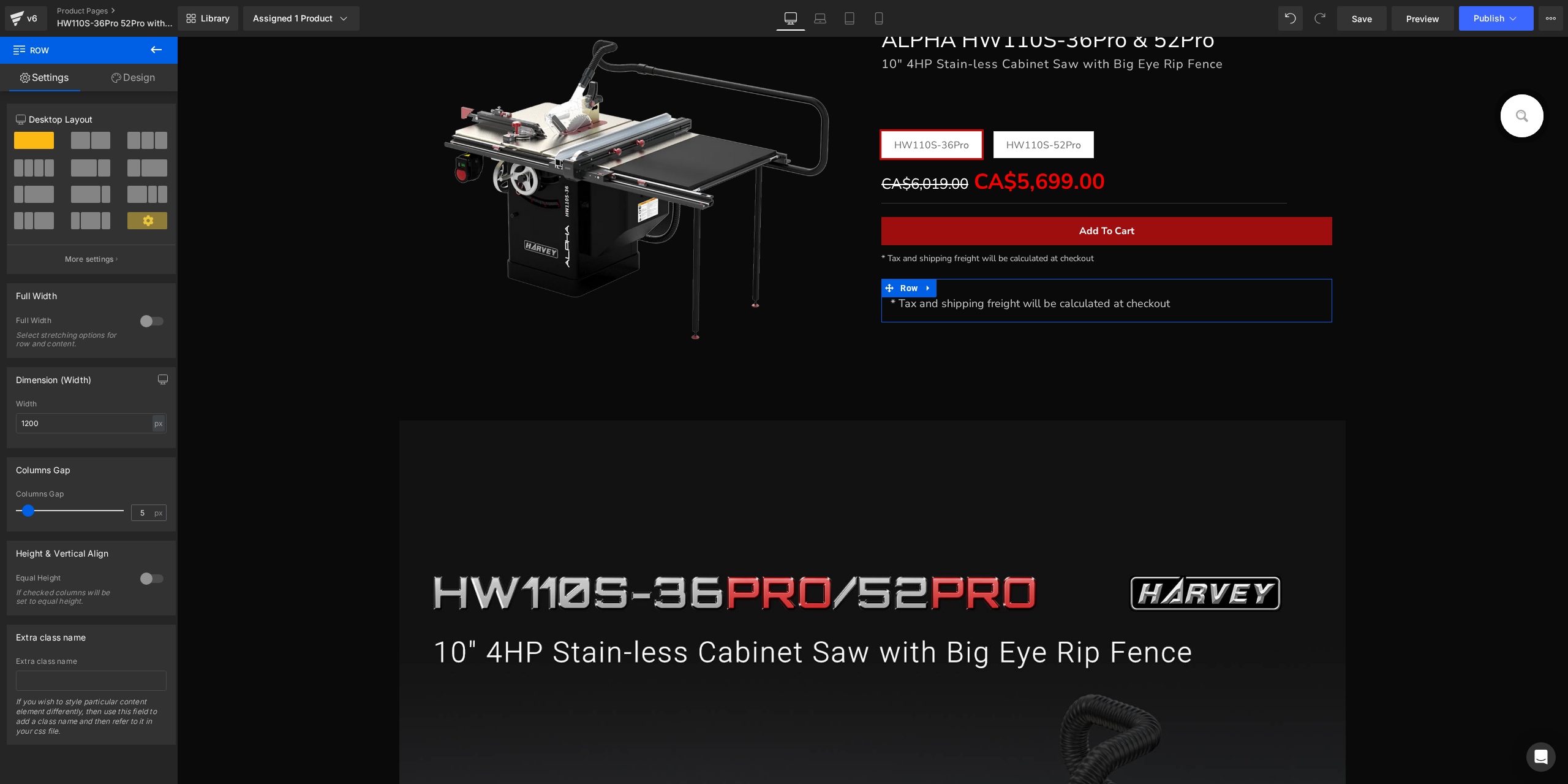
type input "0"
drag, startPoint x: 29, startPoint y: 508, endPoint x: -6, endPoint y: 502, distance: 35.5
click at [0, 502] on html "Row You are previewing how the will restyle your page. You can not edit Element…" at bounding box center [784, 392] width 1568 height 784
click at [914, 290] on span "Row" at bounding box center [909, 288] width 23 height 18
click at [152, 577] on div at bounding box center [152, 579] width 29 height 20
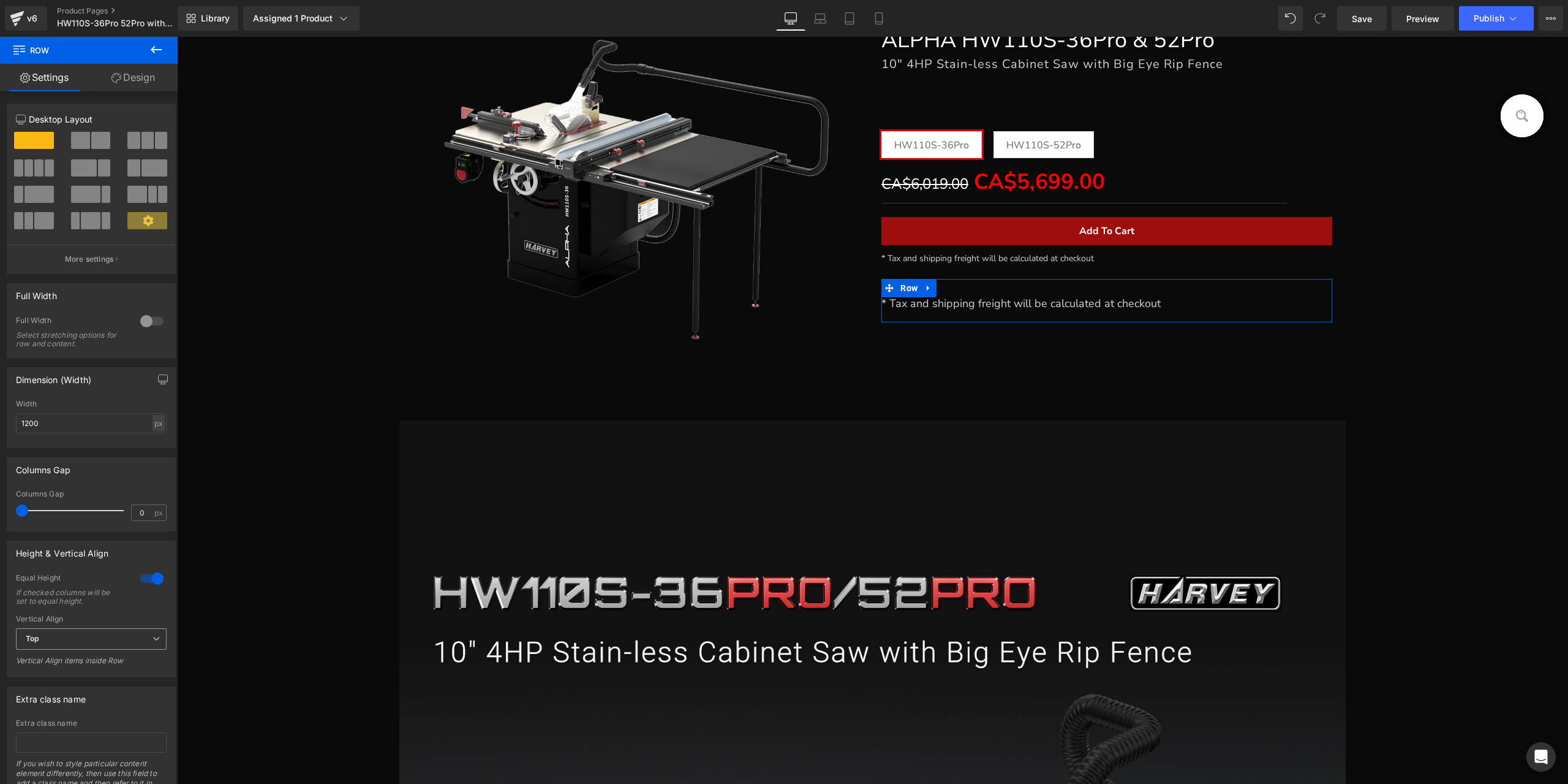
click at [84, 639] on span "Top" at bounding box center [91, 639] width 151 height 22
click at [82, 669] on li "Middle" at bounding box center [89, 679] width 146 height 18
click at [980, 297] on span "* Tax and shipping freight will be calculated at checkout" at bounding box center [1021, 303] width 279 height 15
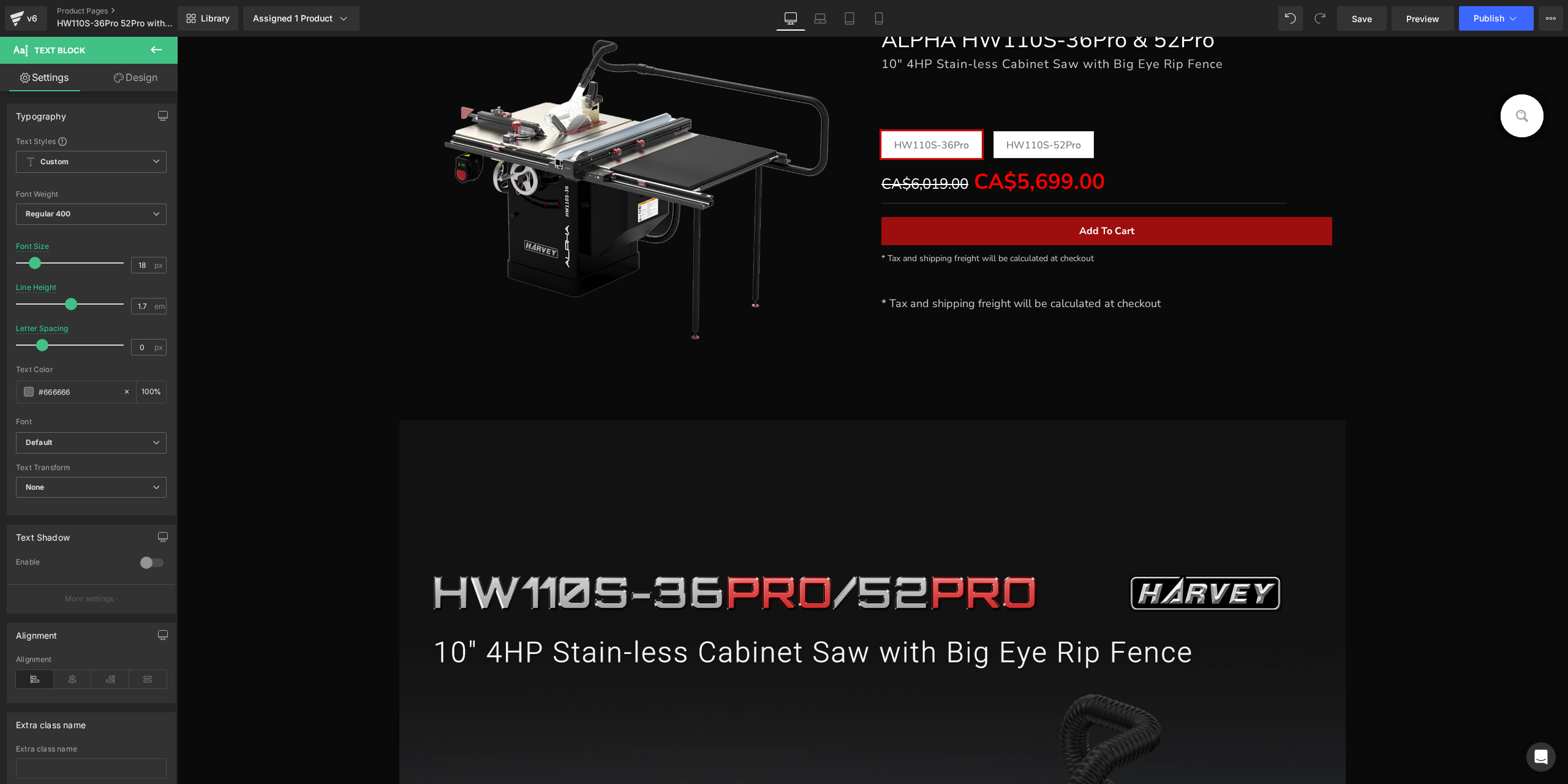
click at [159, 53] on icon at bounding box center [156, 49] width 15 height 15
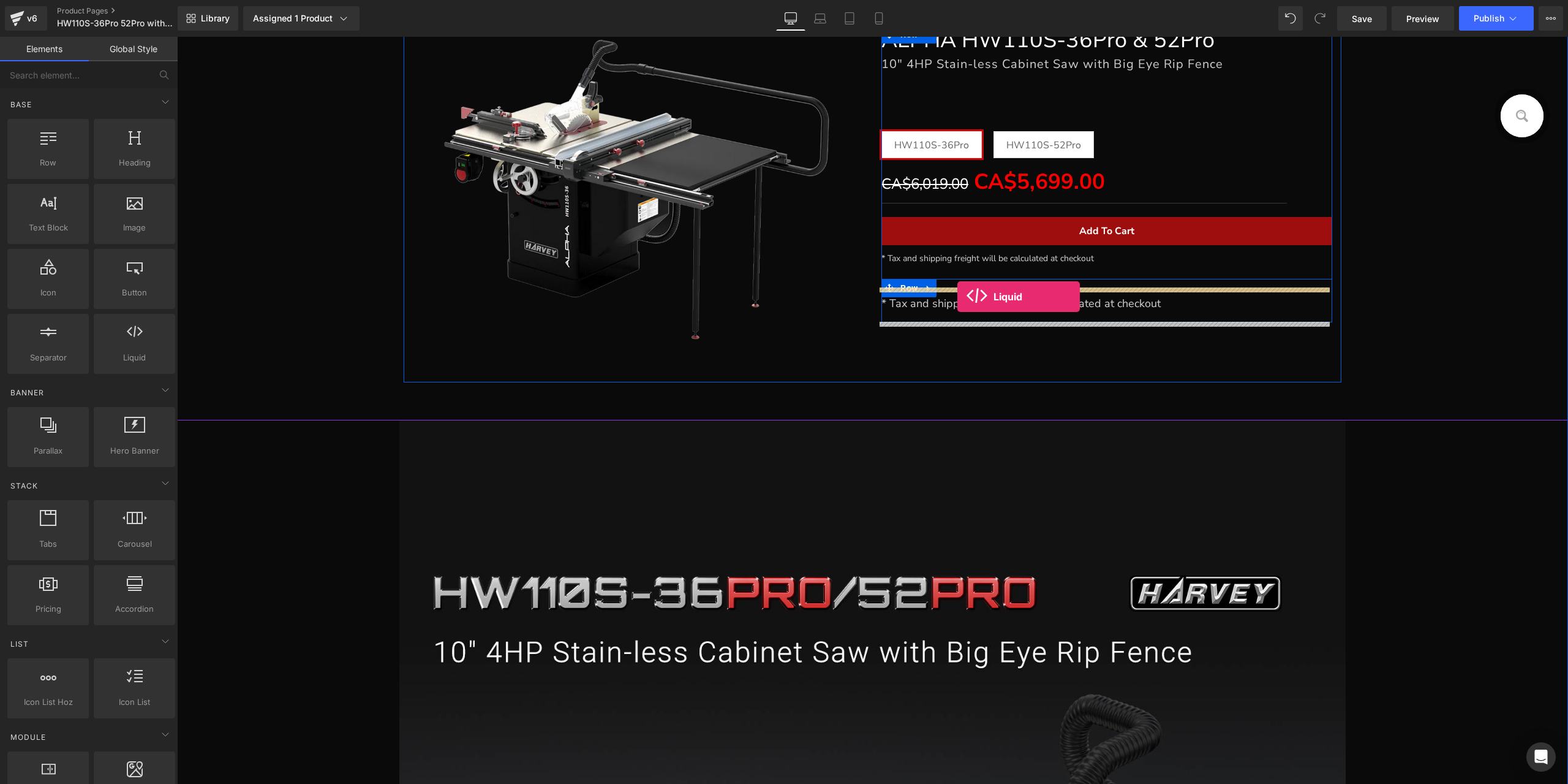
drag, startPoint x: 300, startPoint y: 386, endPoint x: 957, endPoint y: 296, distance: 663.1
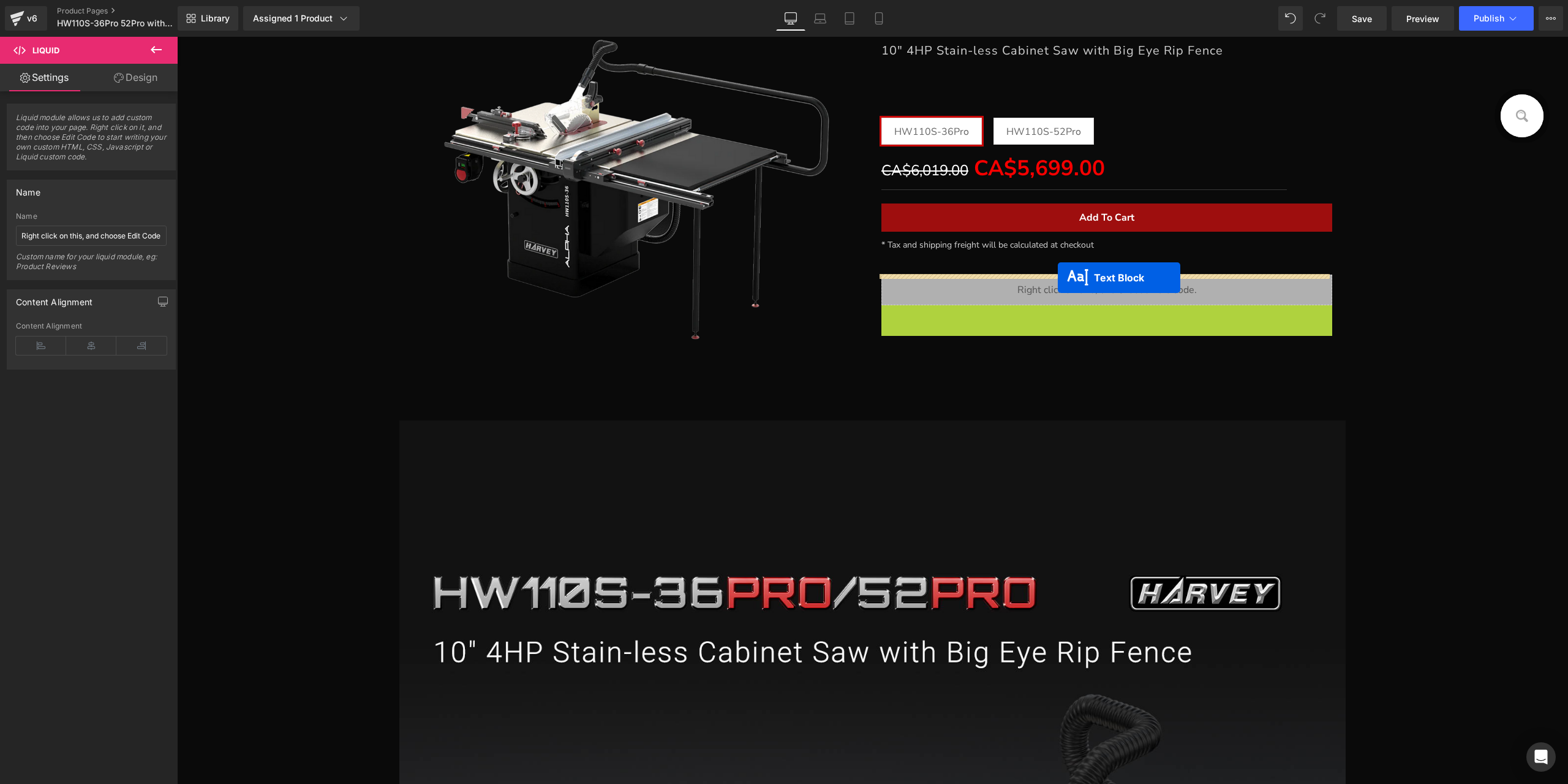
drag, startPoint x: 1076, startPoint y: 320, endPoint x: 1058, endPoint y: 277, distance: 46.6
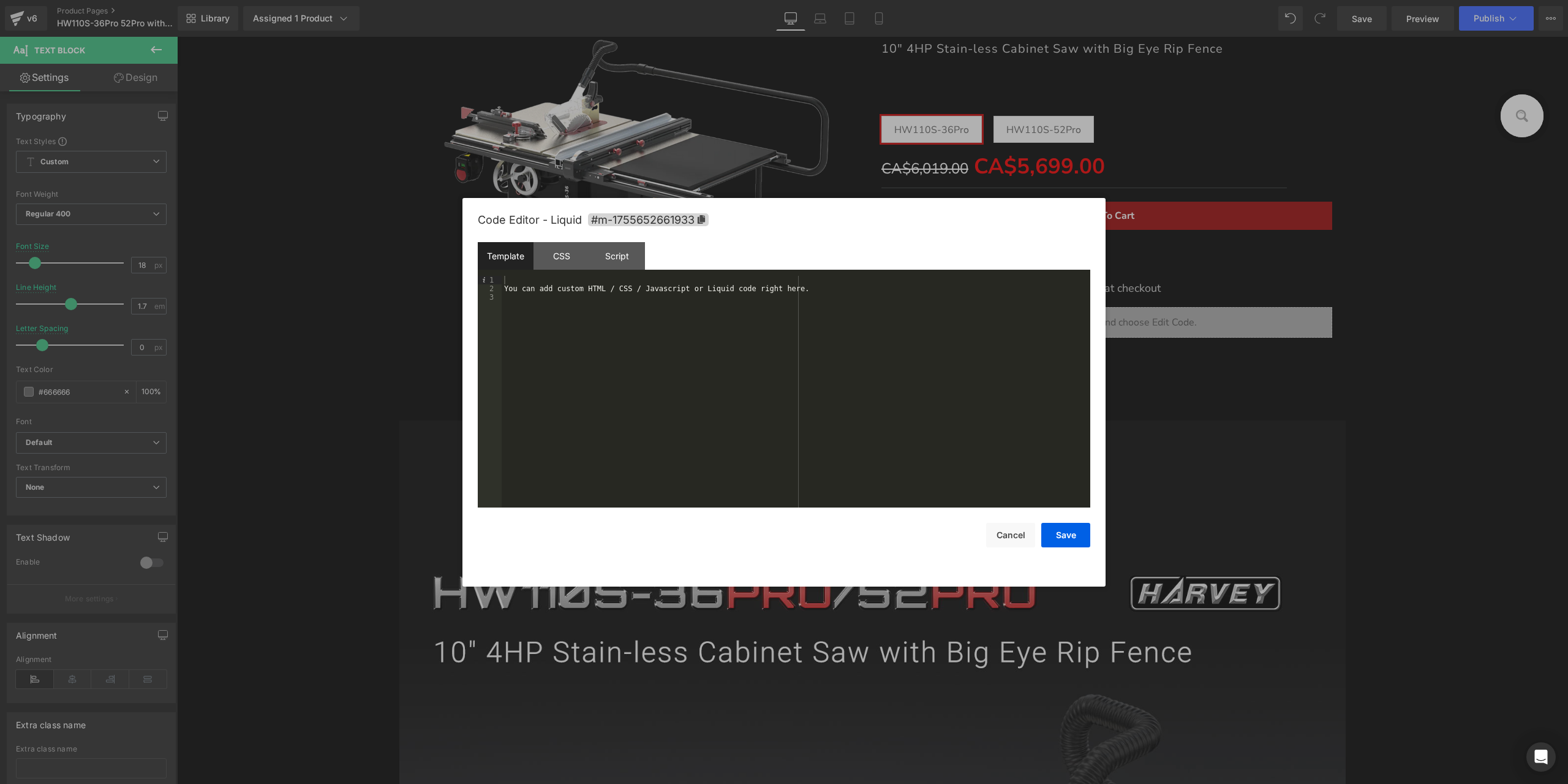
click at [679, 303] on div "You can add custom HTML / CSS / Javascript or Liquid code right here." at bounding box center [796, 400] width 588 height 249
drag, startPoint x: 678, startPoint y: 282, endPoint x: 645, endPoint y: 282, distance: 33.0
click at [645, 282] on div "< audio controls autoplay > < source src = "horse.mp3" type = "audio/mpeg" > </…" at bounding box center [796, 400] width 588 height 249
click at [1058, 542] on button "Save" at bounding box center [1066, 535] width 49 height 25
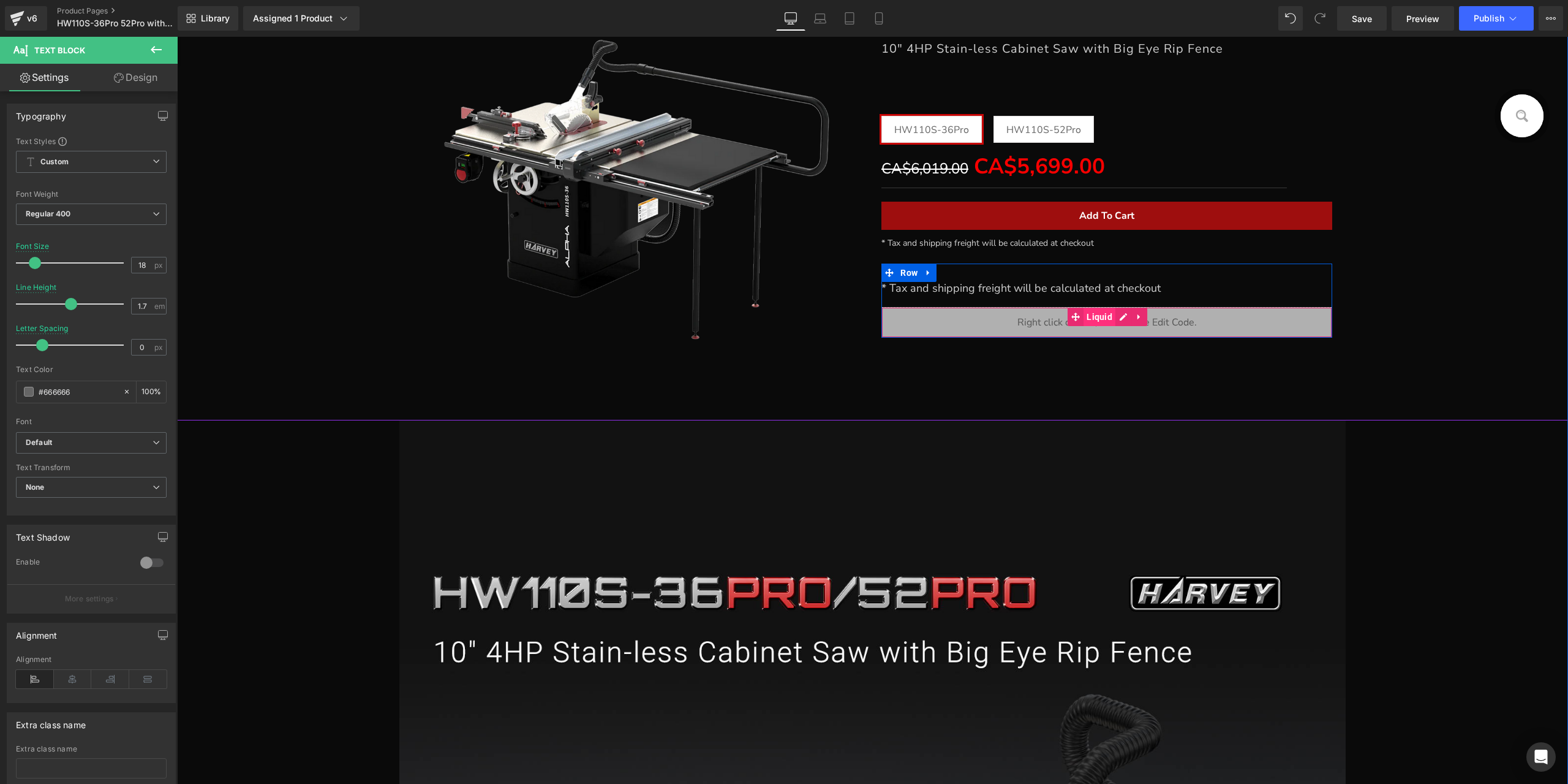
click at [1091, 317] on span "Liquid" at bounding box center [1099, 317] width 32 height 18
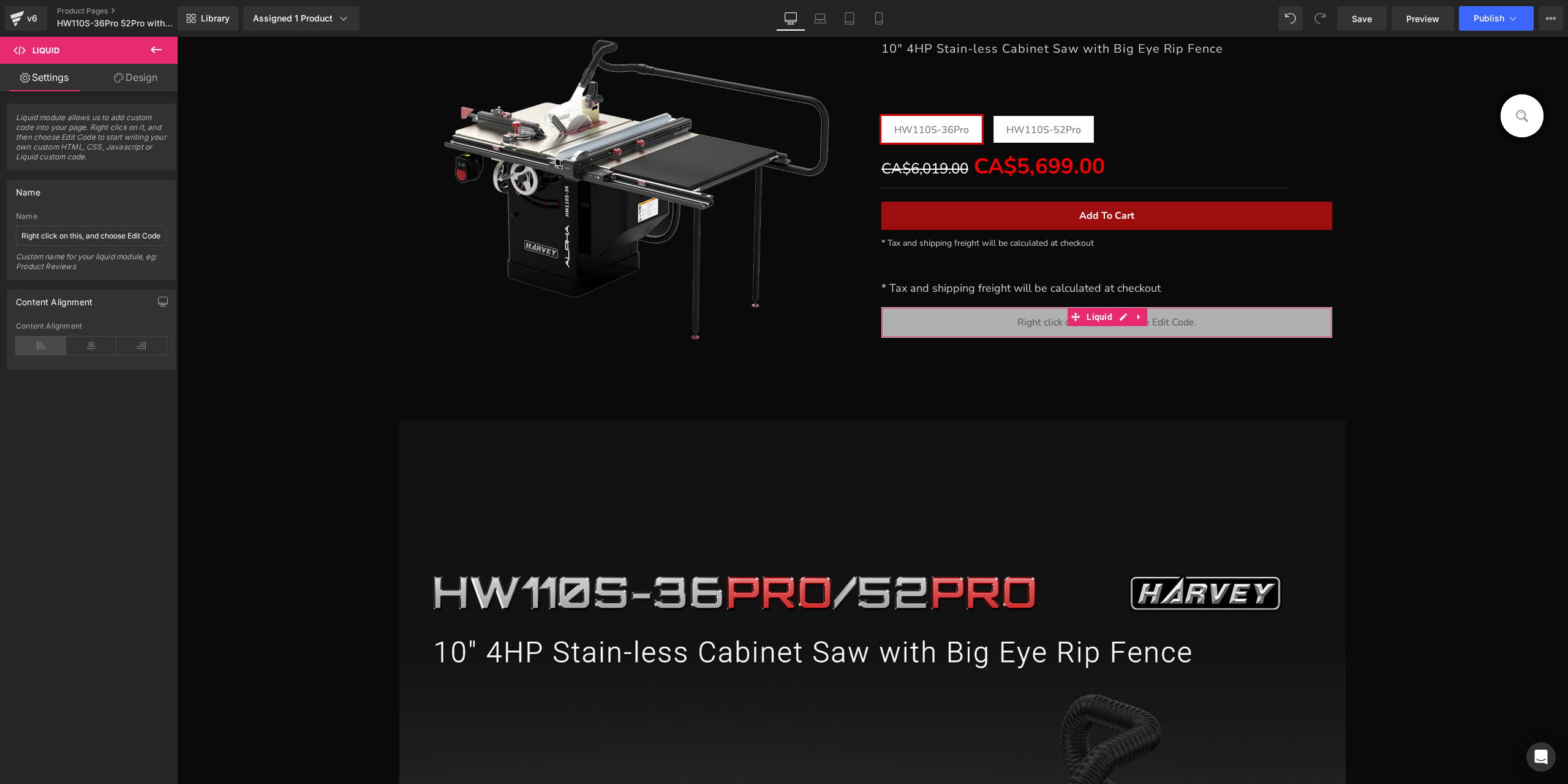
click at [55, 344] on icon at bounding box center [41, 346] width 51 height 18
click at [159, 299] on icon "button" at bounding box center [163, 301] width 10 height 10
click at [76, 324] on button "Laptop" at bounding box center [69, 328] width 38 height 21
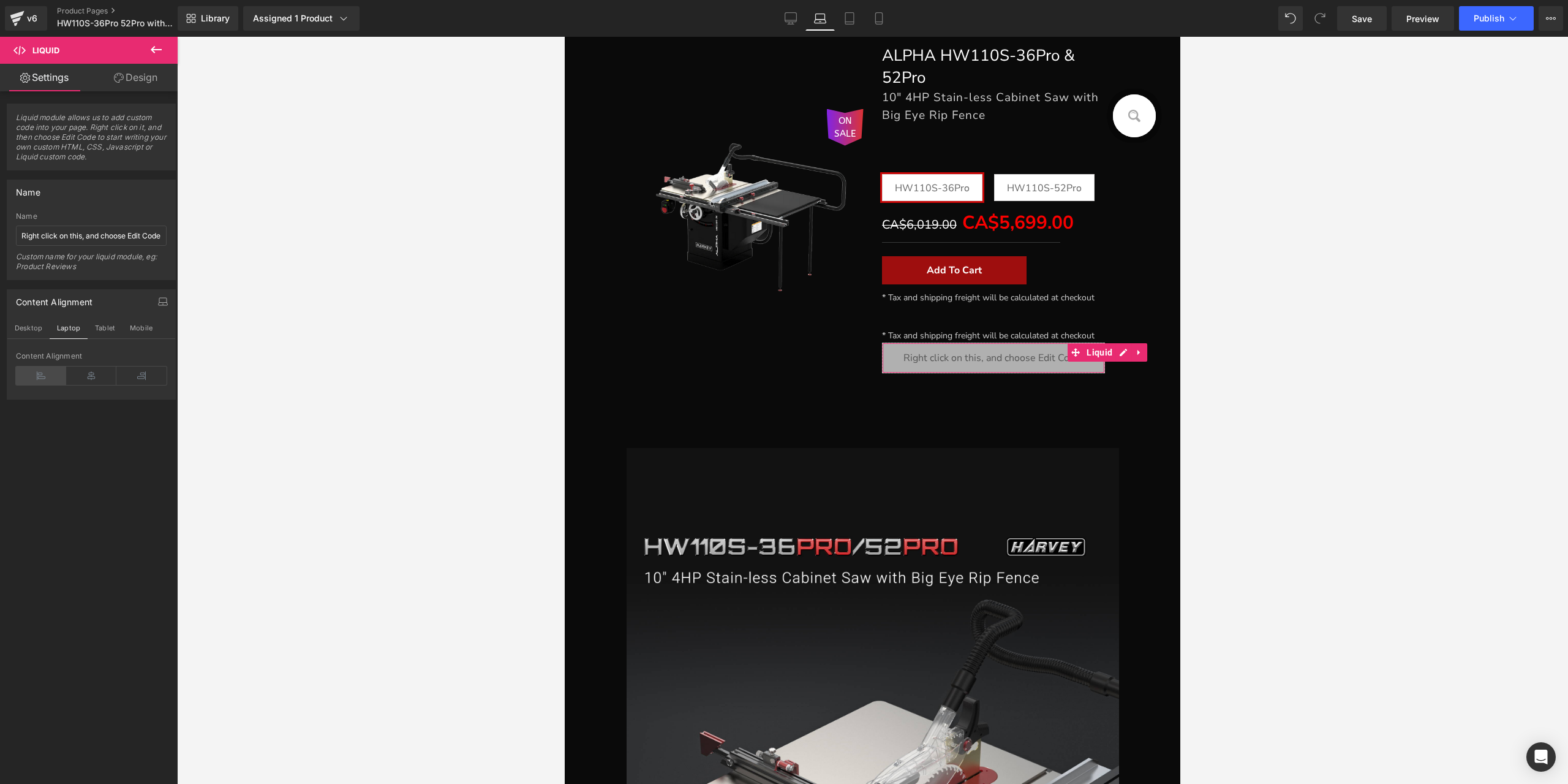
click at [50, 377] on icon at bounding box center [41, 376] width 51 height 18
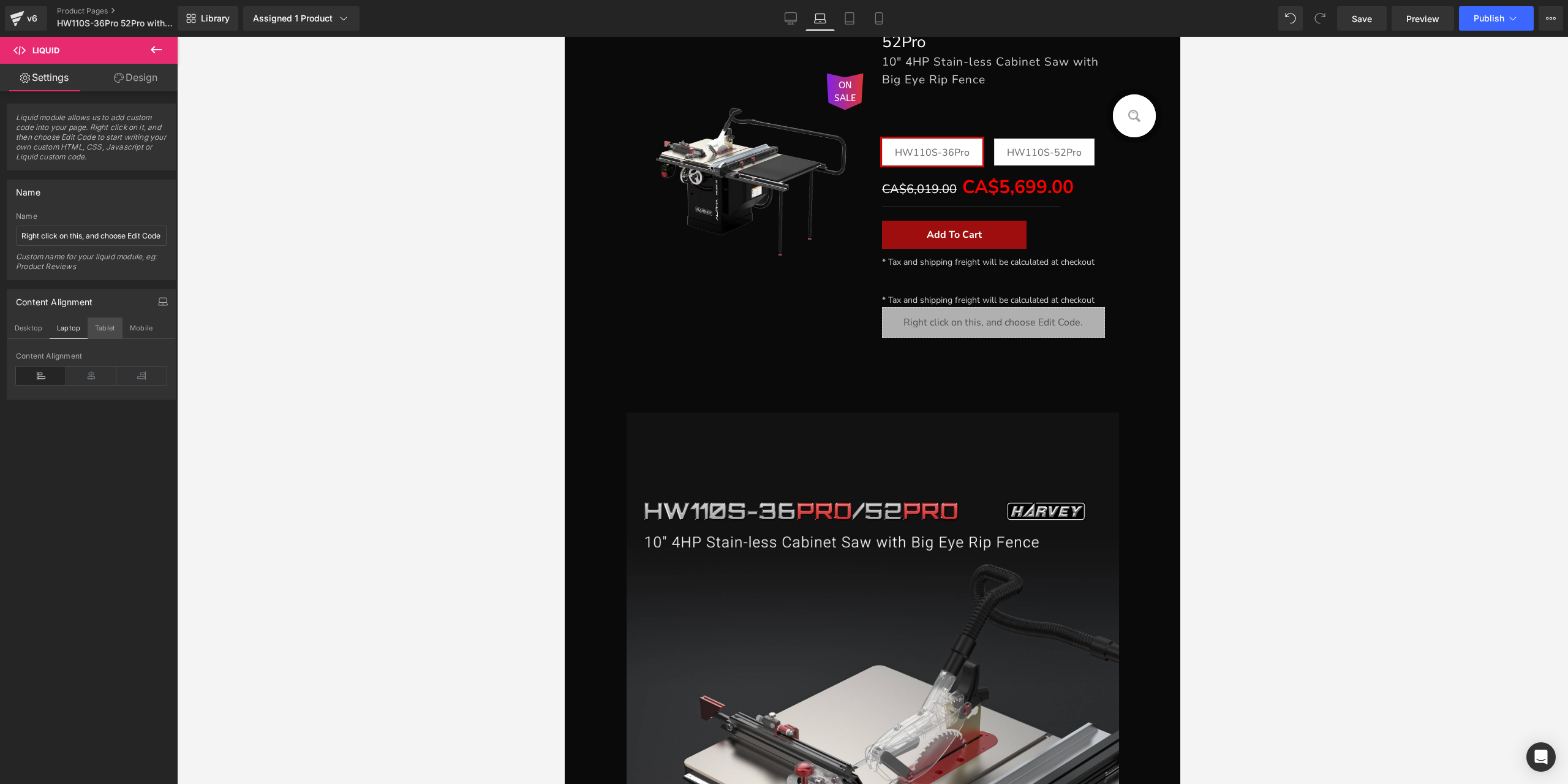
click at [96, 329] on button "Tablet" at bounding box center [105, 328] width 35 height 21
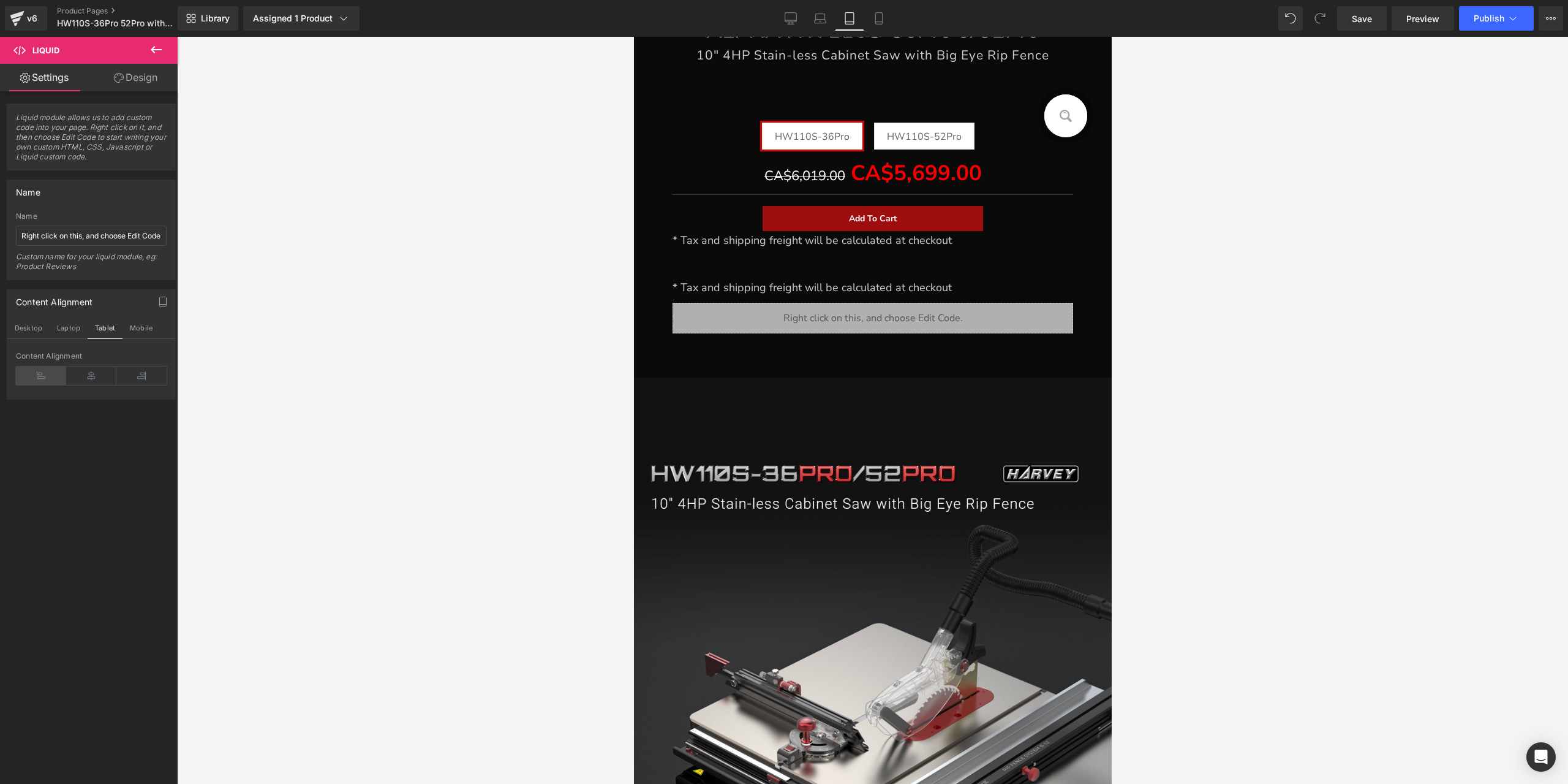
scroll to position [600, 0]
click at [33, 377] on icon at bounding box center [41, 376] width 51 height 18
click at [137, 326] on button "Mobile" at bounding box center [140, 328] width 37 height 21
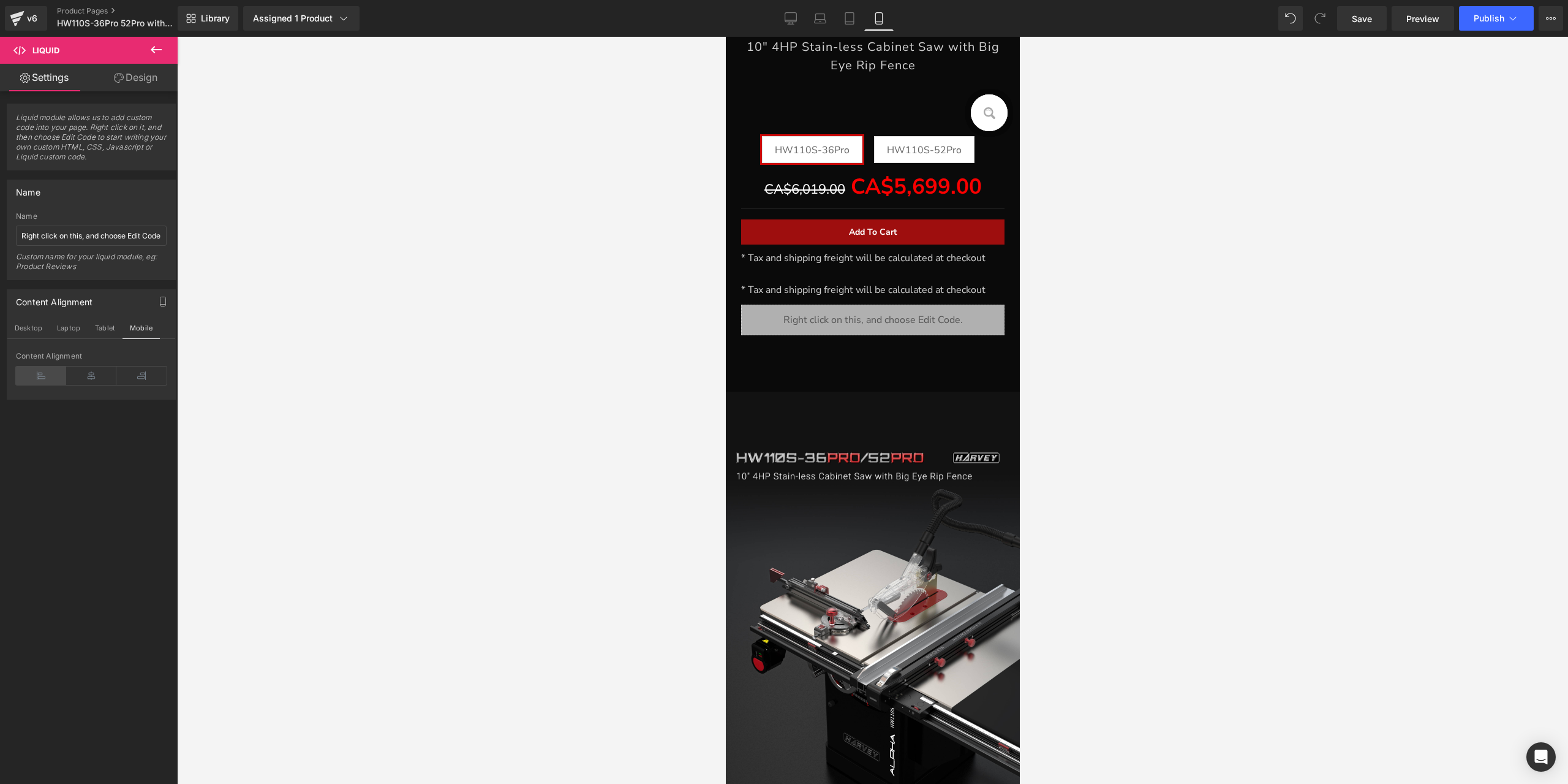
click at [34, 370] on icon at bounding box center [41, 376] width 51 height 18
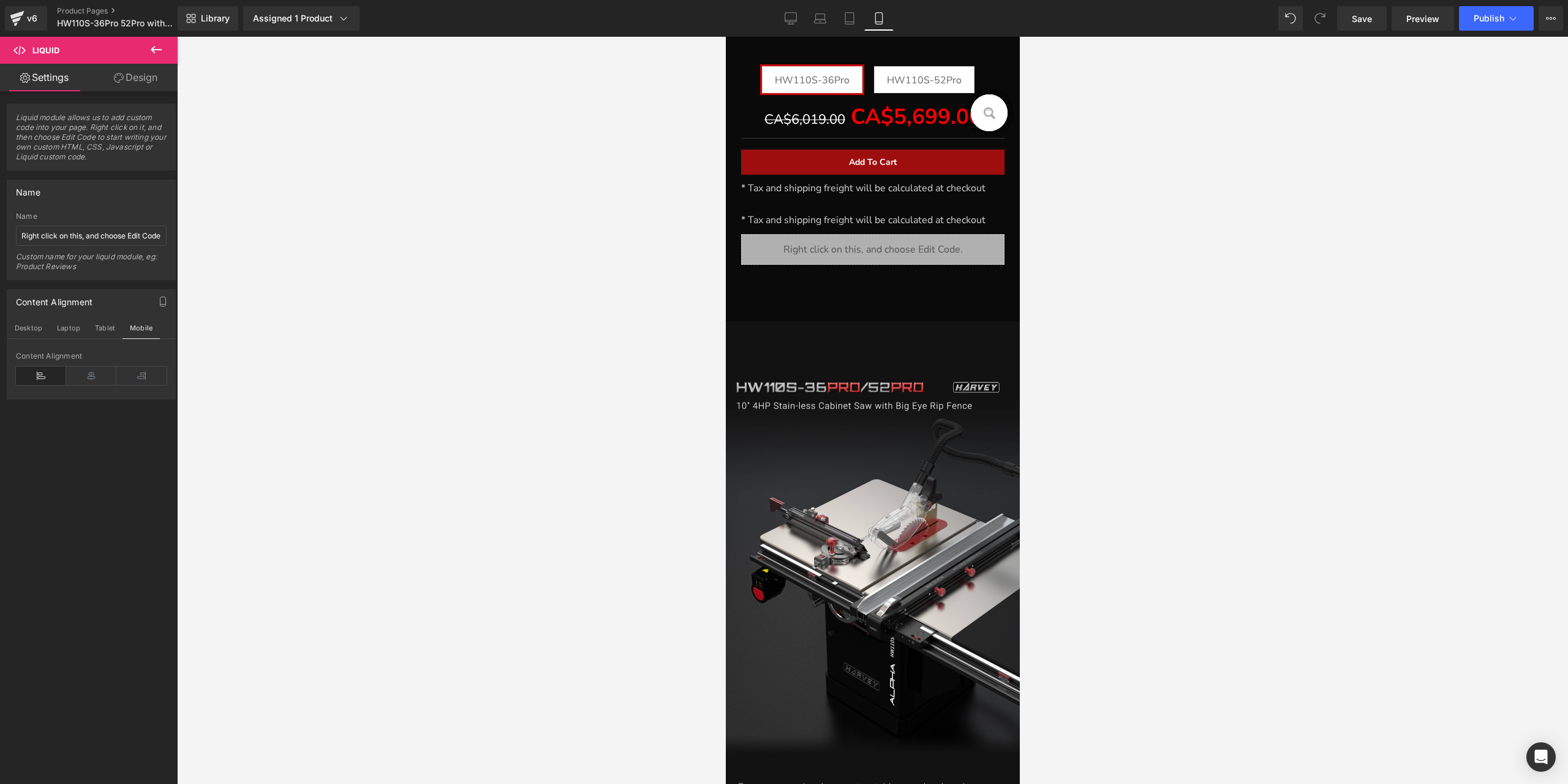
scroll to position [414, 0]
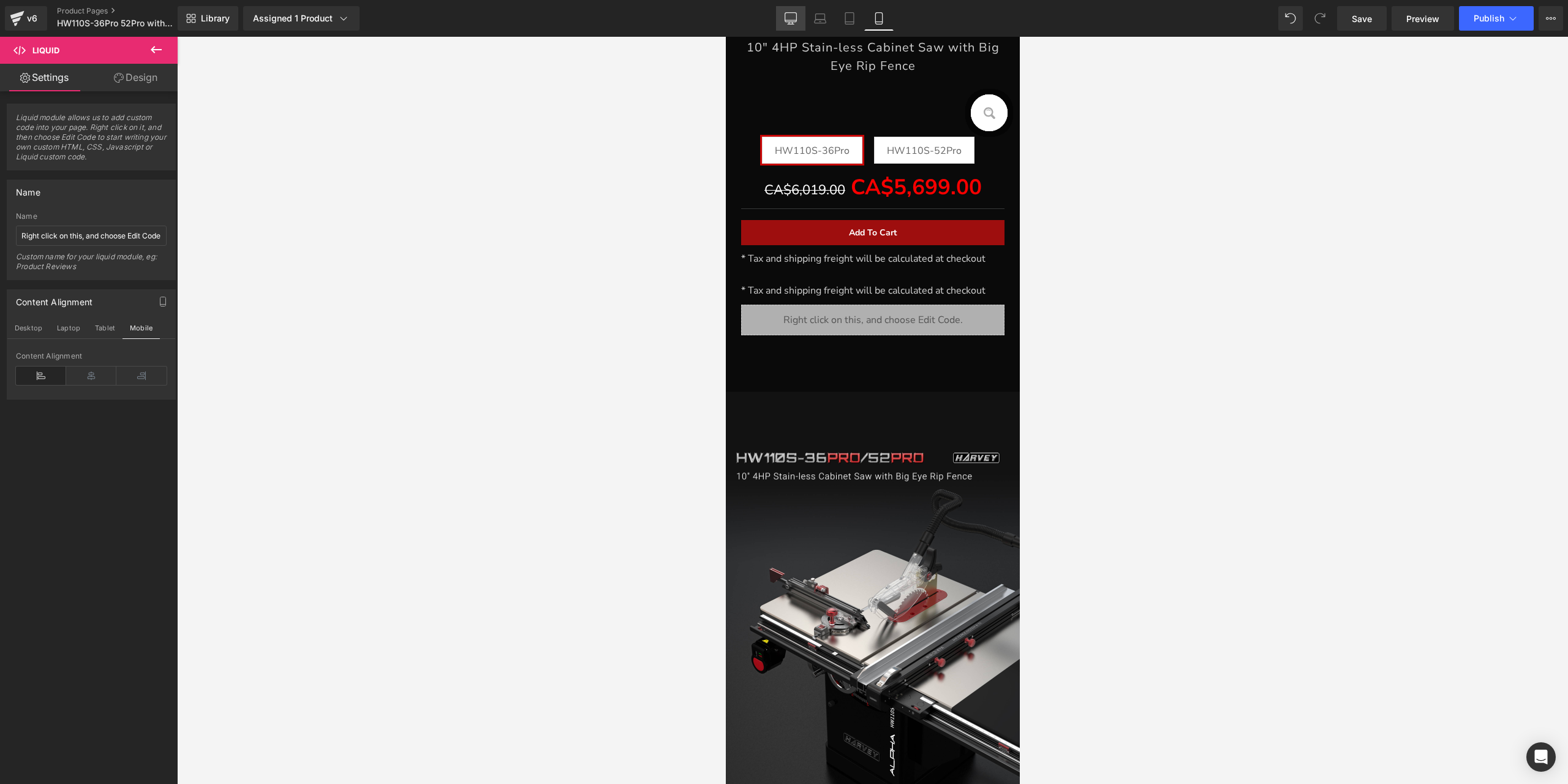
drag, startPoint x: 787, startPoint y: 25, endPoint x: 737, endPoint y: 237, distance: 217.8
click at [787, 25] on link "Desktop" at bounding box center [791, 18] width 29 height 25
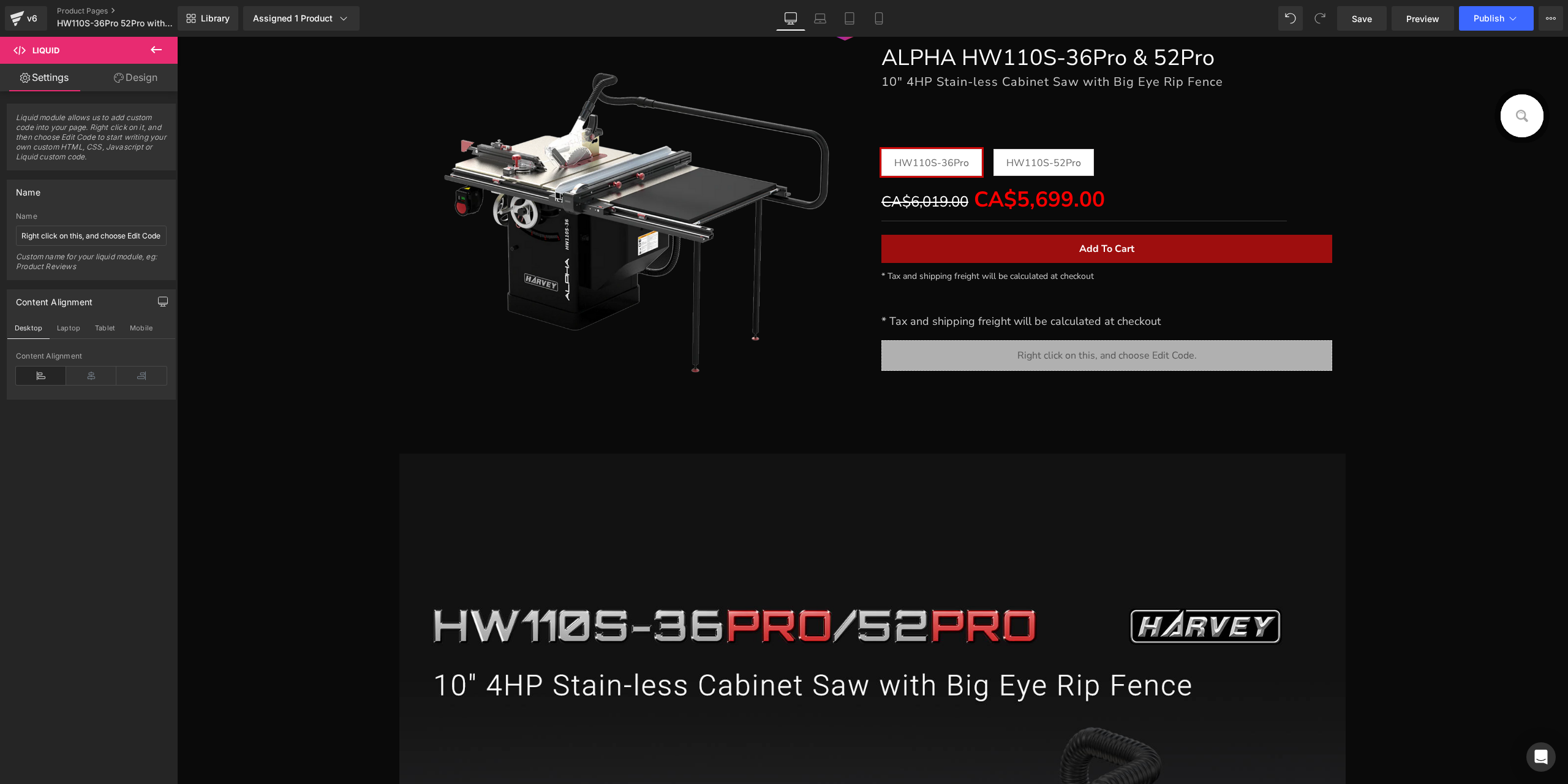
scroll to position [259, 0]
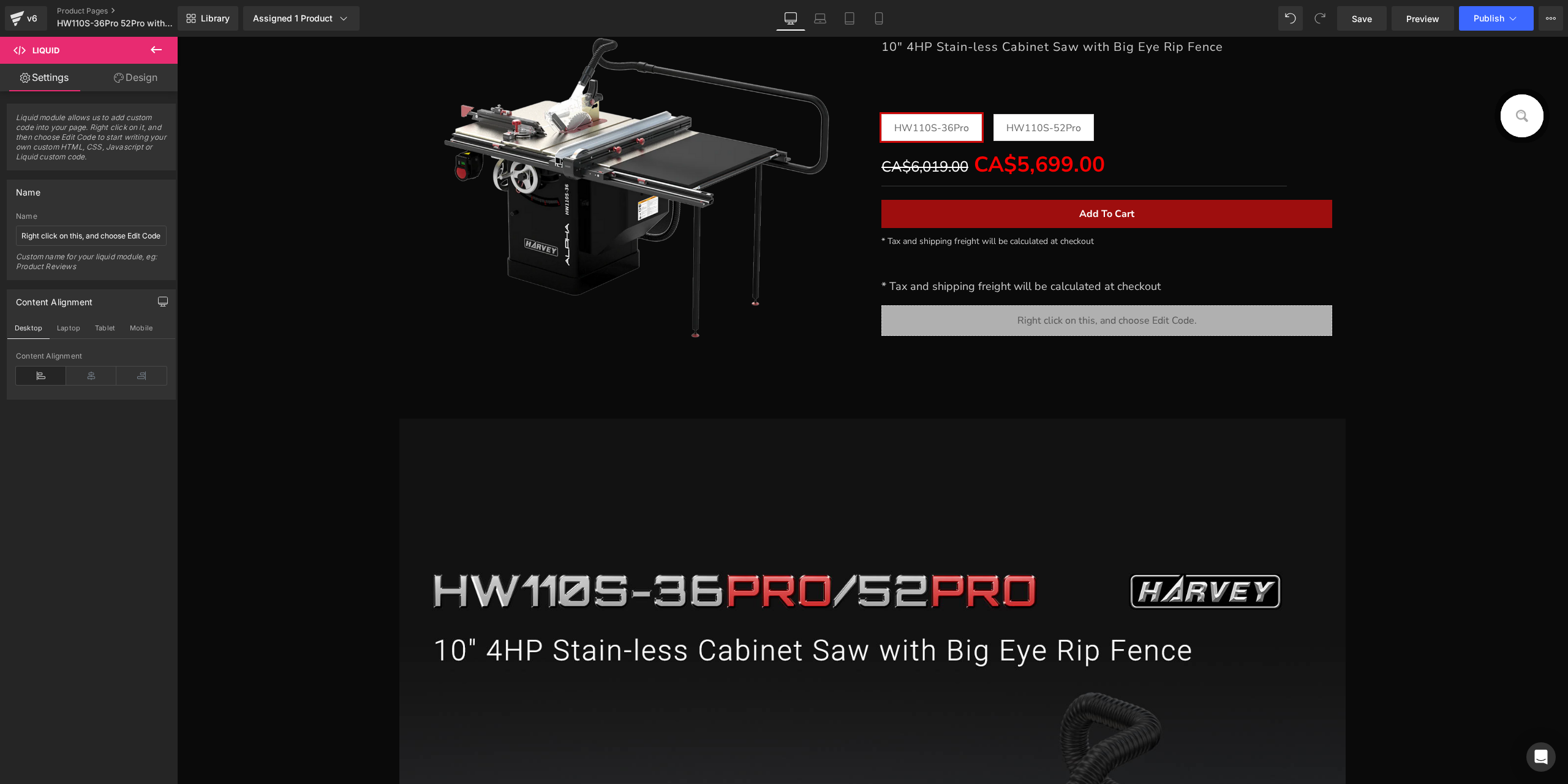
click at [977, 285] on span "* Tax and shipping freight will be calculated at checkout" at bounding box center [1021, 286] width 279 height 15
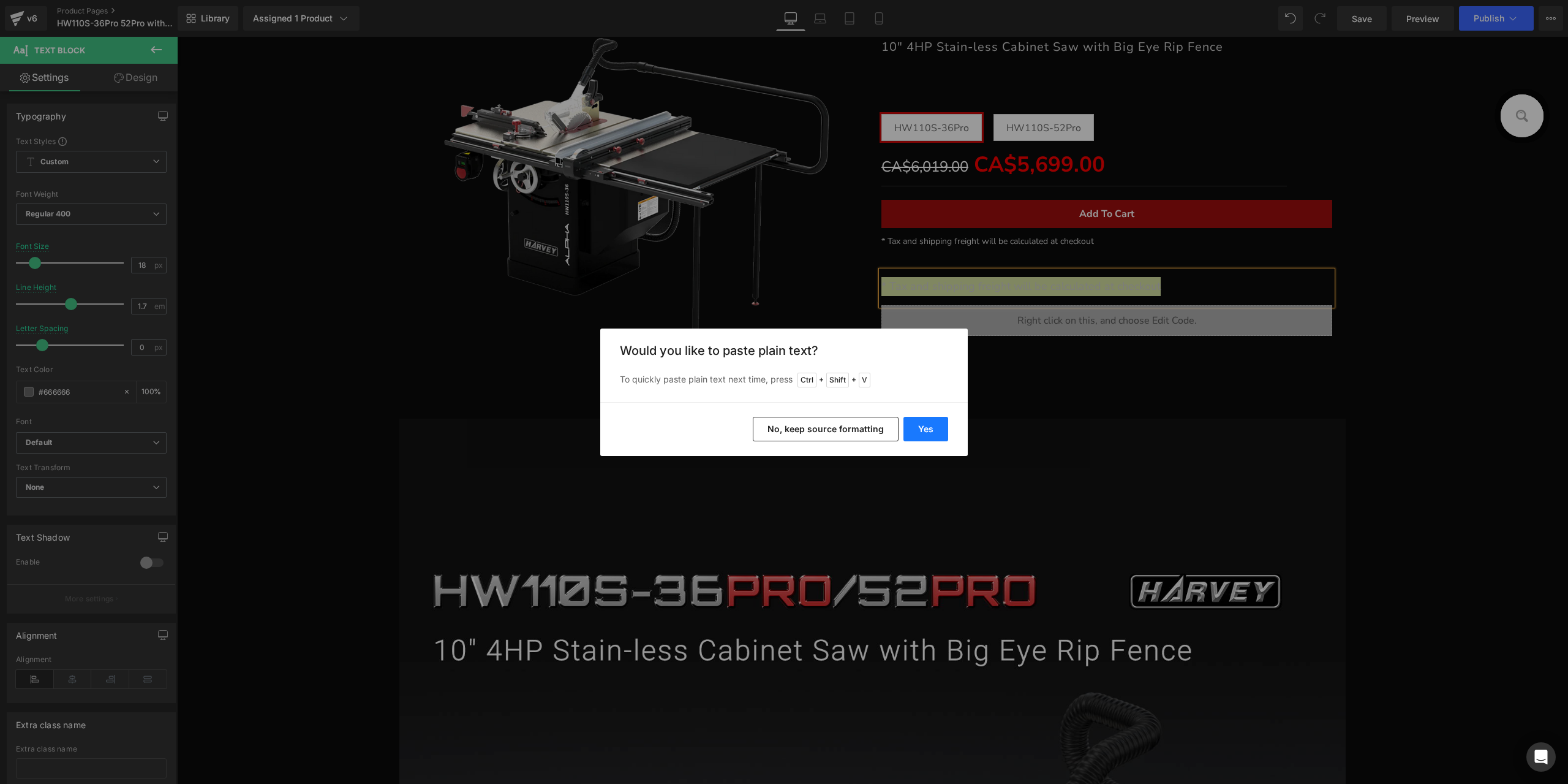
click at [943, 437] on button "Yes" at bounding box center [926, 429] width 45 height 25
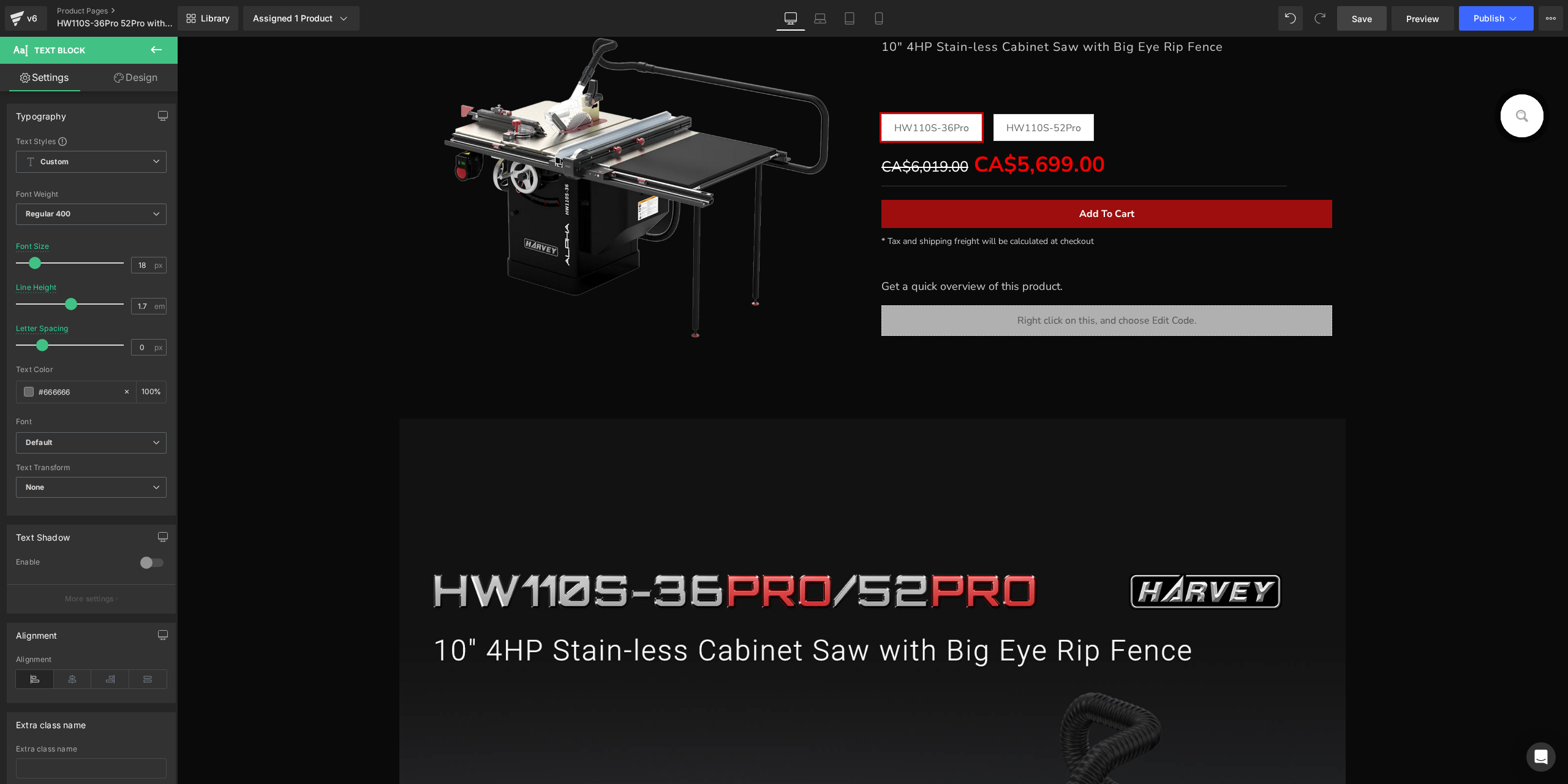
click at [1358, 24] on span "Save" at bounding box center [1362, 18] width 20 height 13
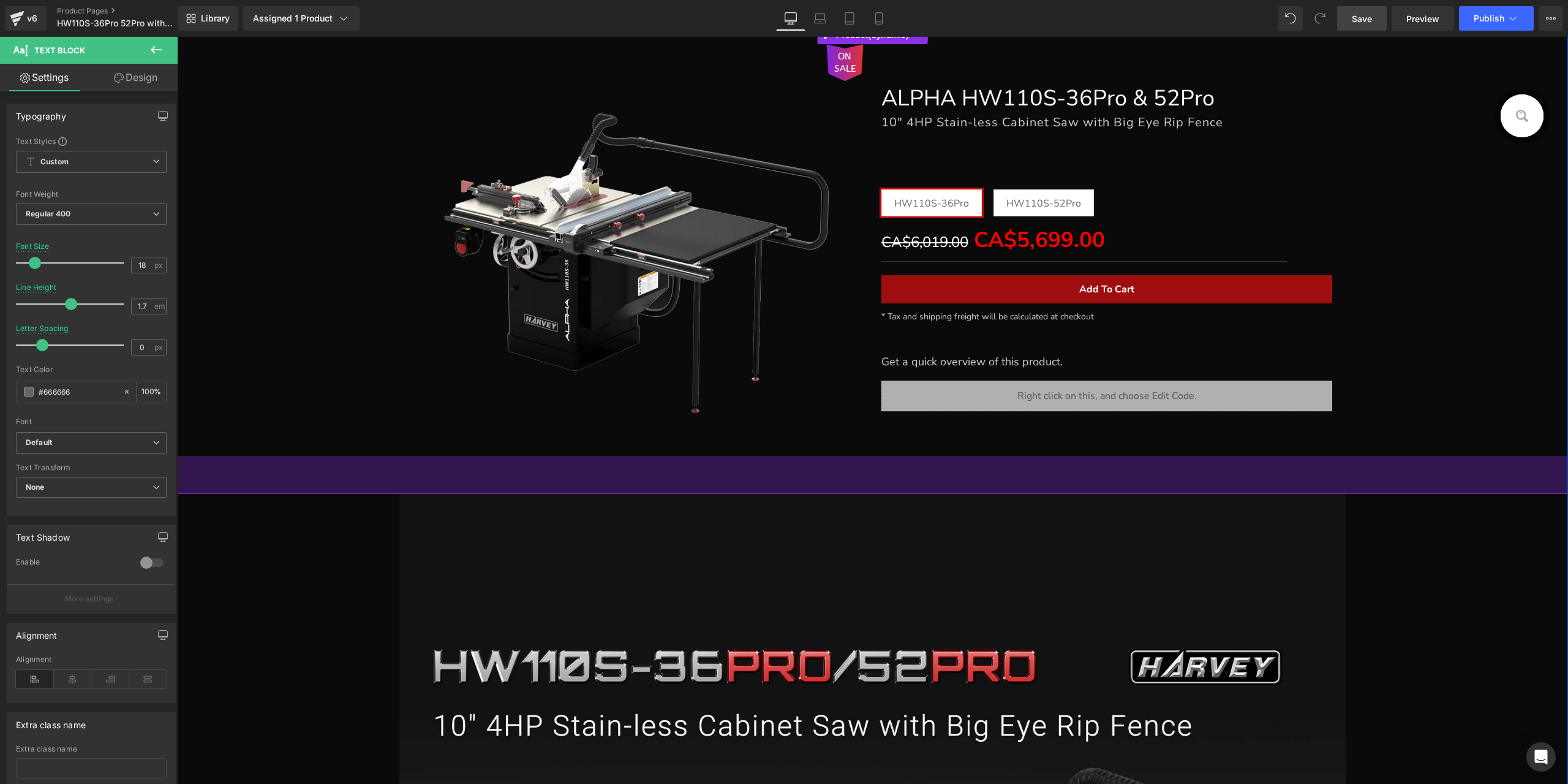
scroll to position [137, 0]
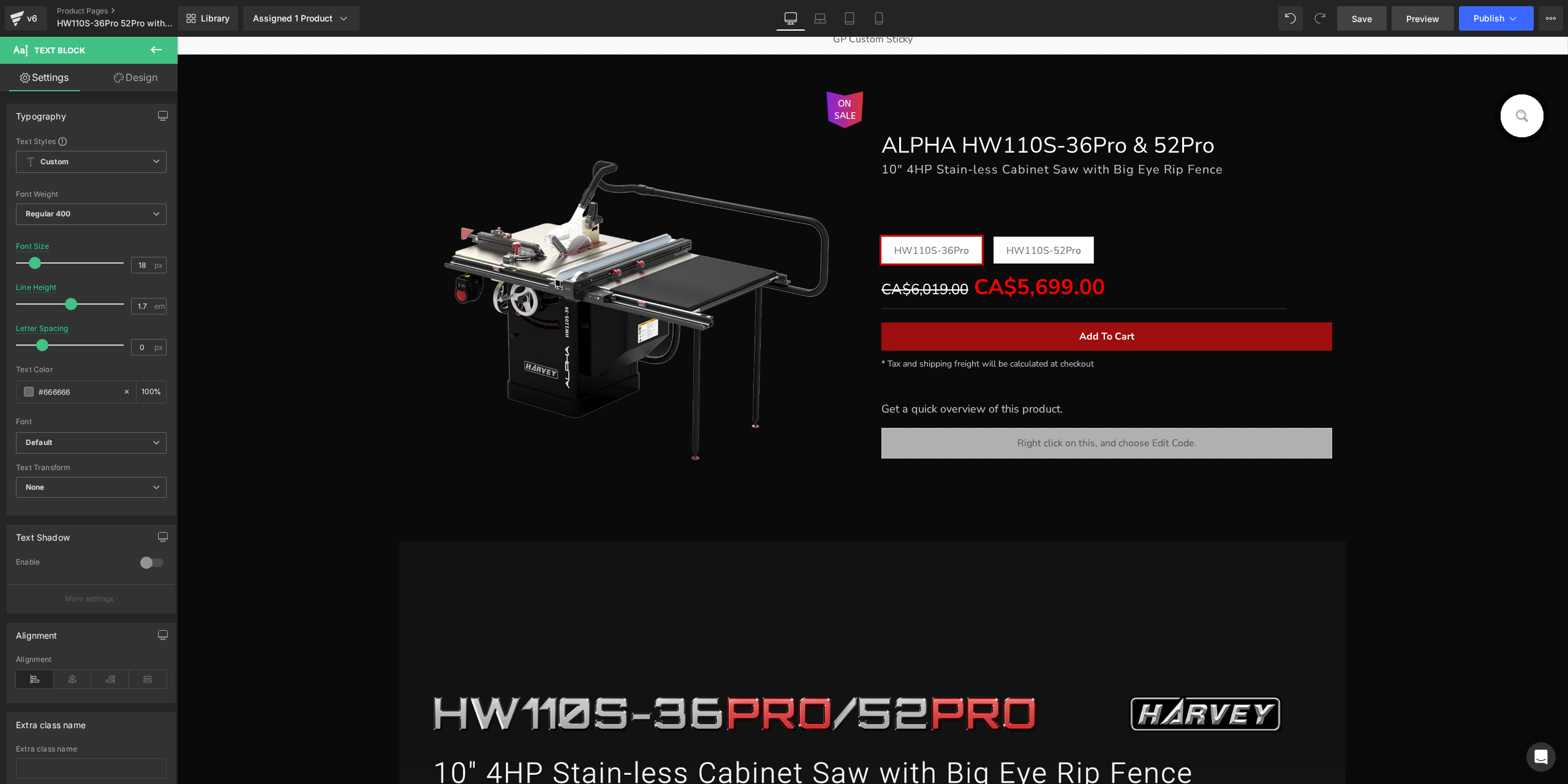
click at [1443, 12] on link "Preview" at bounding box center [1423, 18] width 62 height 25
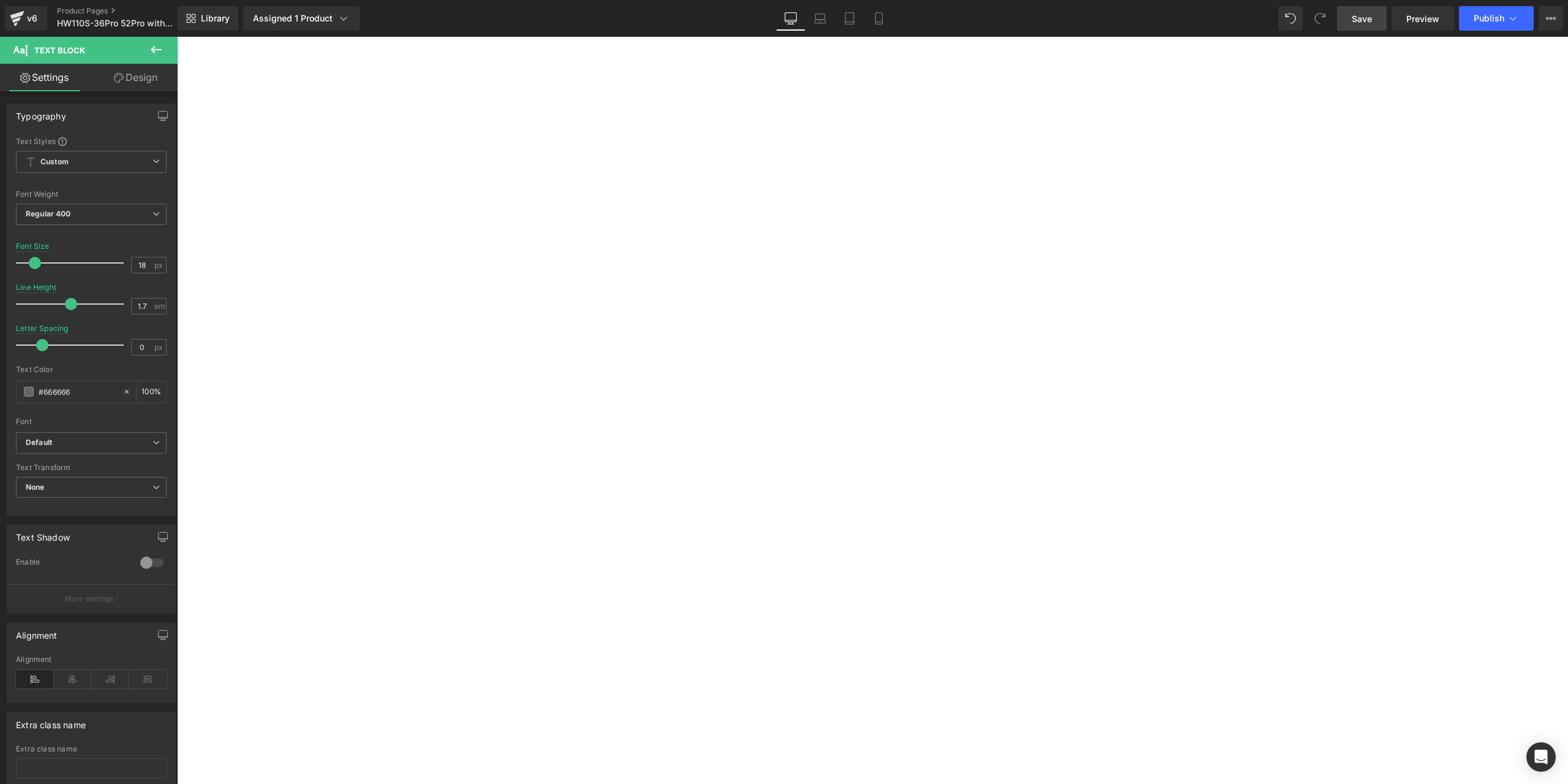
scroll to position [0, 0]
